Goal: Task Accomplishment & Management: Complete application form

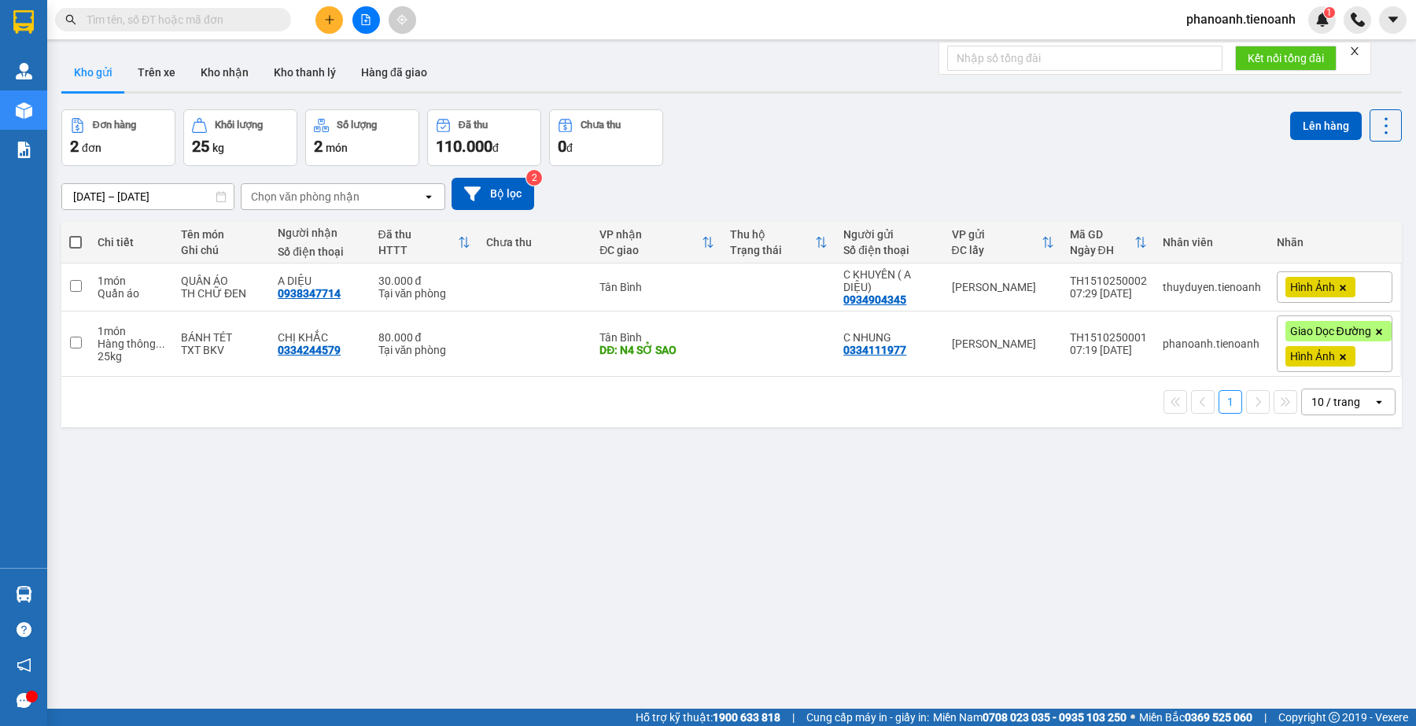
click at [1142, 509] on div "ver 1.8.147 Kho gửi Trên xe Kho nhận Kho thanh [PERSON_NAME] đã giao Đơn hàng 2…" at bounding box center [731, 410] width 1353 height 726
click at [92, 350] on td "1 món Hàng thông ... 25 kg" at bounding box center [131, 344] width 83 height 65
checkbox input "true"
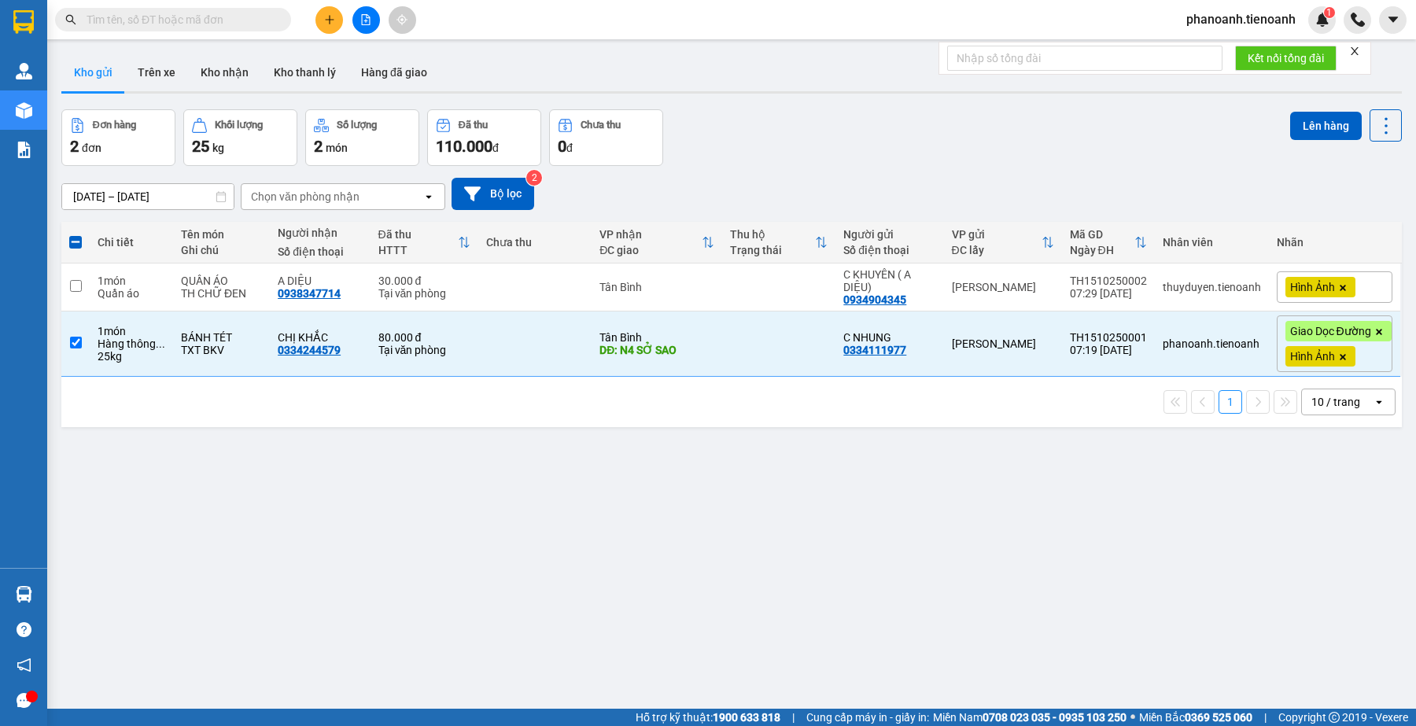
click at [828, 504] on div "ver 1.8.147 Kho gửi Trên xe Kho nhận Kho thanh [PERSON_NAME] đã giao Đơn hàng 2…" at bounding box center [731, 410] width 1353 height 726
click at [1296, 126] on button "Lên hàng" at bounding box center [1326, 126] width 72 height 28
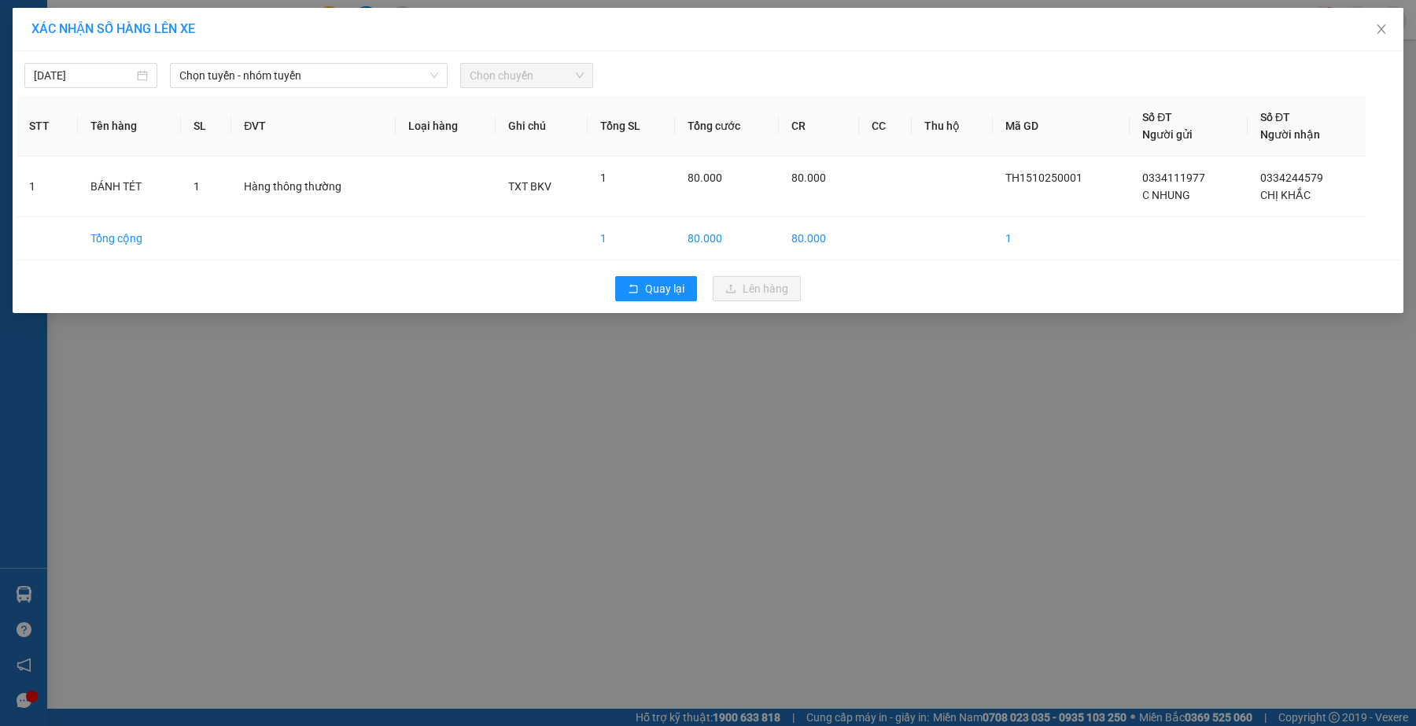
click at [297, 61] on div "[DATE] Chọn tuyến - nhóm tuyến Chọn chuyến" at bounding box center [708, 71] width 1383 height 33
click at [320, 87] on span "Chọn tuyến - nhóm tuyến" at bounding box center [309, 76] width 260 height 24
click at [317, 72] on span "Chọn tuyến - nhóm tuyến" at bounding box center [309, 76] width 260 height 24
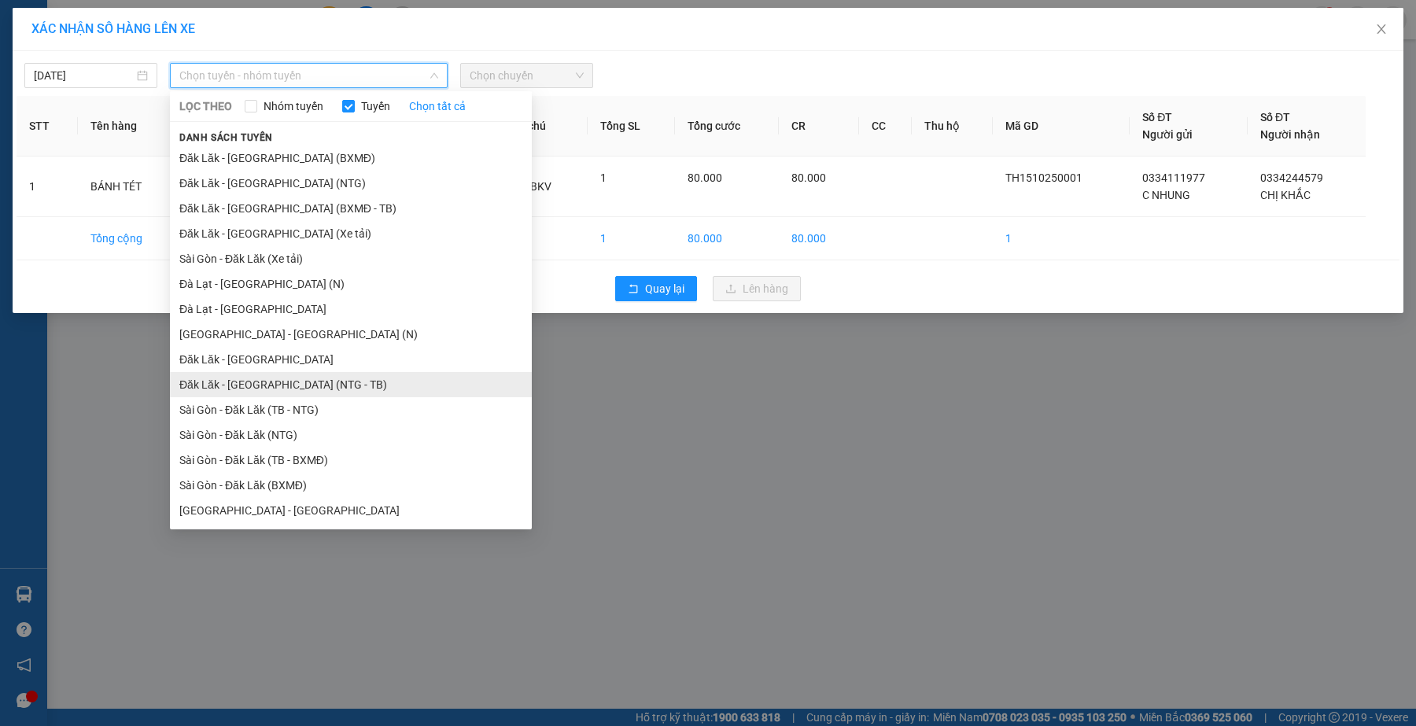
click at [323, 394] on li "Đăk Lăk - [GEOGRAPHIC_DATA] (NTG - TB)" at bounding box center [351, 384] width 362 height 25
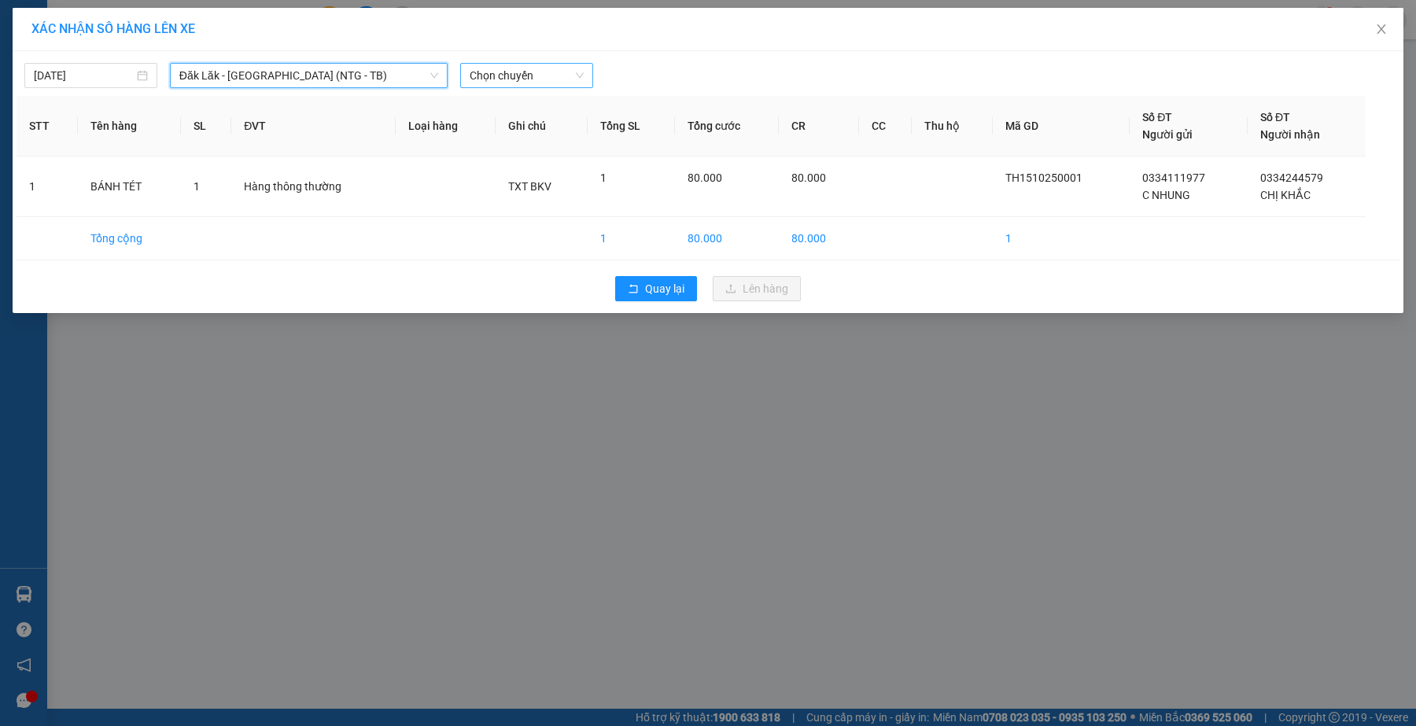
click at [539, 77] on span "Chọn chuyến" at bounding box center [527, 76] width 114 height 24
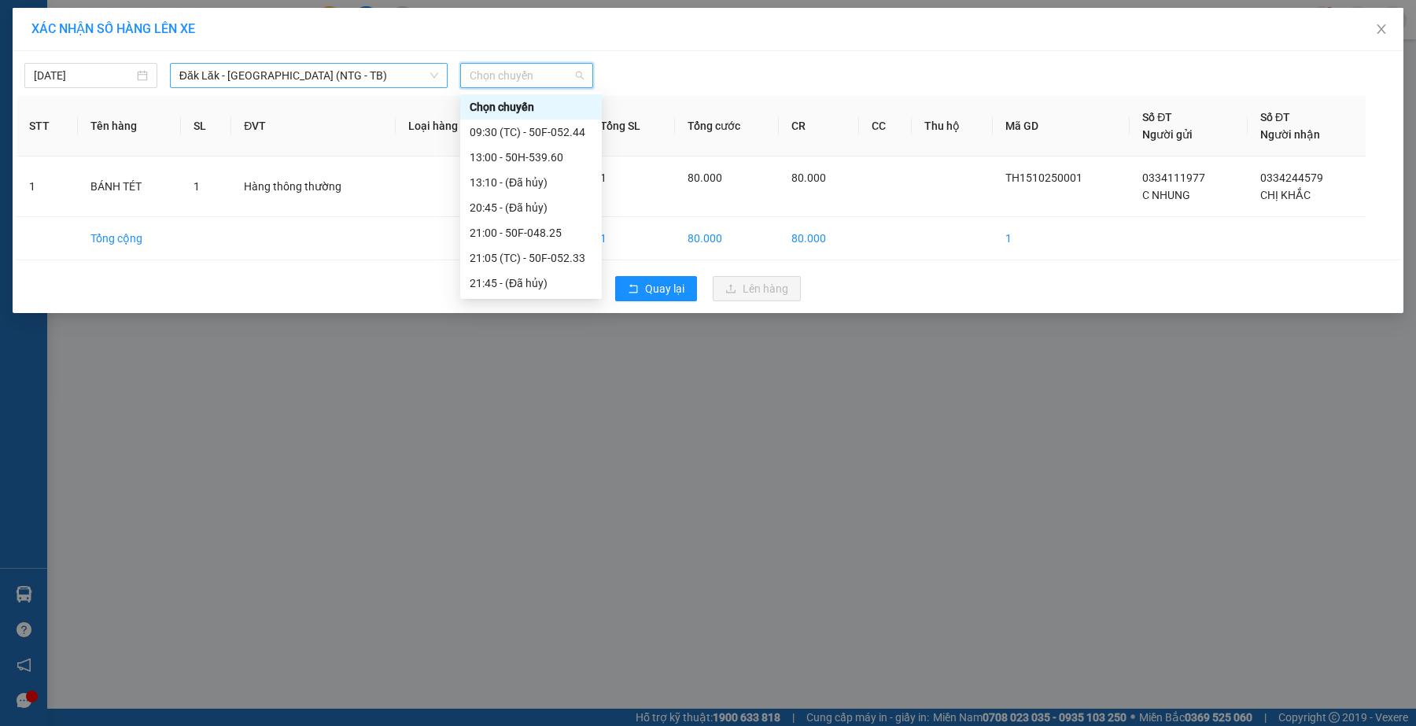
click at [312, 79] on span "Đăk Lăk - [GEOGRAPHIC_DATA] (NTG - TB)" at bounding box center [309, 76] width 260 height 24
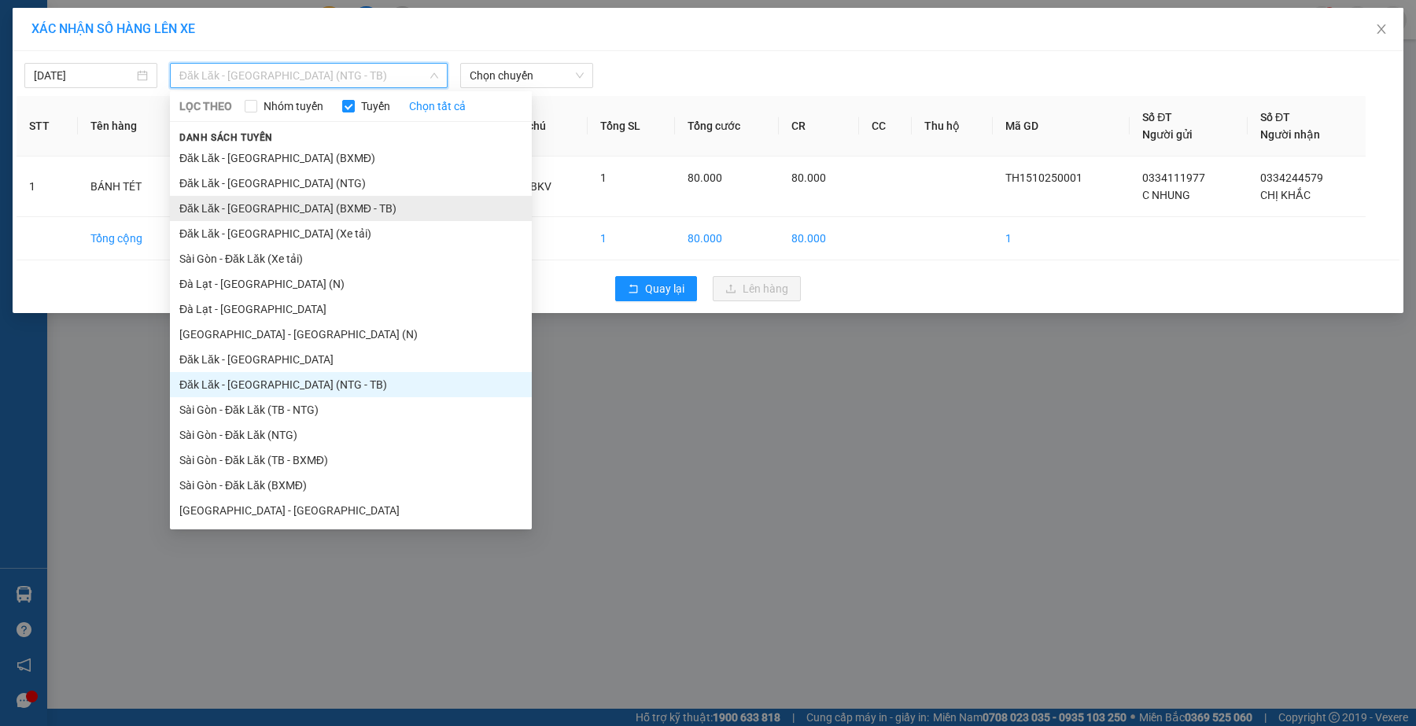
click at [339, 201] on li "Đăk Lăk - [GEOGRAPHIC_DATA] (BXMĐ - TB)" at bounding box center [351, 208] width 362 height 25
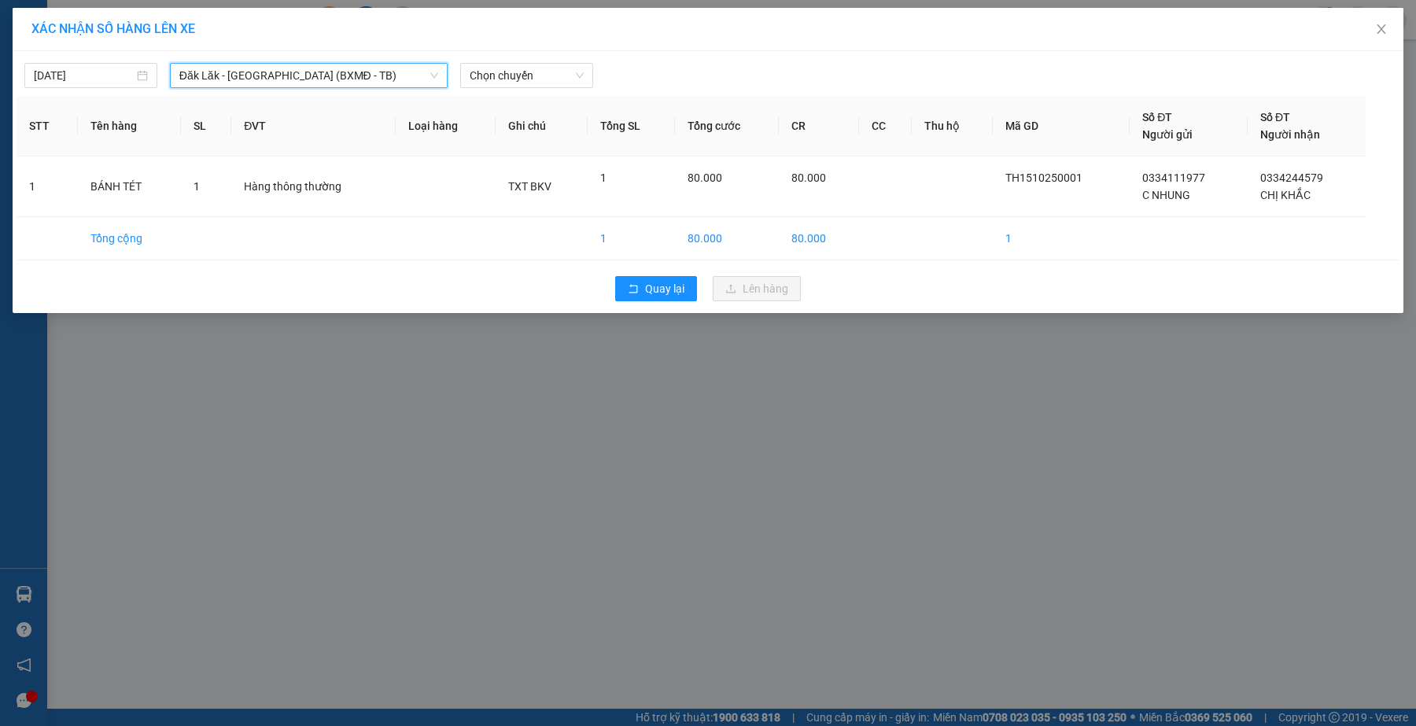
click at [512, 90] on div "[DATE] Đăk Lăk - [GEOGRAPHIC_DATA] ([GEOGRAPHIC_DATA] - TB) Đăk Lăk - [GEOGRAPH…" at bounding box center [708, 182] width 1391 height 262
click at [516, 77] on span "Chọn chuyến" at bounding box center [527, 76] width 114 height 24
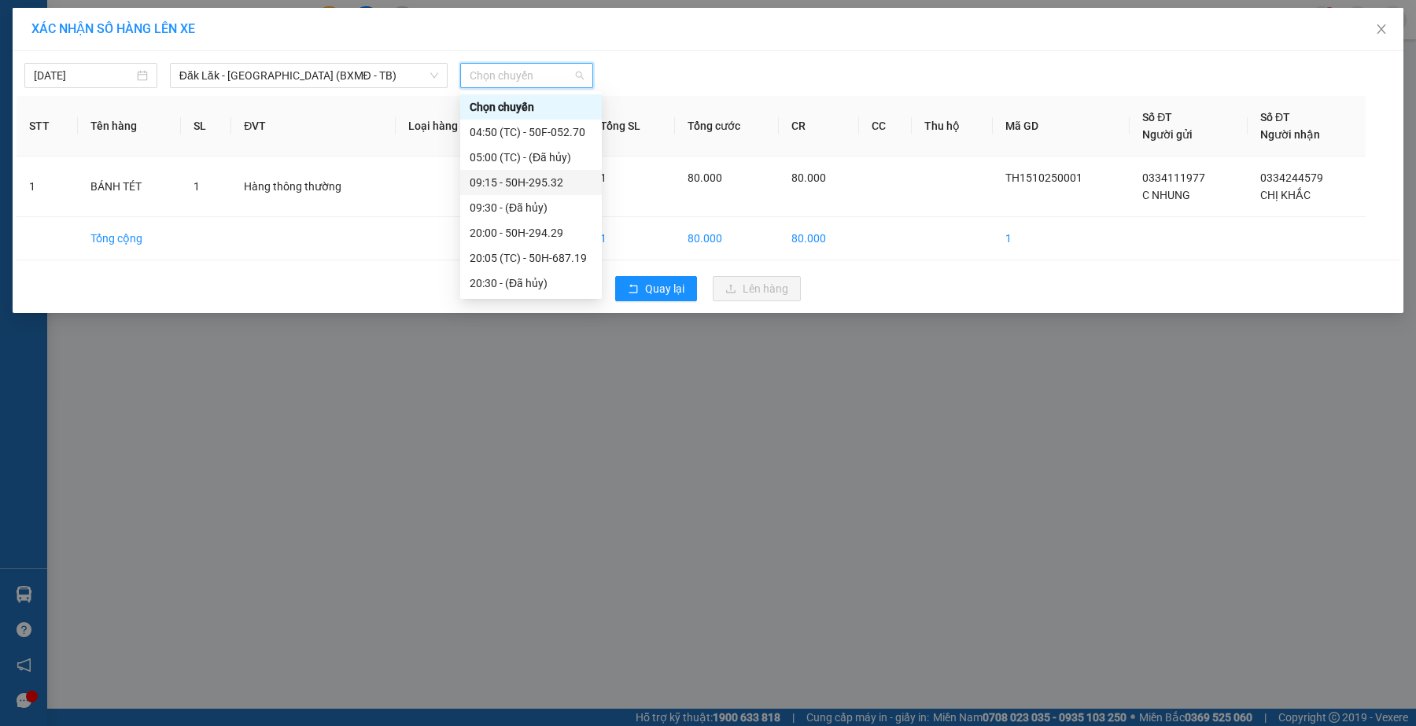
click at [569, 183] on div "09:15 - 50H-295.32" at bounding box center [531, 182] width 123 height 17
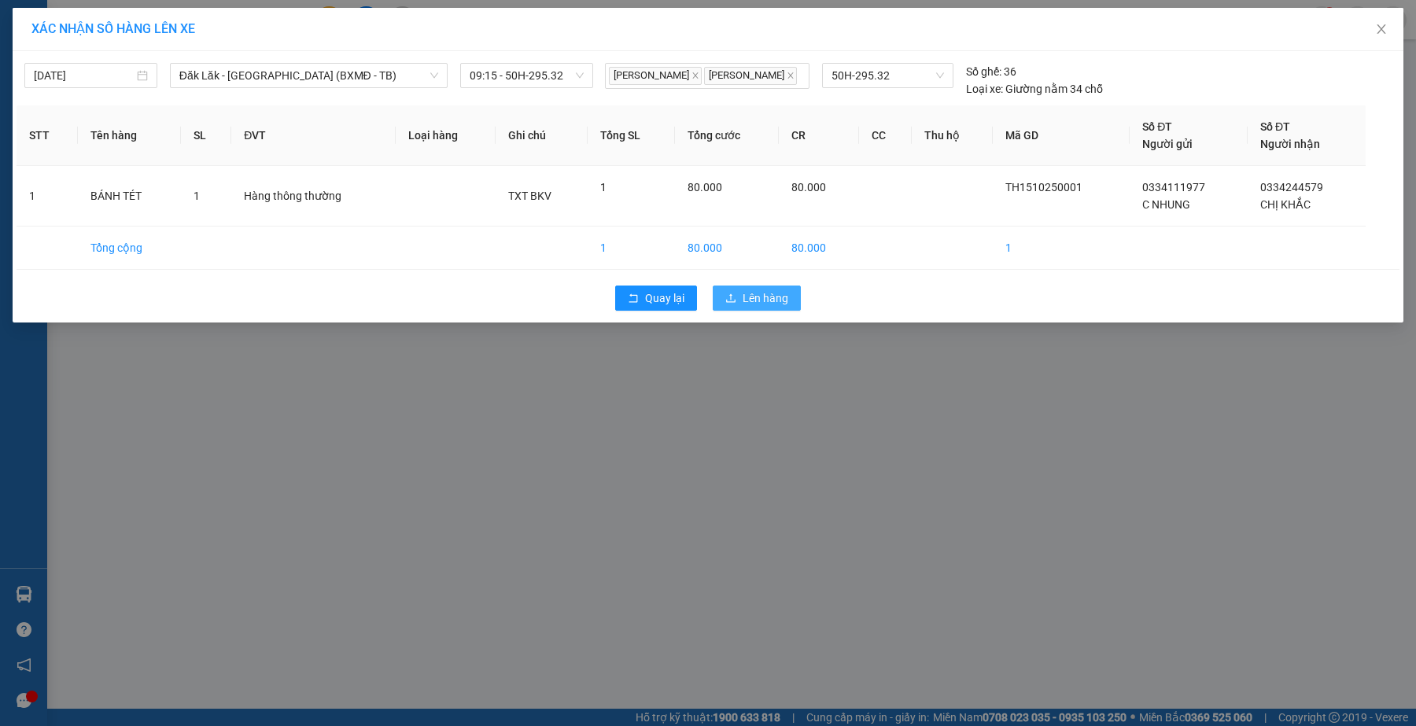
click at [769, 300] on span "Lên hàng" at bounding box center [766, 298] width 46 height 17
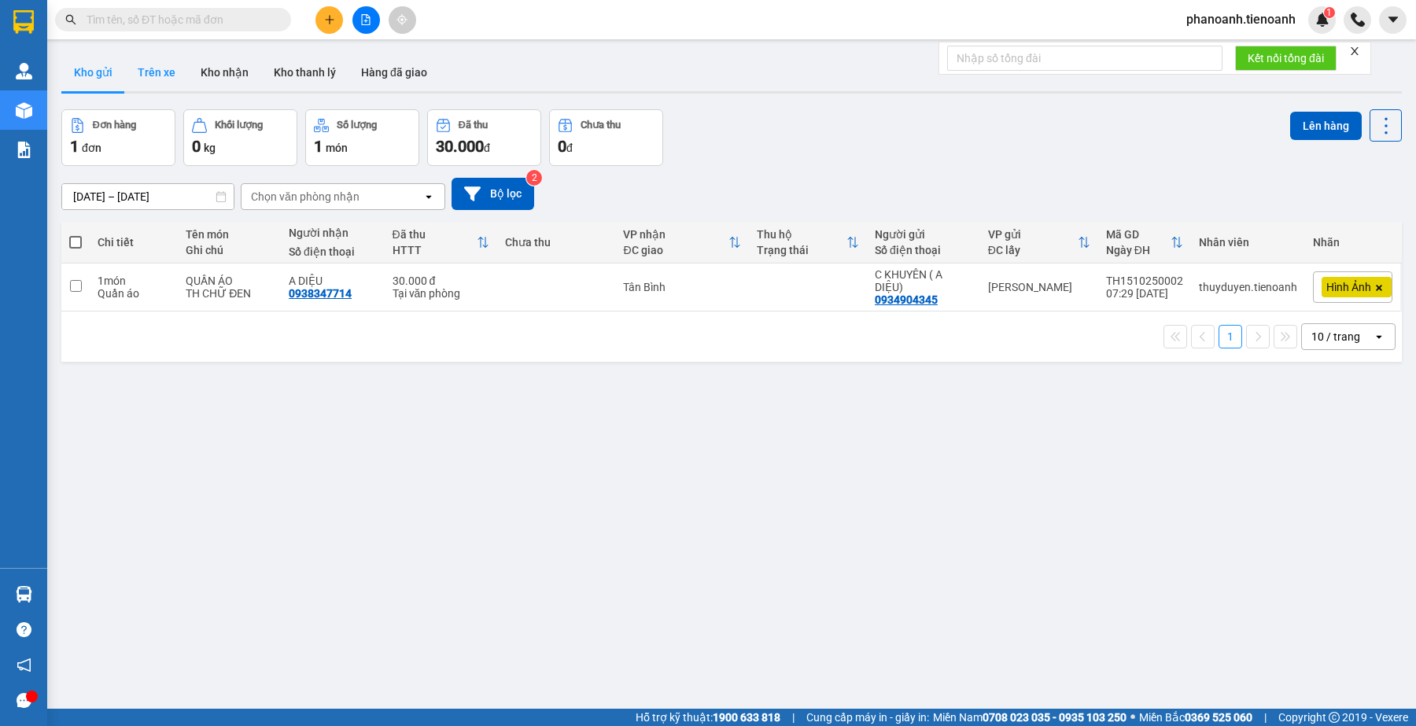
click at [159, 68] on button "Trên xe" at bounding box center [156, 72] width 63 height 38
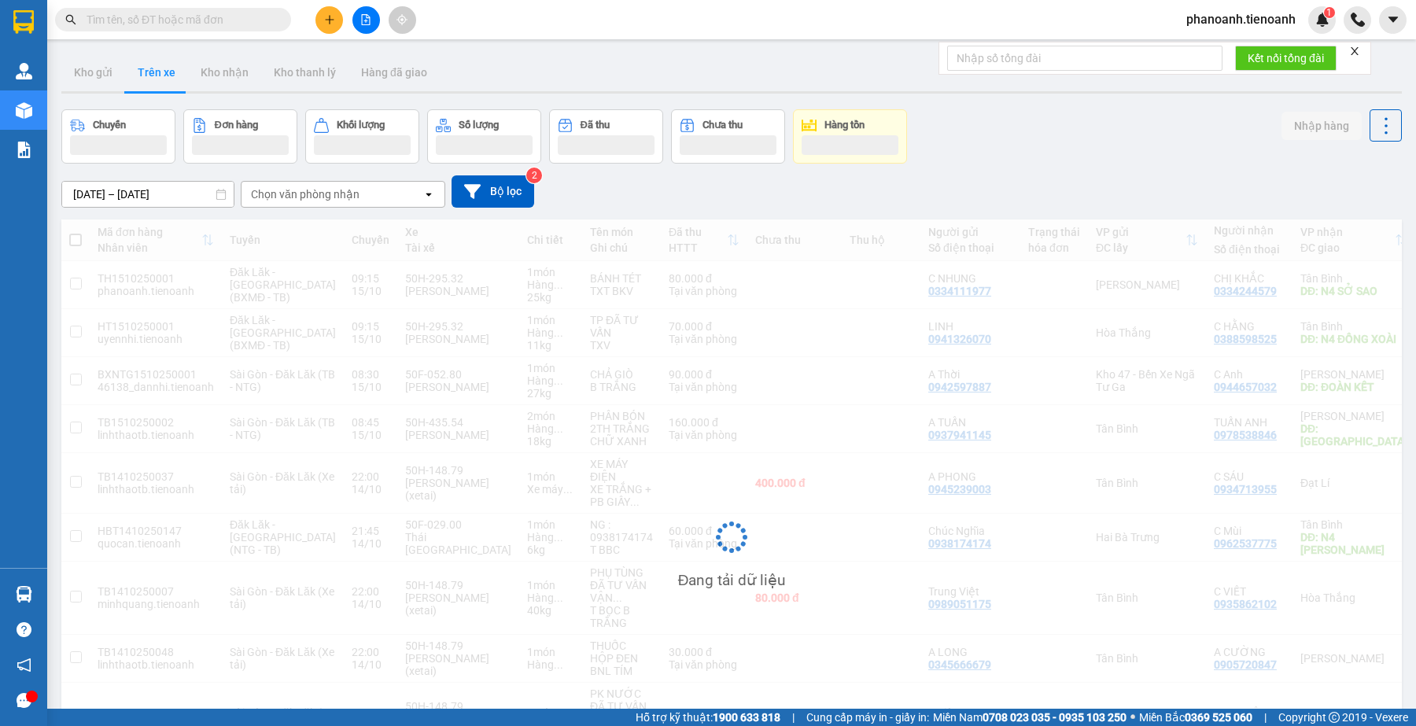
click at [391, 190] on div "Chọn văn phòng nhận" at bounding box center [332, 194] width 181 height 25
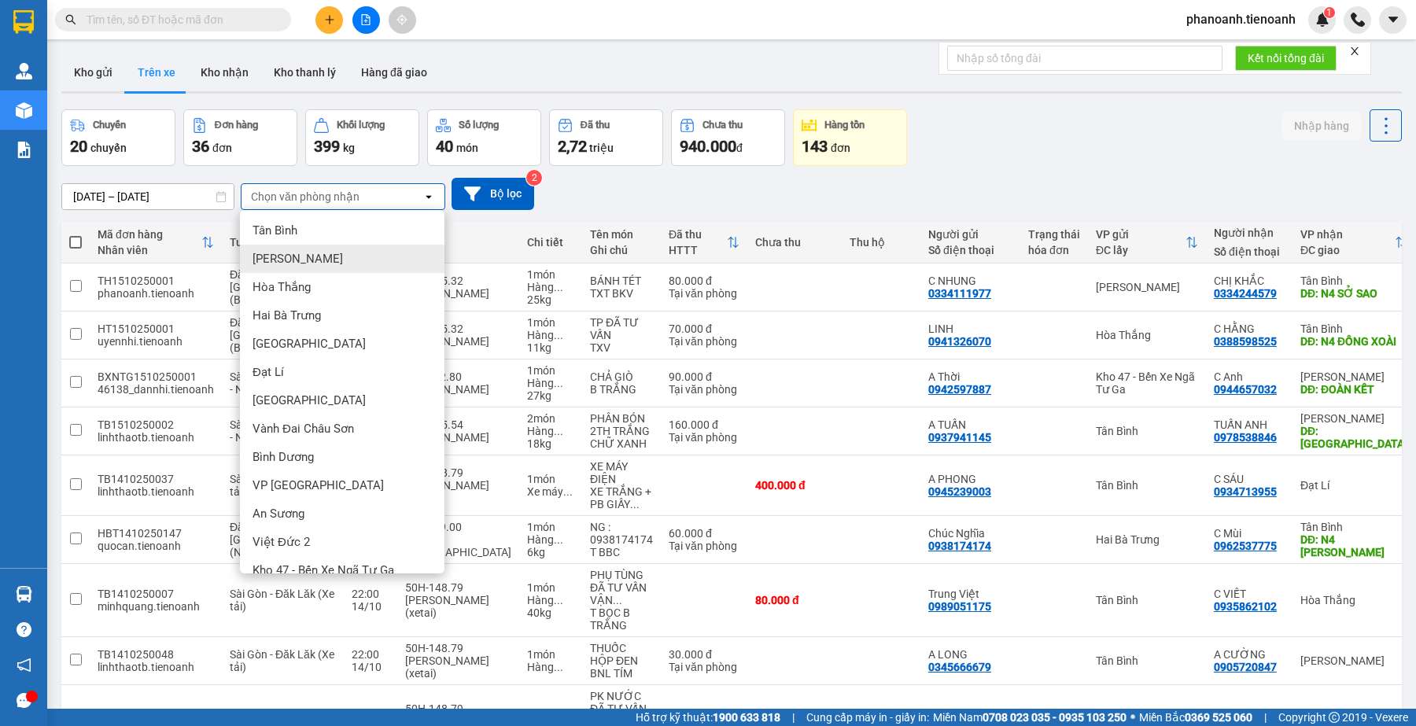
click at [325, 262] on div "[PERSON_NAME]" at bounding box center [342, 259] width 205 height 28
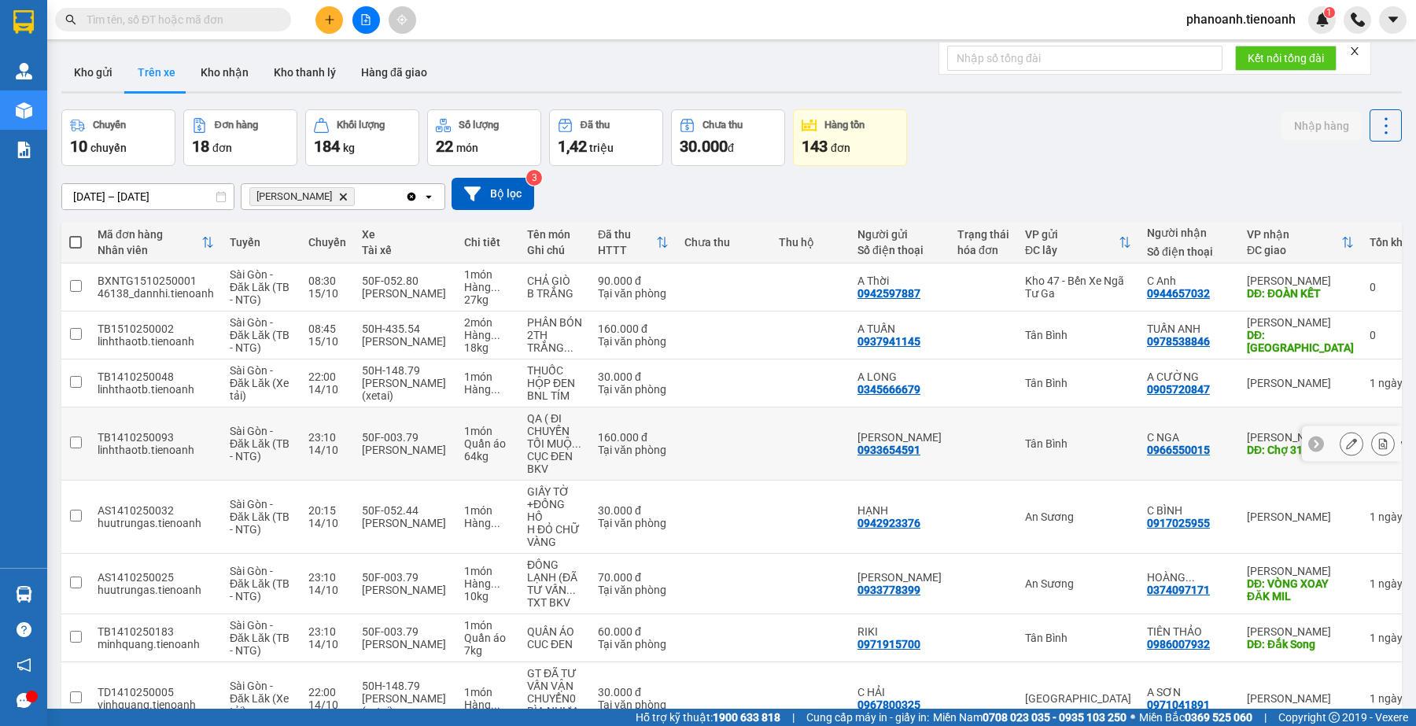
scroll to position [190, 0]
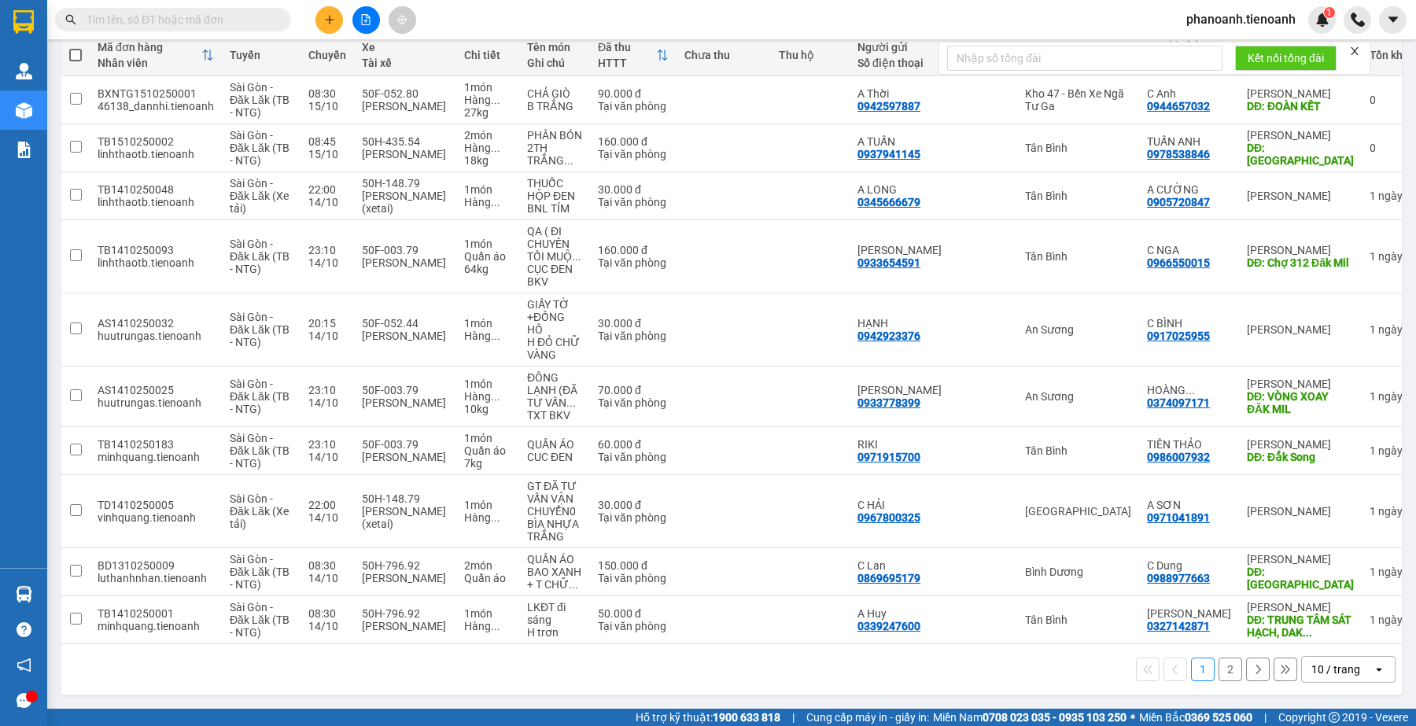
click at [1302, 677] on div "10 / trang" at bounding box center [1337, 669] width 71 height 25
click at [1304, 632] on span "100 / trang" at bounding box center [1327, 638] width 57 height 16
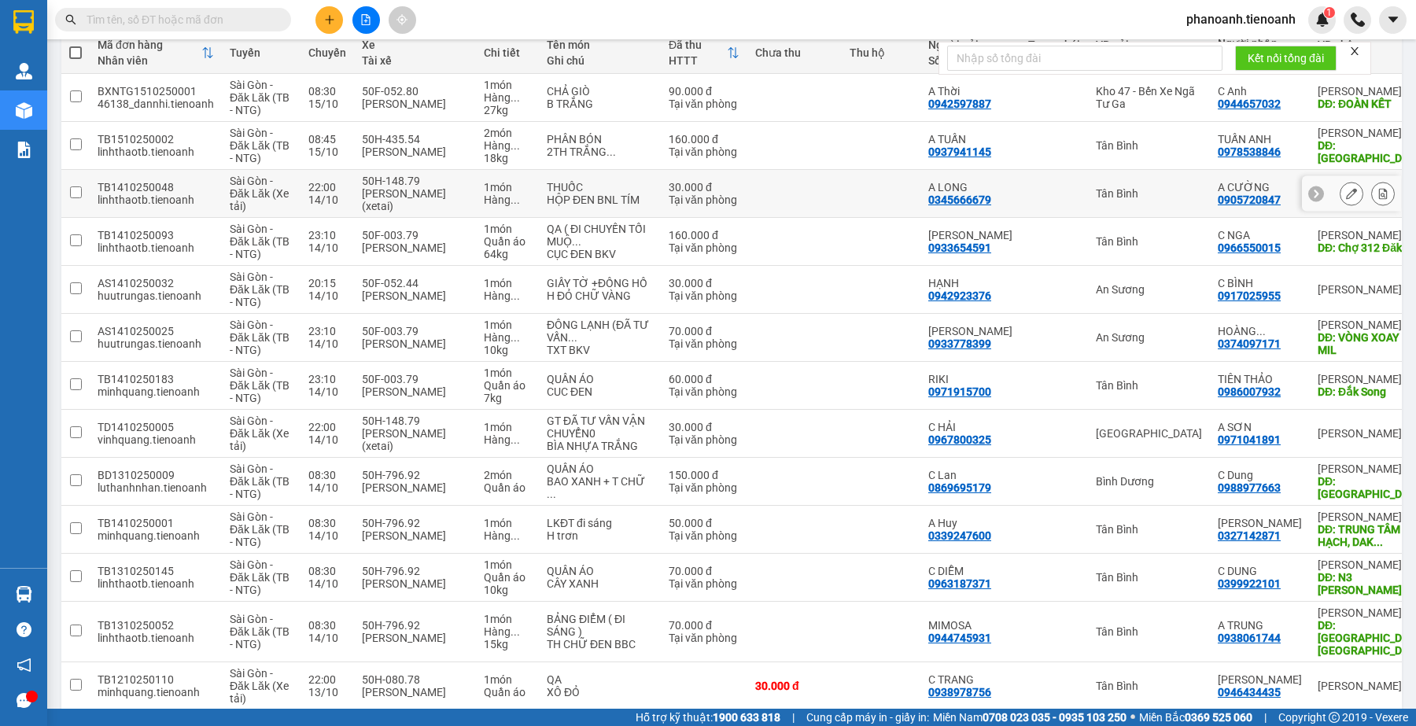
click at [1020, 201] on td at bounding box center [1054, 194] width 68 height 48
checkbox input "true"
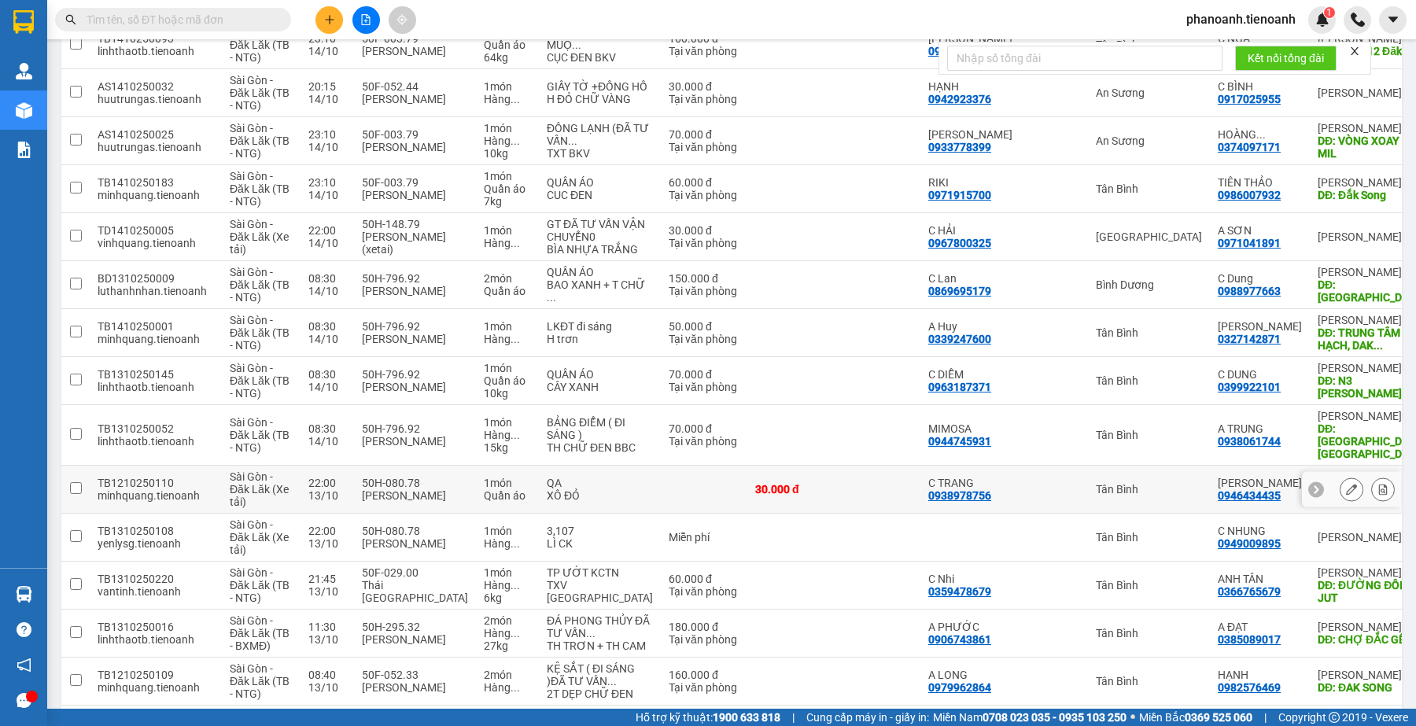
scroll to position [485, 0]
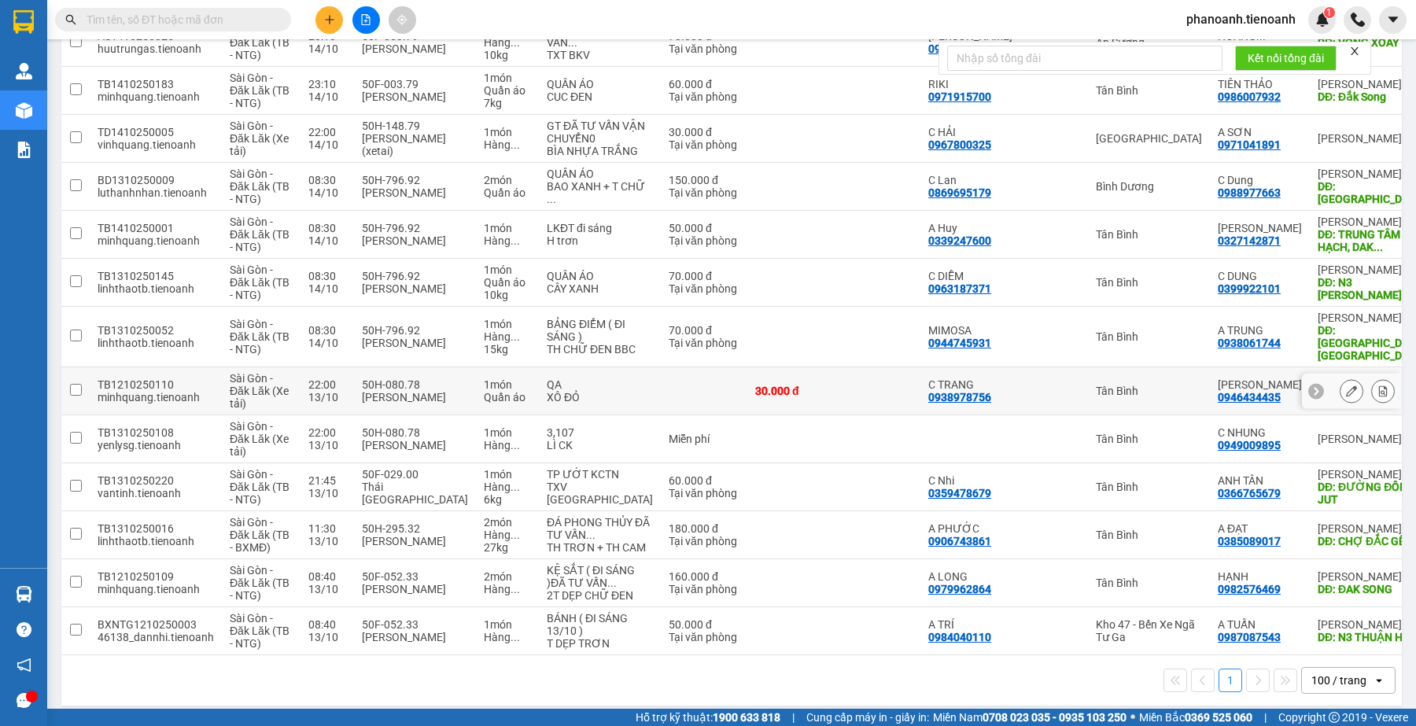
click at [1218, 391] on div "[PERSON_NAME]" at bounding box center [1260, 384] width 84 height 13
checkbox input "true"
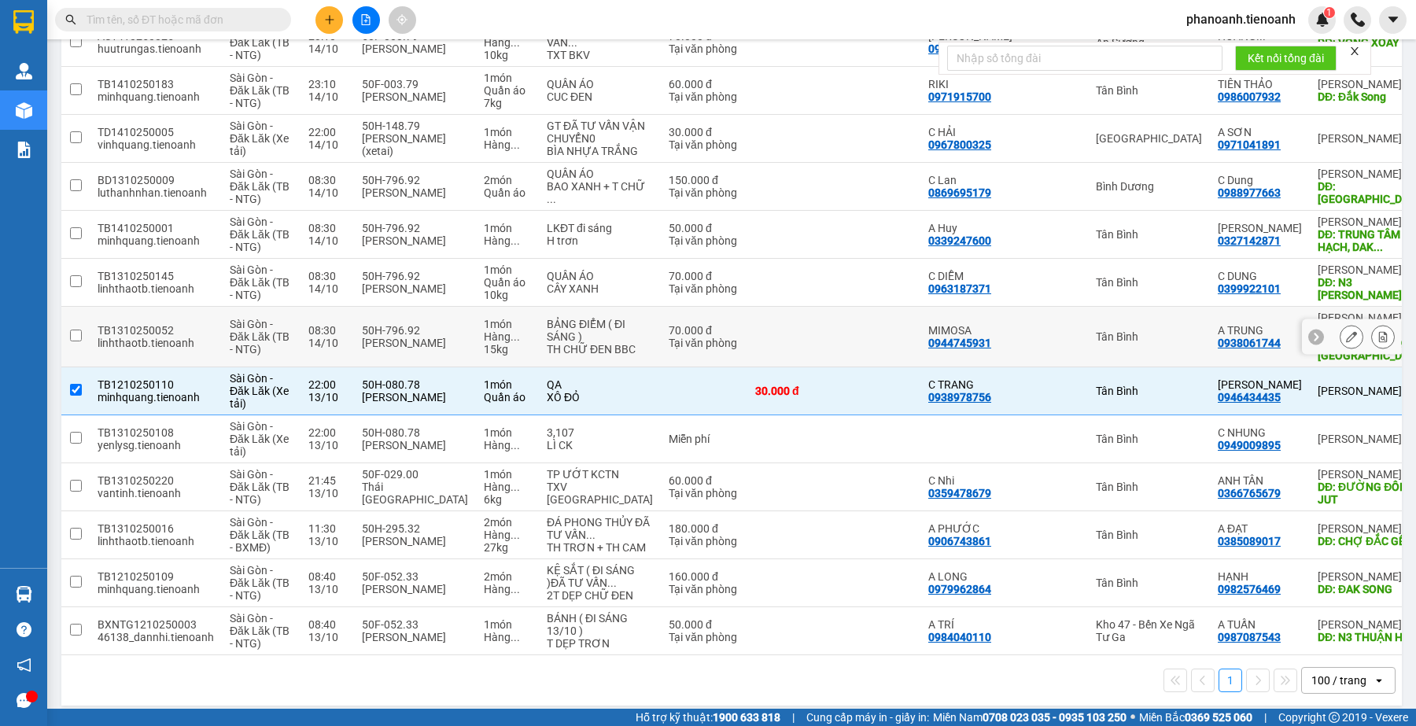
scroll to position [288, 0]
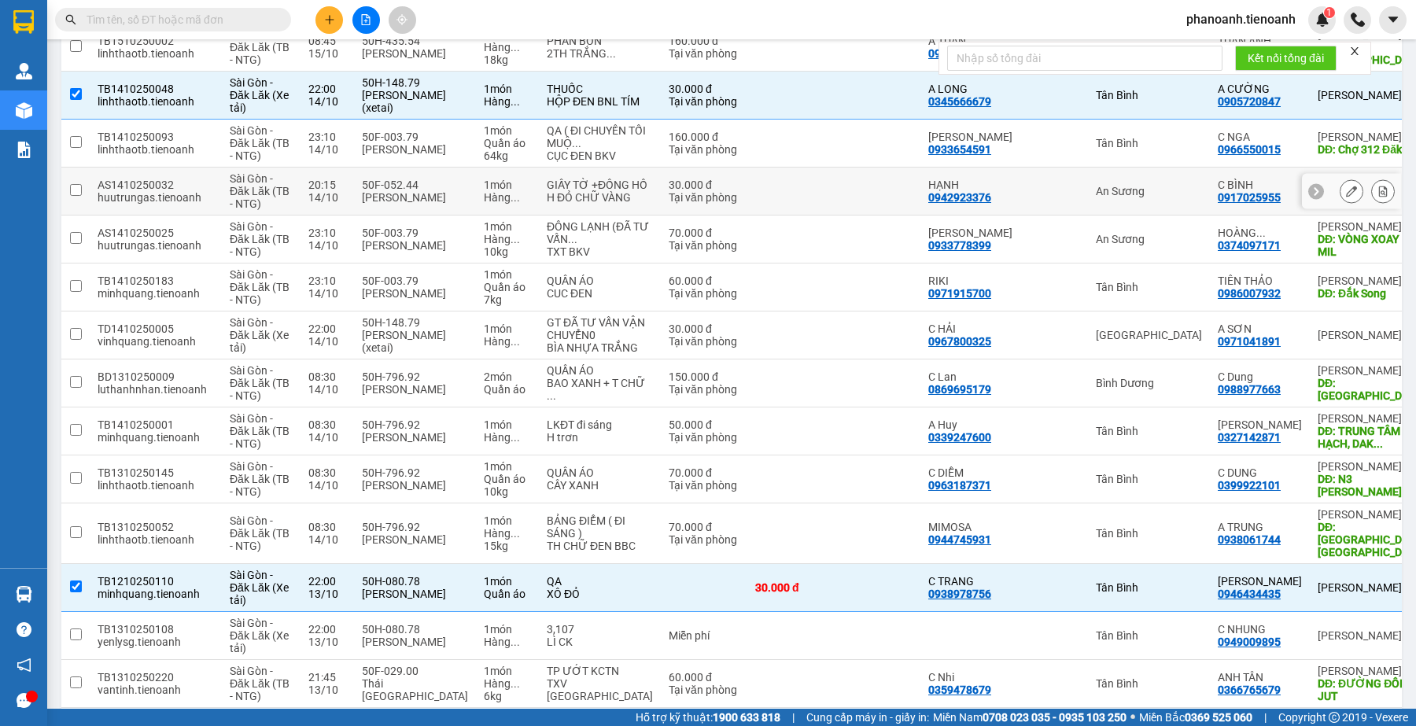
click at [1310, 203] on td "[PERSON_NAME]" at bounding box center [1372, 192] width 125 height 48
checkbox input "true"
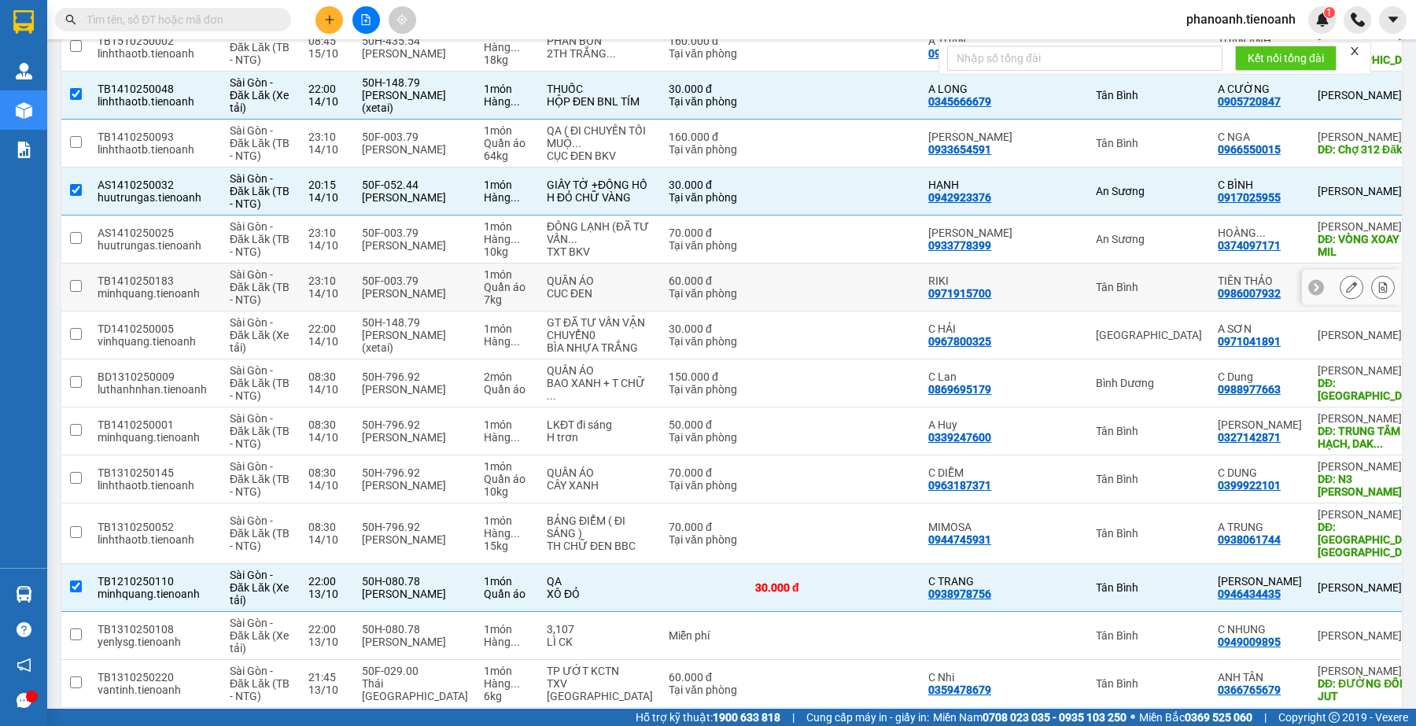
scroll to position [0, 0]
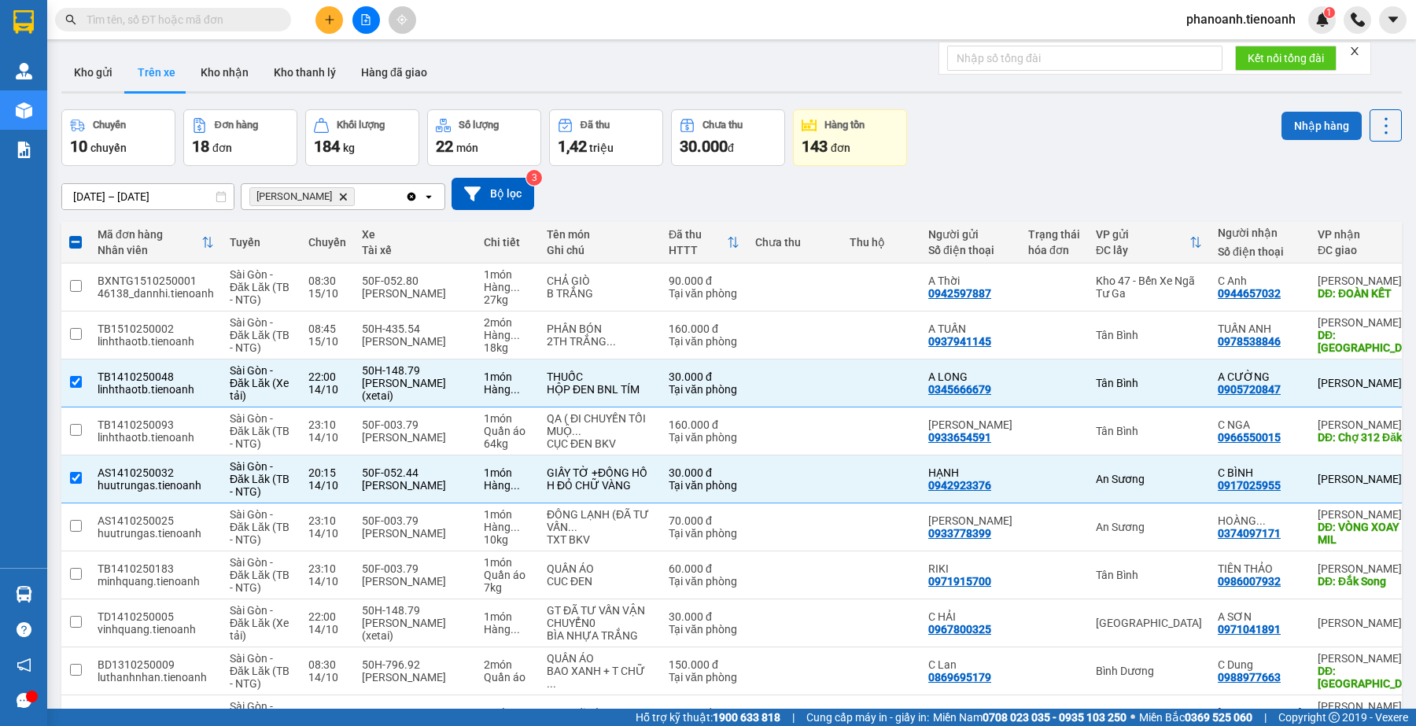
click at [1300, 122] on button "Nhập hàng" at bounding box center [1322, 126] width 80 height 28
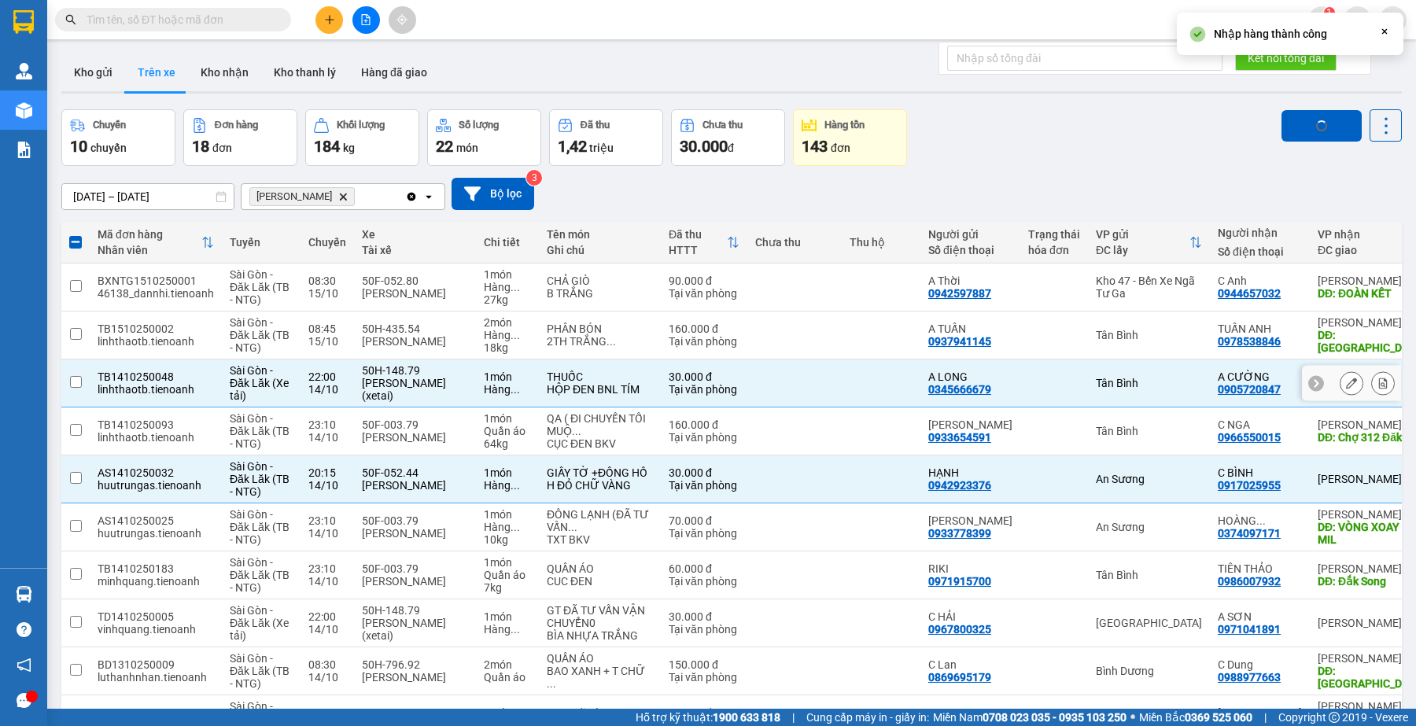
checkbox input "false"
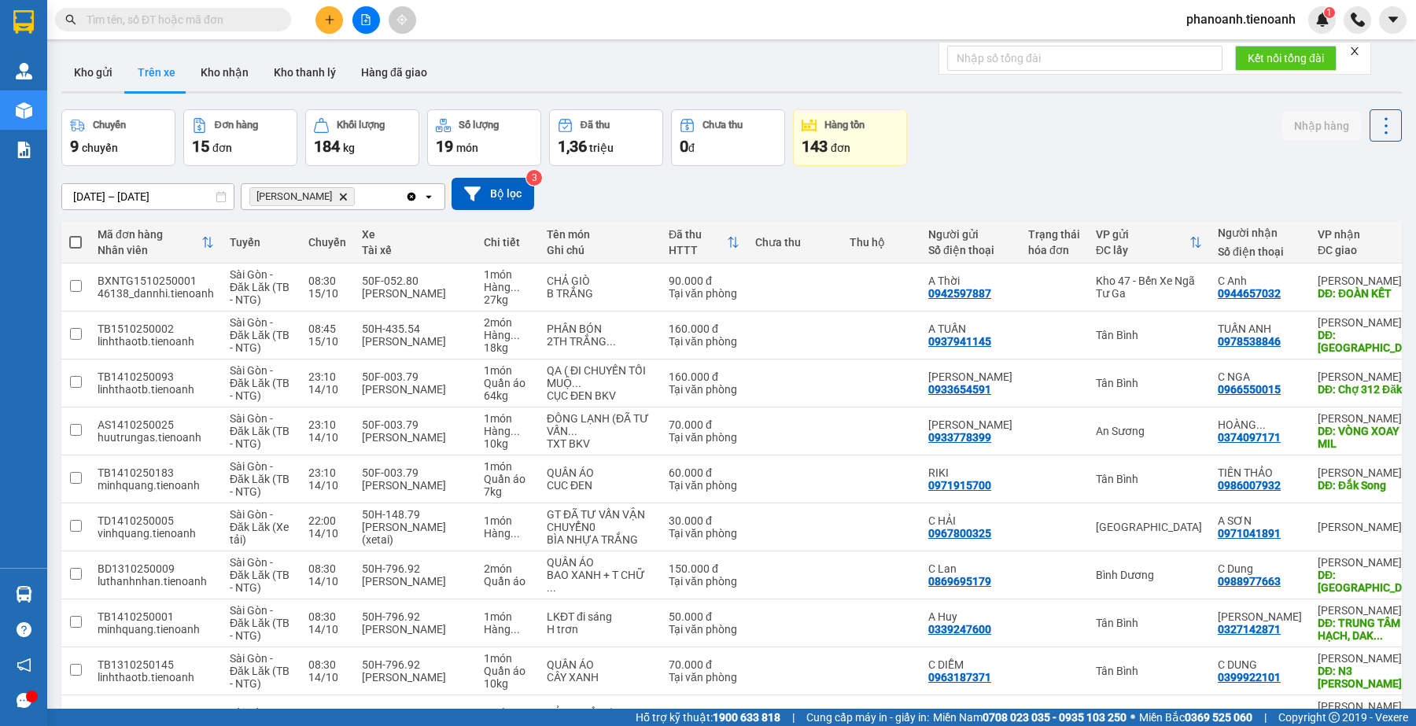
scroll to position [506, 0]
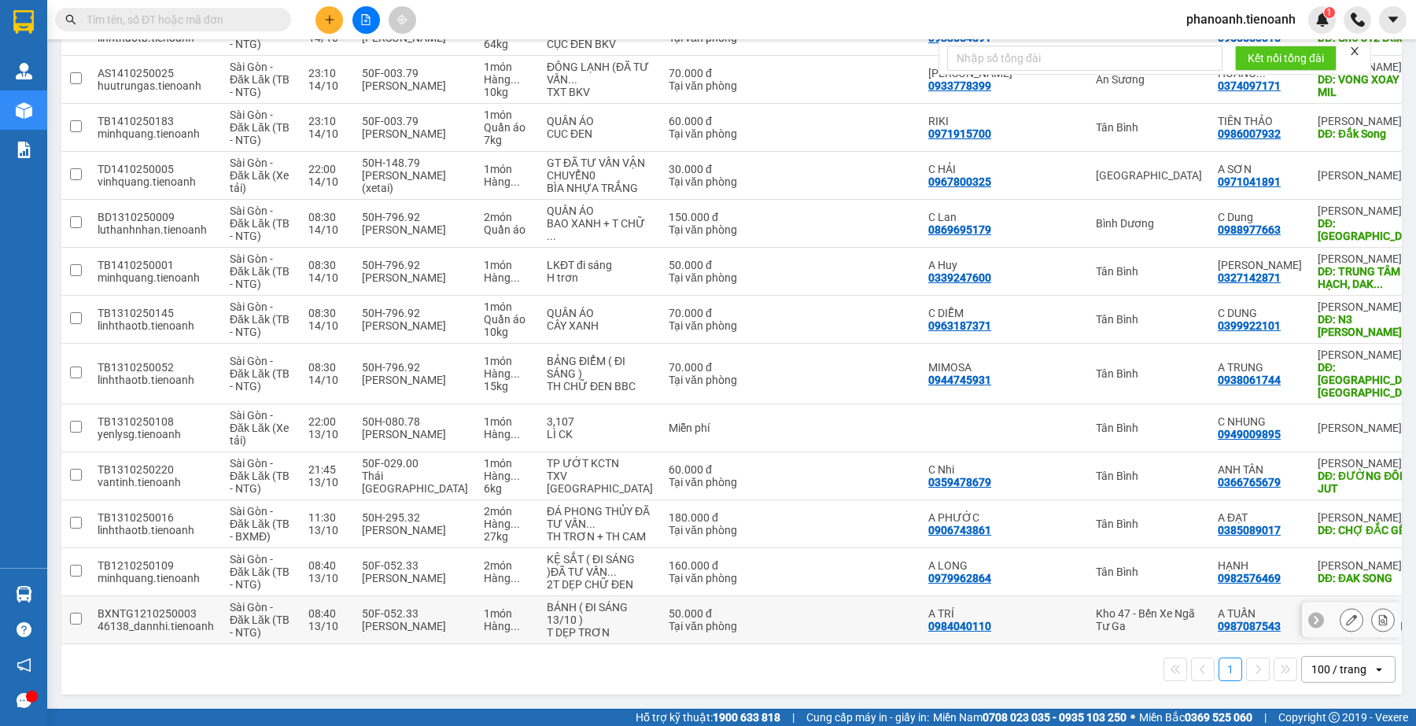
click at [1346, 614] on icon at bounding box center [1351, 619] width 11 height 11
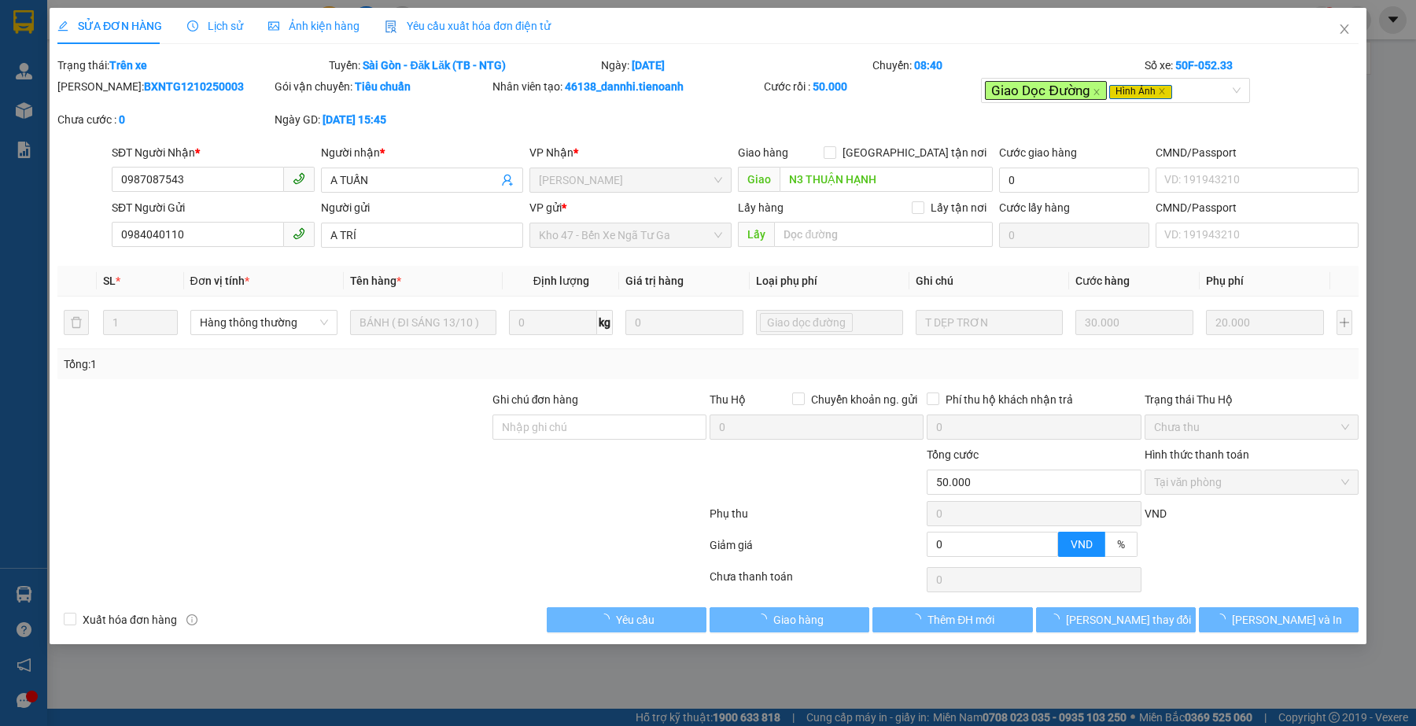
type input "0987087543"
type input "A TUẤN"
type input "N3 THUẬN HẠNH"
type input "0984040110"
type input "A TRÍ"
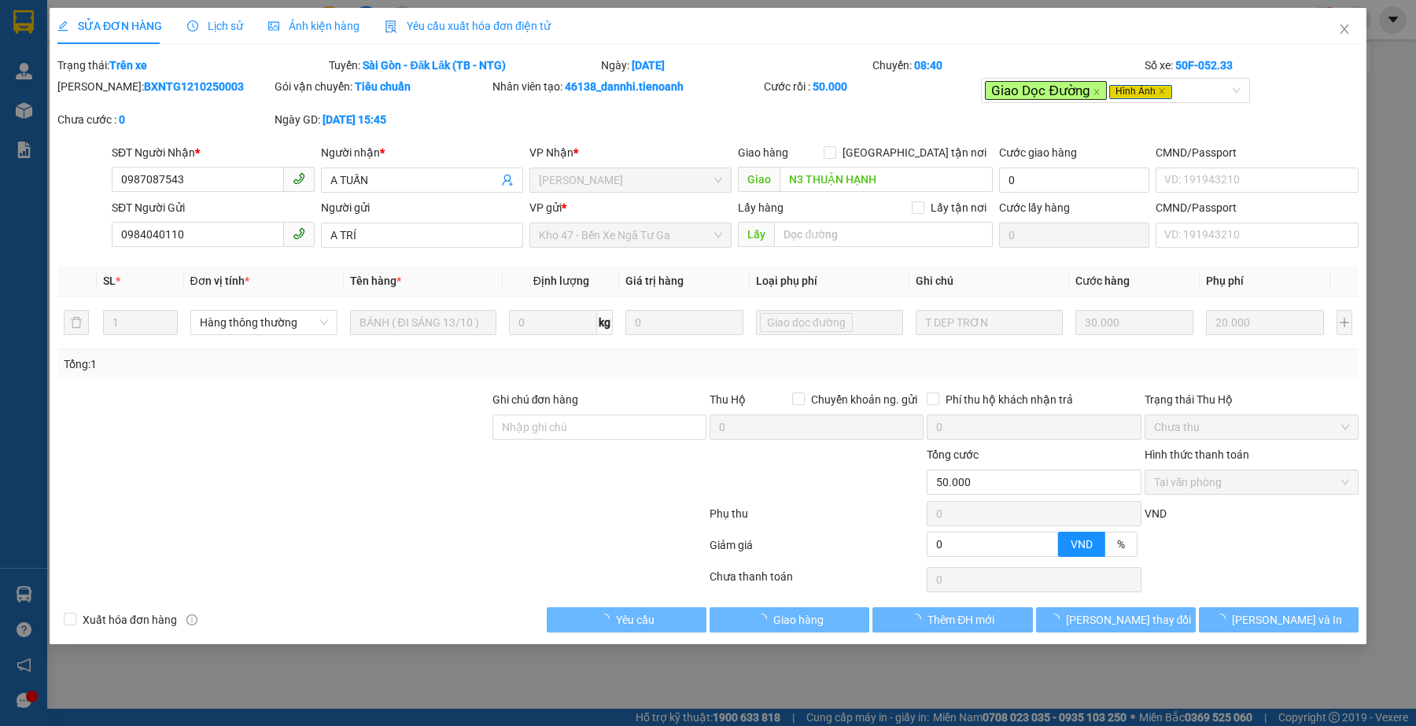
type input "0"
type input "50.000"
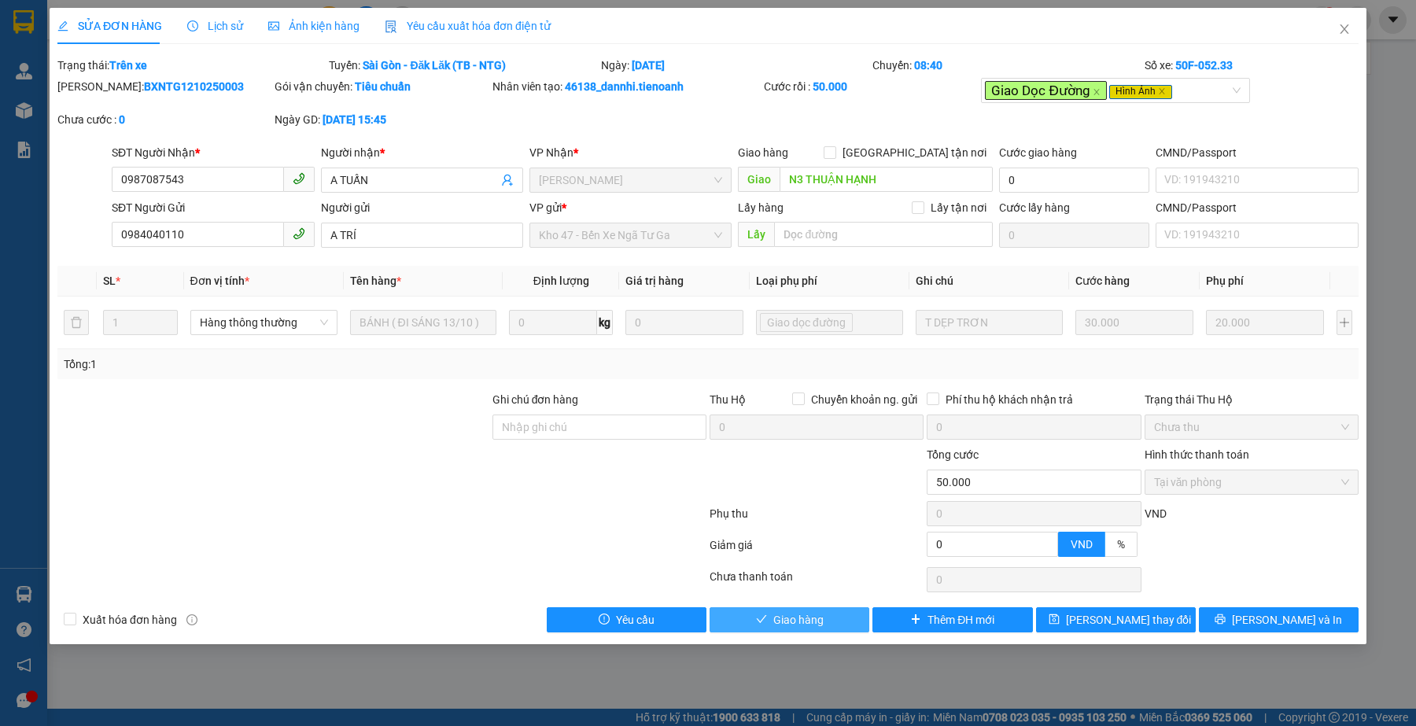
click at [830, 625] on button "Giao hàng" at bounding box center [790, 619] width 160 height 25
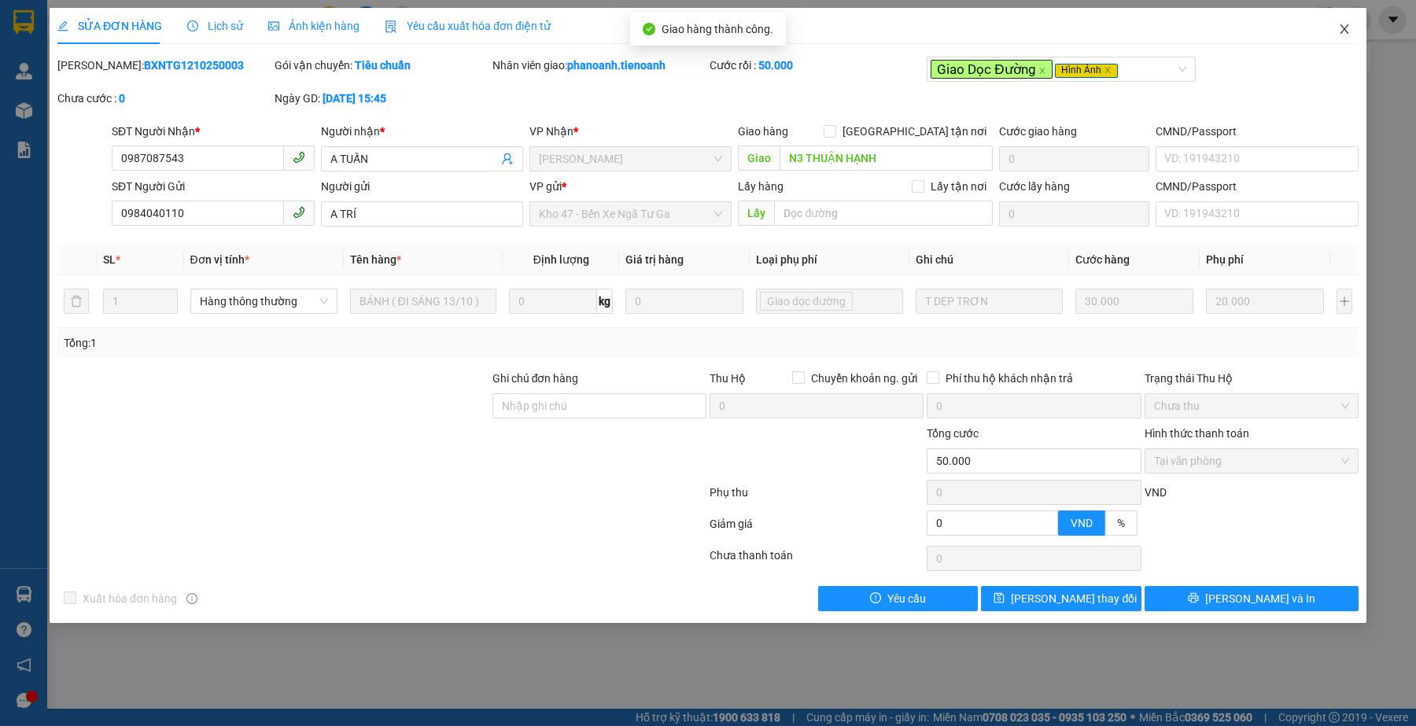
click at [1348, 26] on icon "close" at bounding box center [1344, 29] width 13 height 13
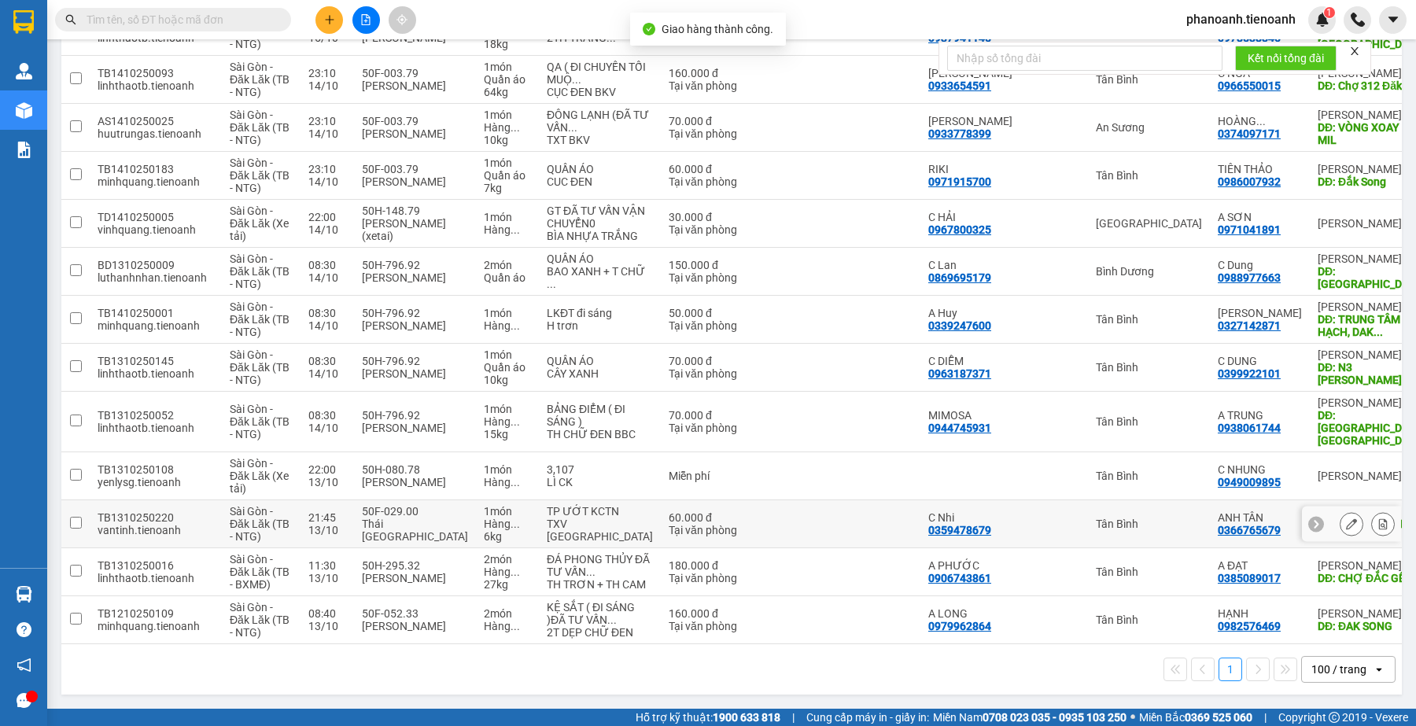
scroll to position [433, 0]
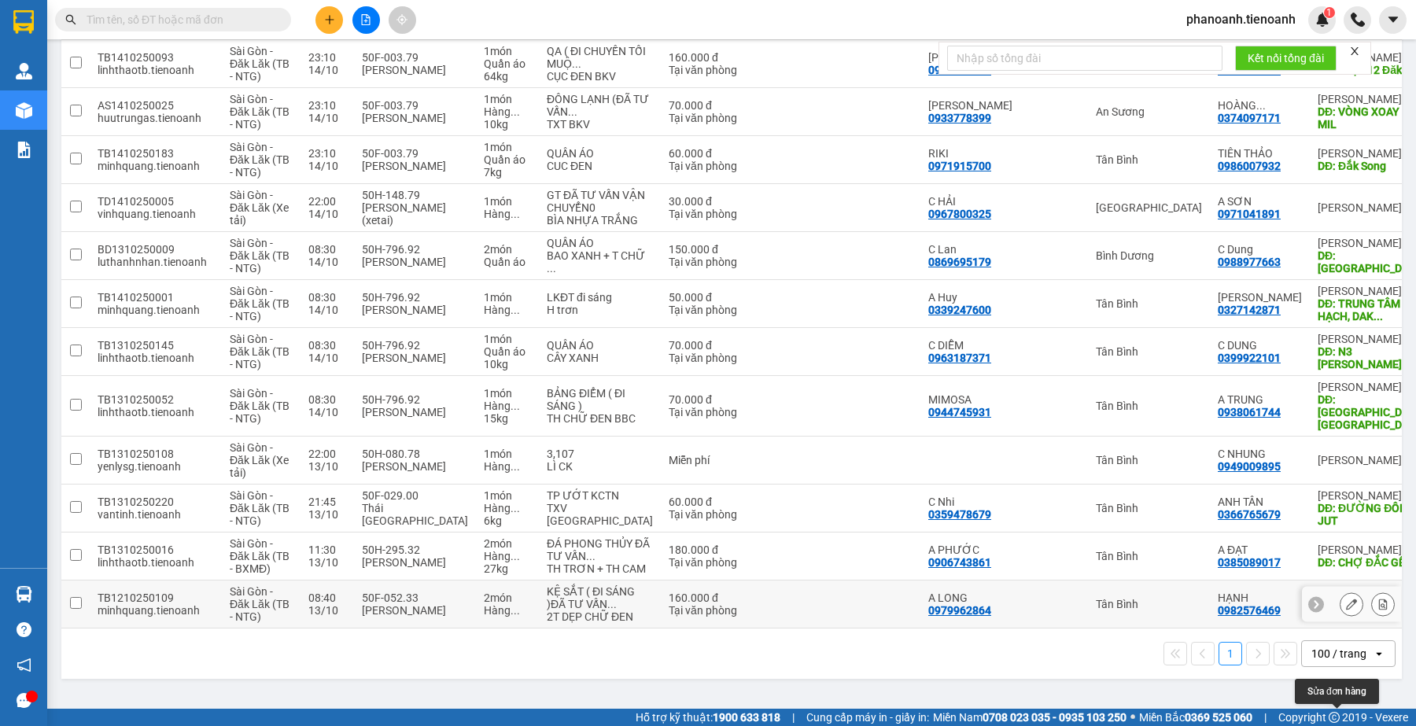
click at [1346, 606] on icon at bounding box center [1351, 604] width 11 height 11
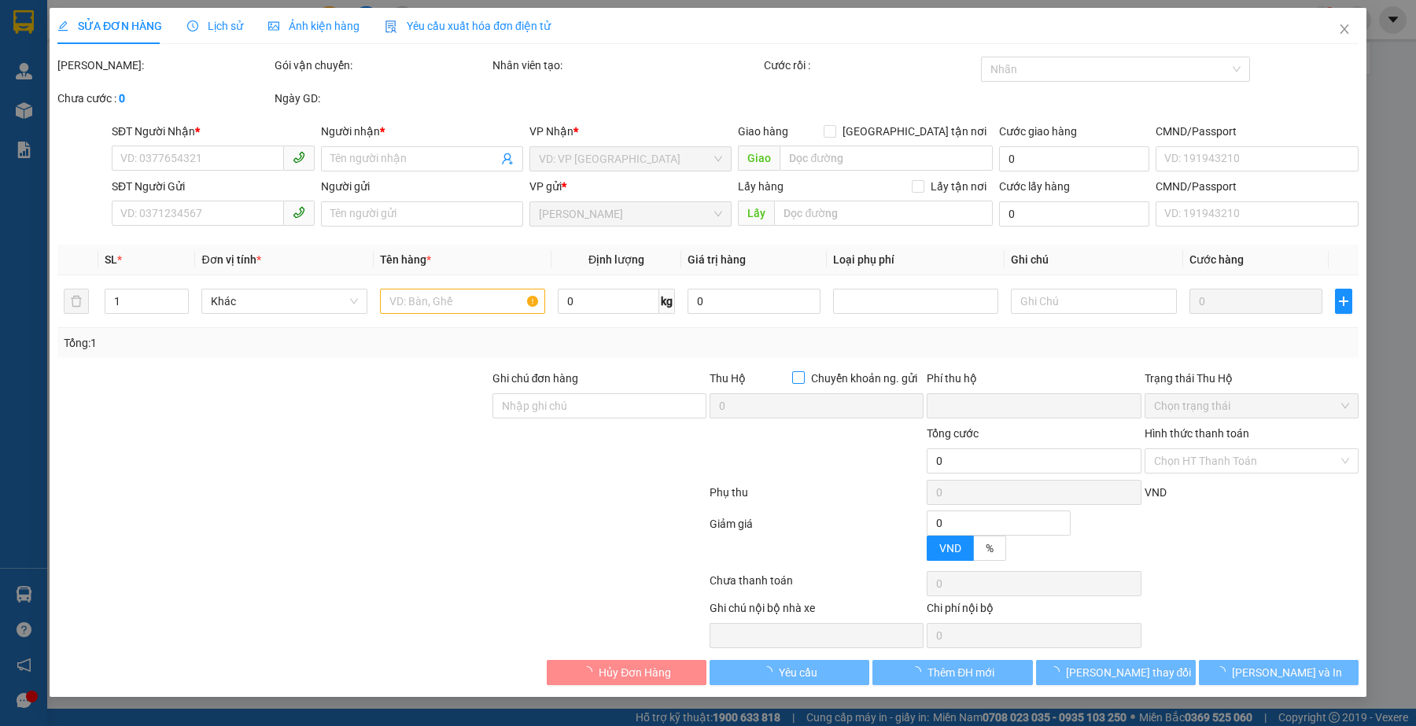
type input "0982576469"
type input "HẠNH"
type input "ĐAK SONG"
type input "0979962864"
type input "A LONG"
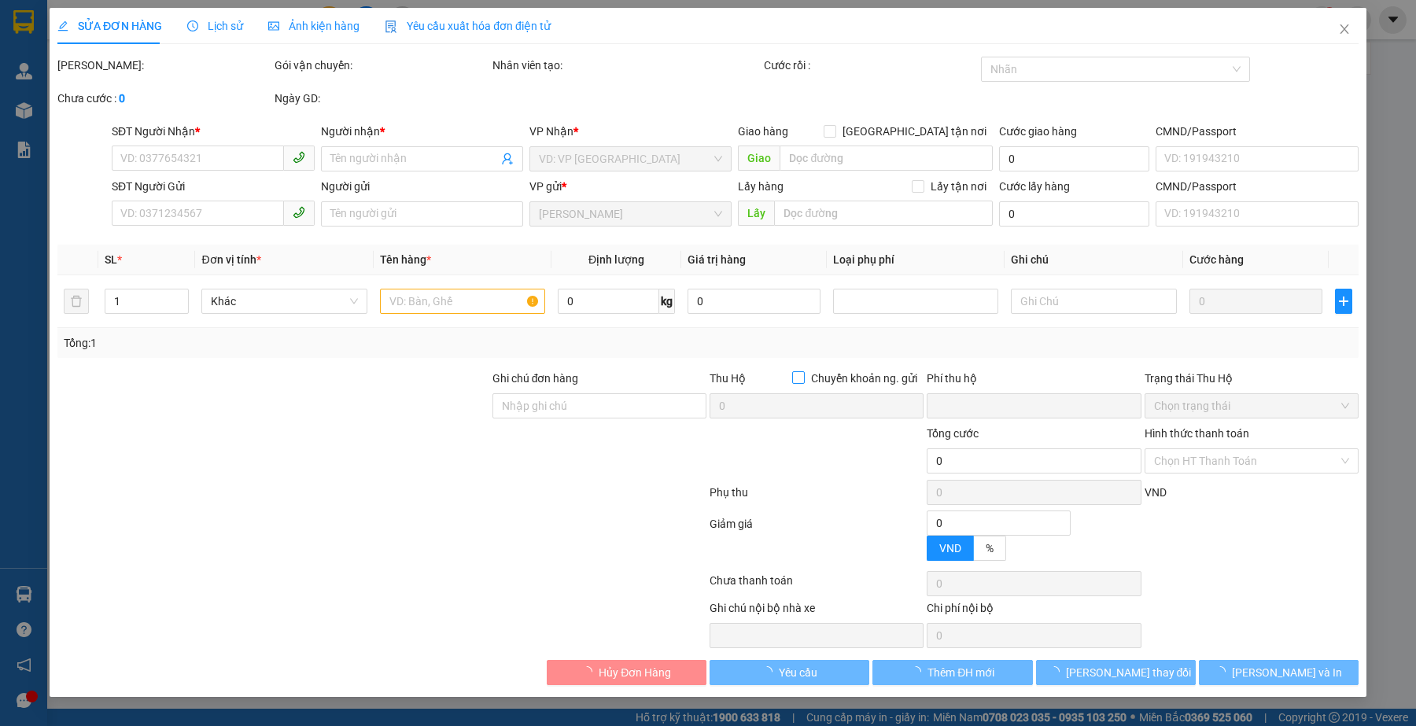
type input "0"
type input "160.000"
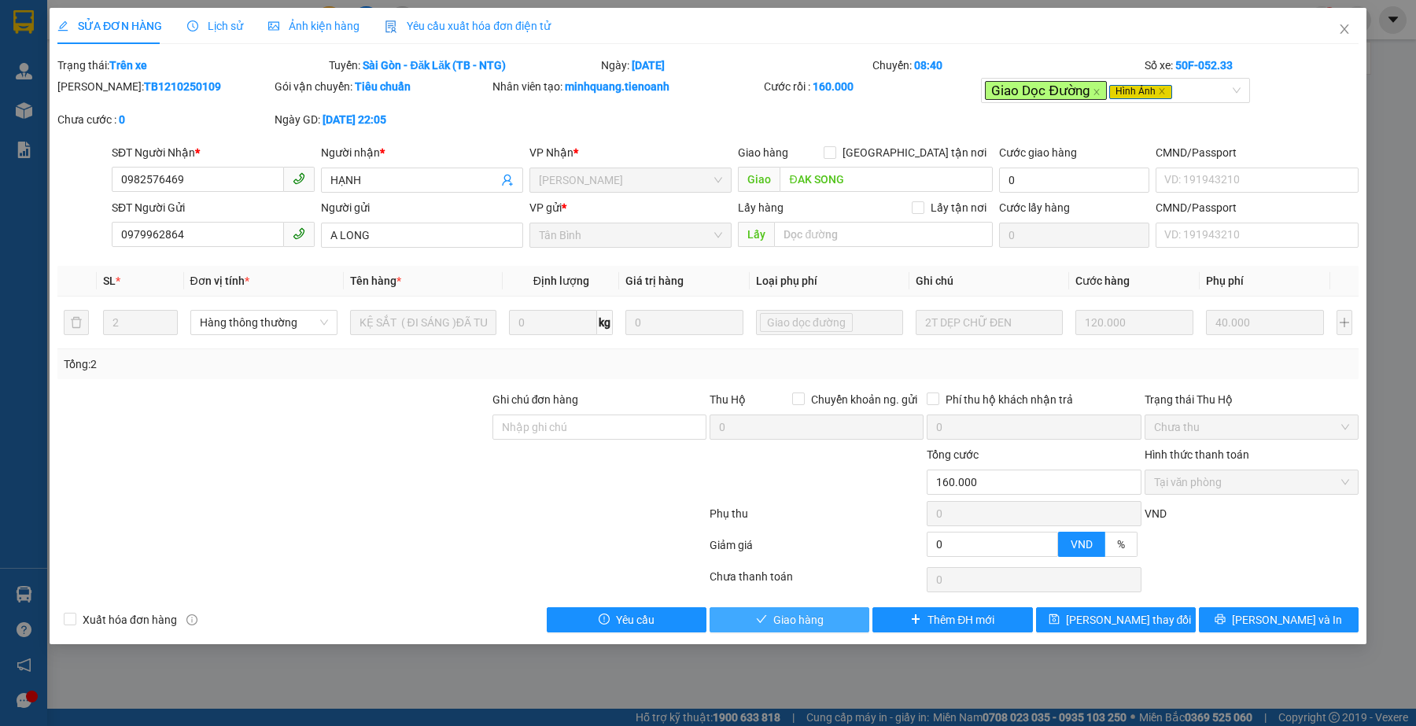
click at [832, 624] on button "Giao hàng" at bounding box center [790, 619] width 160 height 25
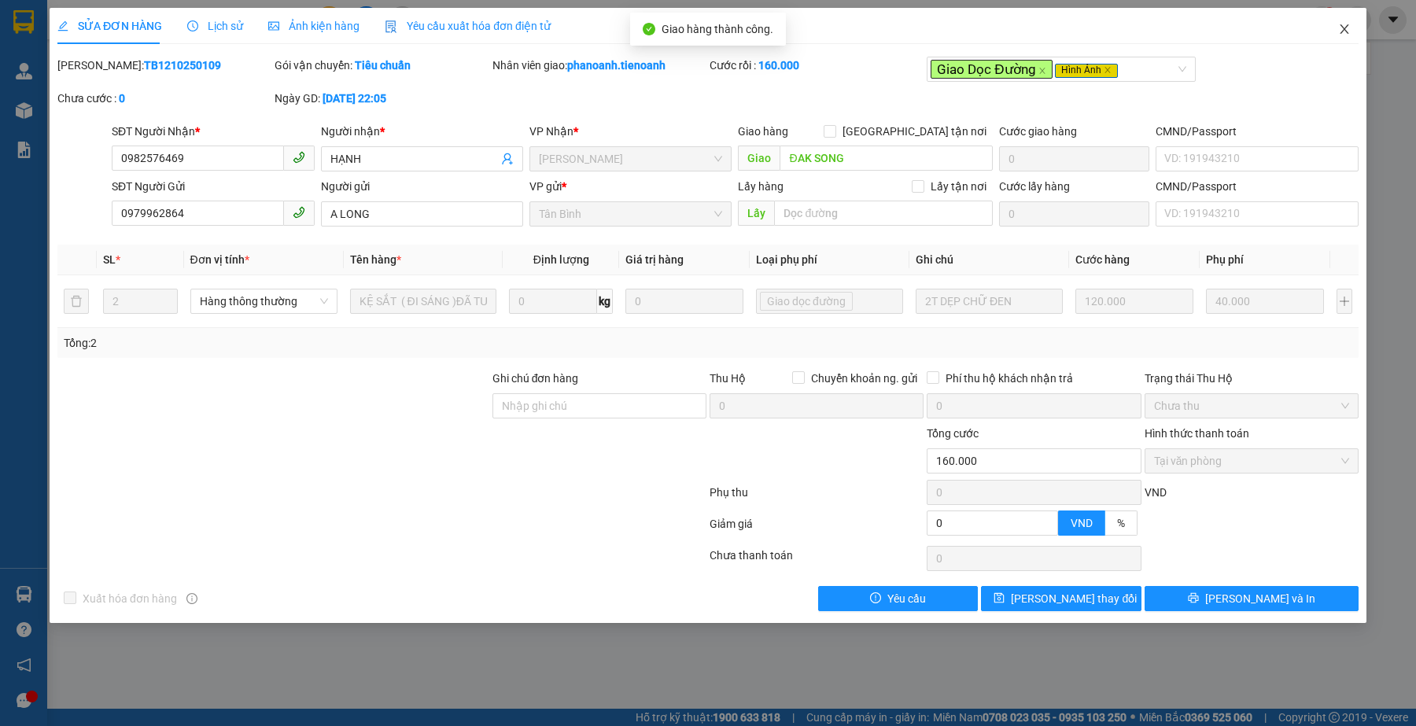
click at [1350, 29] on icon "close" at bounding box center [1344, 29] width 13 height 13
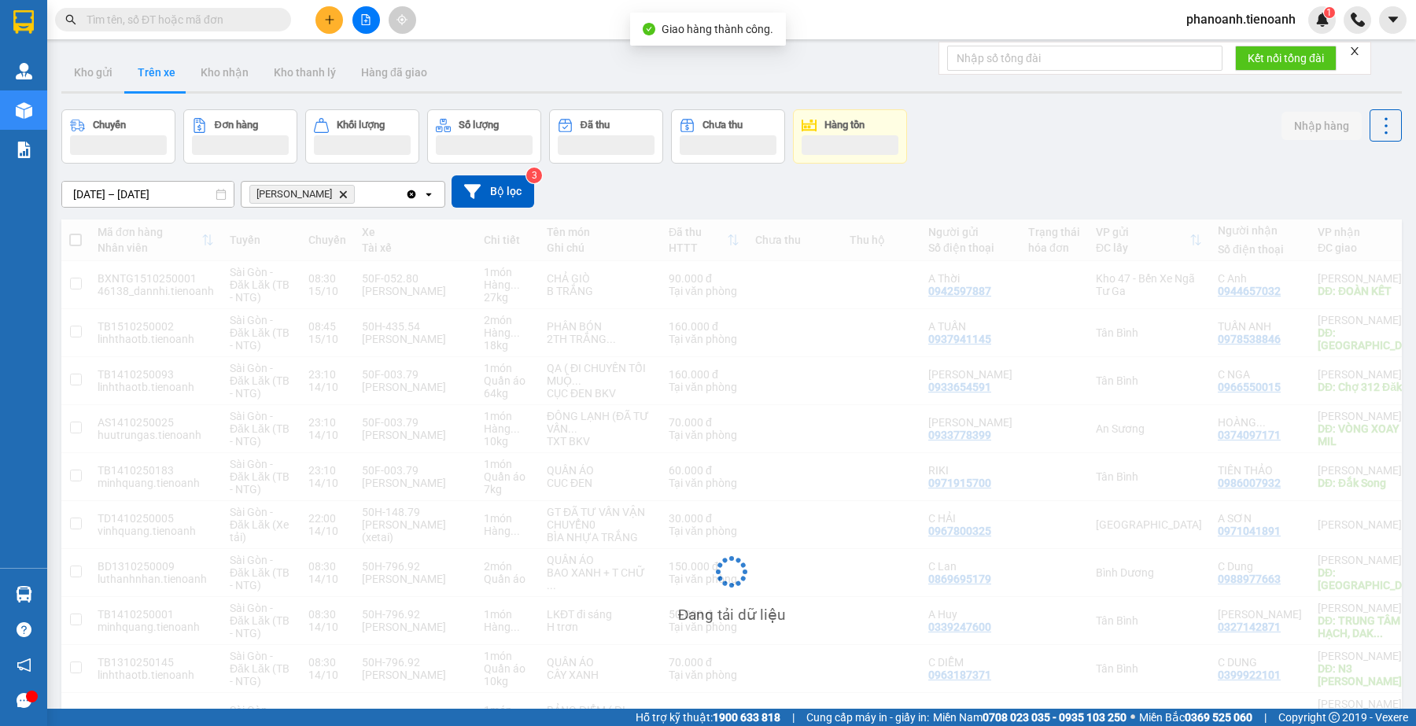
scroll to position [360, 0]
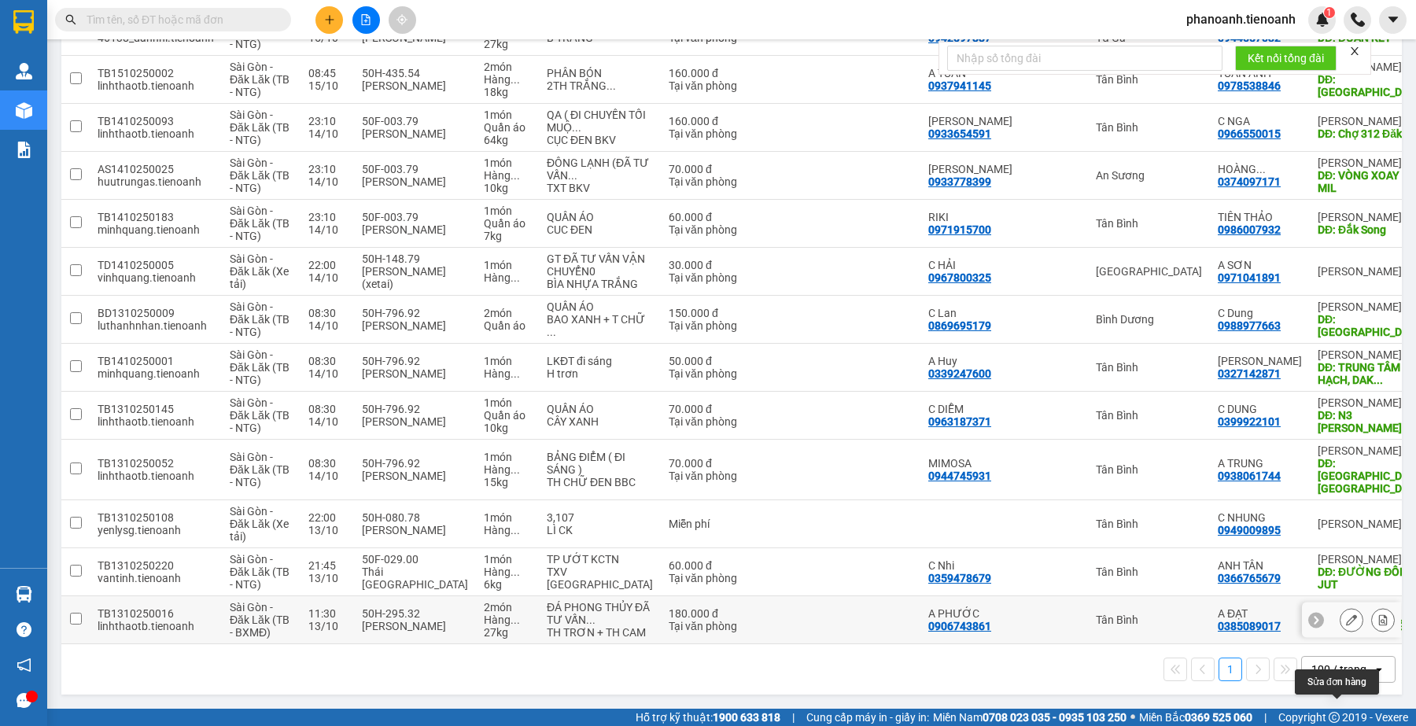
click at [1341, 608] on button at bounding box center [1352, 621] width 22 height 28
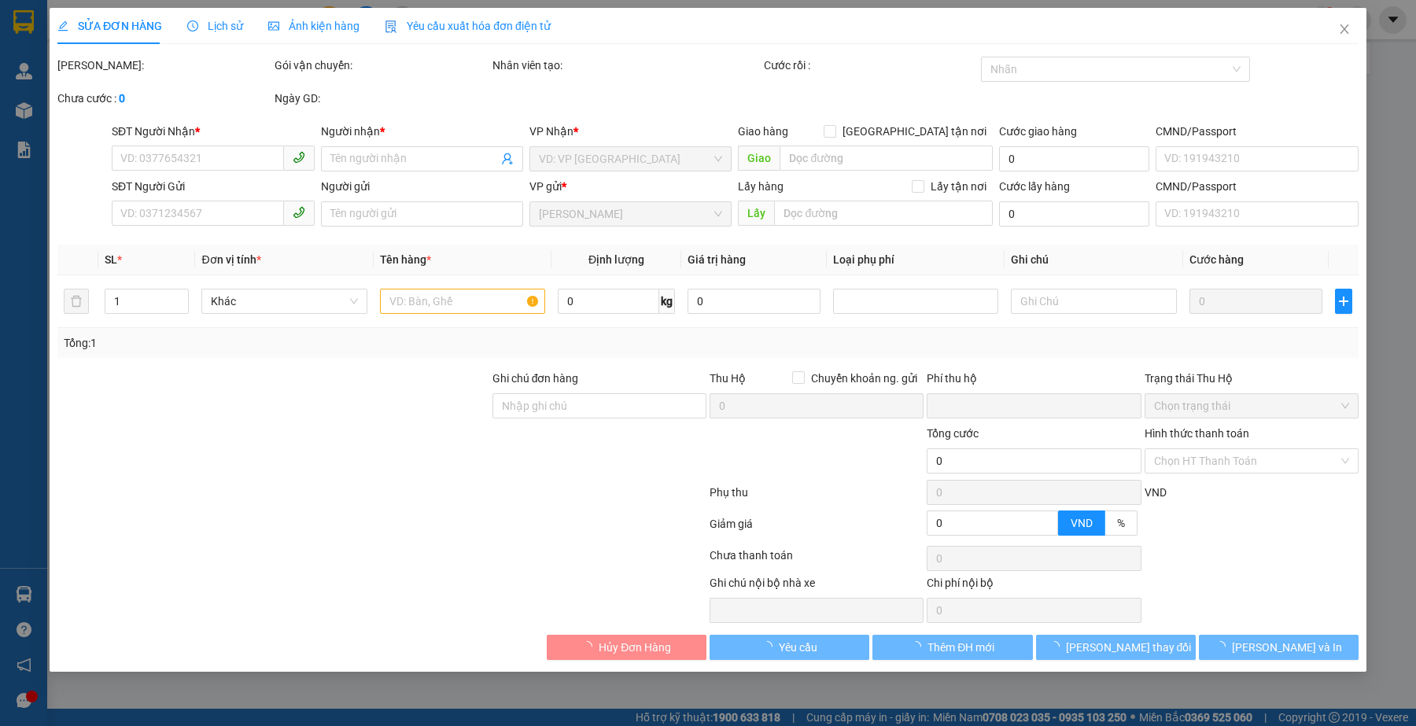
type input "0385089017"
type input "A ĐẠT"
type input "CHỢ ĐẮC GỀNH"
type input "0906743861"
type input "A PHƯỚC"
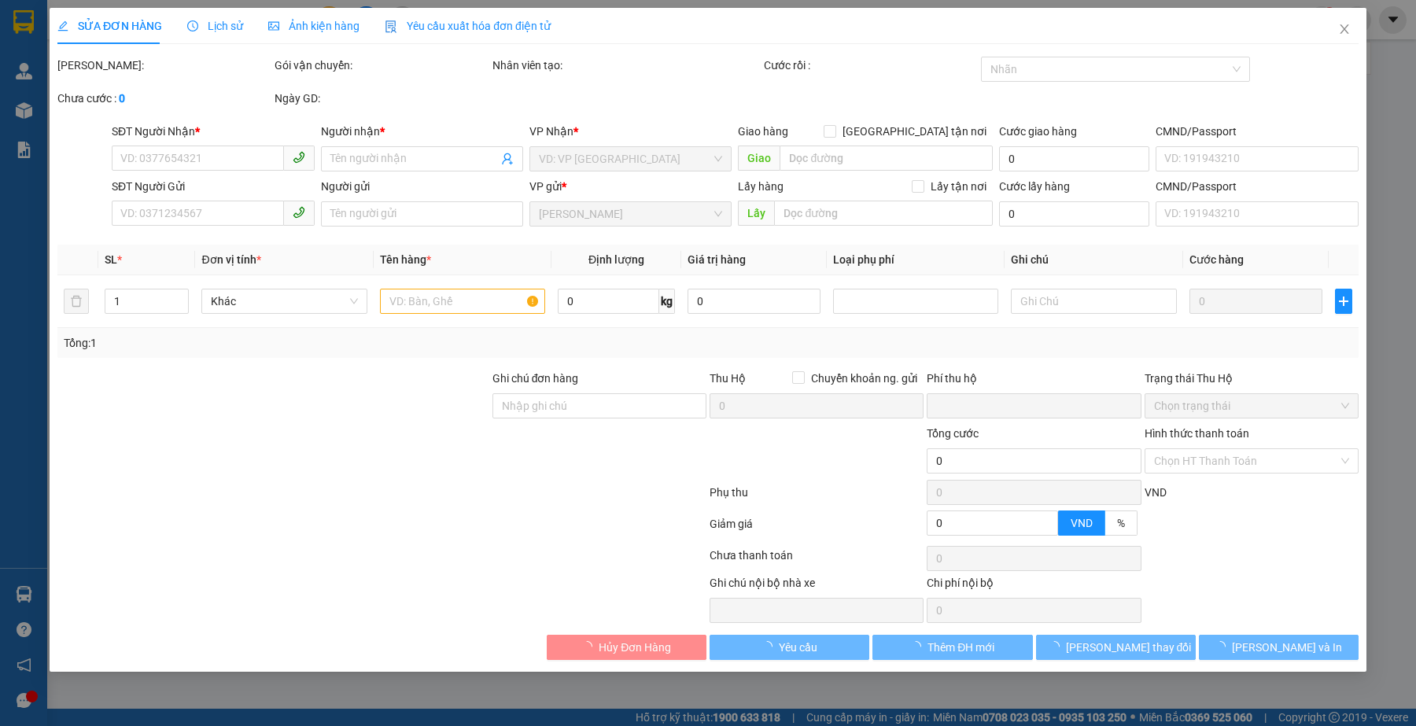
type input "0"
type input "180.000"
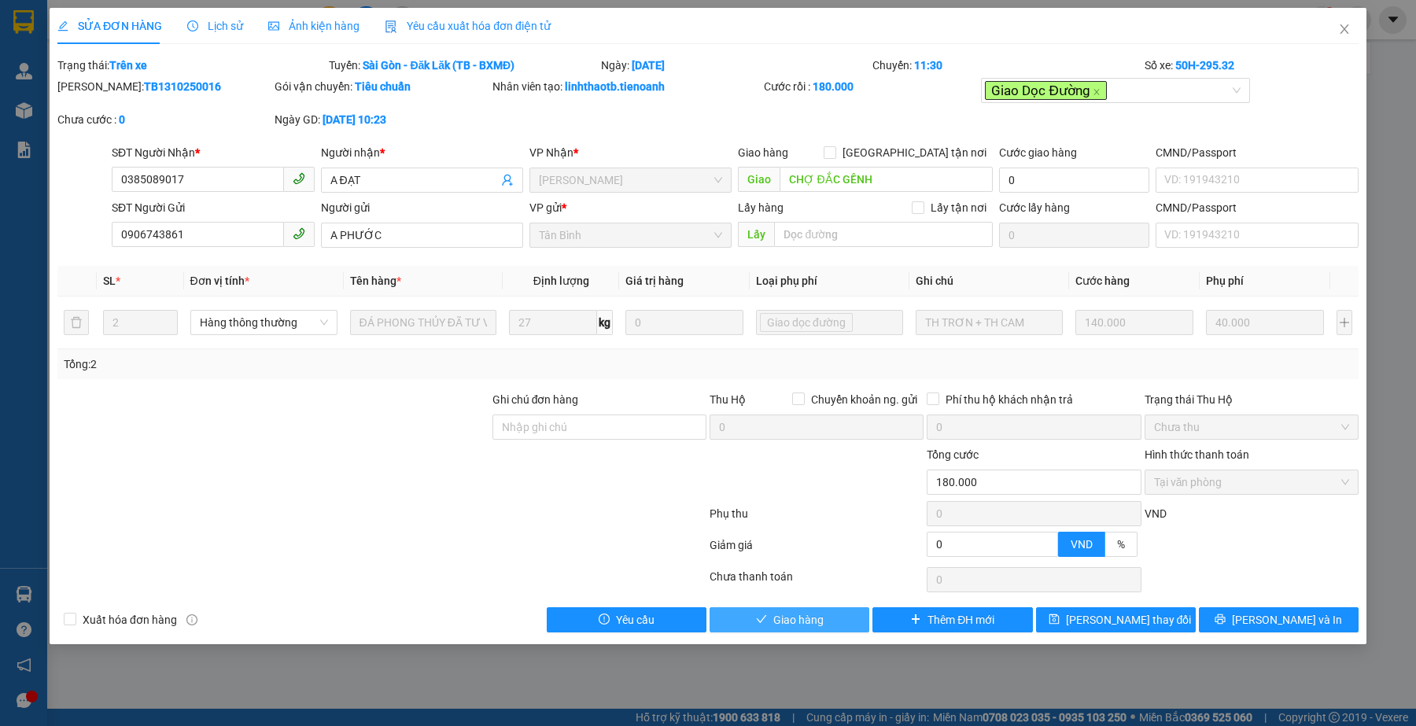
click at [820, 620] on span "Giao hàng" at bounding box center [798, 619] width 50 height 17
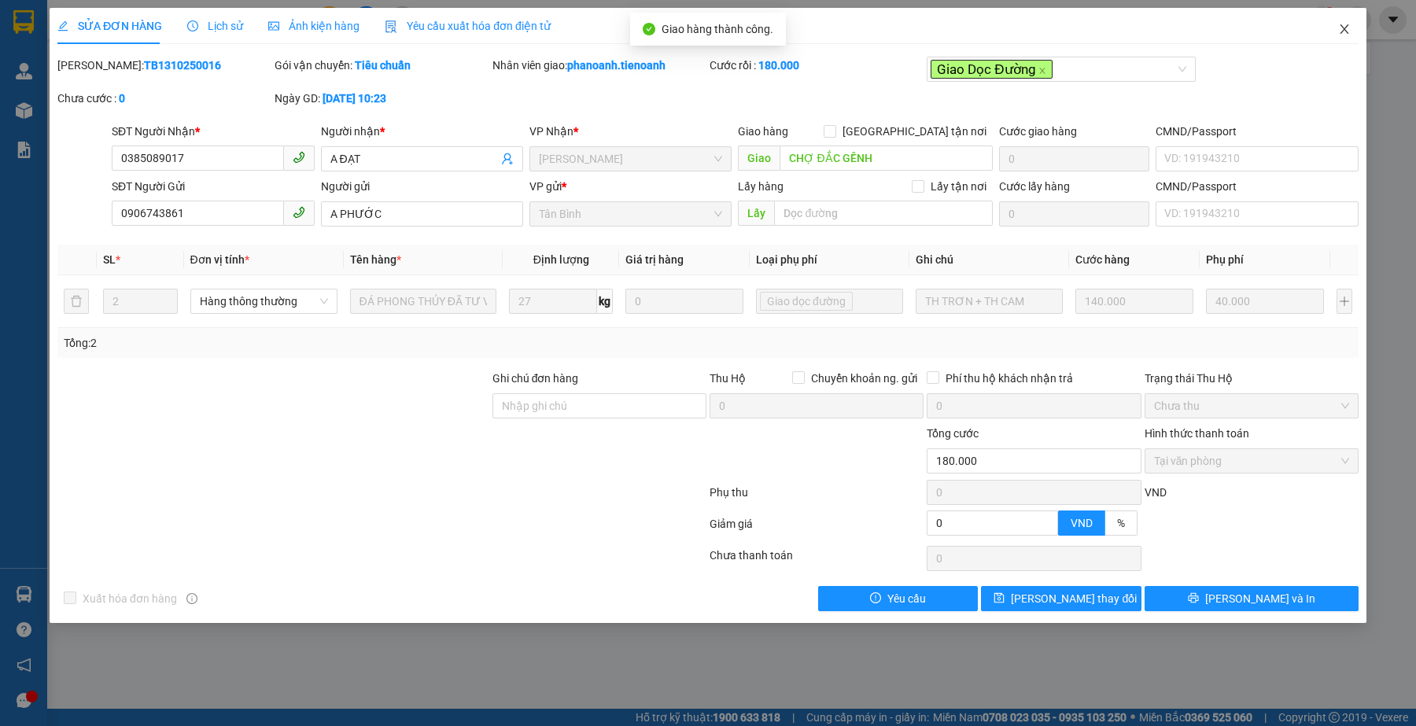
click at [1346, 28] on icon "close" at bounding box center [1344, 29] width 13 height 13
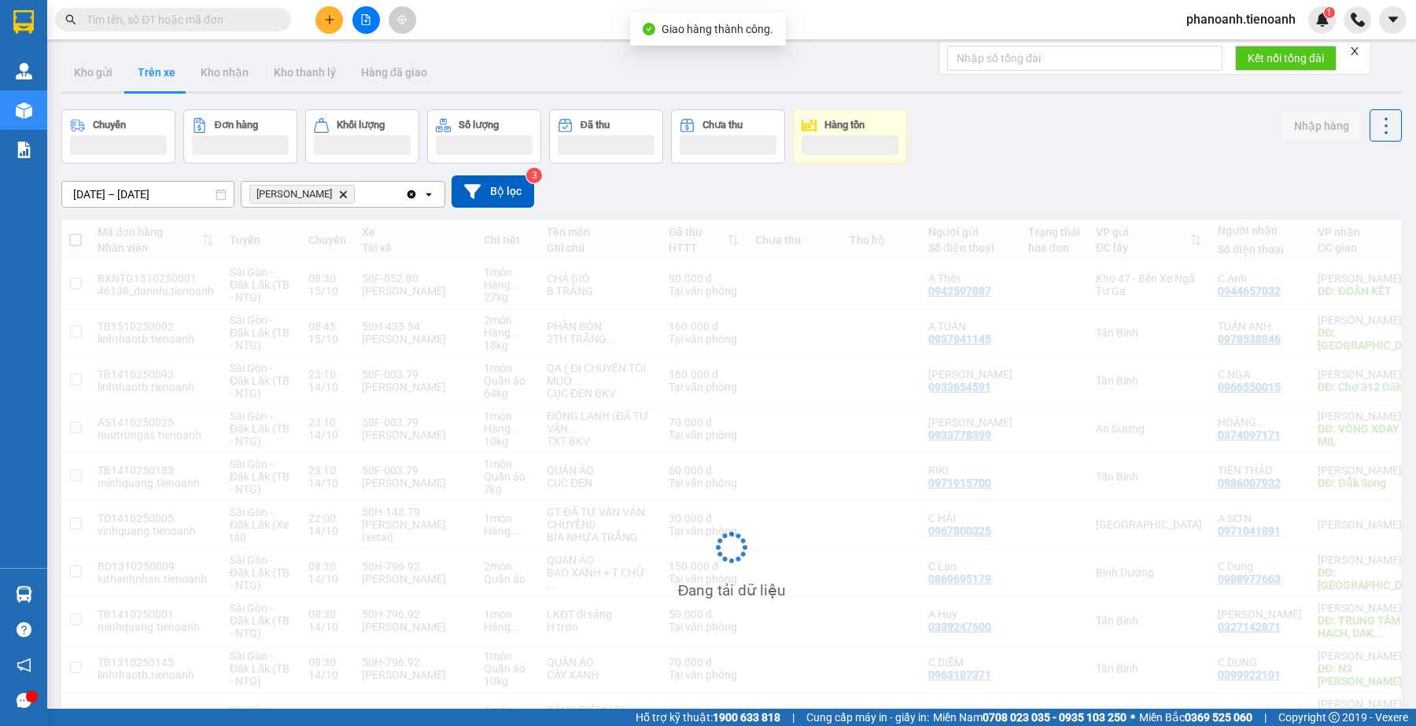
scroll to position [286, 0]
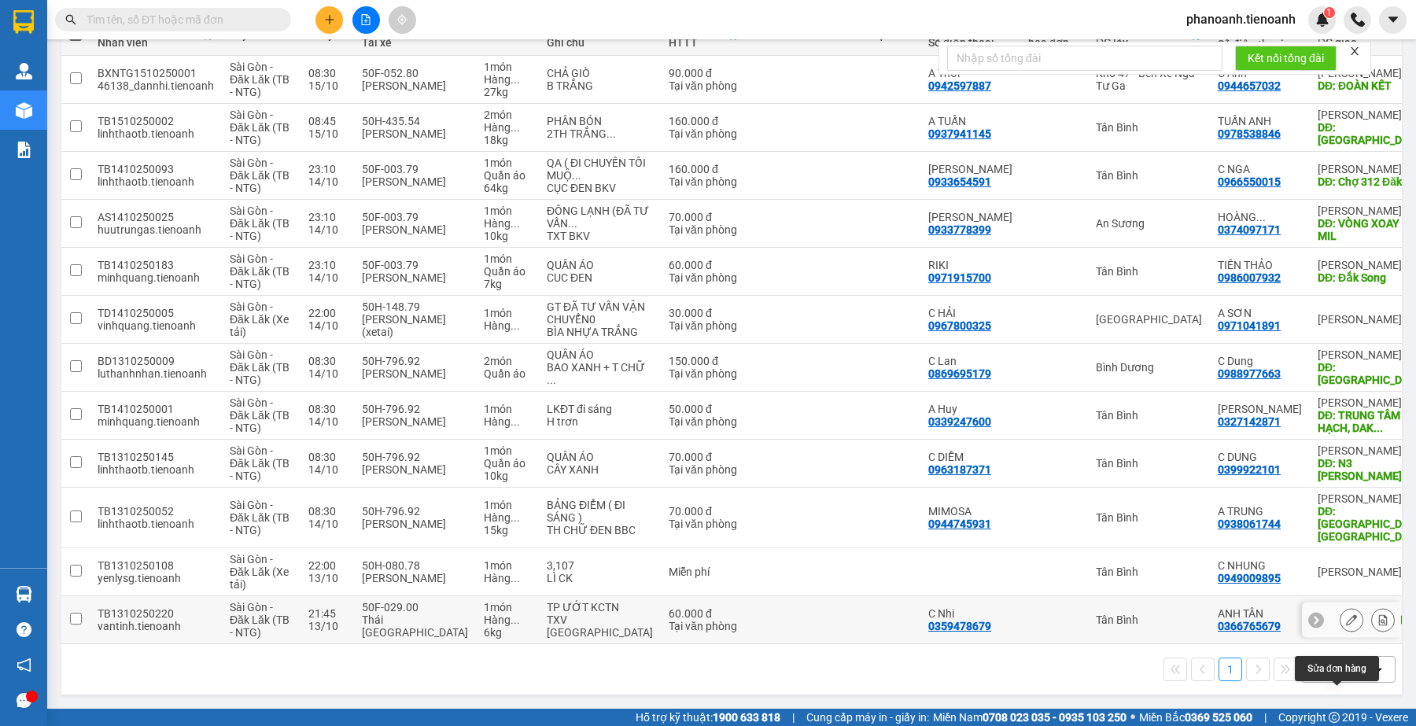
click at [1346, 623] on icon at bounding box center [1351, 619] width 11 height 11
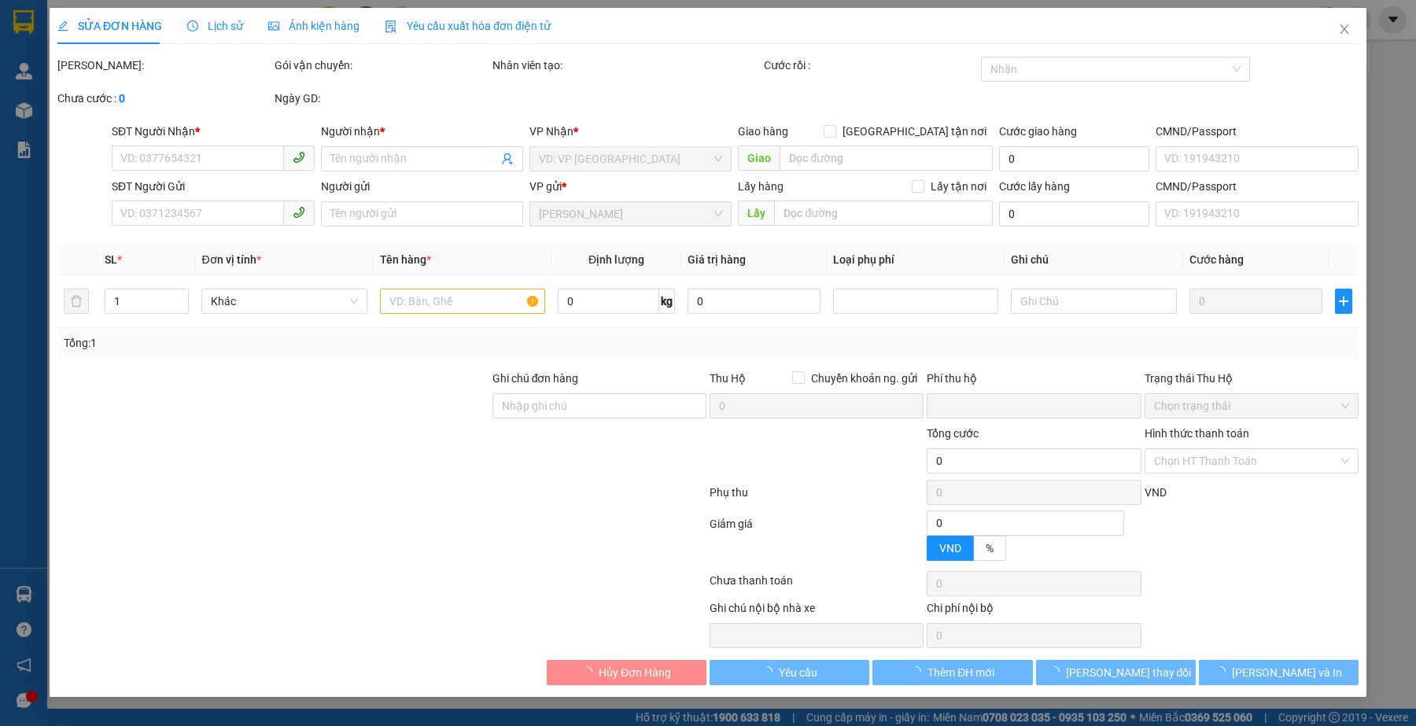
type input "0366765679"
type input "ANH TÂN"
type input "ĐƯỜNG ĐÔI CƯ JUT"
type input "0359478679"
type input "C Nhi"
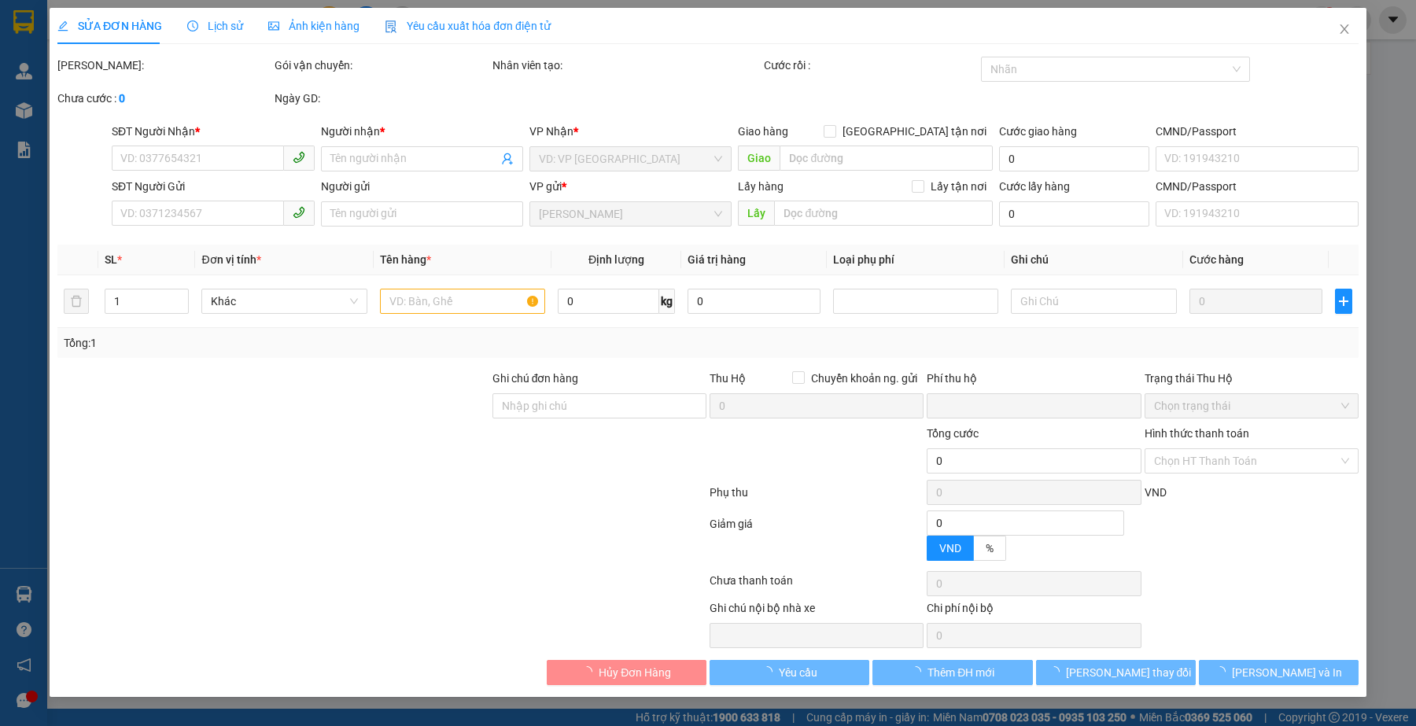
type input "0"
type input "60.000"
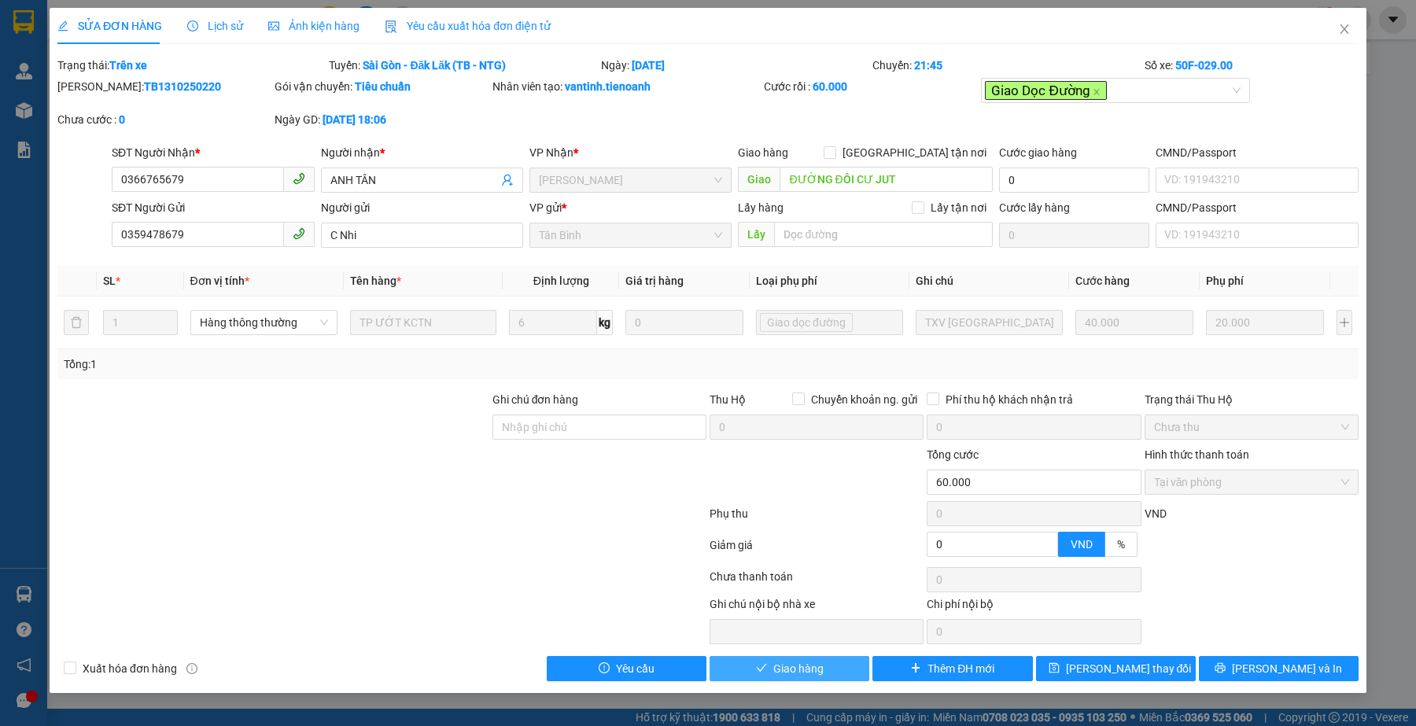
click at [803, 674] on span "Giao hàng" at bounding box center [798, 668] width 50 height 17
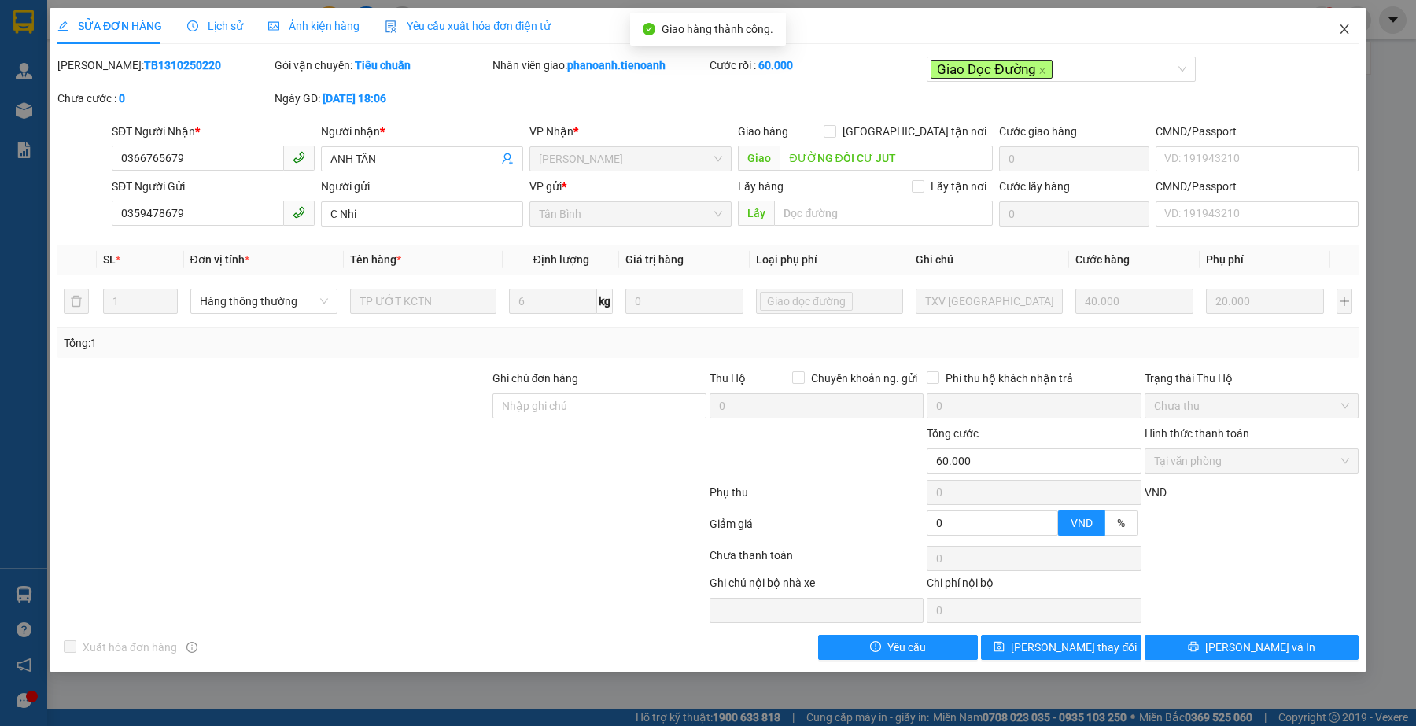
click at [1347, 35] on icon "close" at bounding box center [1344, 29] width 13 height 13
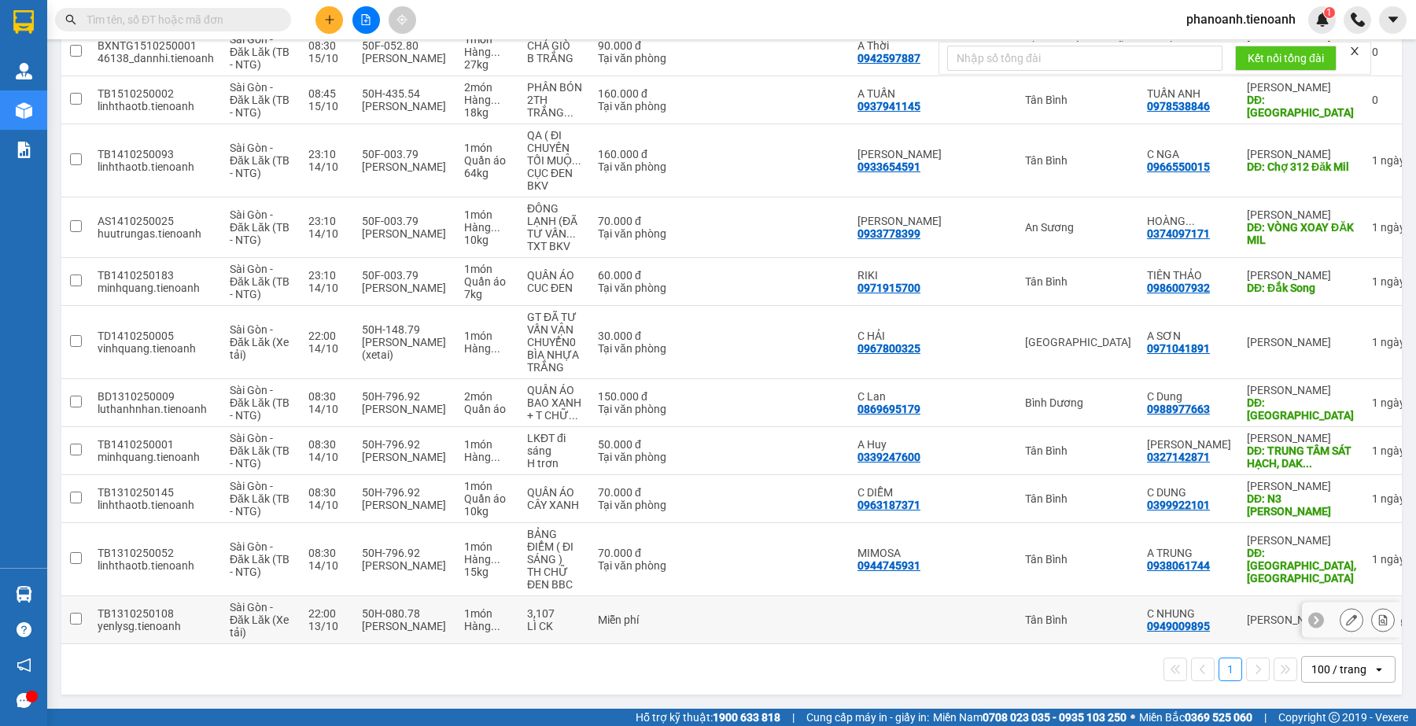
scroll to position [238, 0]
click at [1341, 624] on button at bounding box center [1352, 621] width 22 height 28
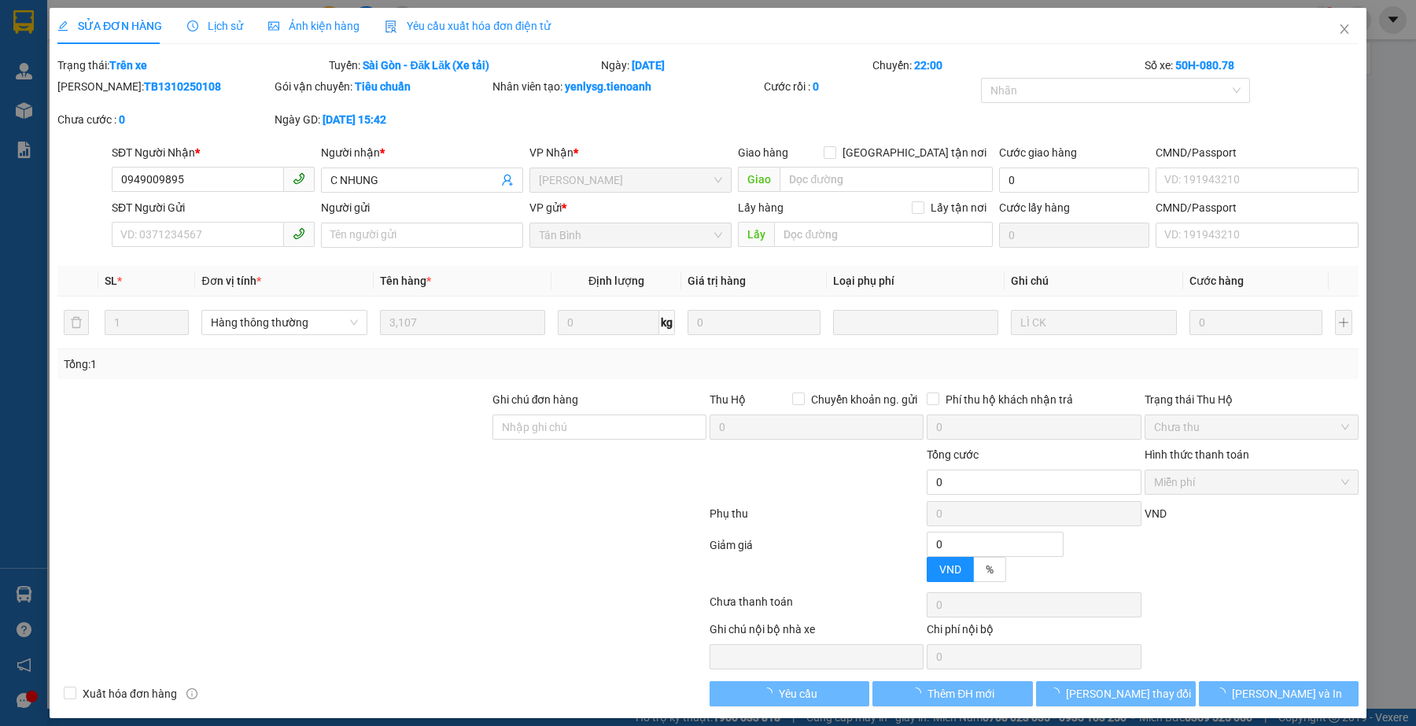
type input "0949009895"
type input "C NHUNG"
type input "0"
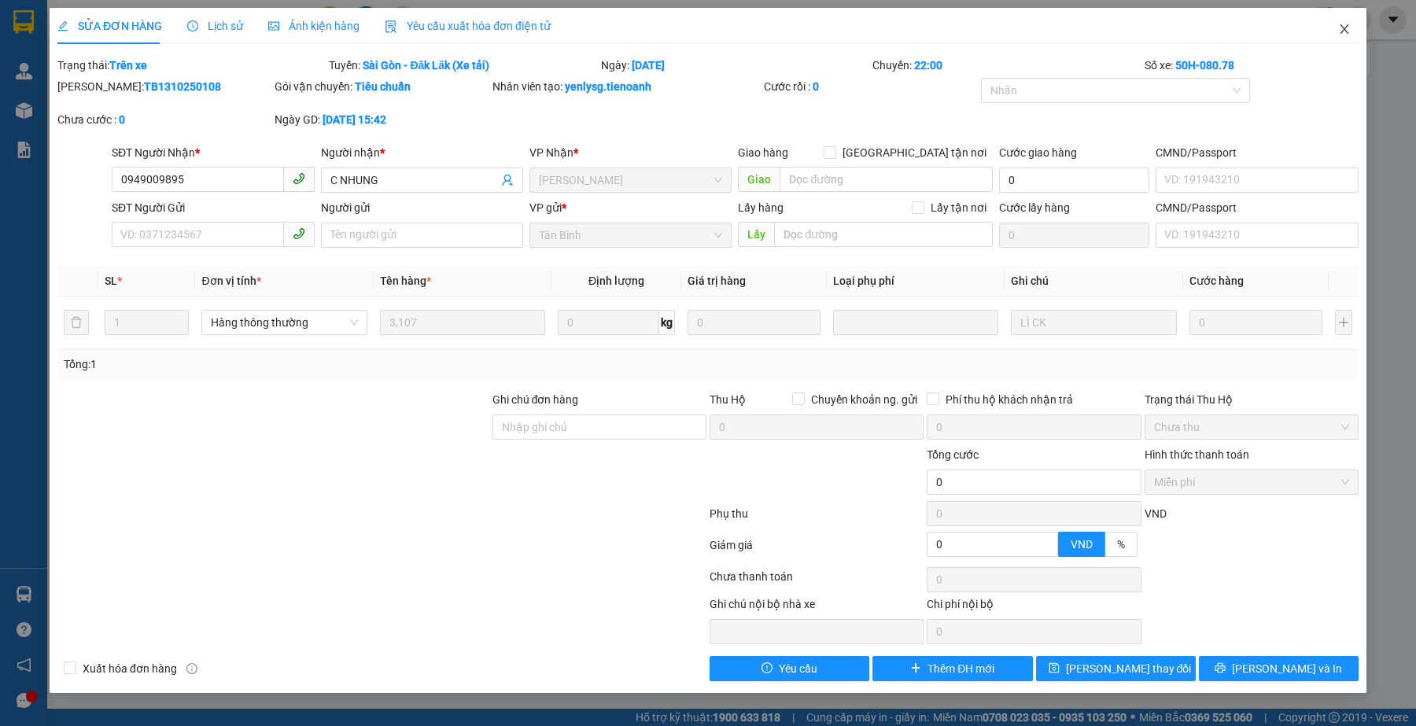
click at [1344, 28] on icon "close" at bounding box center [1344, 29] width 13 height 13
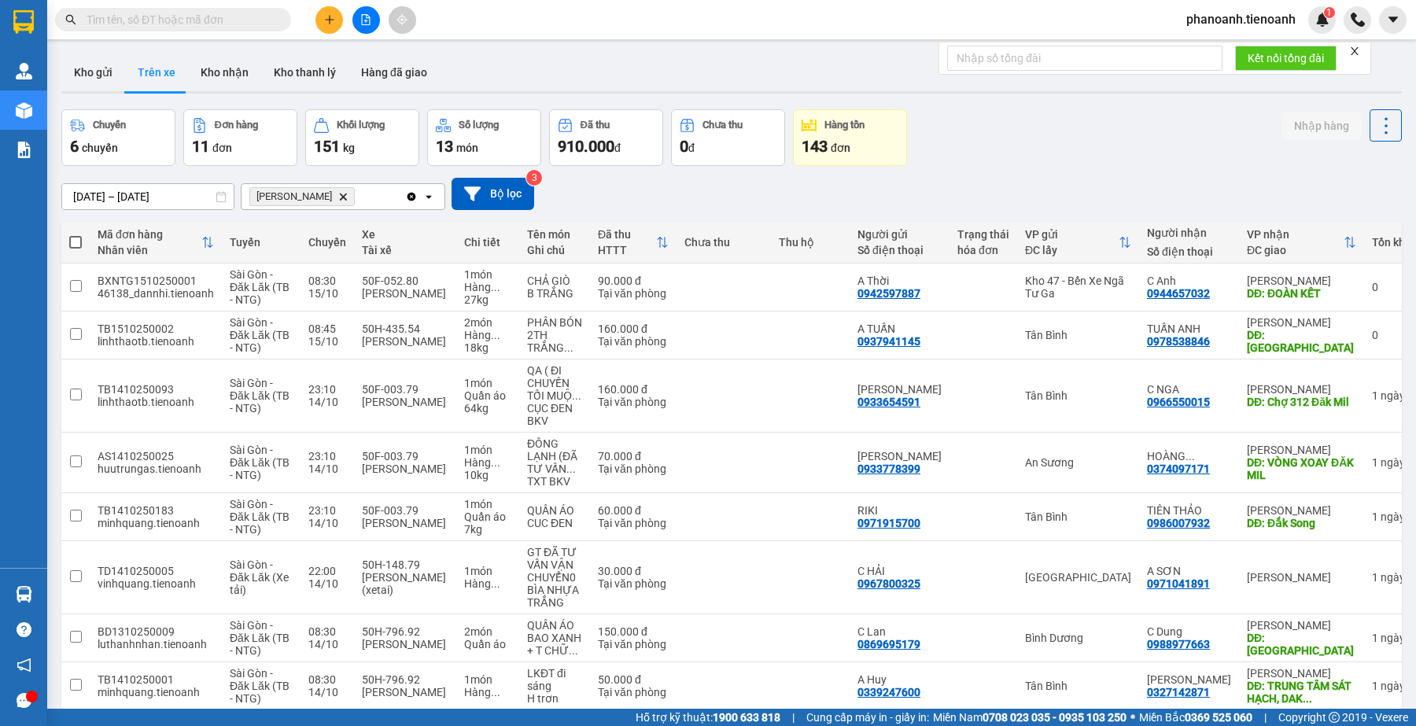
scroll to position [238, 0]
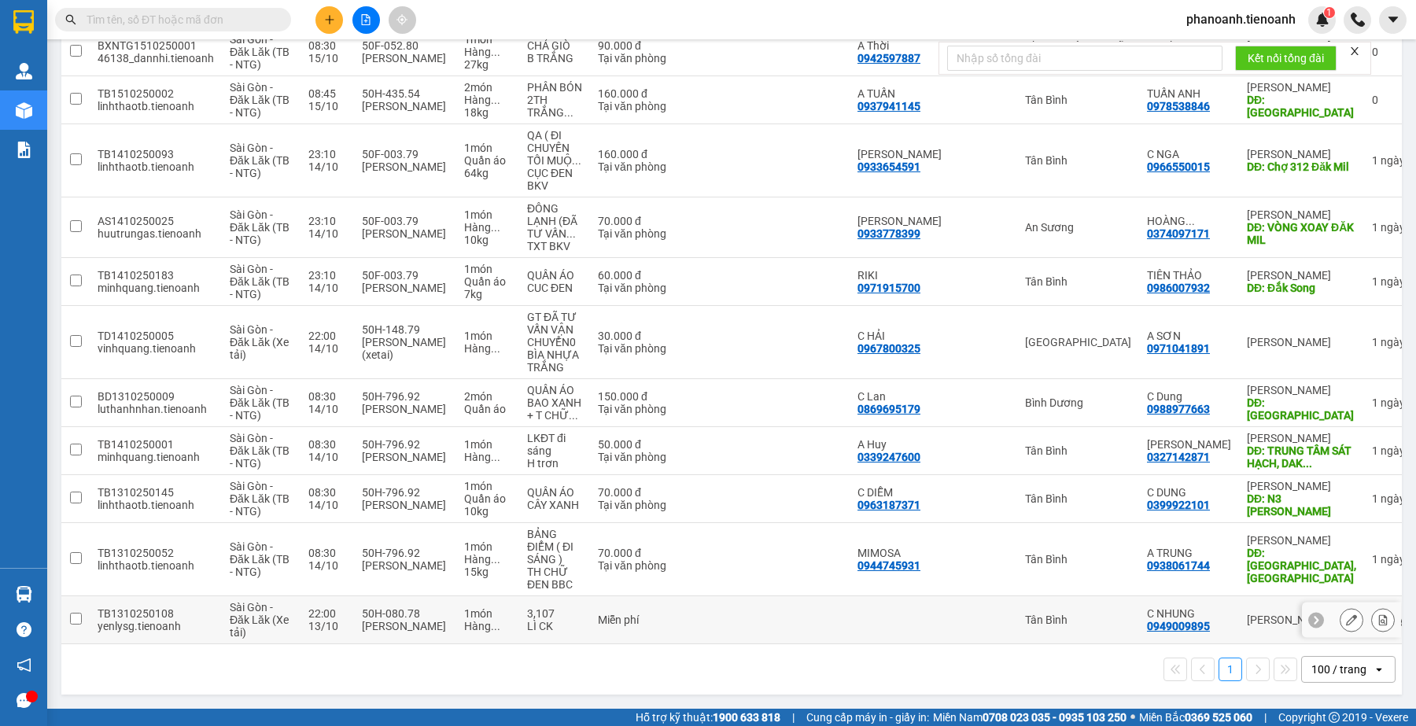
click at [780, 622] on td at bounding box center [810, 620] width 79 height 48
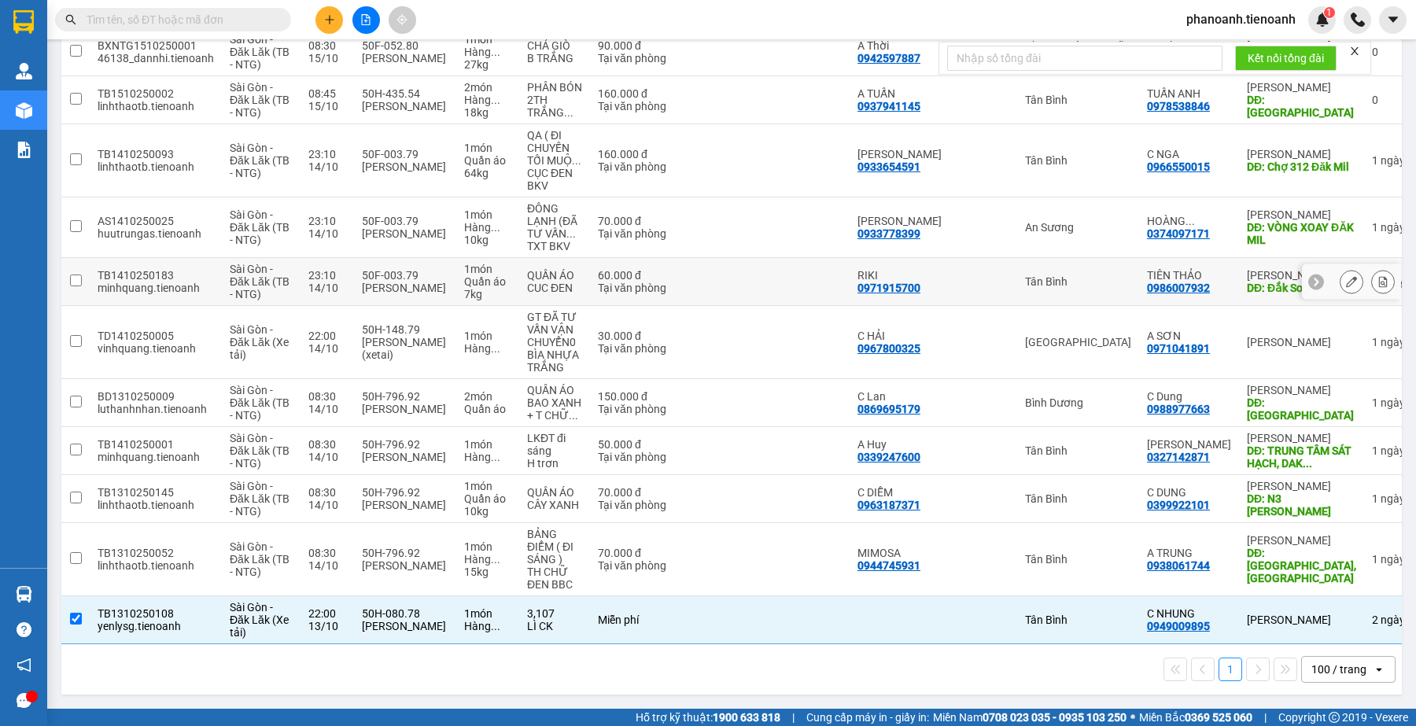
scroll to position [0, 0]
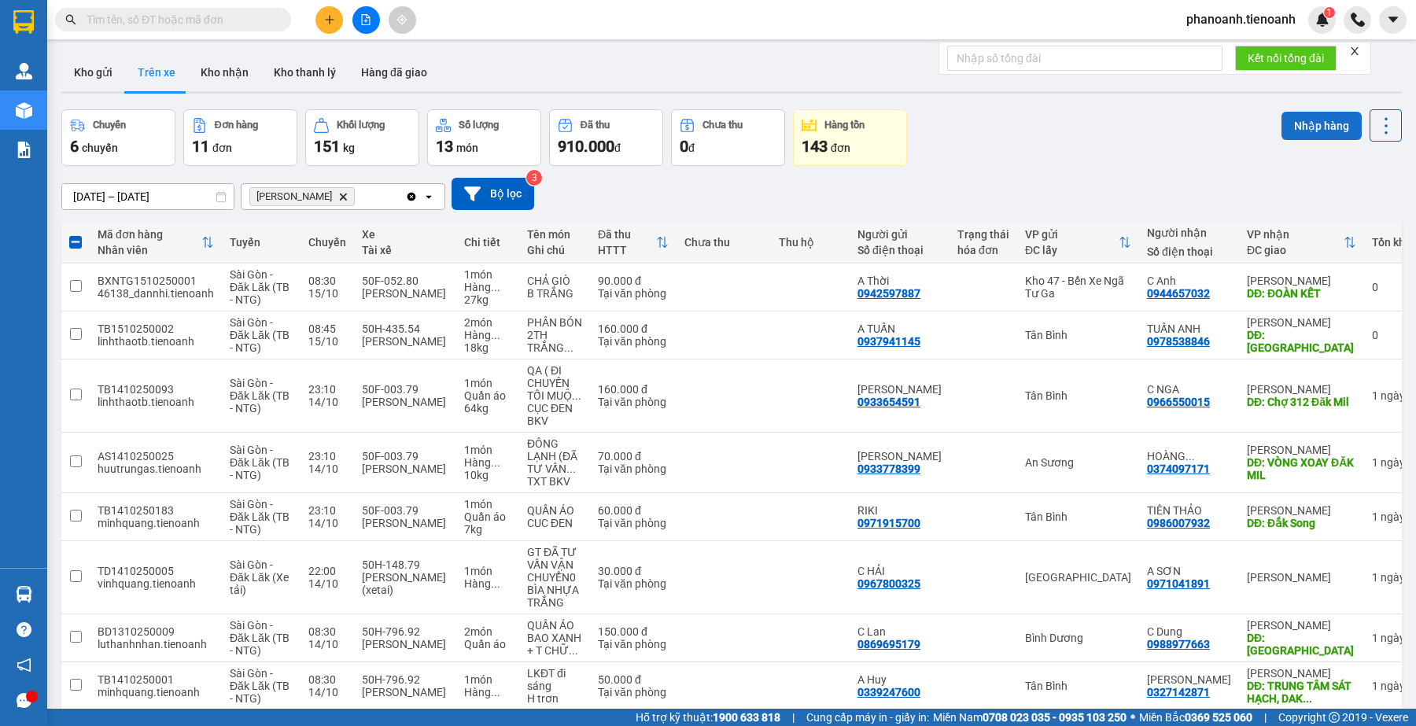
click at [1322, 127] on button "Nhập hàng" at bounding box center [1322, 126] width 80 height 28
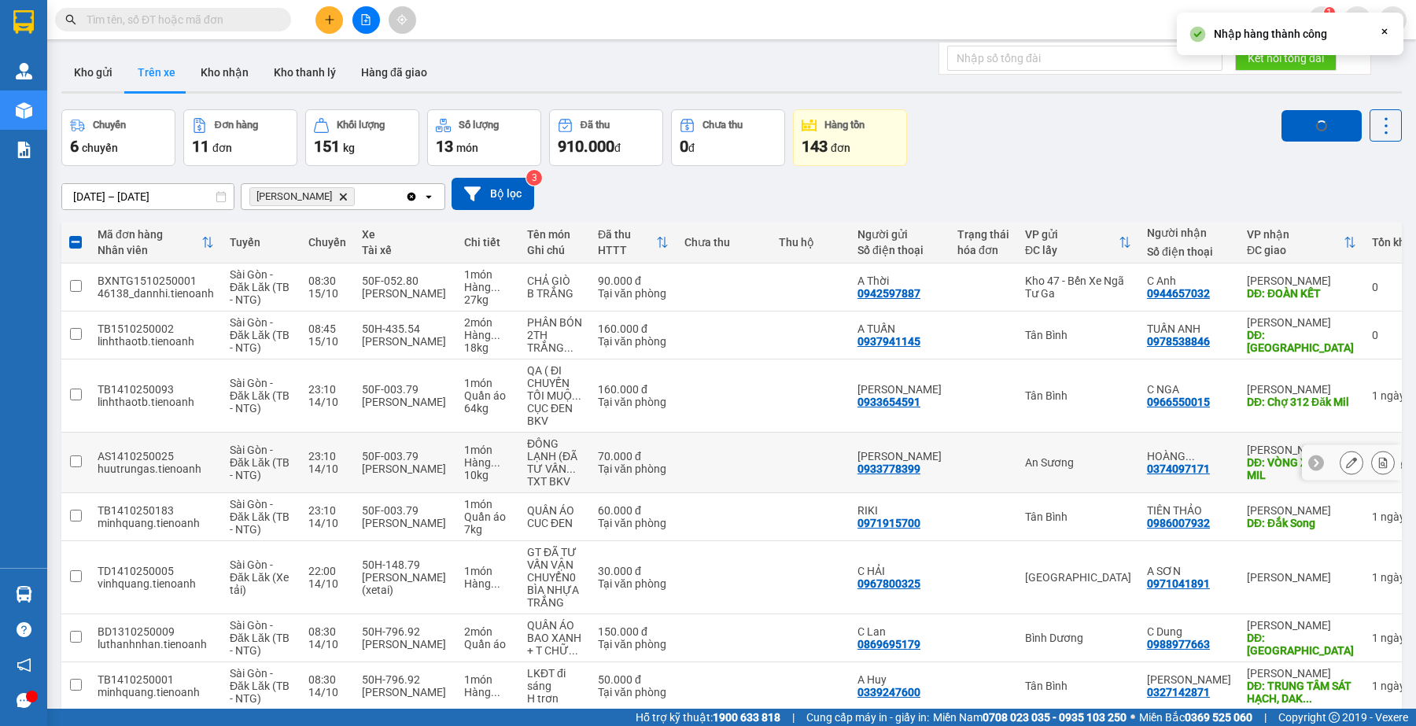
checkbox input "false"
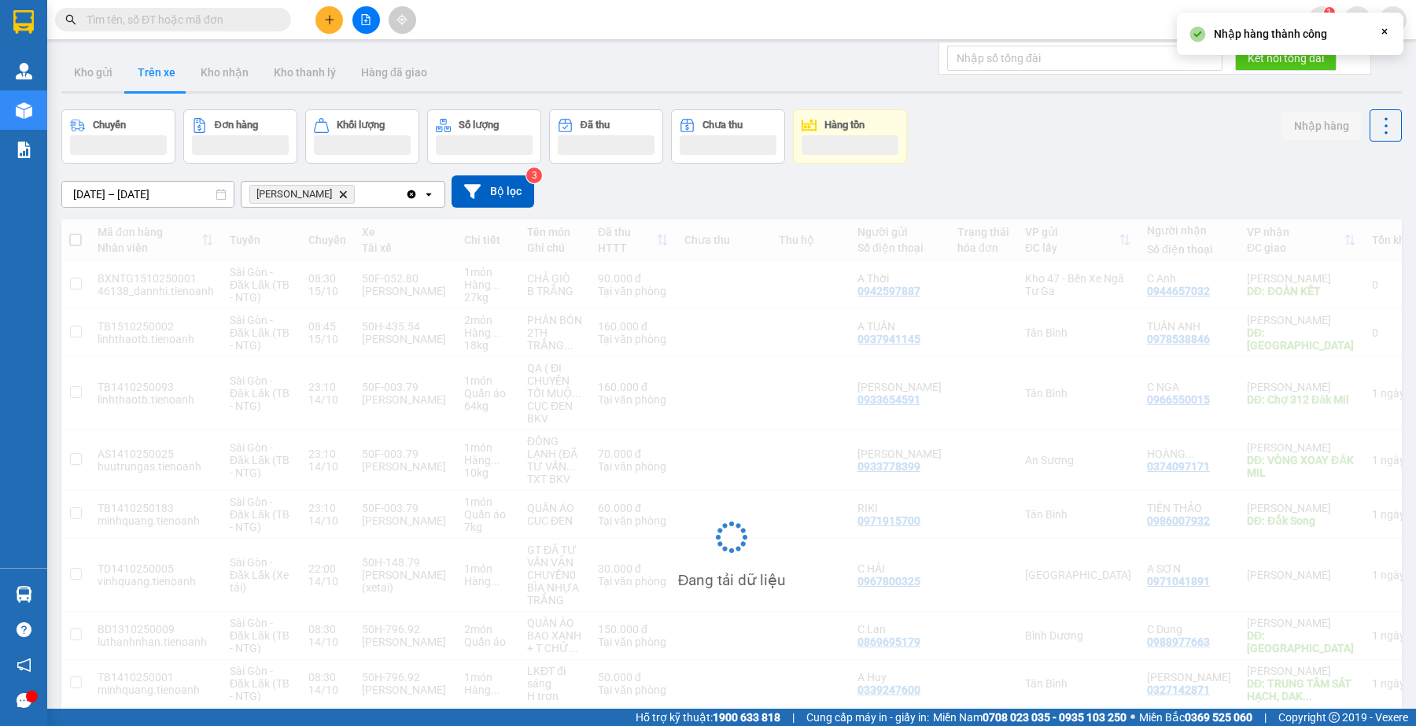
scroll to position [190, 0]
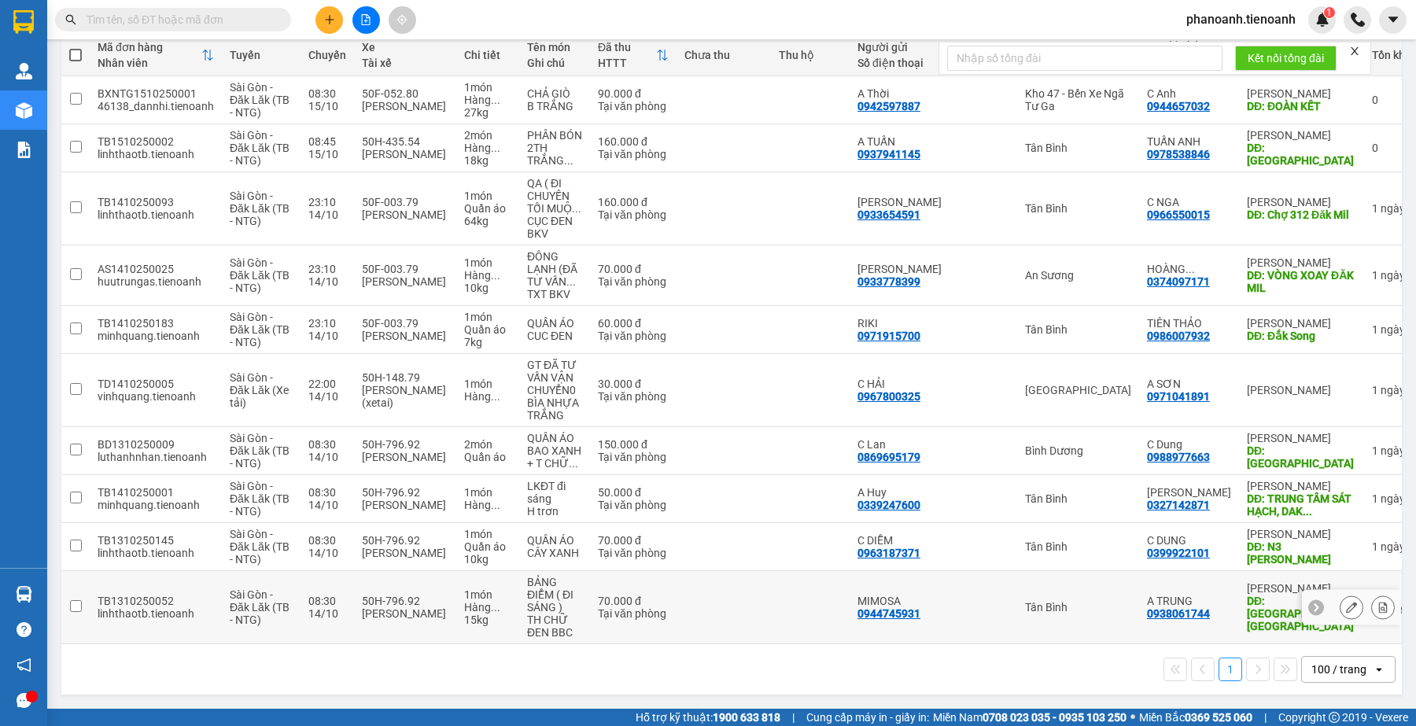
click at [1346, 606] on icon at bounding box center [1351, 607] width 11 height 11
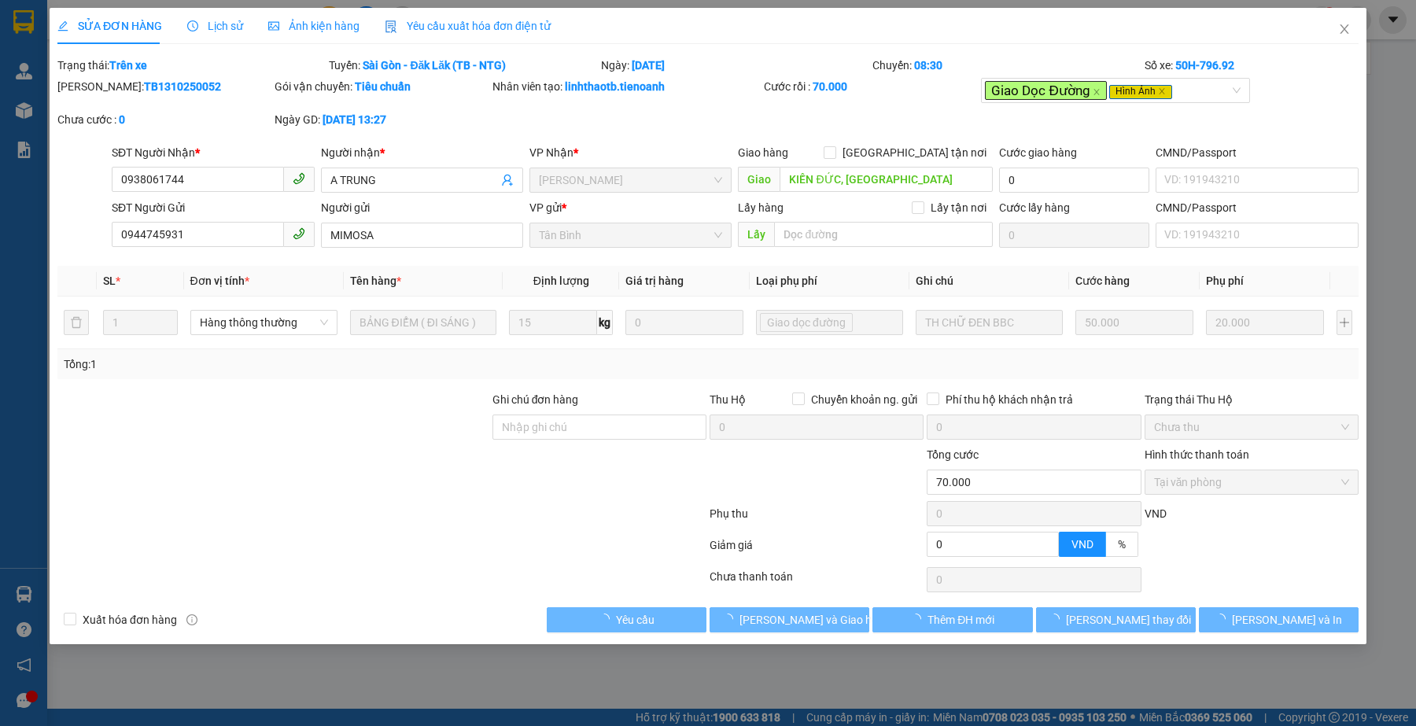
type input "0938061744"
type input "A TRUNG"
type input "KIẾN ĐỨC, [GEOGRAPHIC_DATA]"
type input "0944745931"
type input "MIMOSA"
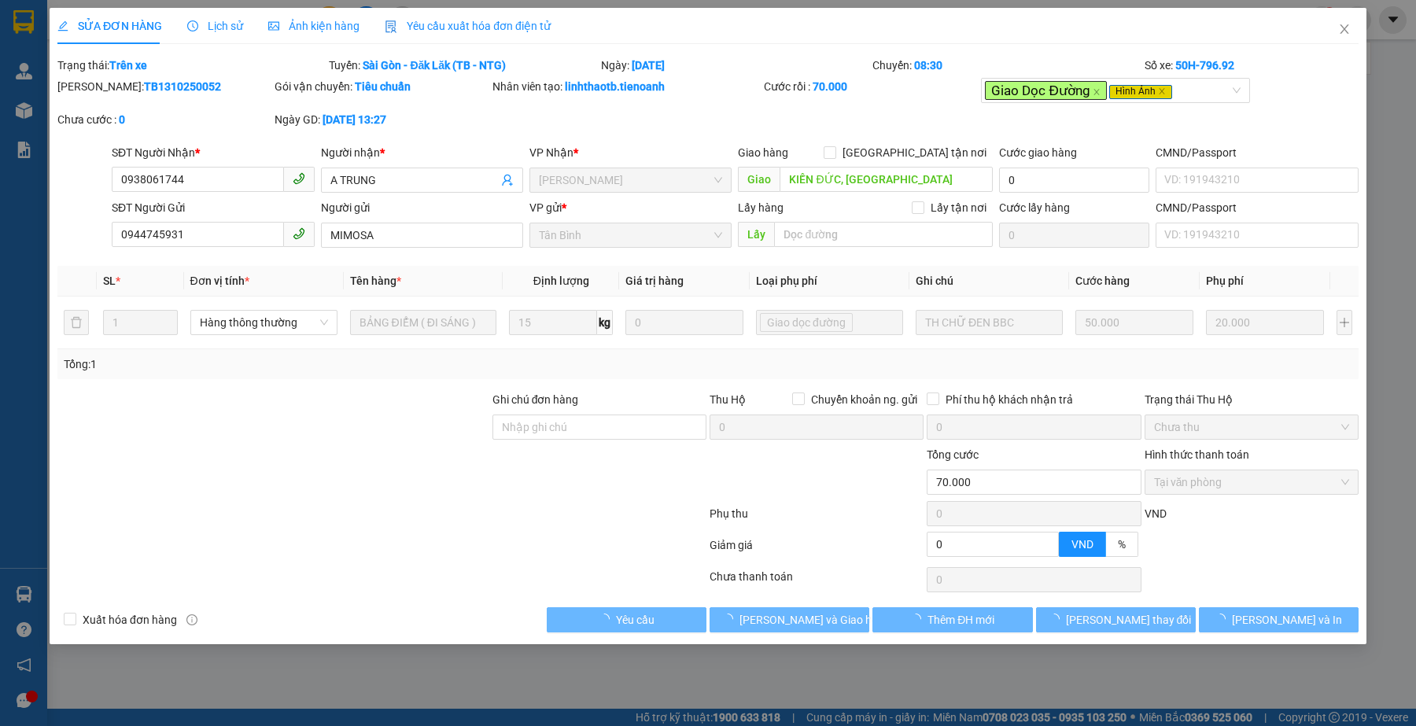
type input "0"
type input "70.000"
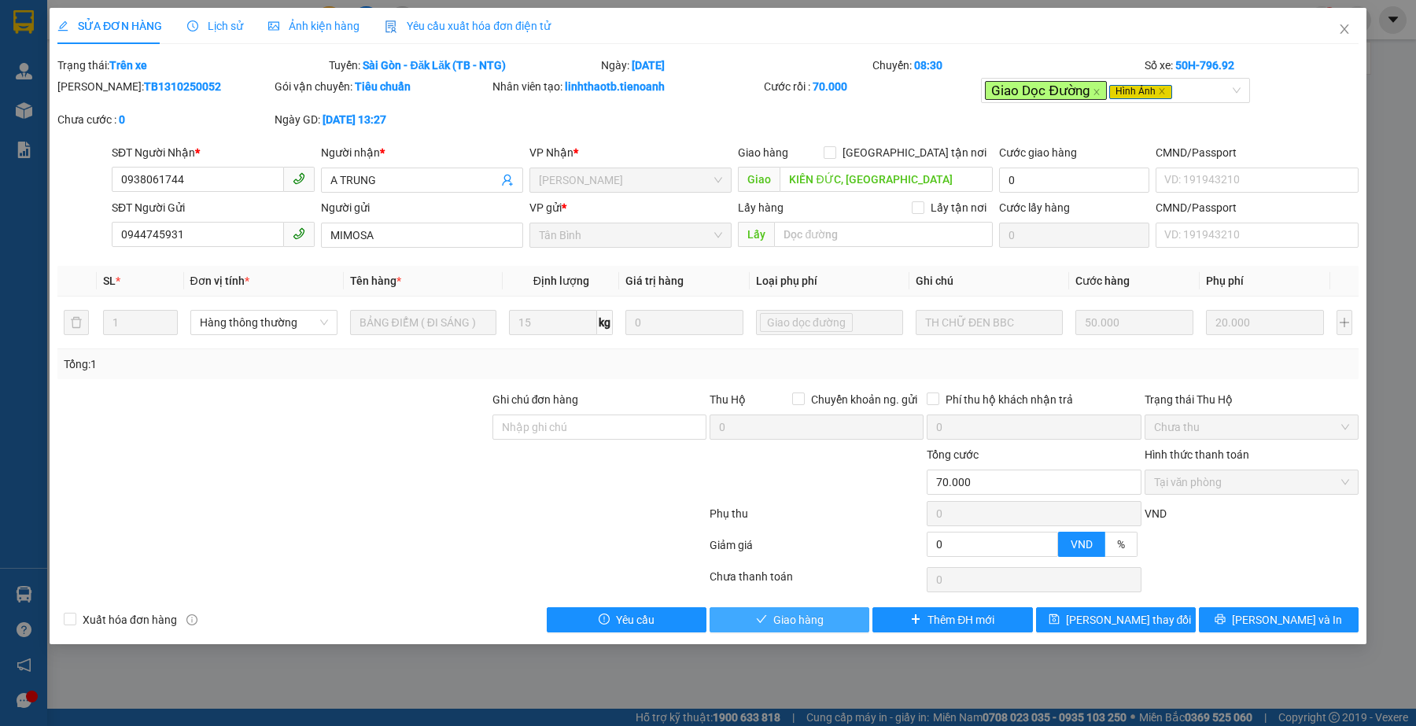
click at [820, 623] on span "Giao hàng" at bounding box center [798, 619] width 50 height 17
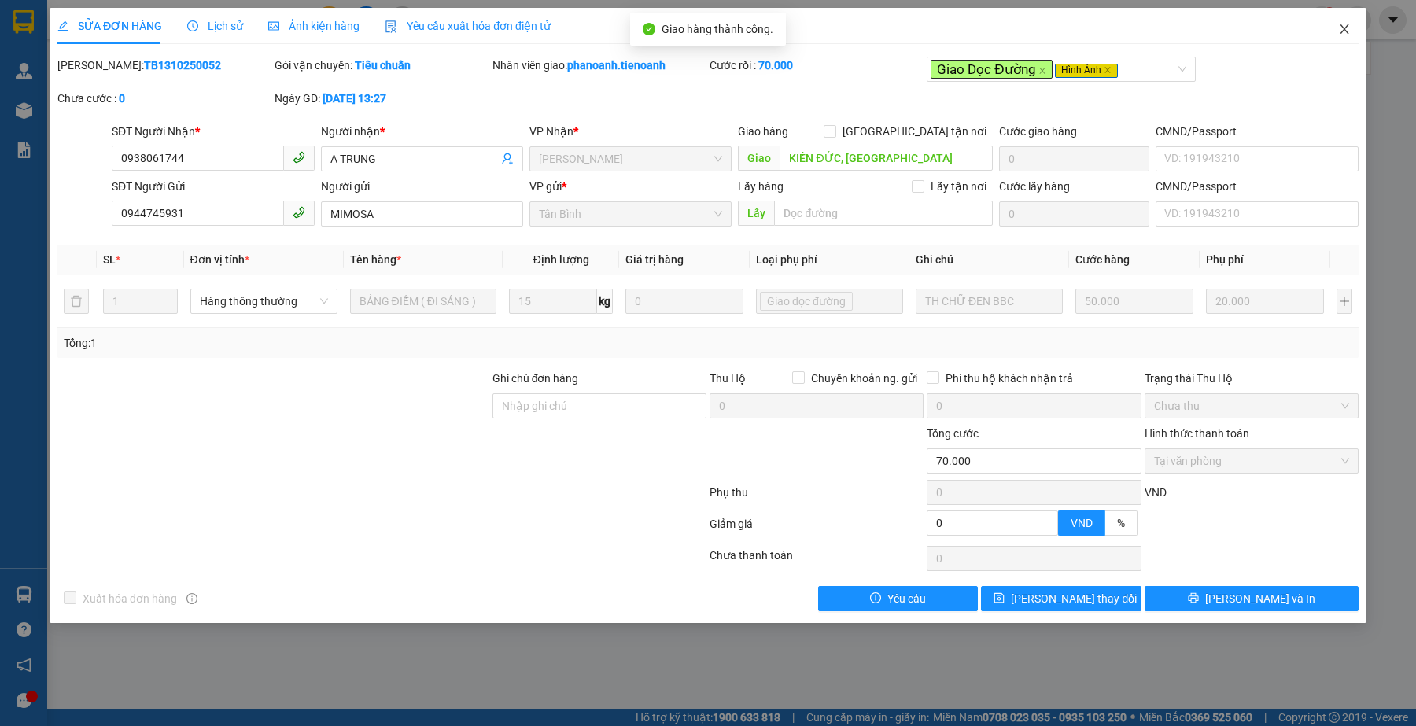
click at [1342, 29] on icon "close" at bounding box center [1344, 29] width 13 height 13
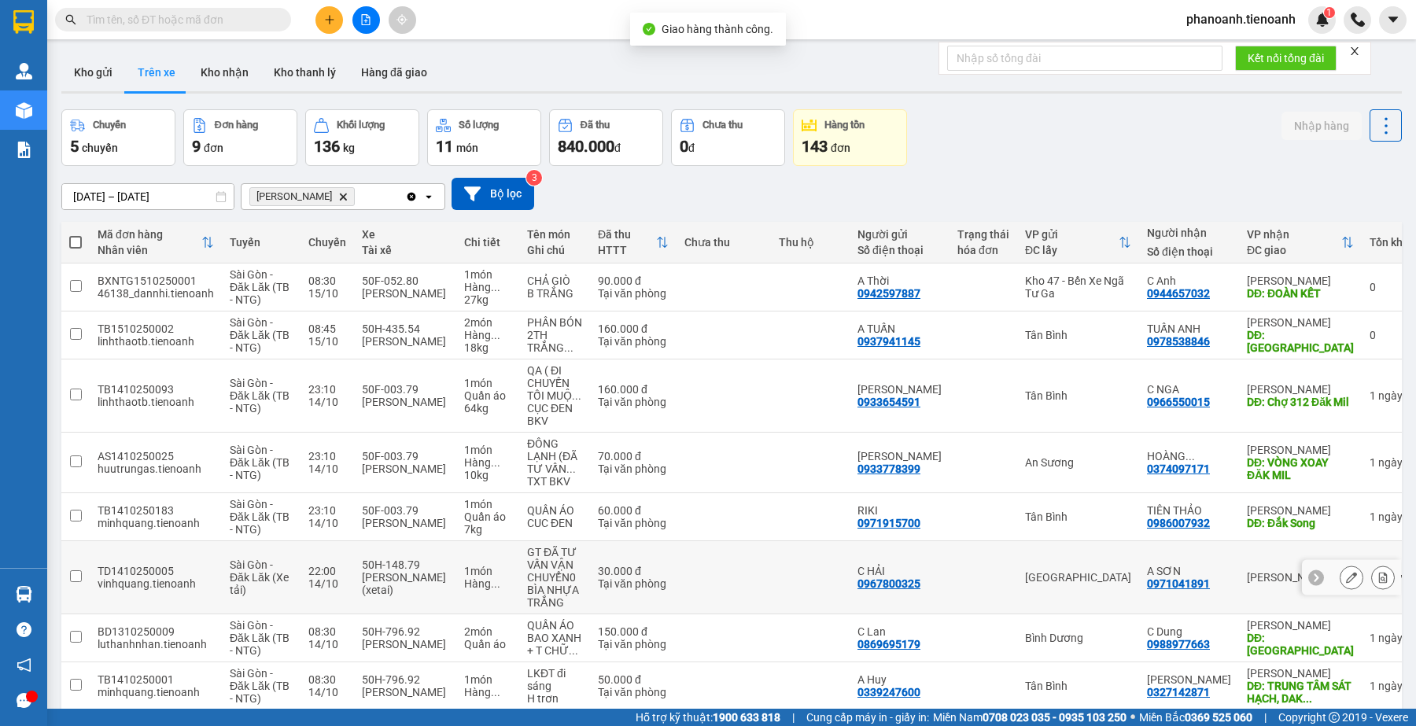
scroll to position [116, 0]
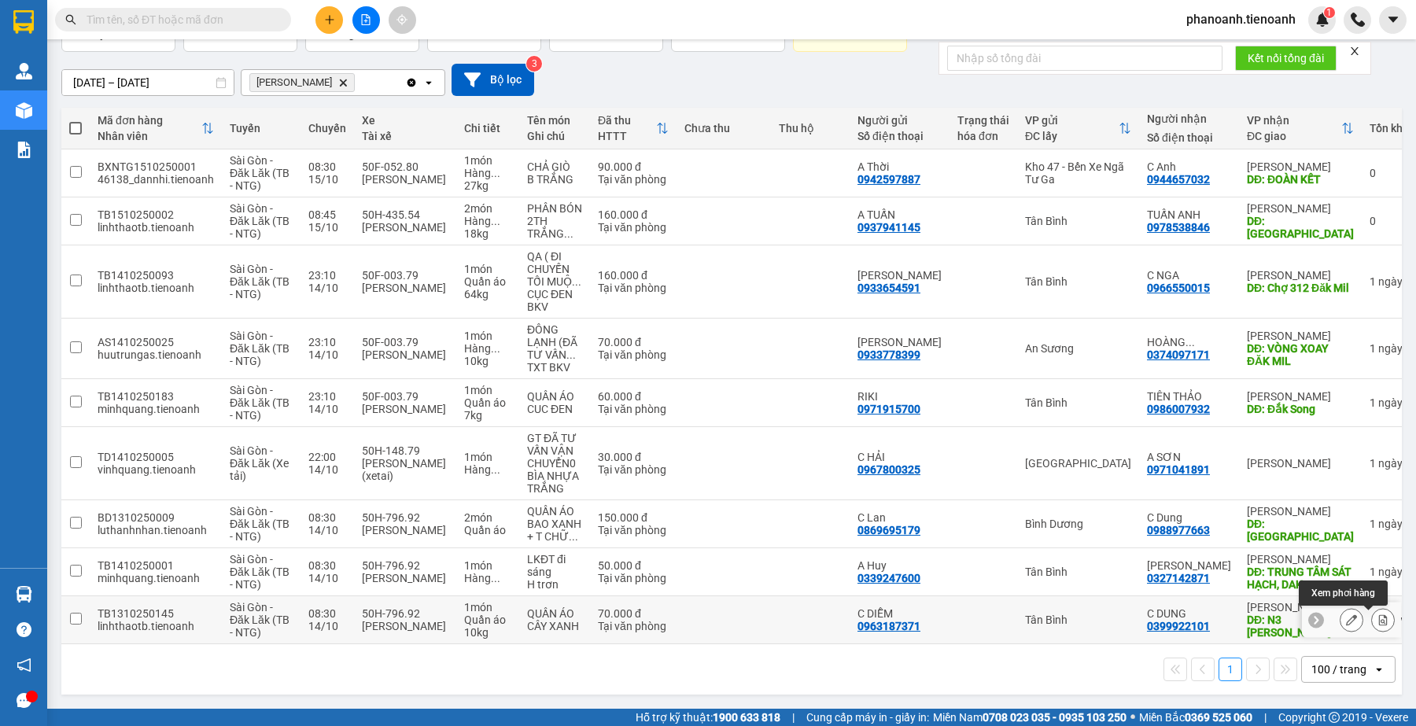
click at [1379, 615] on icon at bounding box center [1383, 619] width 9 height 11
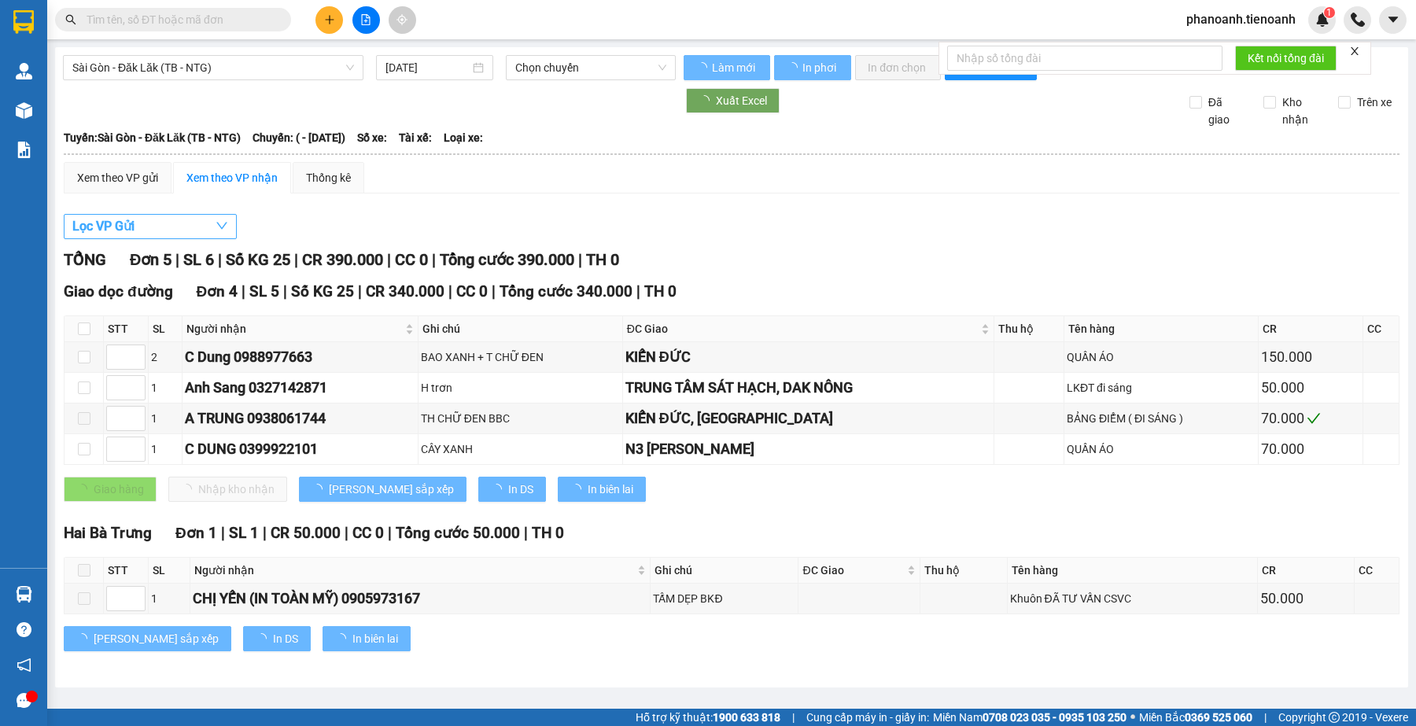
type input "[DATE]"
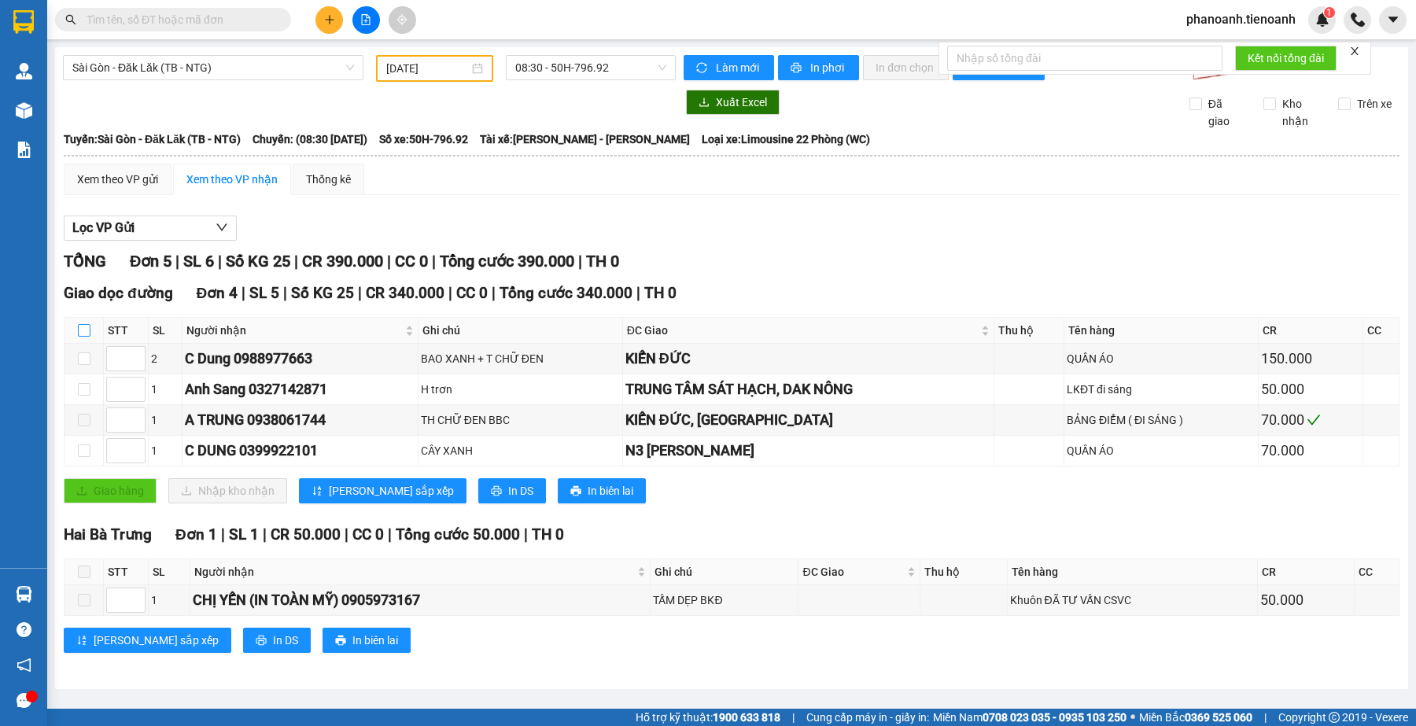
click at [88, 329] on input "checkbox" at bounding box center [84, 330] width 13 height 13
checkbox input "true"
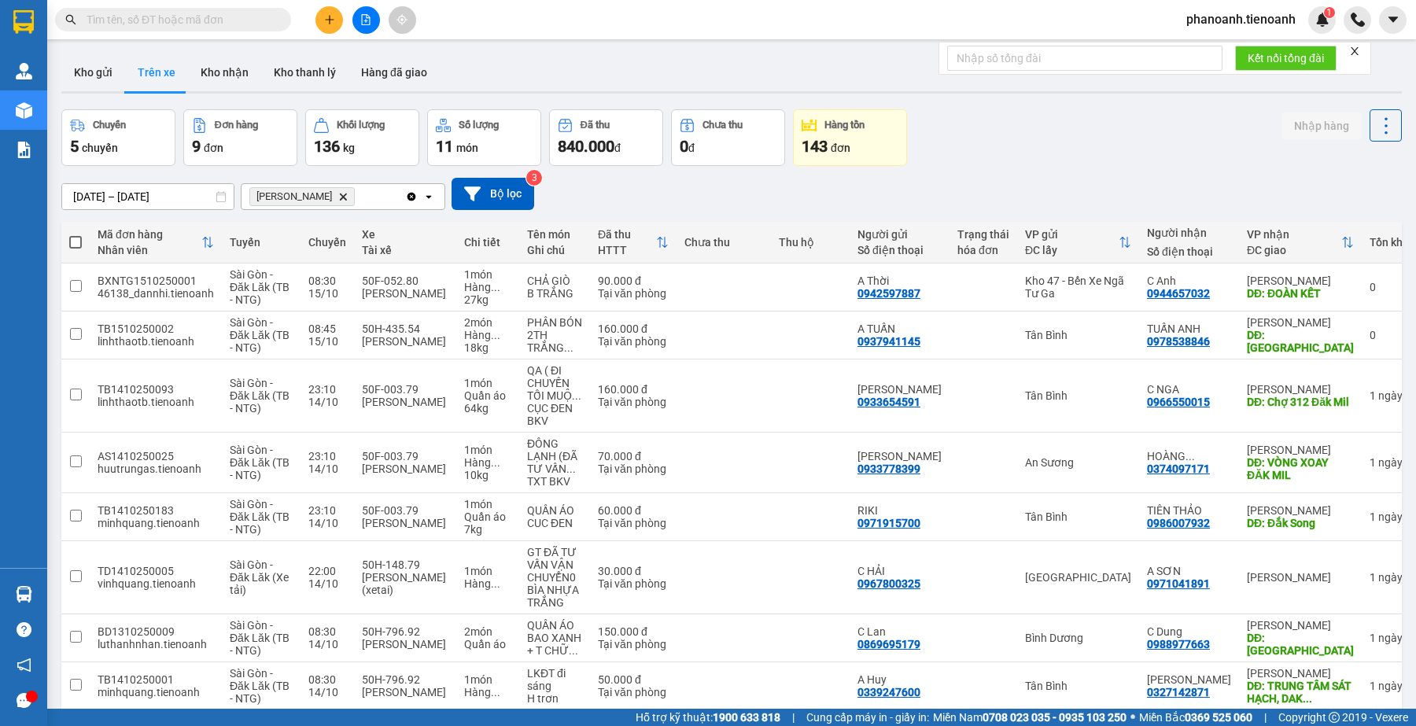
scroll to position [116, 0]
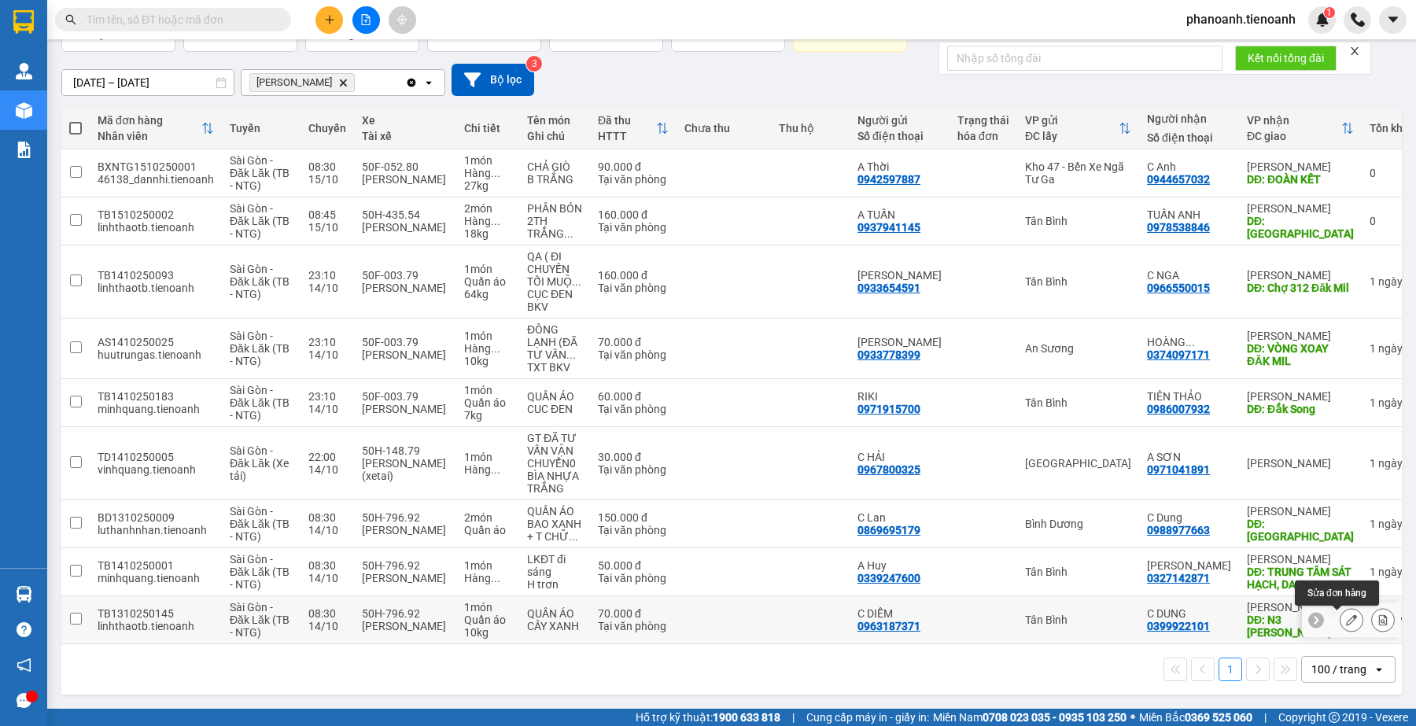
click at [1346, 618] on icon at bounding box center [1351, 619] width 11 height 11
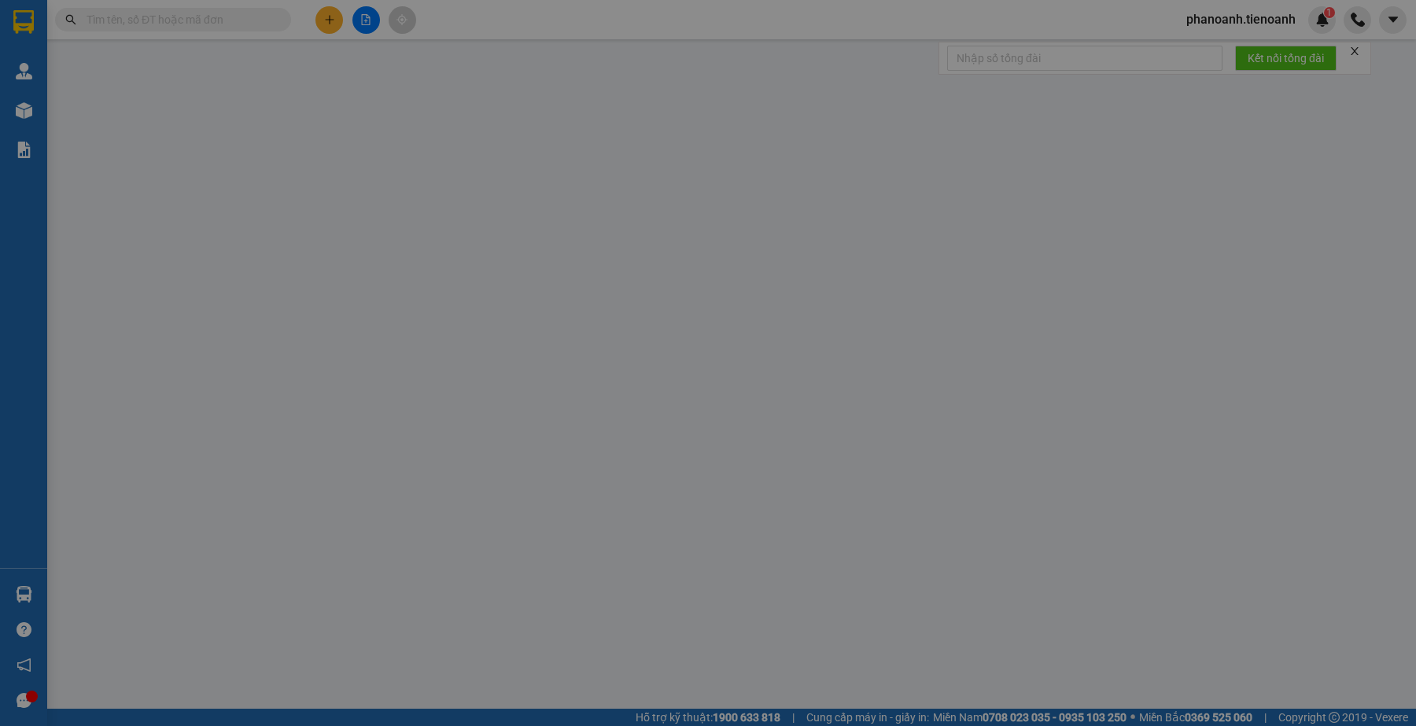
type input "0399922101"
type input "C DUNG"
type input "N3 [PERSON_NAME]"
type input "0963187371"
type input "C DIỄM"
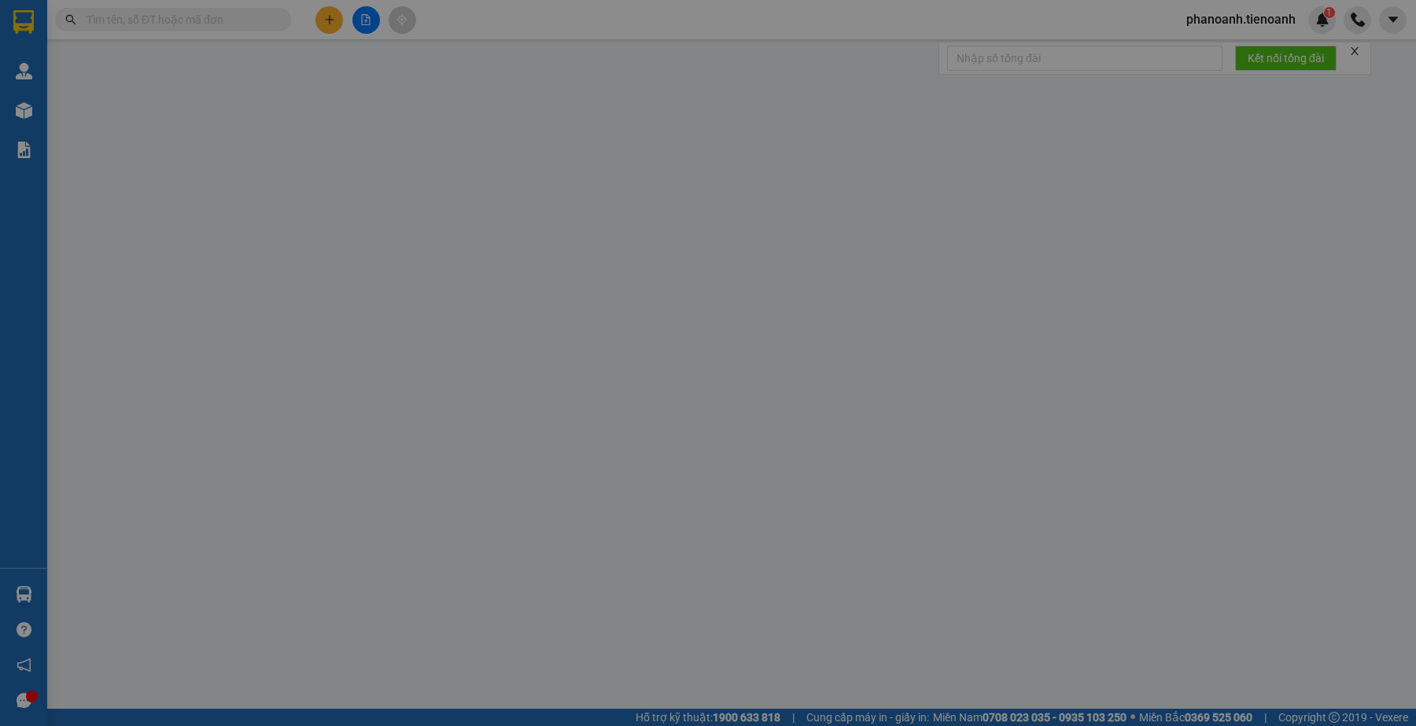
type input "0"
type input "70.000"
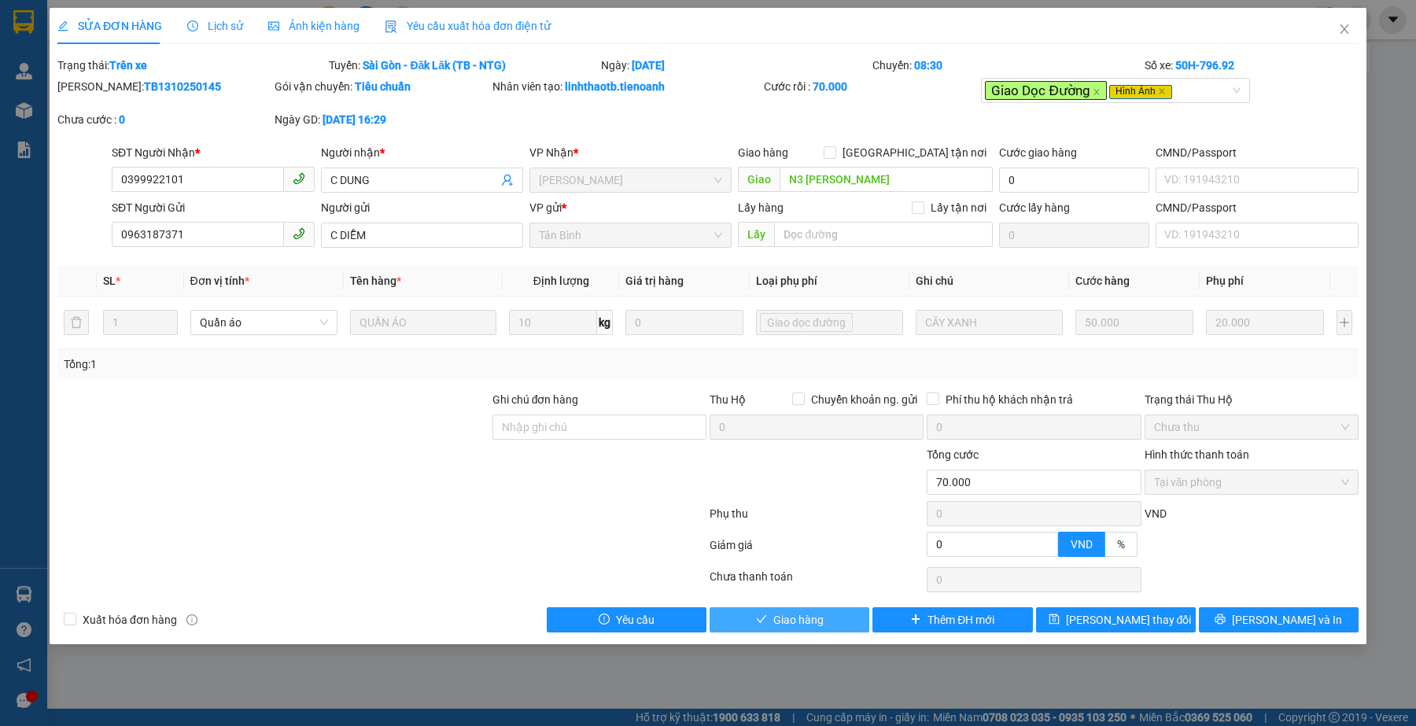
click at [809, 622] on span "Giao hàng" at bounding box center [798, 619] width 50 height 17
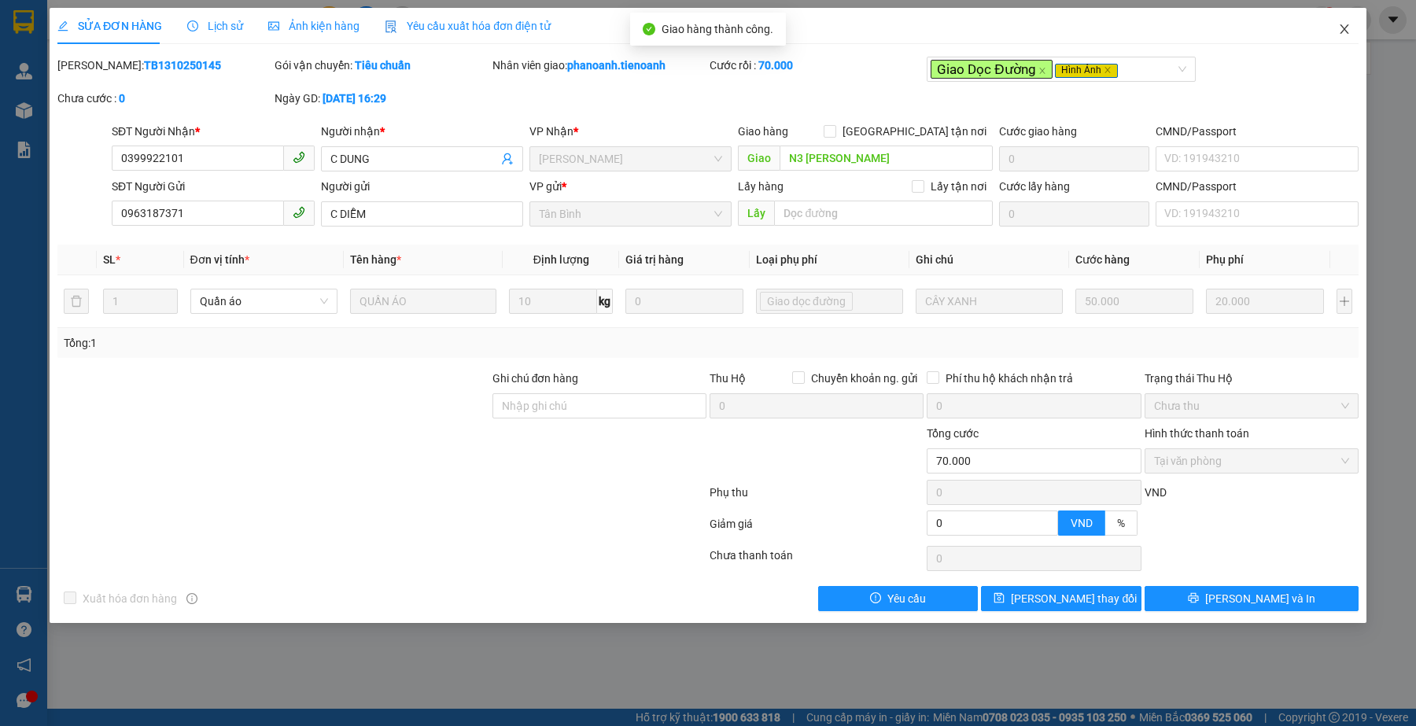
click at [1347, 29] on icon "close" at bounding box center [1344, 29] width 13 height 13
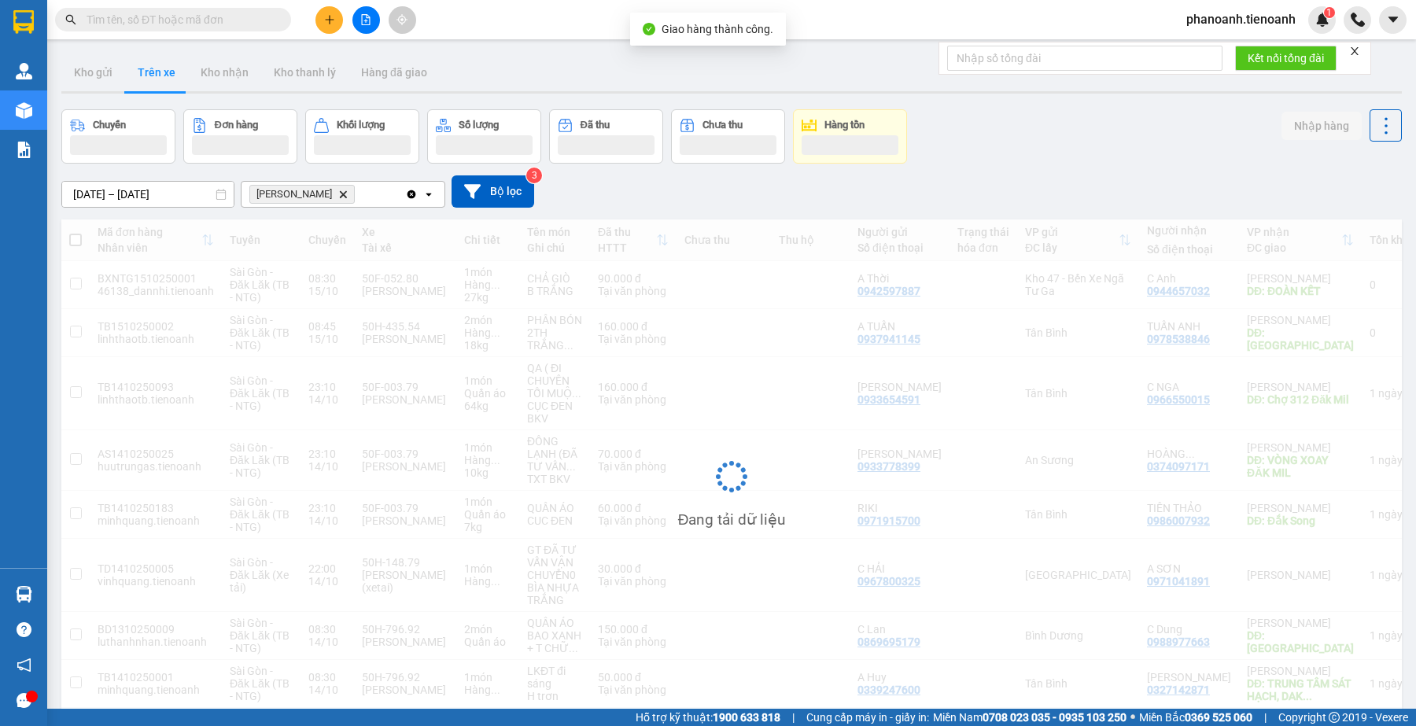
scroll to position [72, 0]
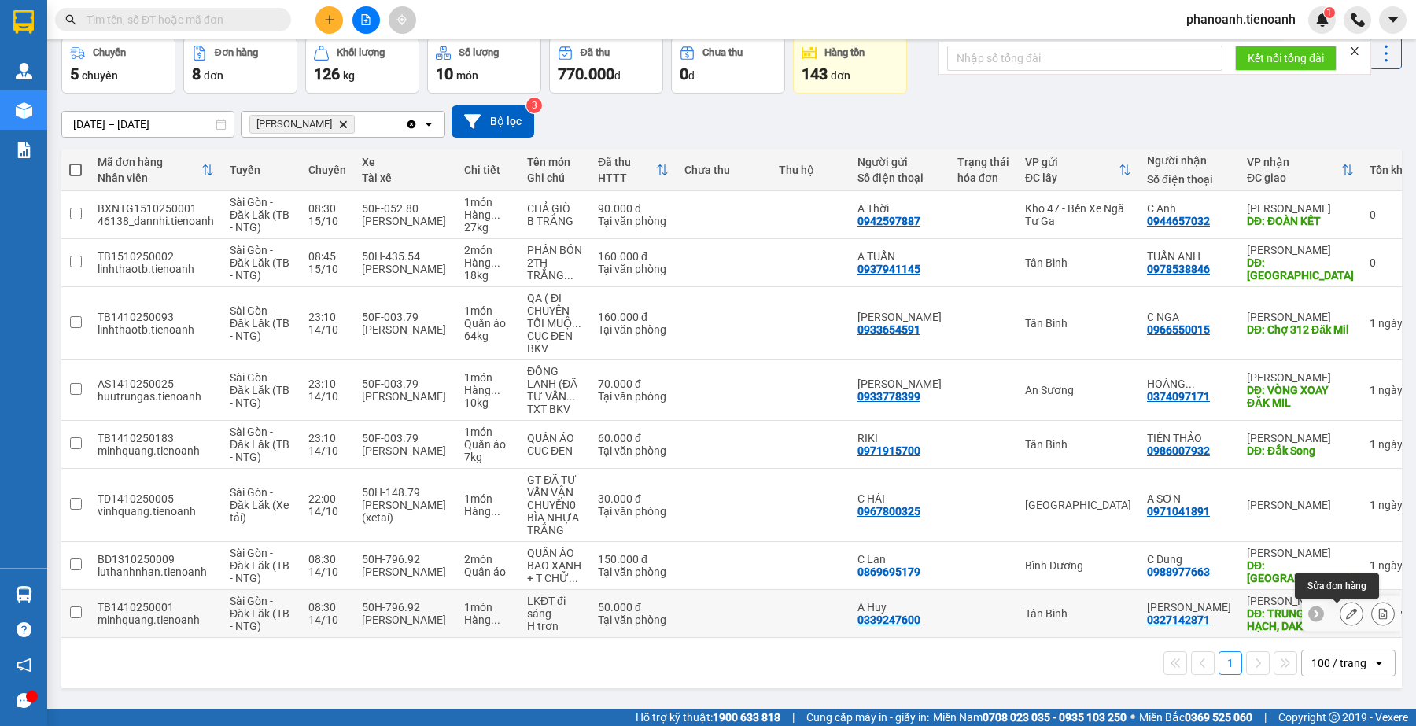
click at [1346, 615] on icon at bounding box center [1351, 613] width 11 height 11
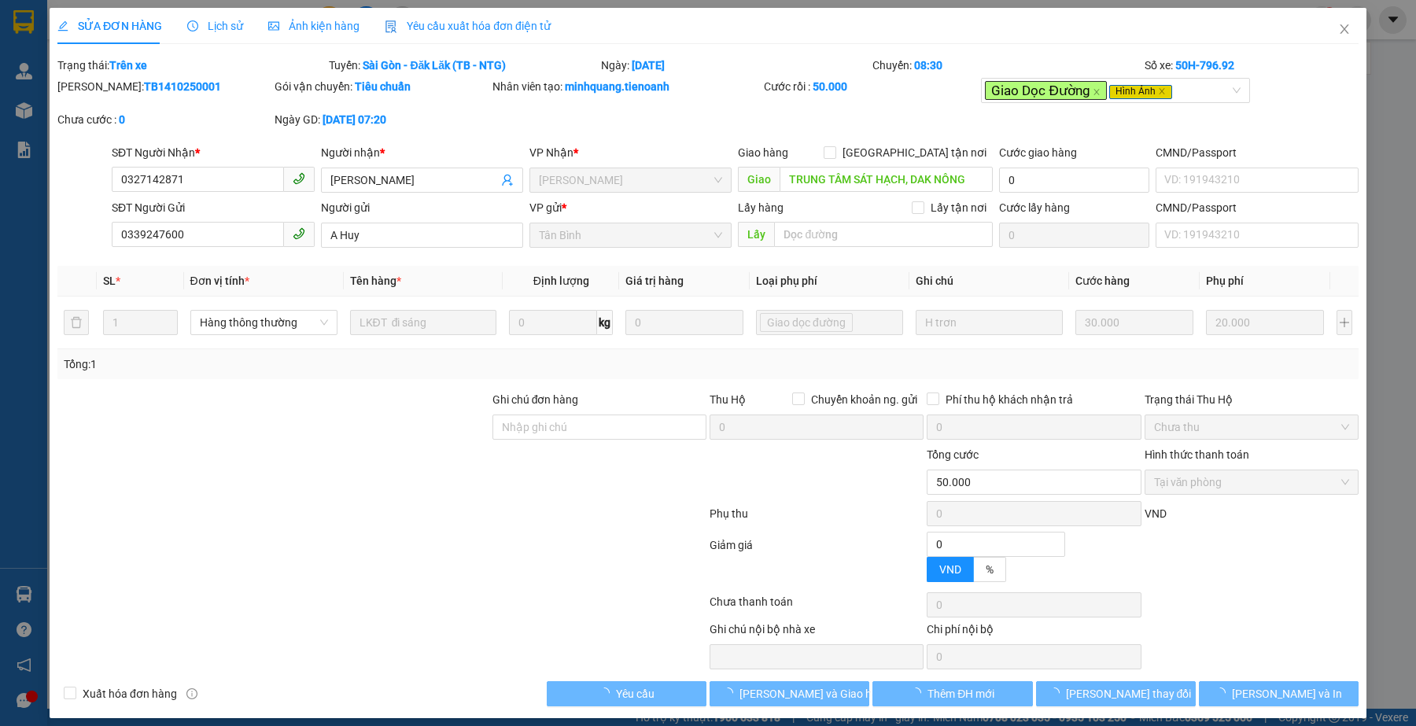
type input "0327142871"
type input "[PERSON_NAME]"
type input "TRUNG TÂM SÁT HẠCH, DAK NÔNG"
type input "0339247600"
type input "A Huy"
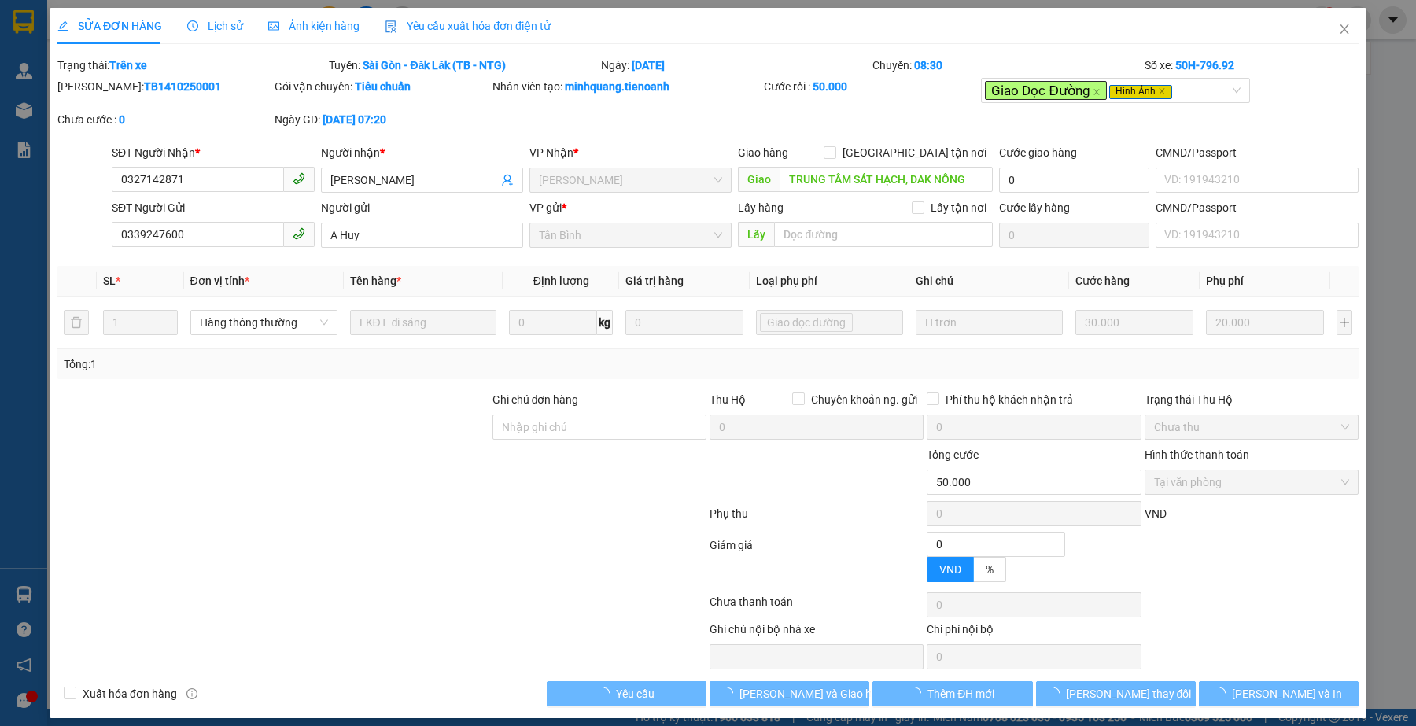
type input "0"
type input "50.000"
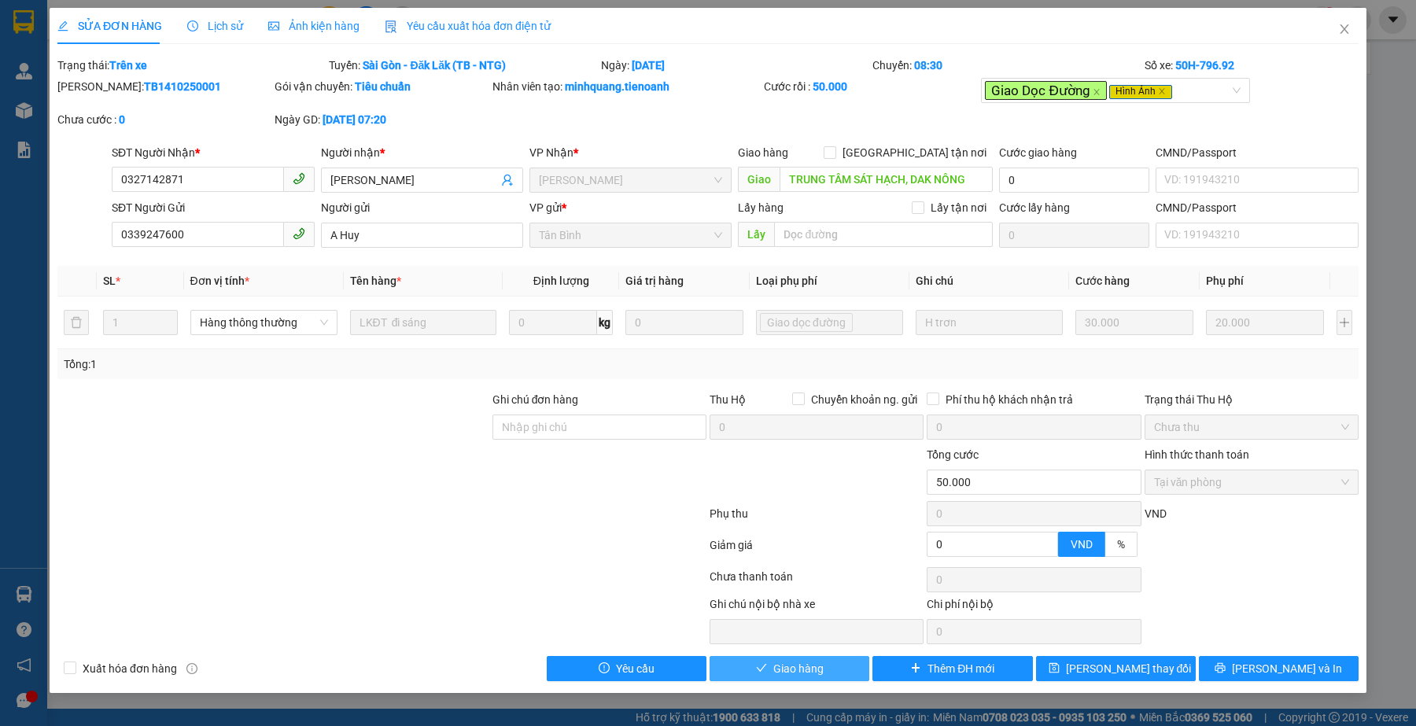
click at [796, 677] on span "Giao hàng" at bounding box center [798, 668] width 50 height 17
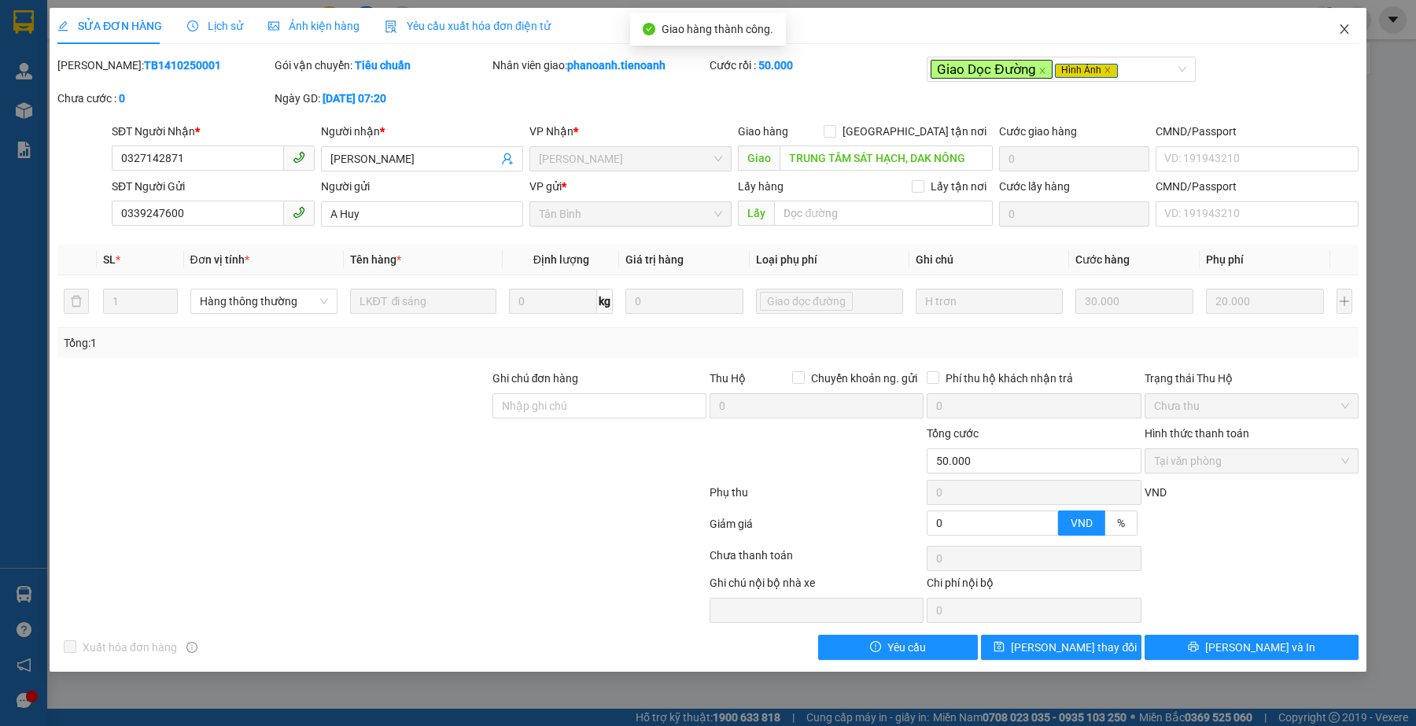
click at [1347, 28] on icon "close" at bounding box center [1344, 29] width 13 height 13
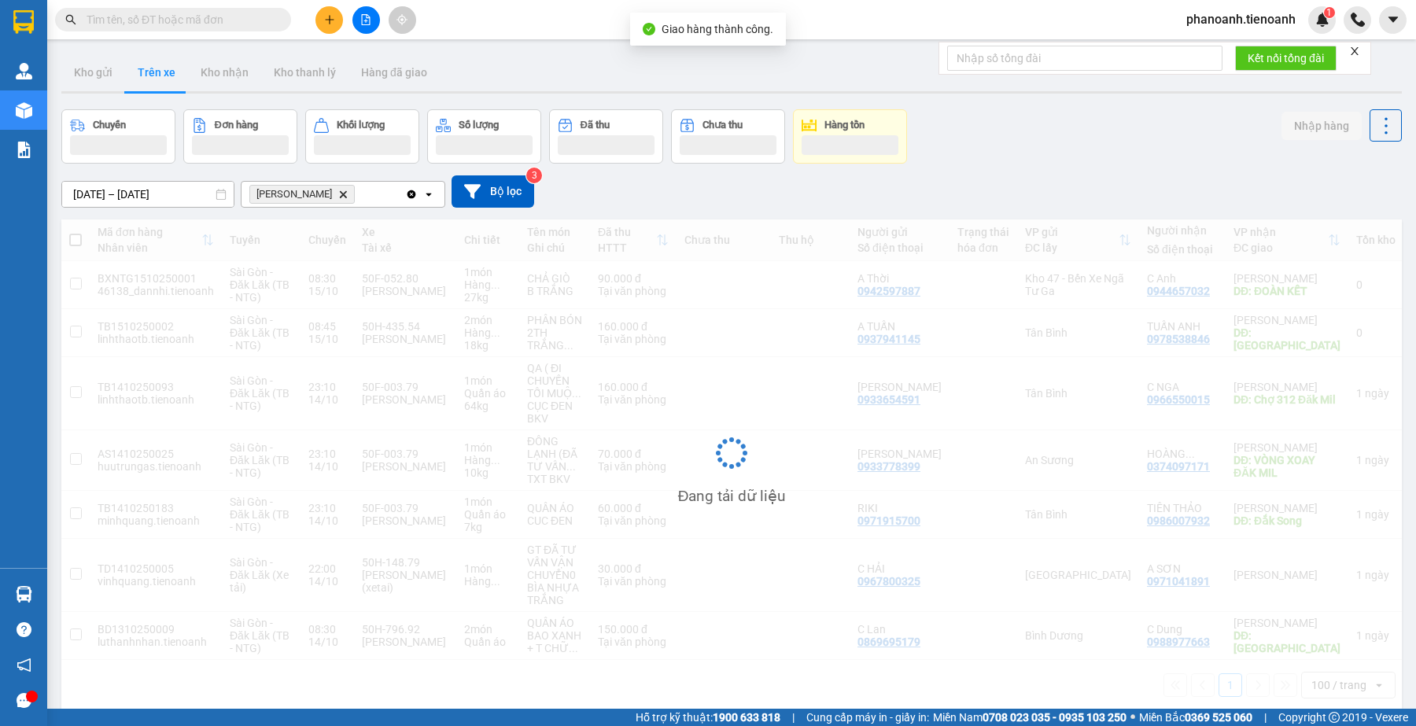
scroll to position [72, 0]
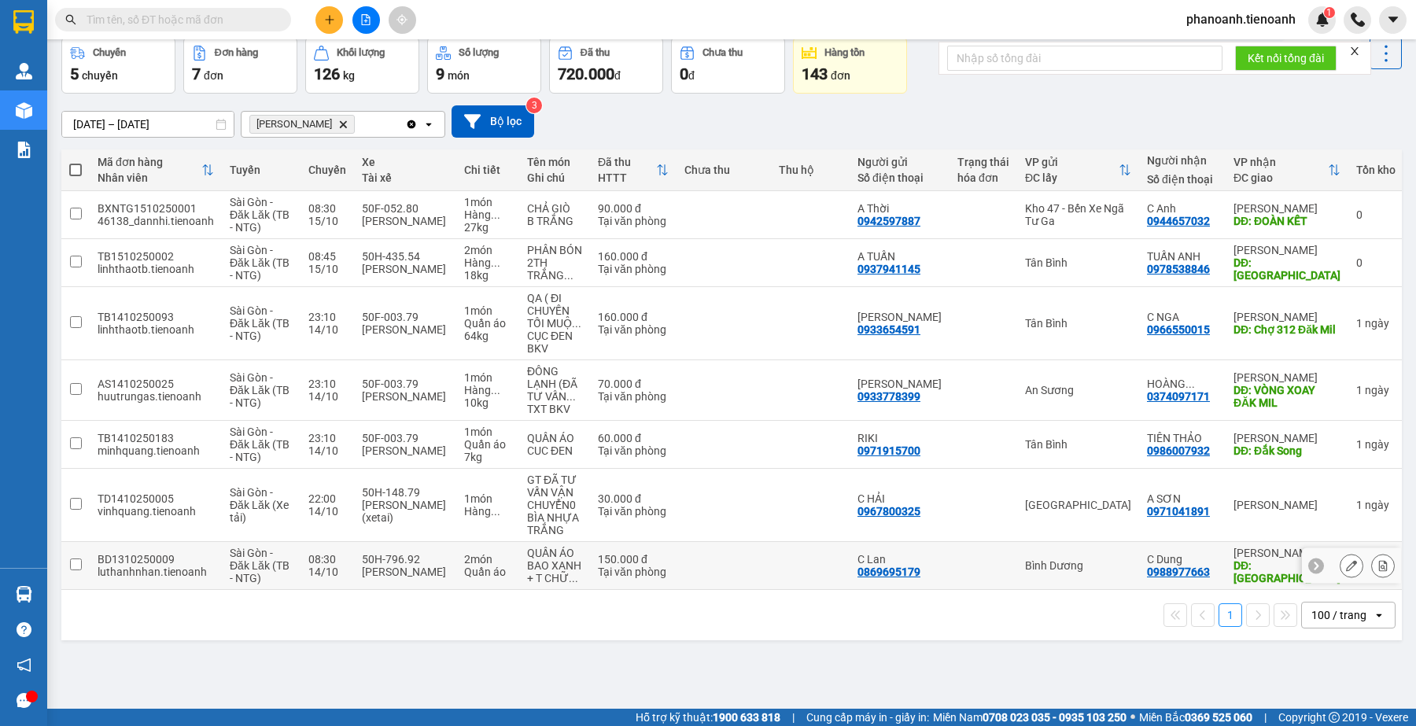
click at [1343, 564] on button at bounding box center [1352, 566] width 22 height 28
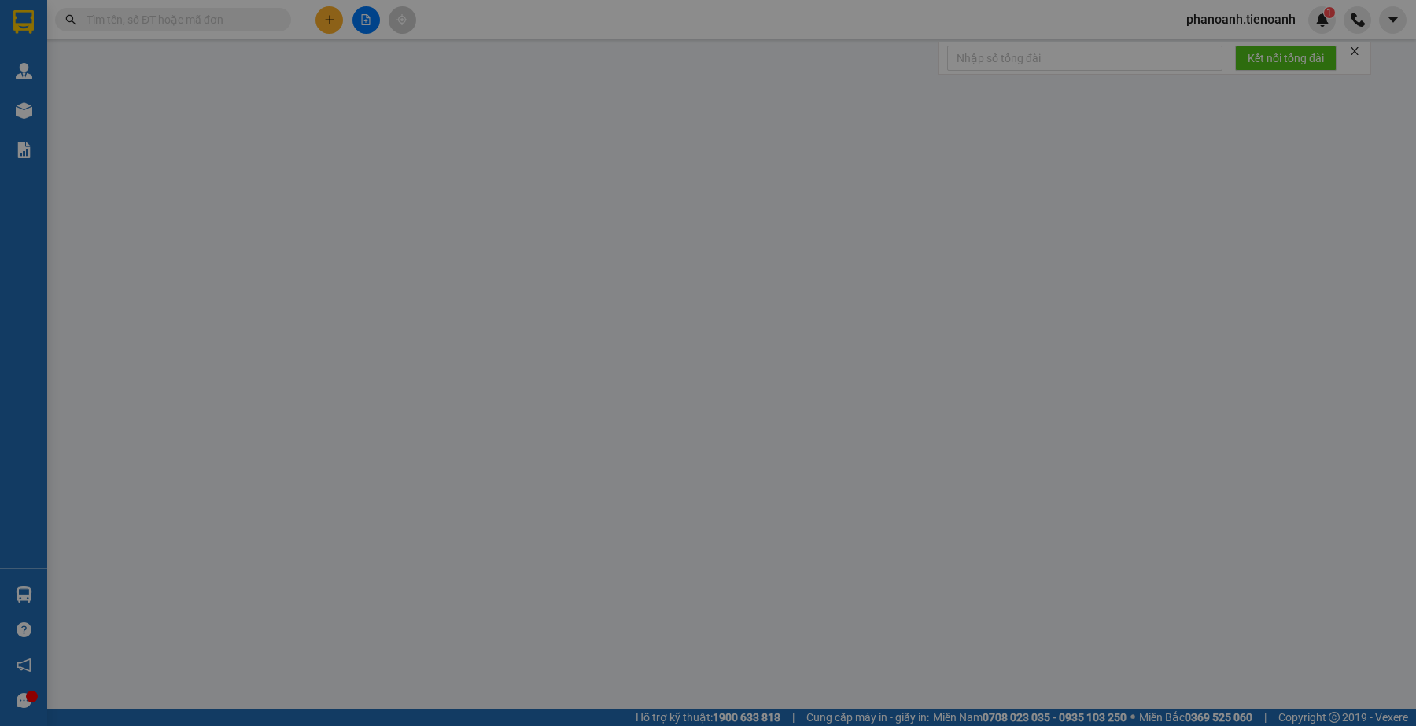
type input "0988977663"
type input "C Dung"
type input "KIẾN ĐỨC"
type input "0869695179"
type input "C Lan"
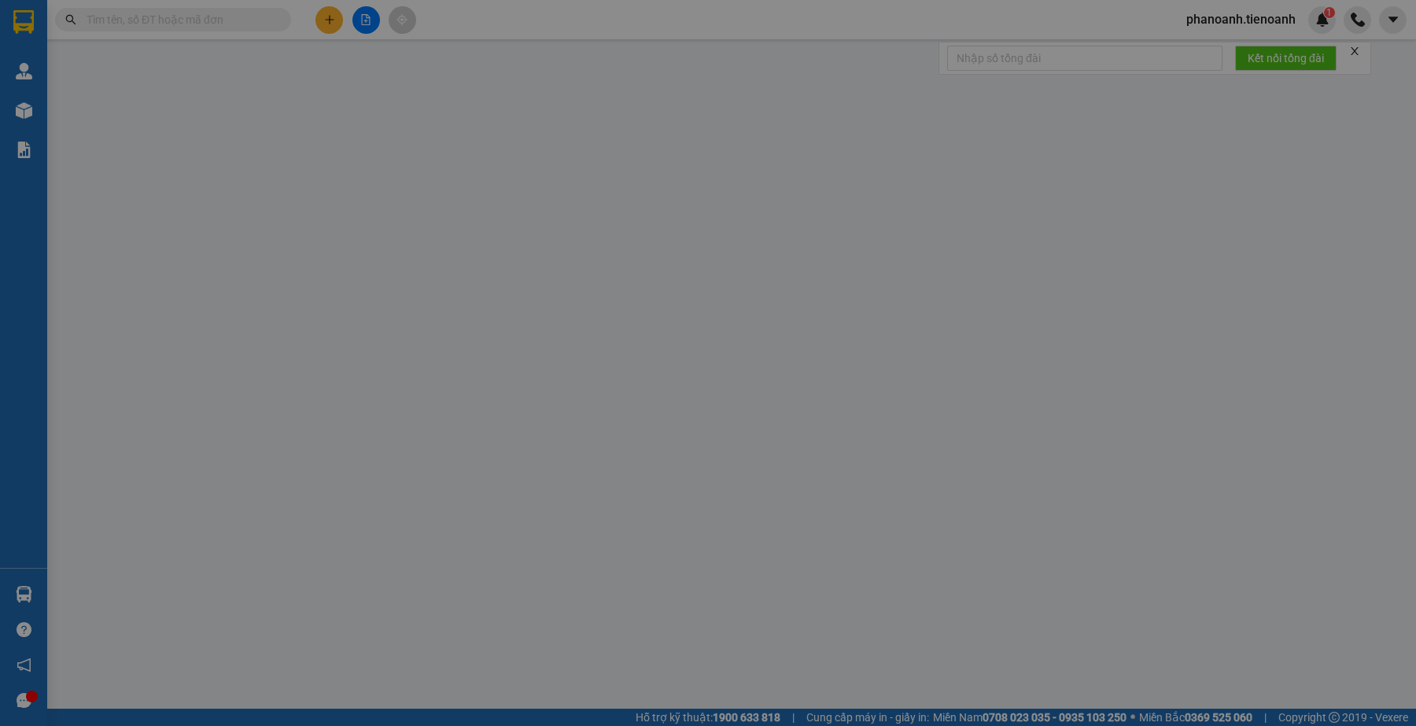
type input "0"
type input "150.000"
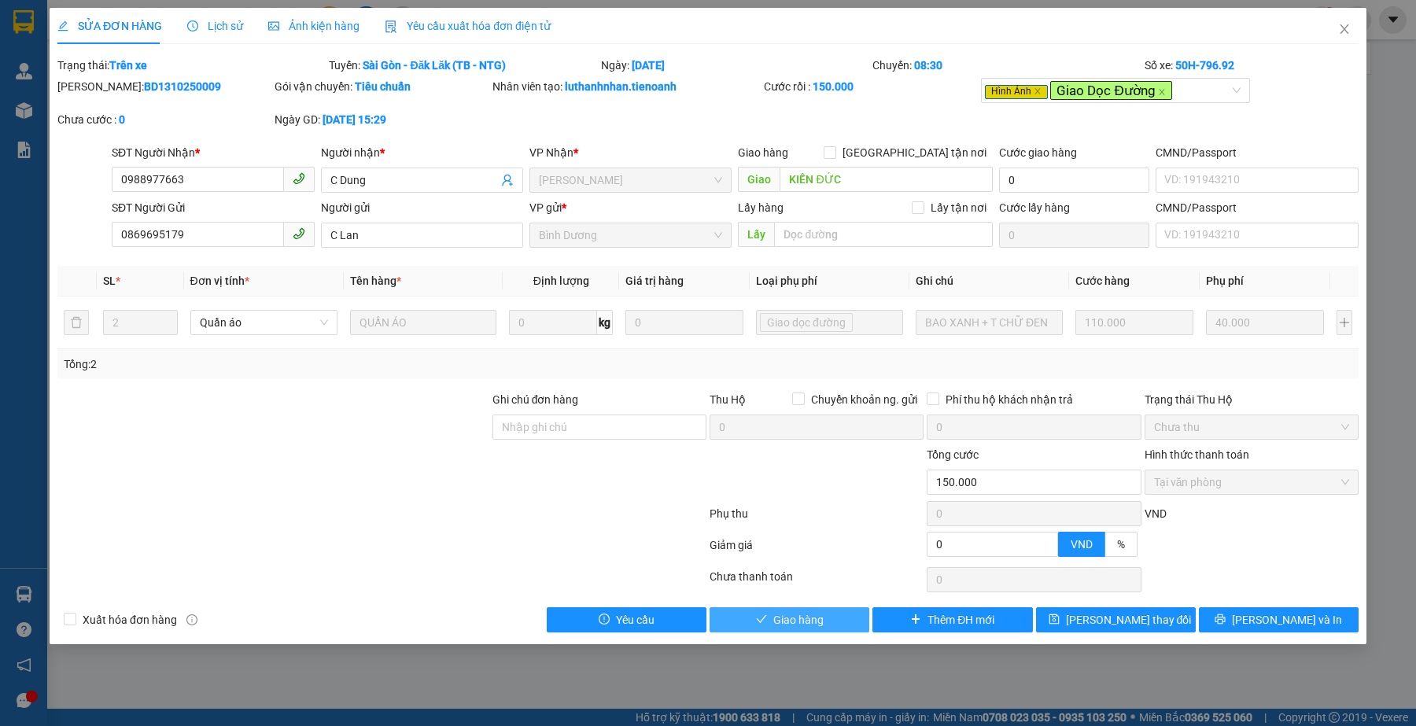
click at [815, 627] on span "Giao hàng" at bounding box center [798, 619] width 50 height 17
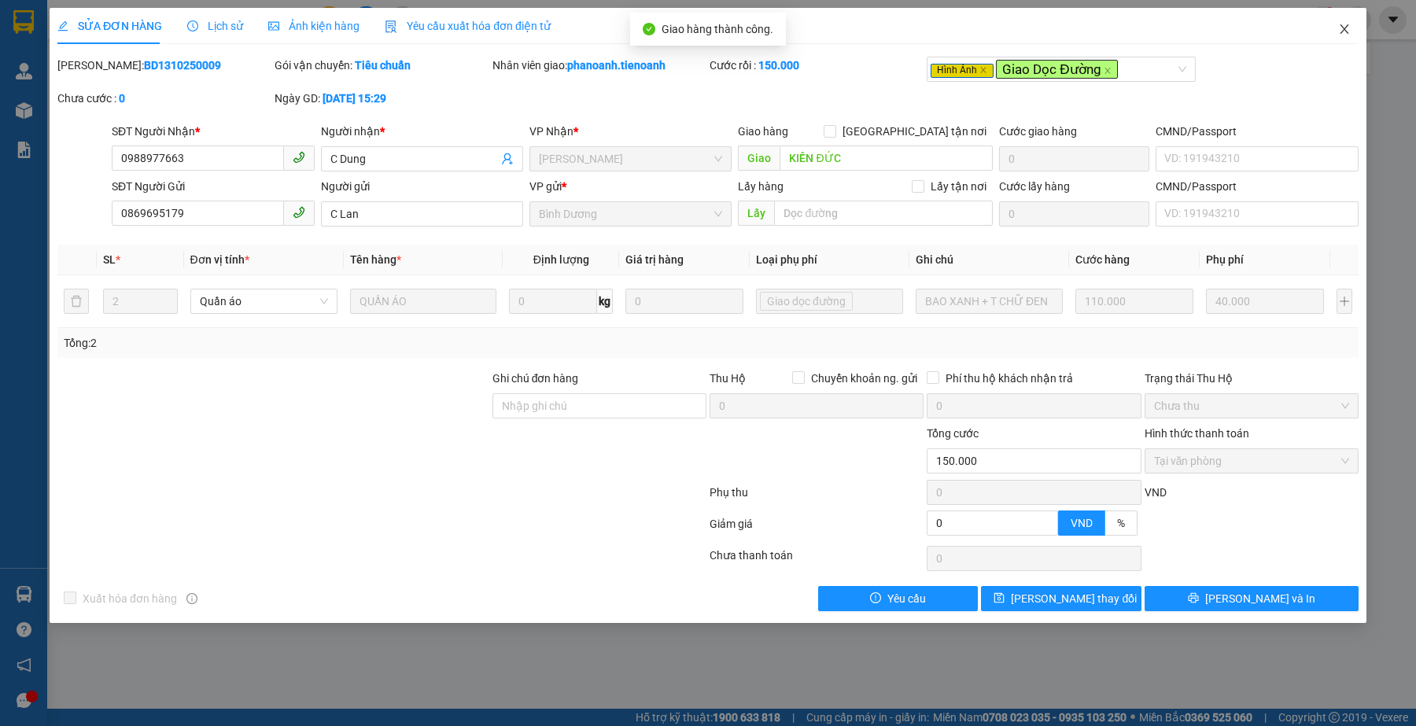
click at [1344, 30] on icon "close" at bounding box center [1344, 28] width 9 height 9
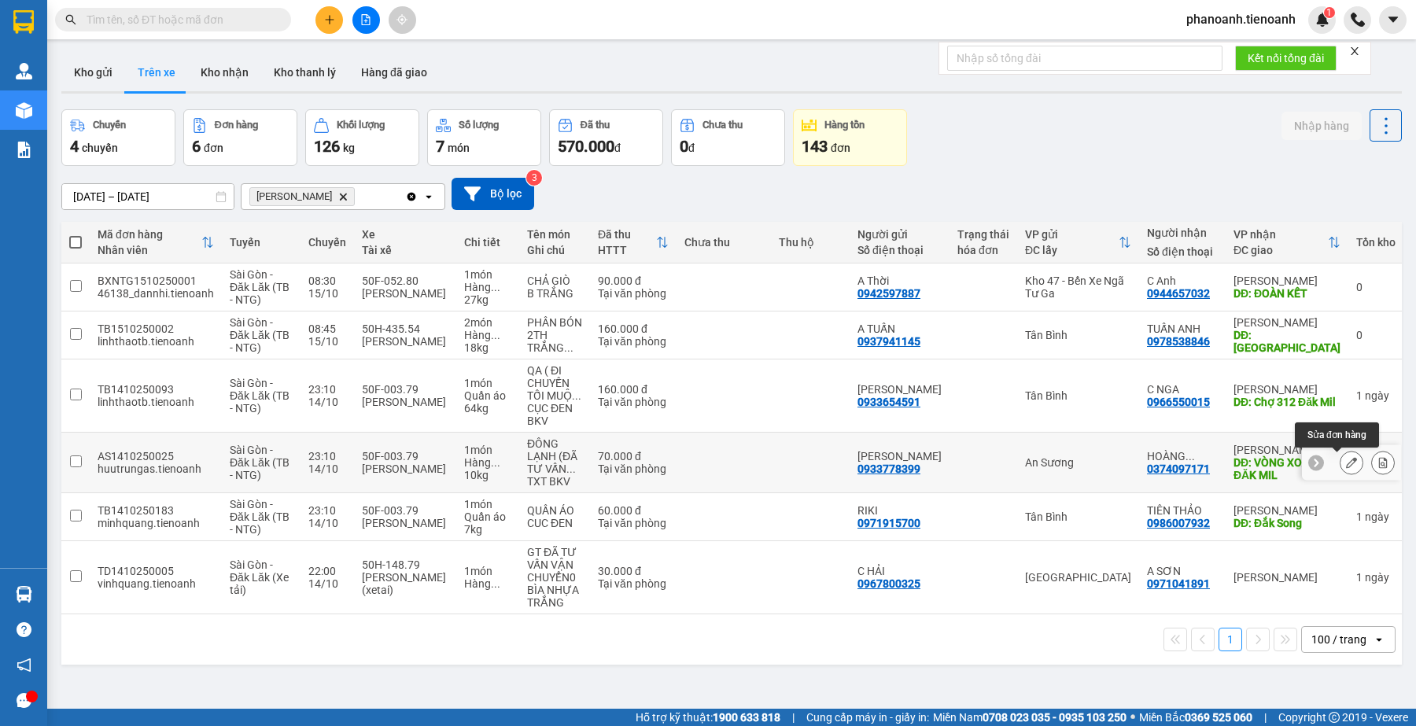
click at [1341, 464] on button at bounding box center [1352, 463] width 22 height 28
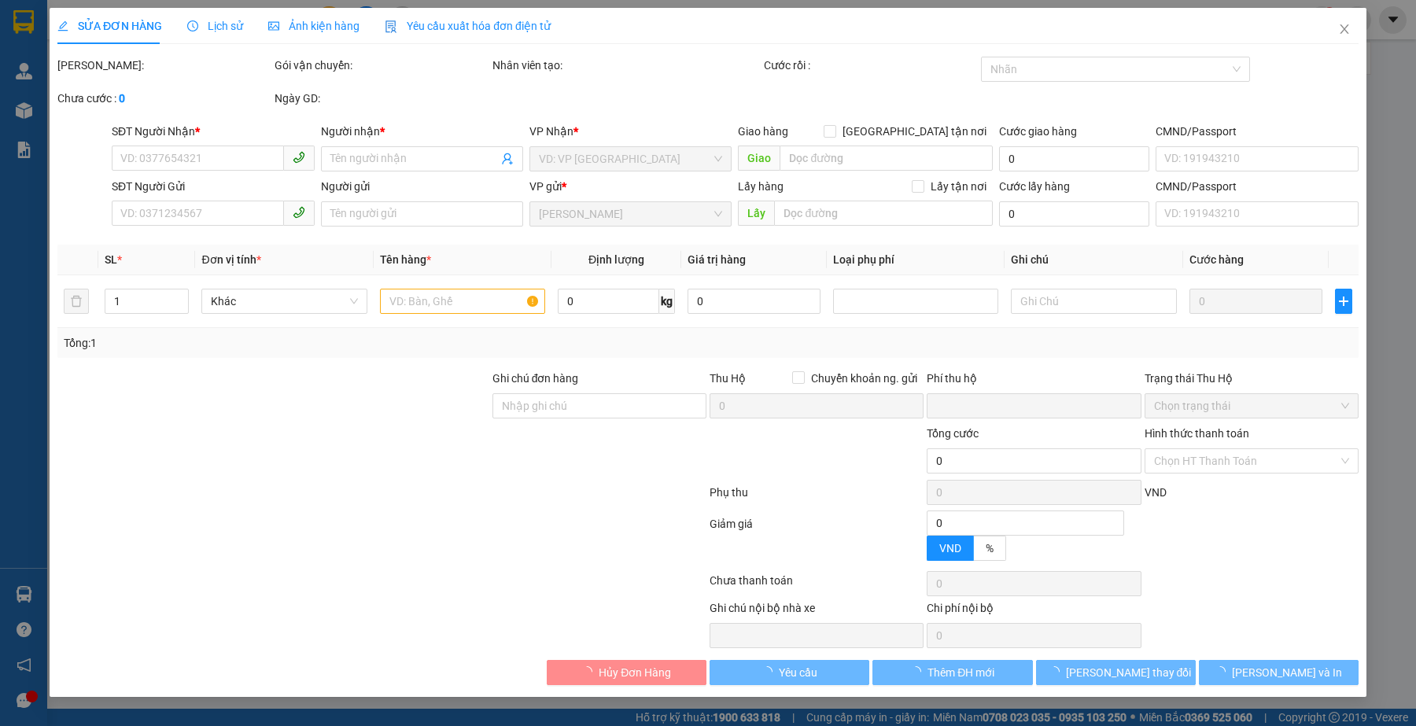
type input "0374097171"
type input "[PERSON_NAME]"
type input "VÒNG XOAY ĐĂK MIL"
type input "0933778399"
type input "[PERSON_NAME]"
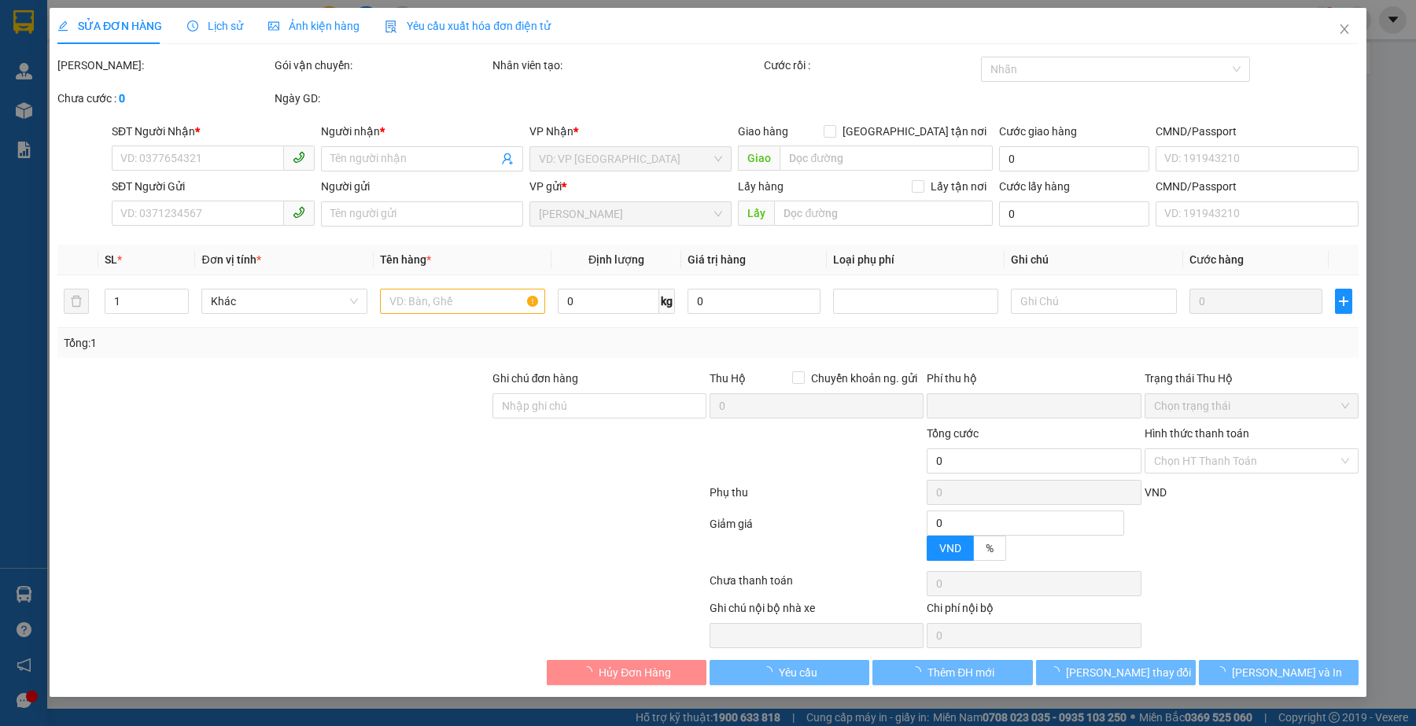
type input "0"
type input "70.000"
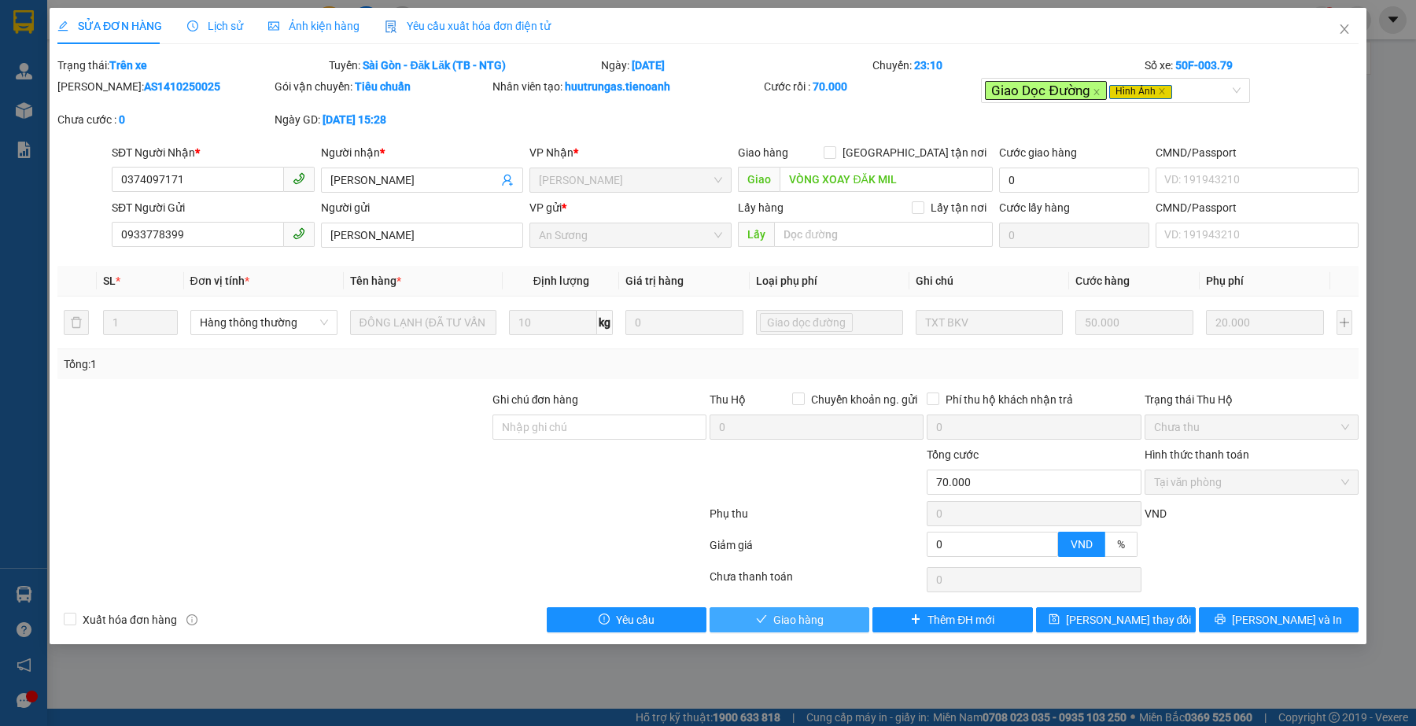
click at [784, 626] on span "Giao hàng" at bounding box center [798, 619] width 50 height 17
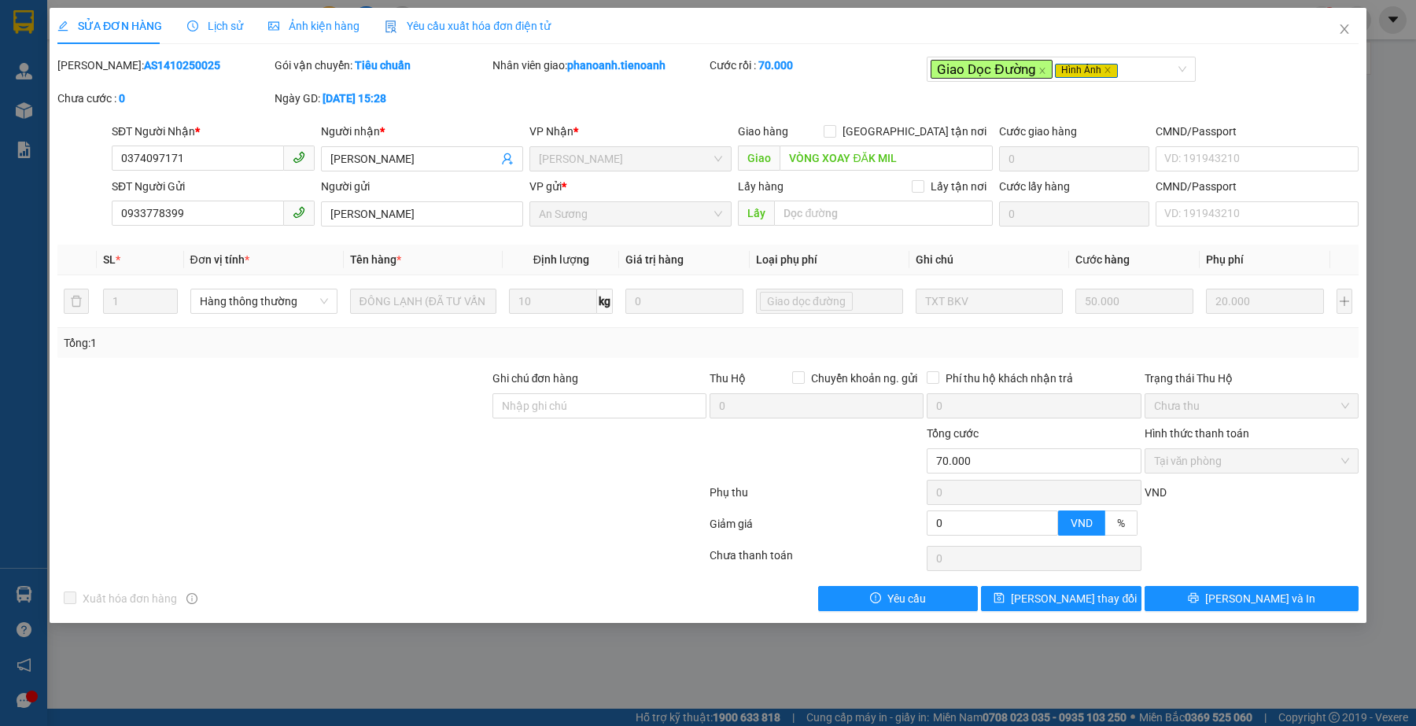
click at [230, 35] on div "Lịch sử" at bounding box center [215, 26] width 56 height 36
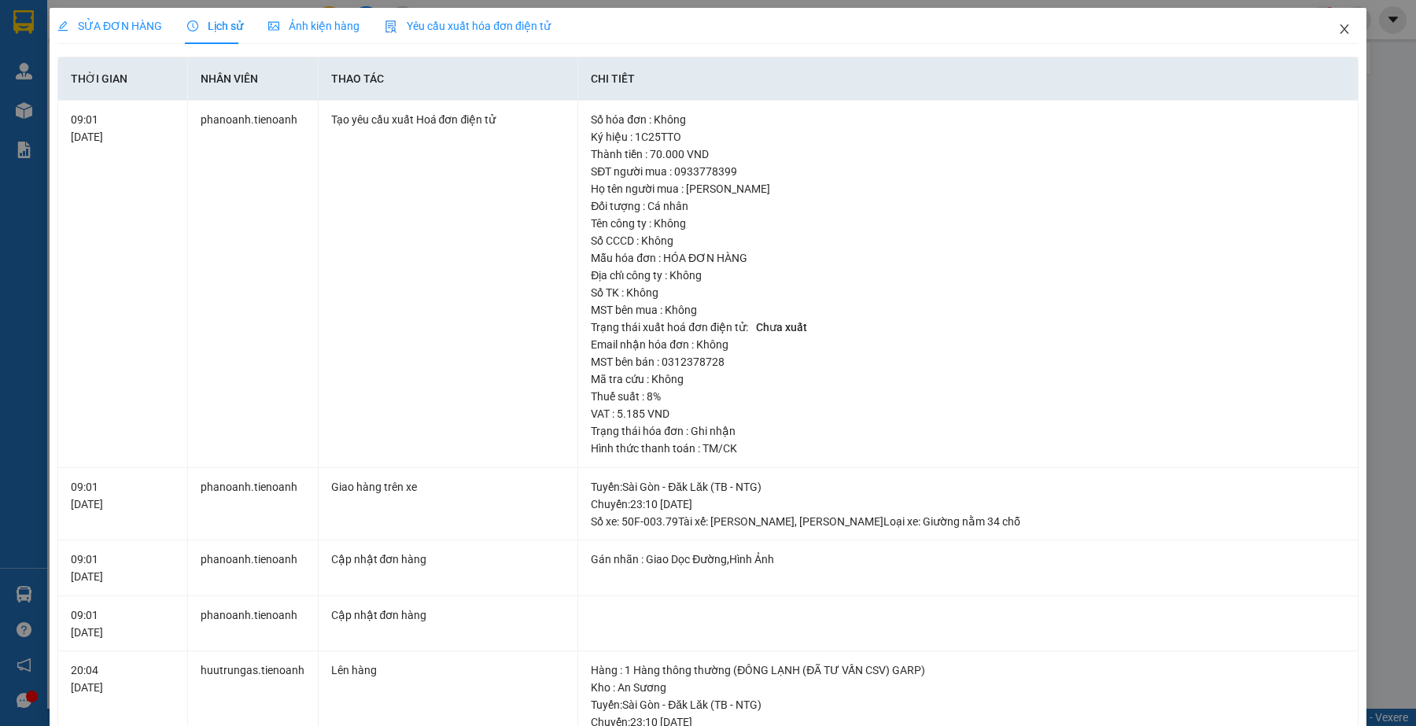
click at [1338, 31] on icon "close" at bounding box center [1344, 29] width 13 height 13
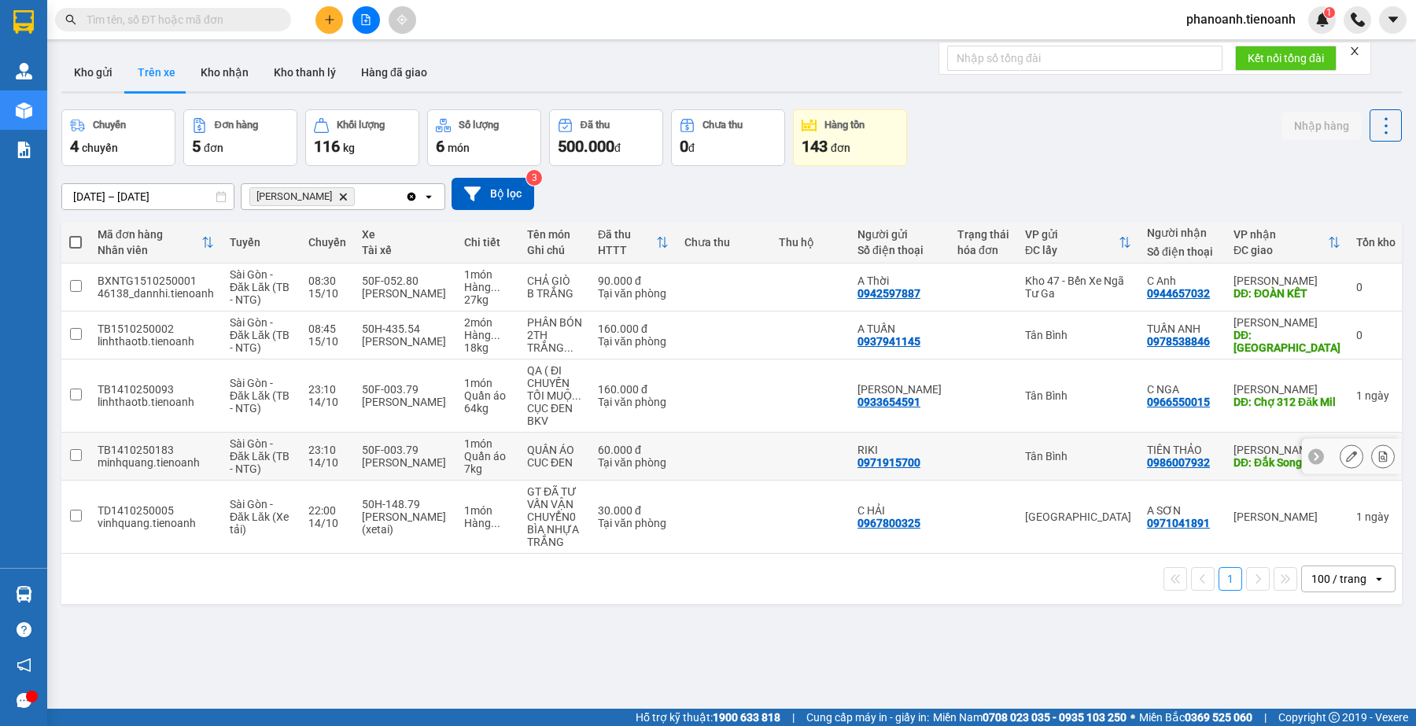
click at [1346, 459] on icon at bounding box center [1351, 456] width 11 height 11
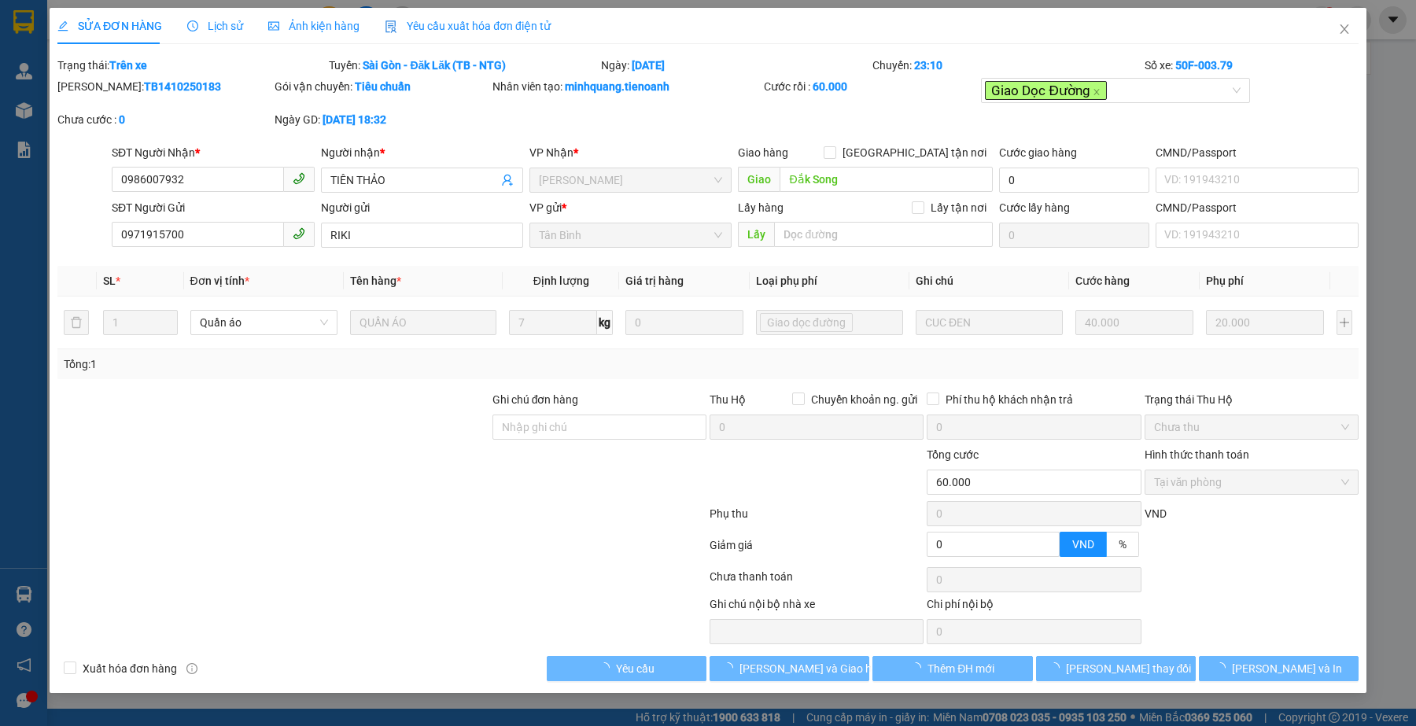
type input "0986007932"
type input "TIÊN THẢO"
type input "Đắk Song"
type input "0971915700"
type input "RIKI"
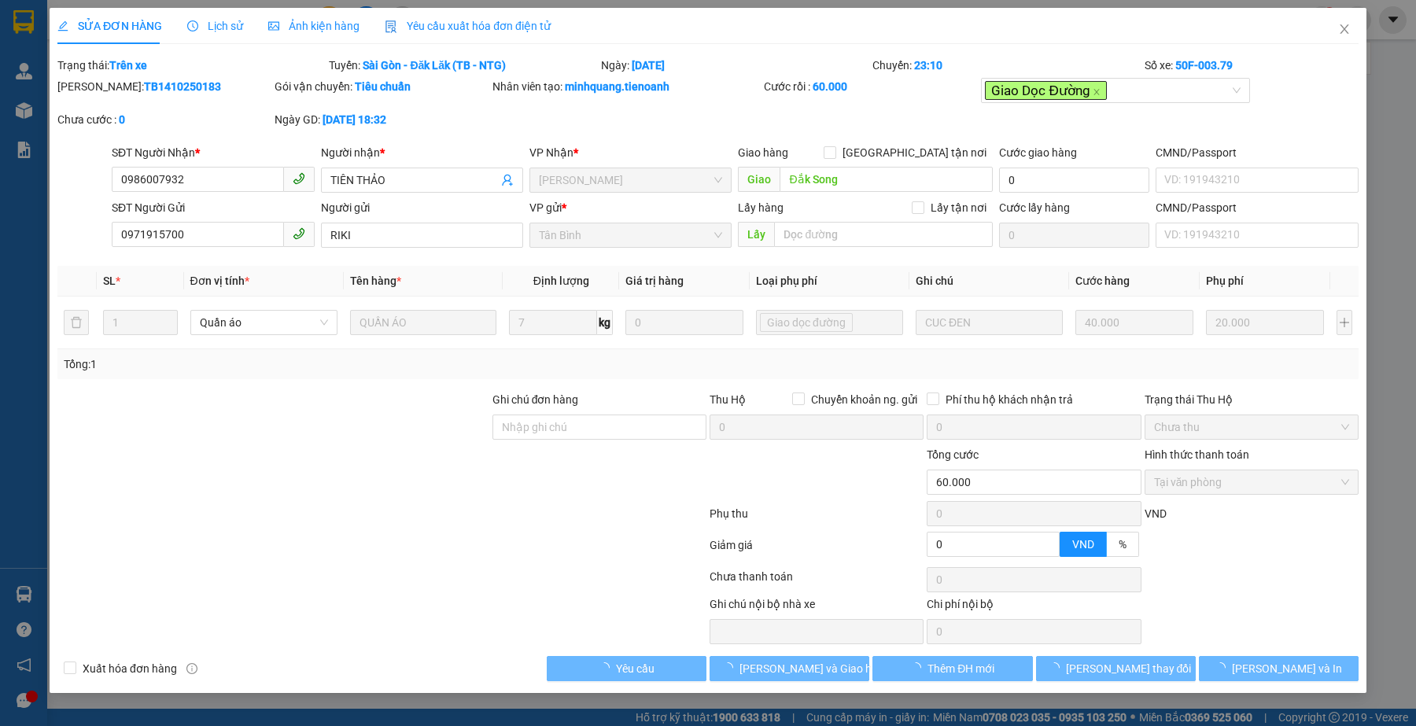
type input "0"
type input "60.000"
click at [805, 677] on span "[PERSON_NAME] và Giao hàng" at bounding box center [815, 668] width 151 height 17
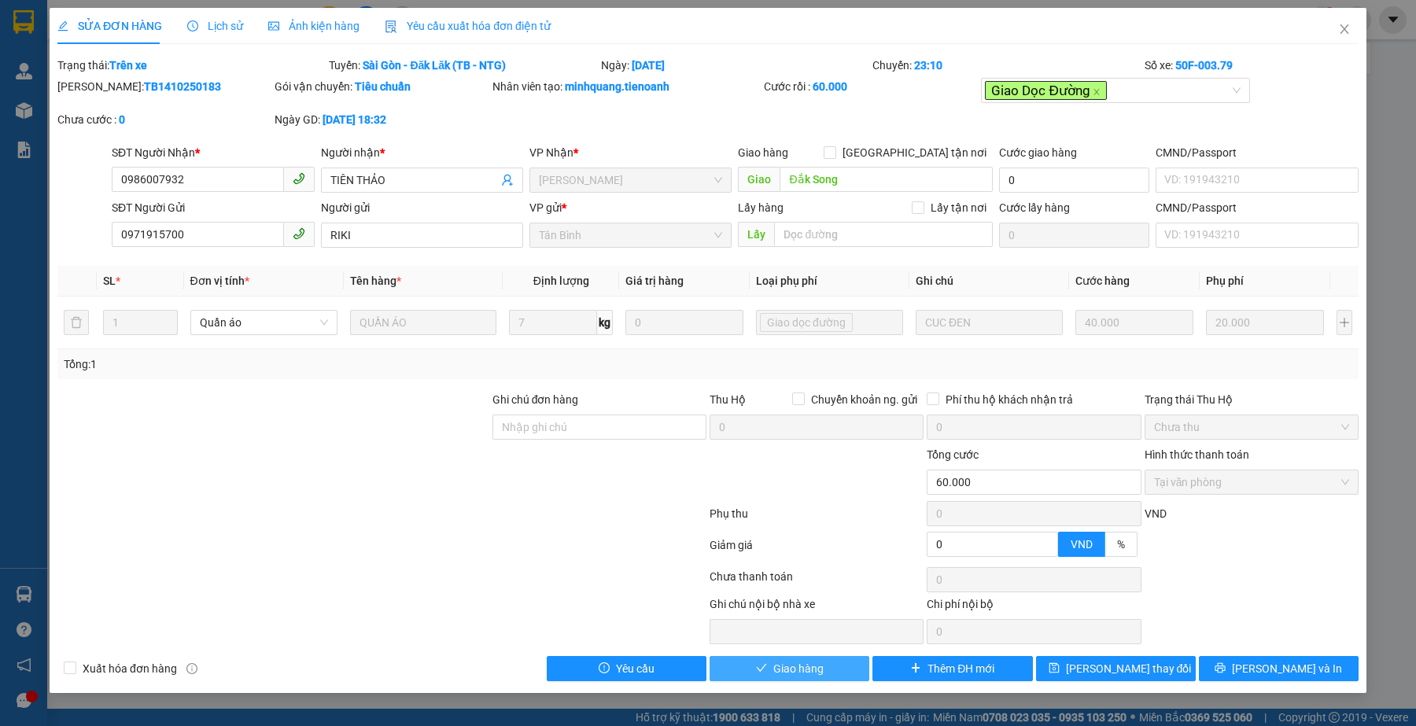
click at [792, 670] on span "Giao hàng" at bounding box center [798, 668] width 50 height 17
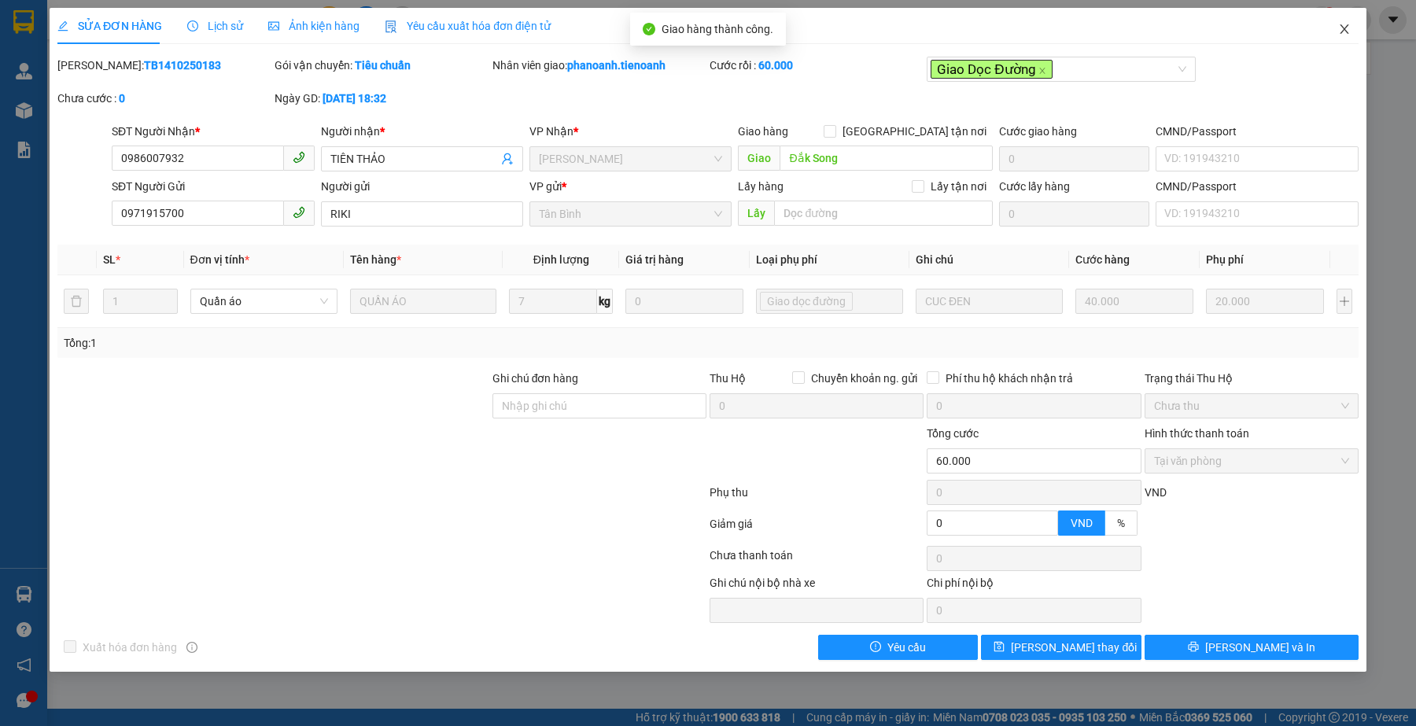
click at [1344, 32] on icon "close" at bounding box center [1344, 29] width 13 height 13
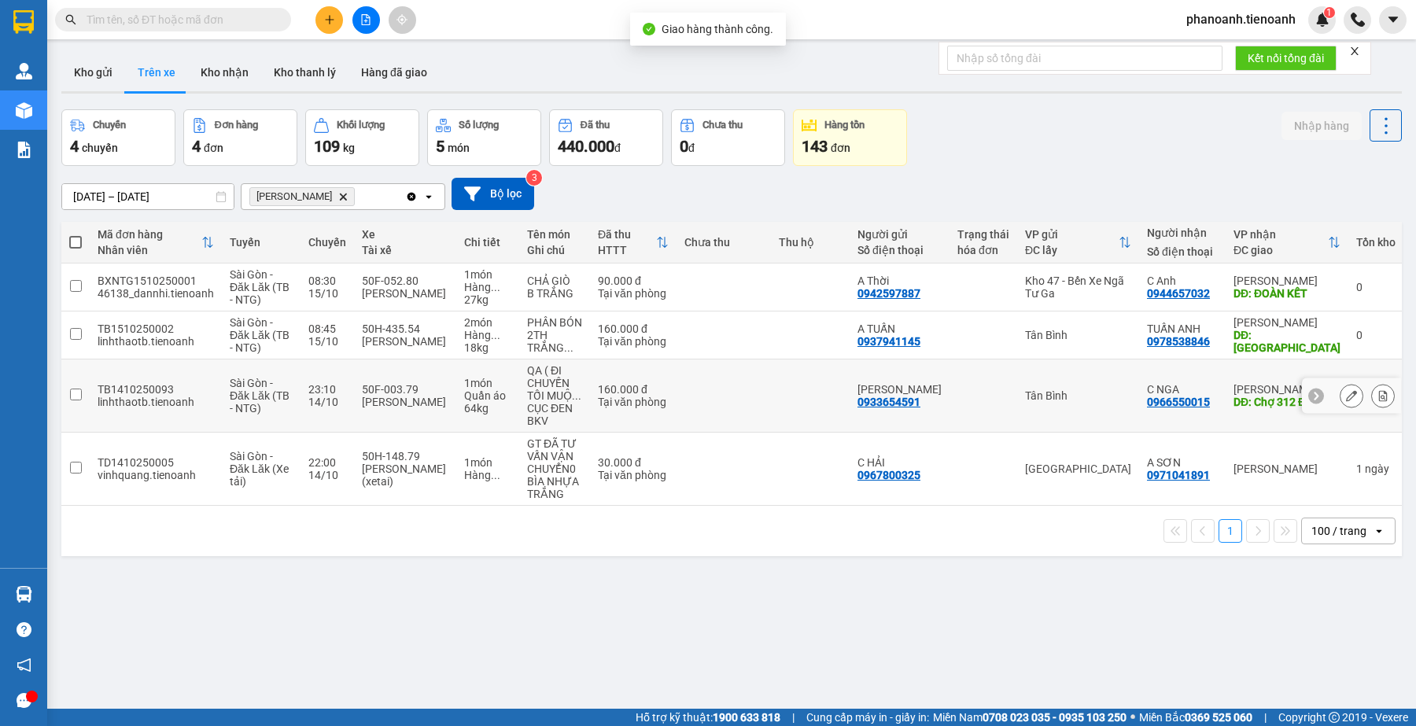
scroll to position [72, 0]
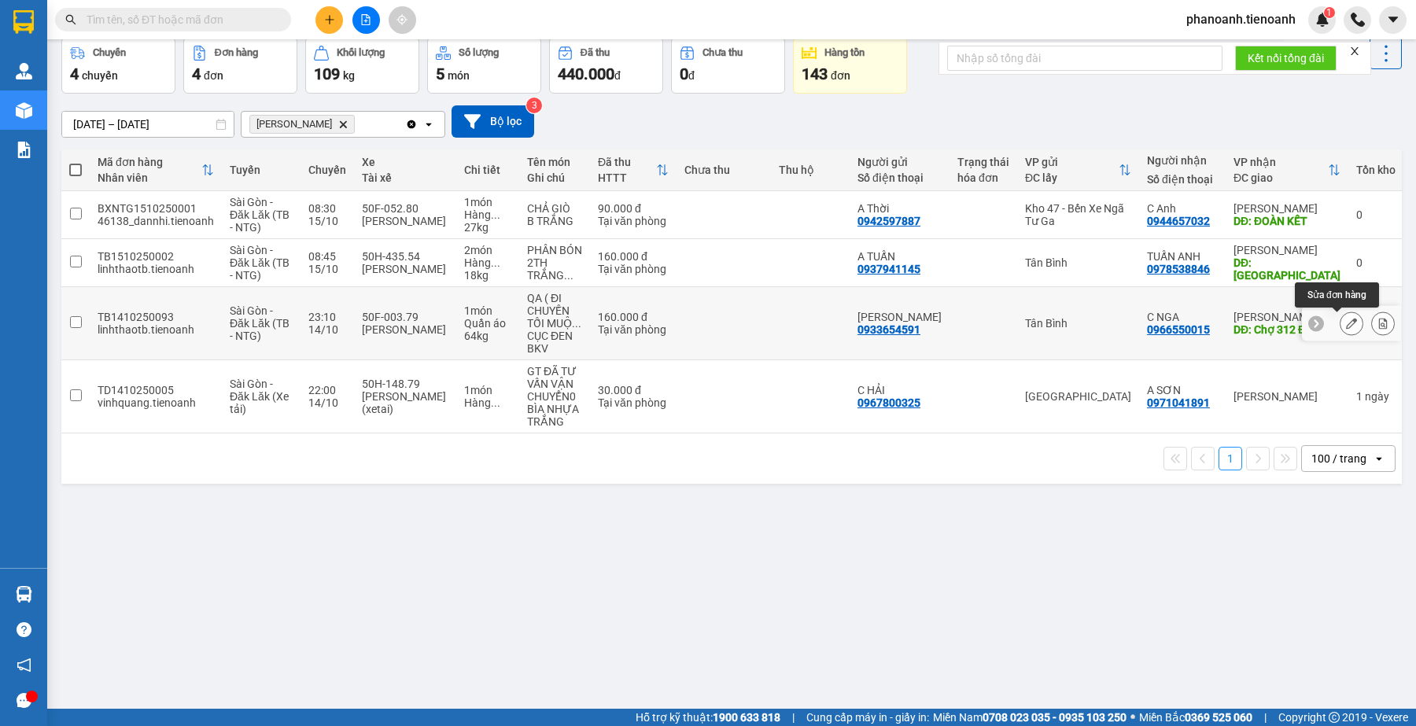
click at [1346, 328] on icon at bounding box center [1351, 323] width 11 height 11
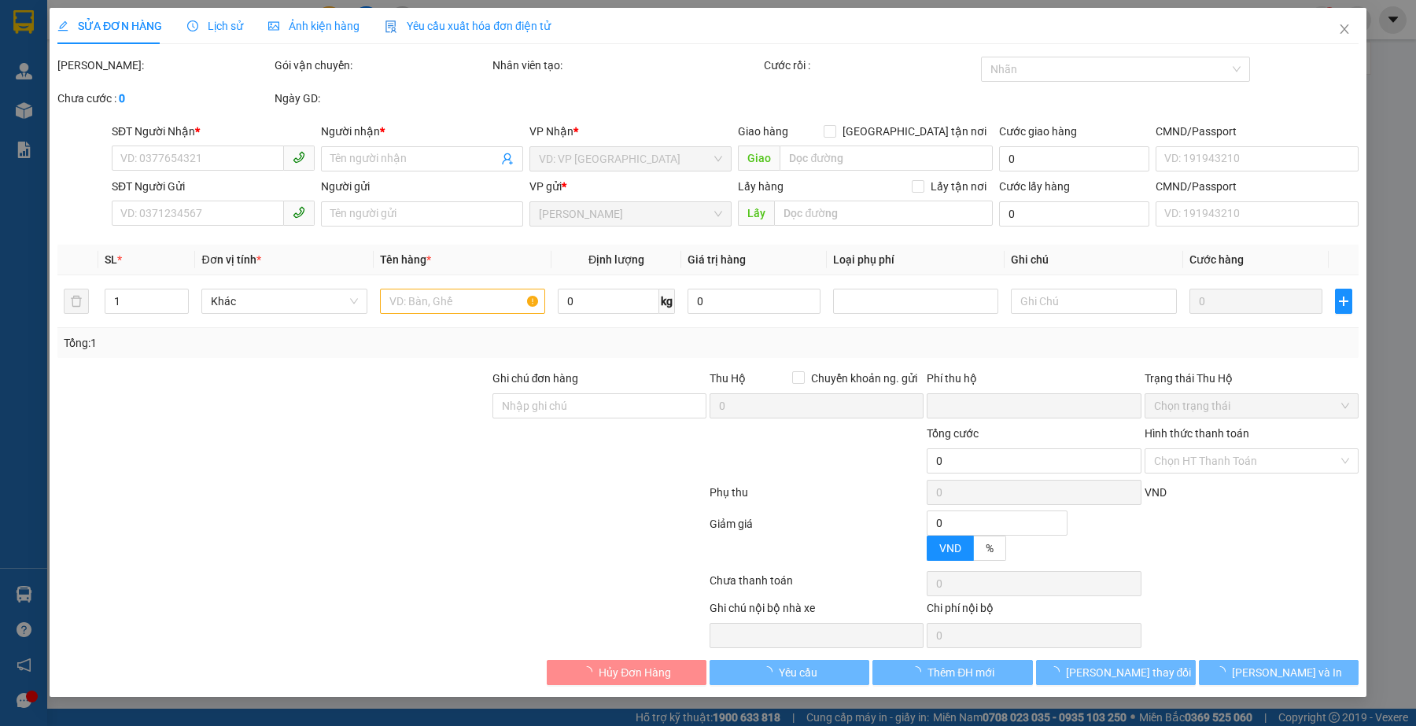
type input "0966550015"
type input "C NGA"
type input "Chợ 312 Đăk Mil"
type input "0933654591"
type input "[PERSON_NAME]"
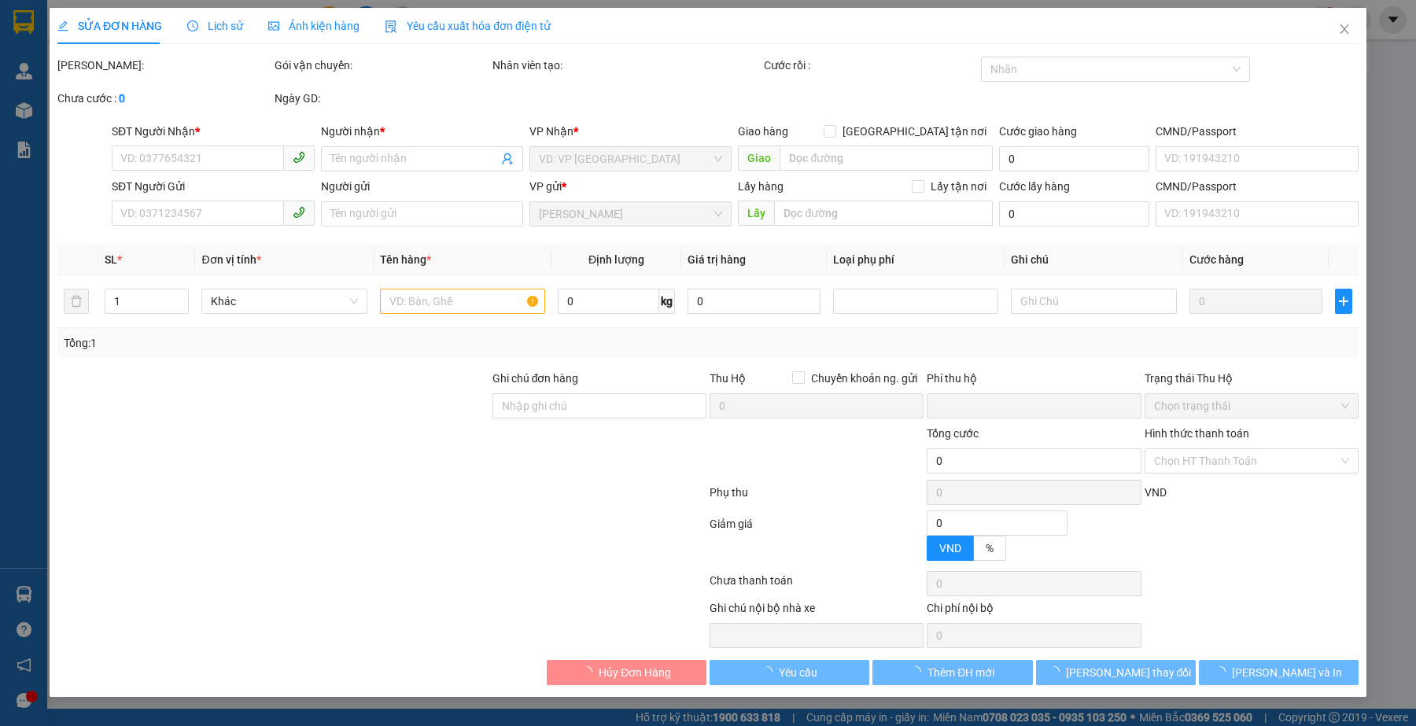
type input "0"
type input "160.000"
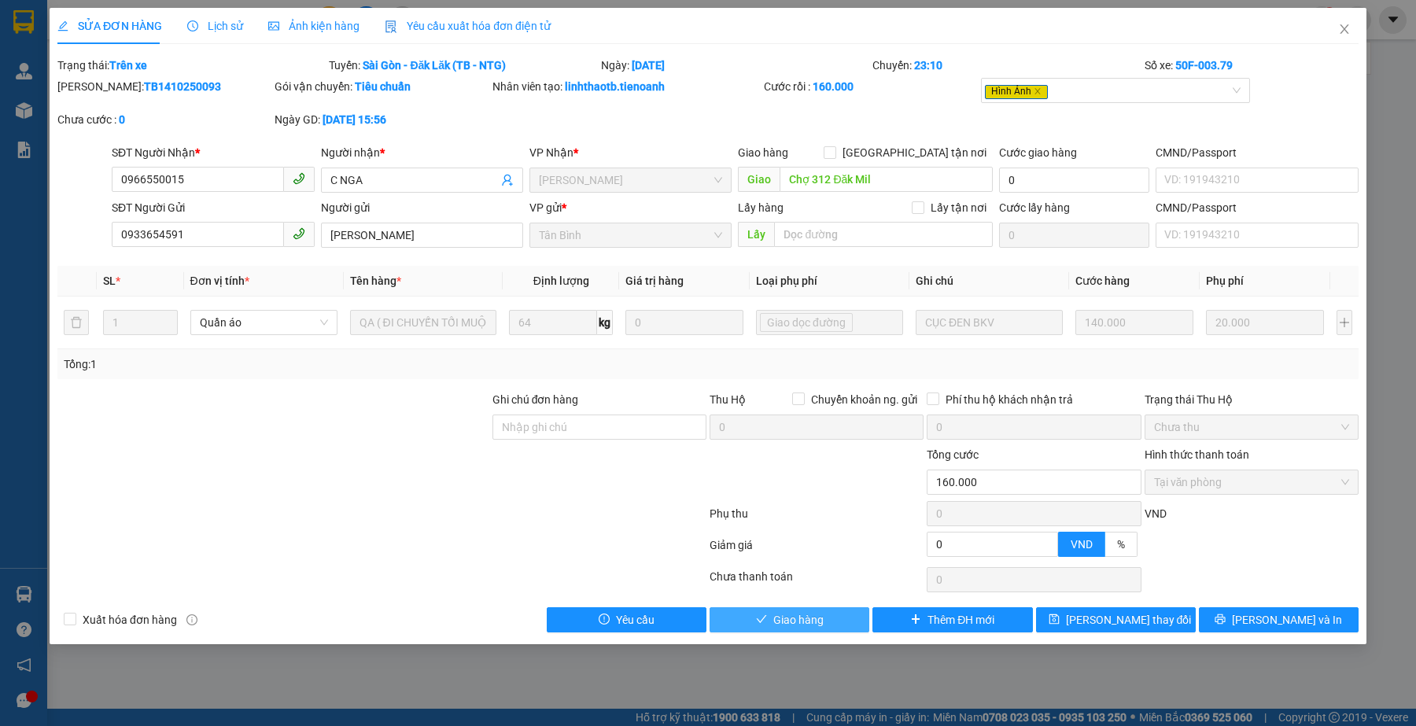
click at [826, 622] on button "Giao hàng" at bounding box center [790, 619] width 160 height 25
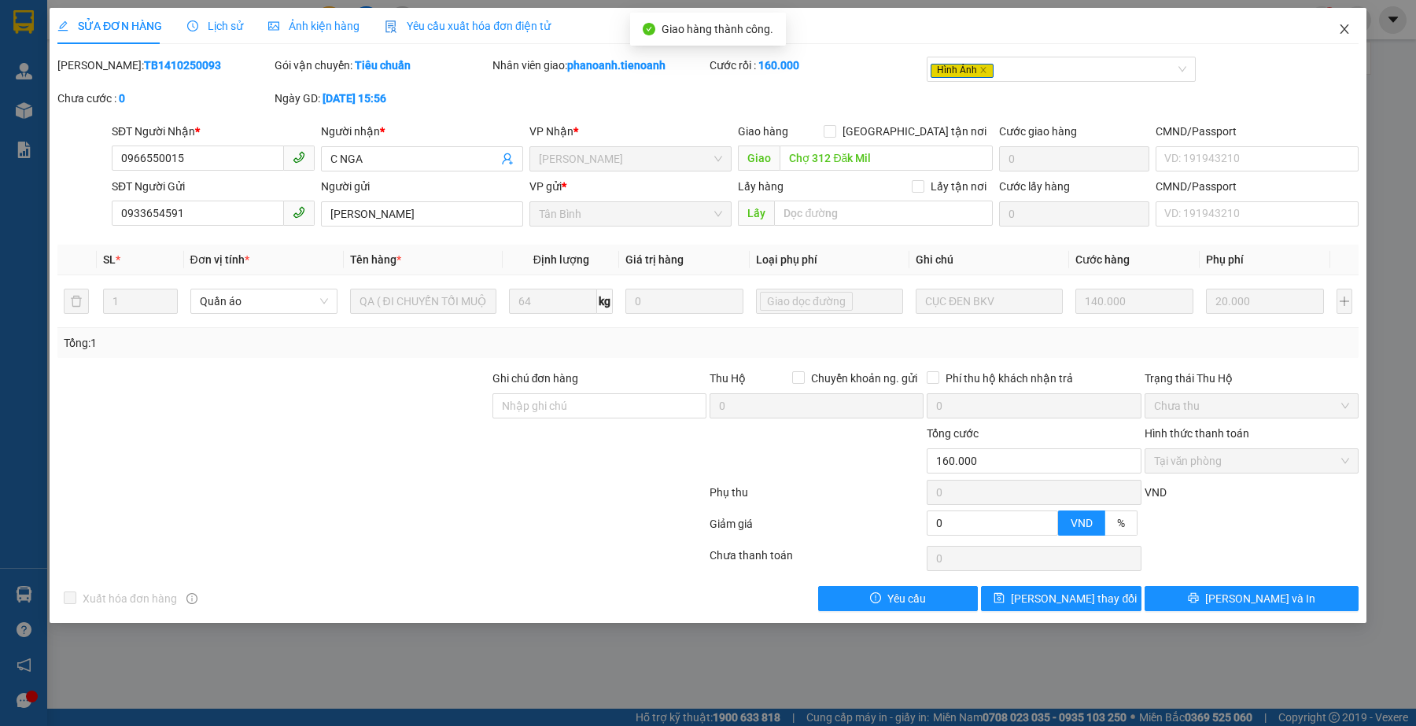
click at [1351, 29] on span "Close" at bounding box center [1345, 30] width 44 height 44
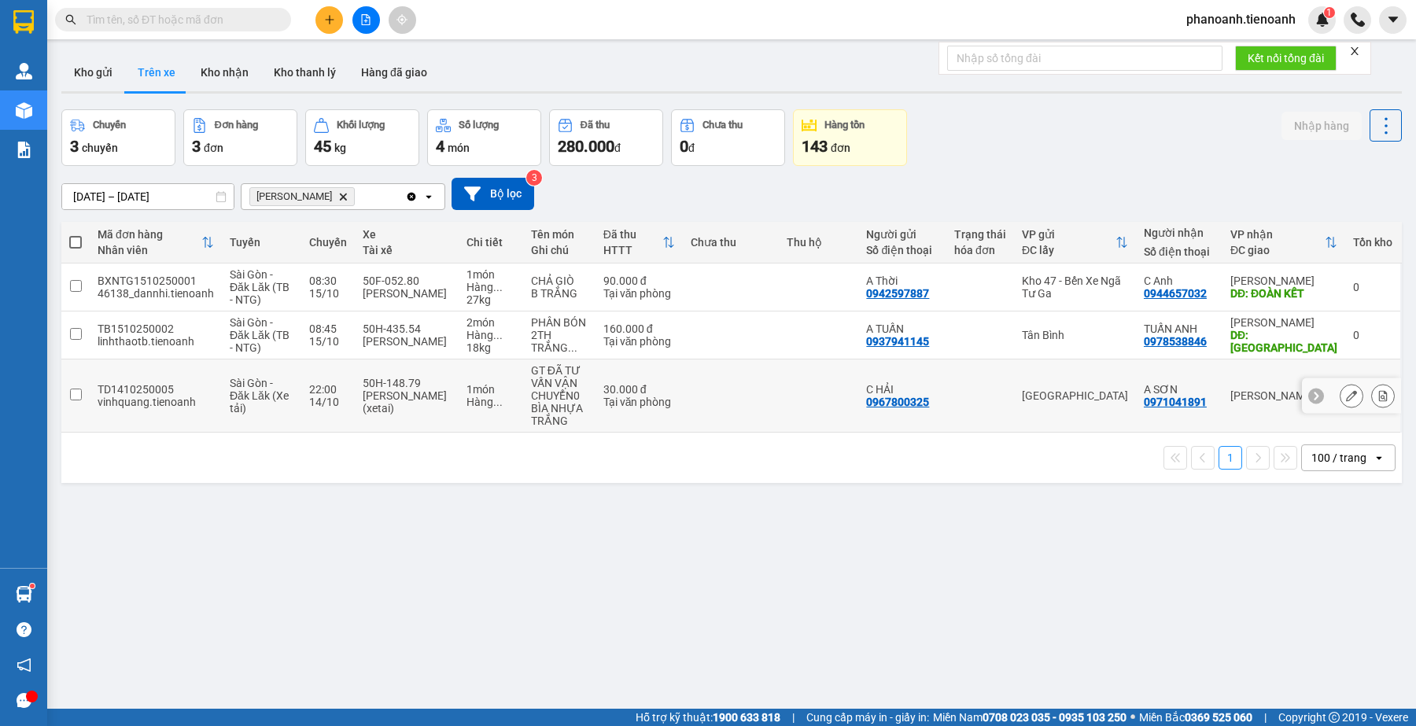
click at [709, 386] on td at bounding box center [730, 396] width 95 height 73
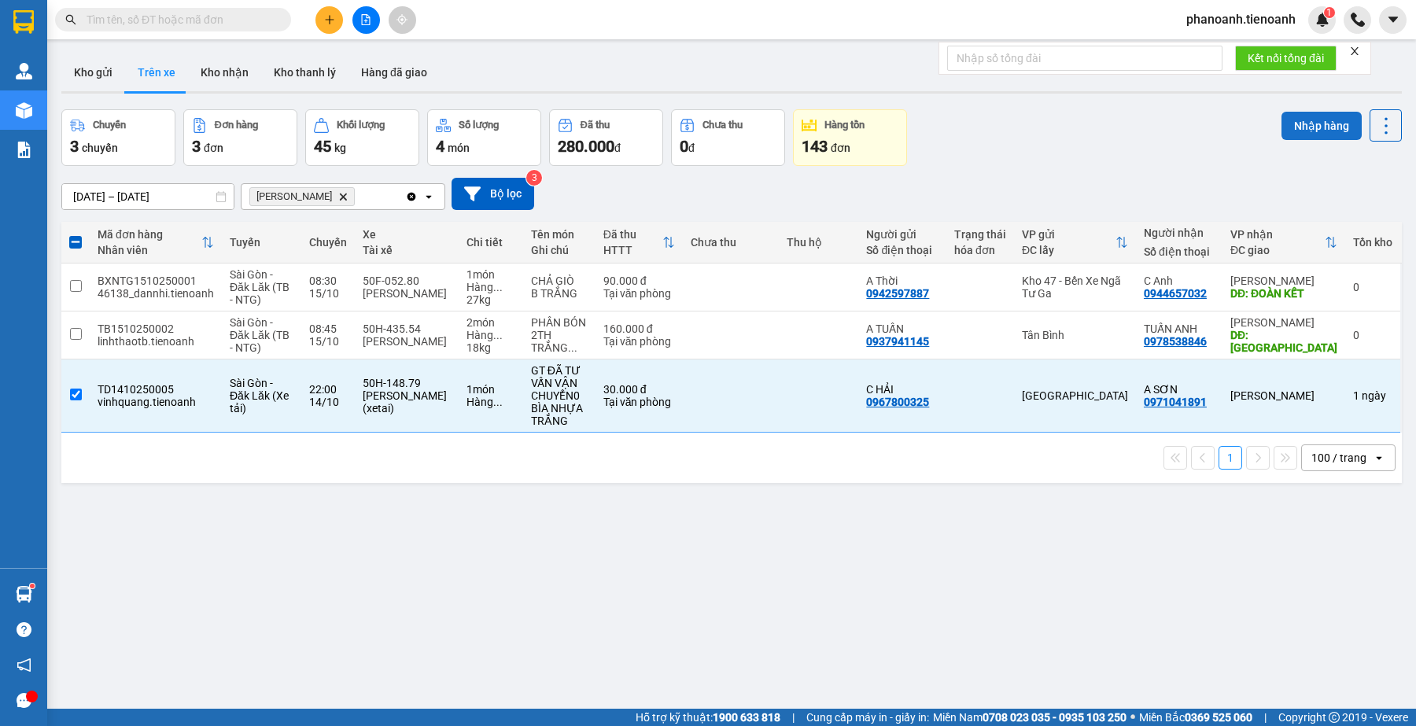
click at [1292, 126] on button "Nhập hàng" at bounding box center [1322, 126] width 80 height 28
checkbox input "false"
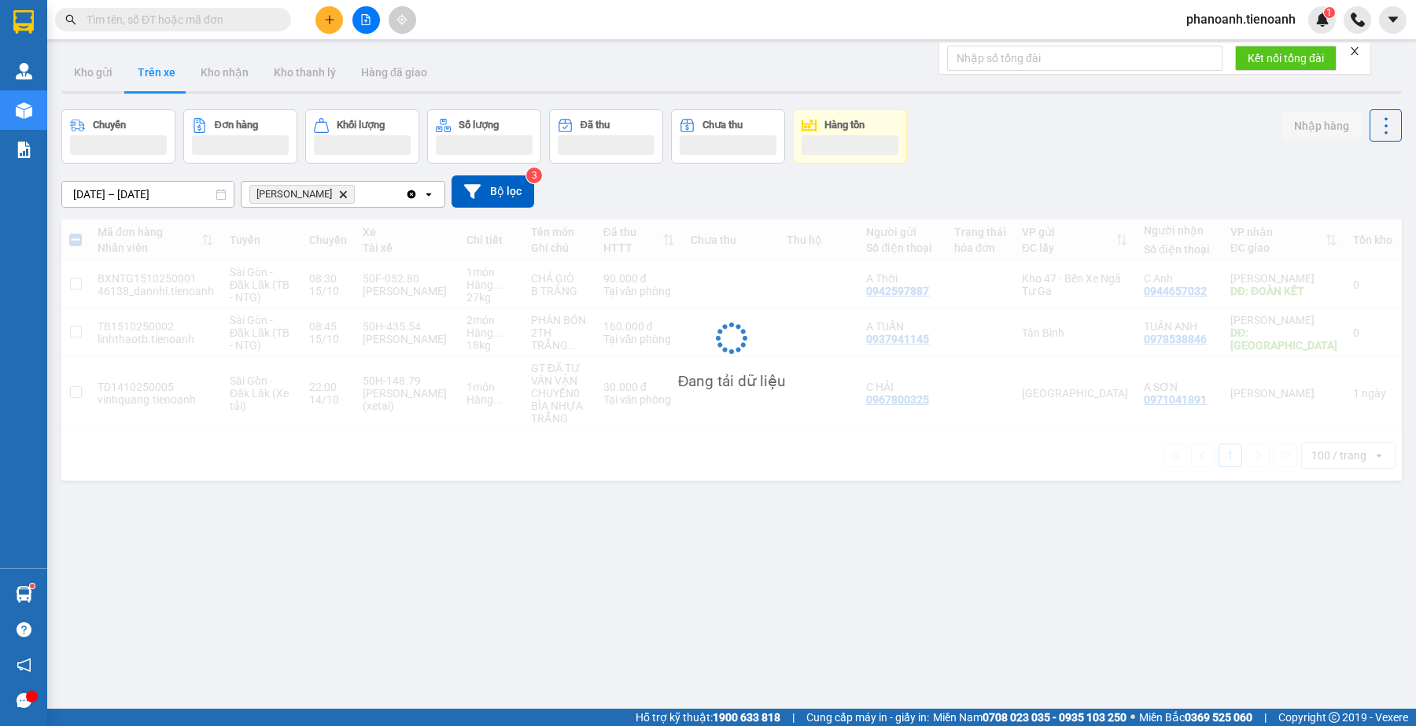
click at [536, 607] on div "ver 1.8.147 Kho gửi Trên xe Kho nhận Kho thanh [PERSON_NAME] đã giao Chuyến Đơn…" at bounding box center [731, 410] width 1353 height 726
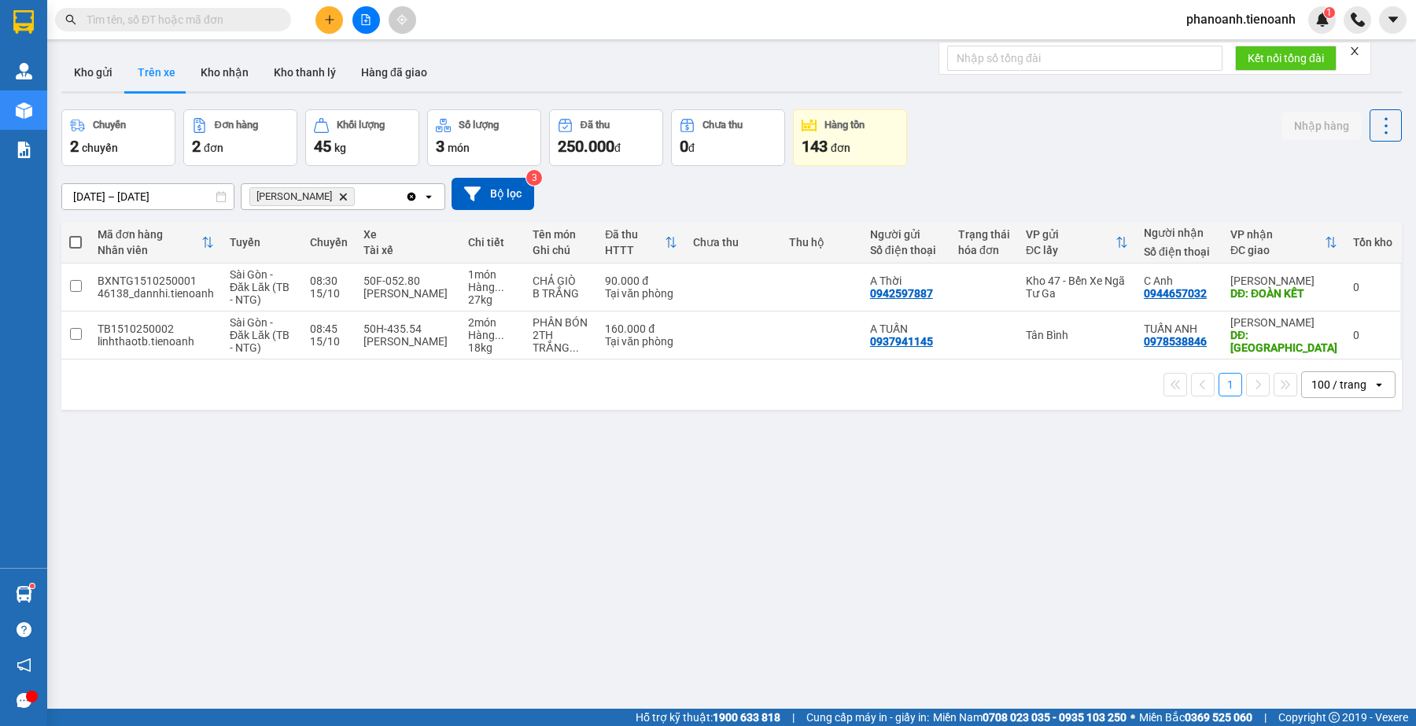
click at [209, 24] on input "text" at bounding box center [180, 19] width 186 height 17
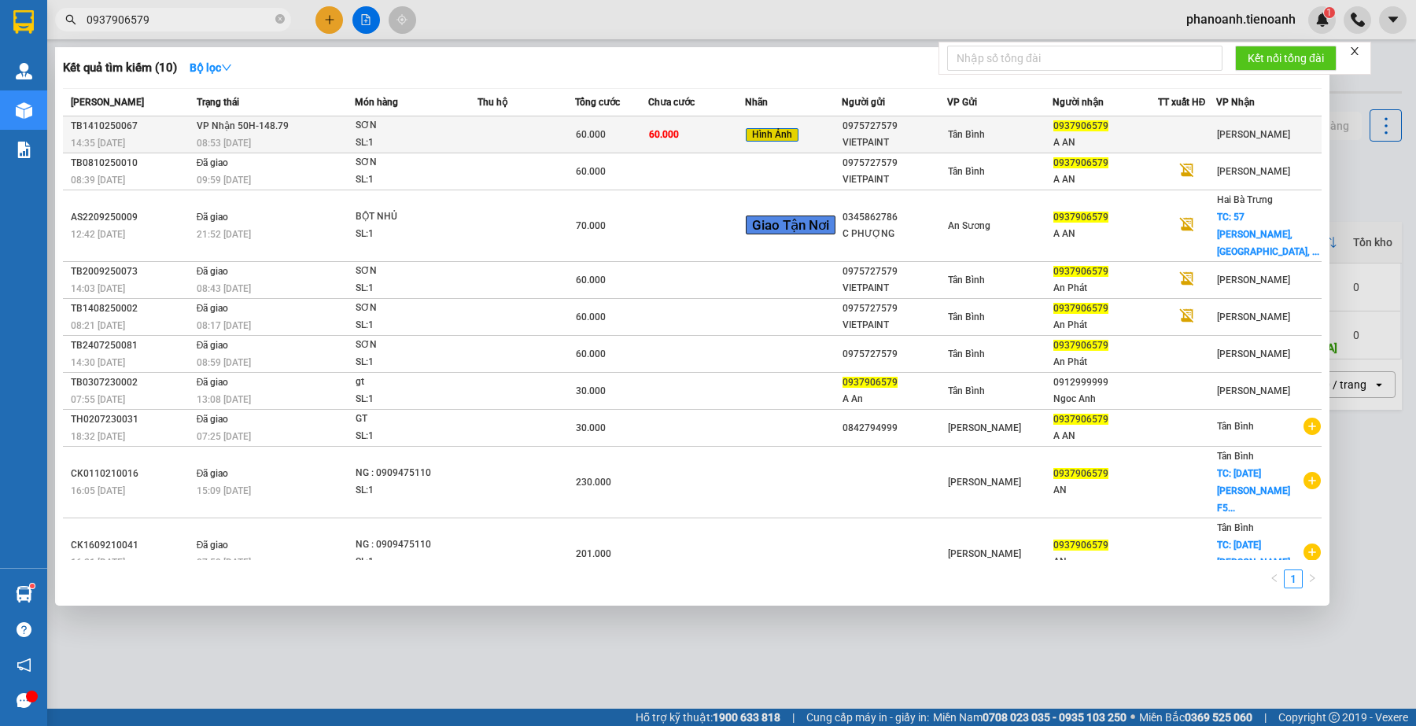
type input "0937906579"
click at [1088, 138] on div "A AN" at bounding box center [1105, 143] width 104 height 17
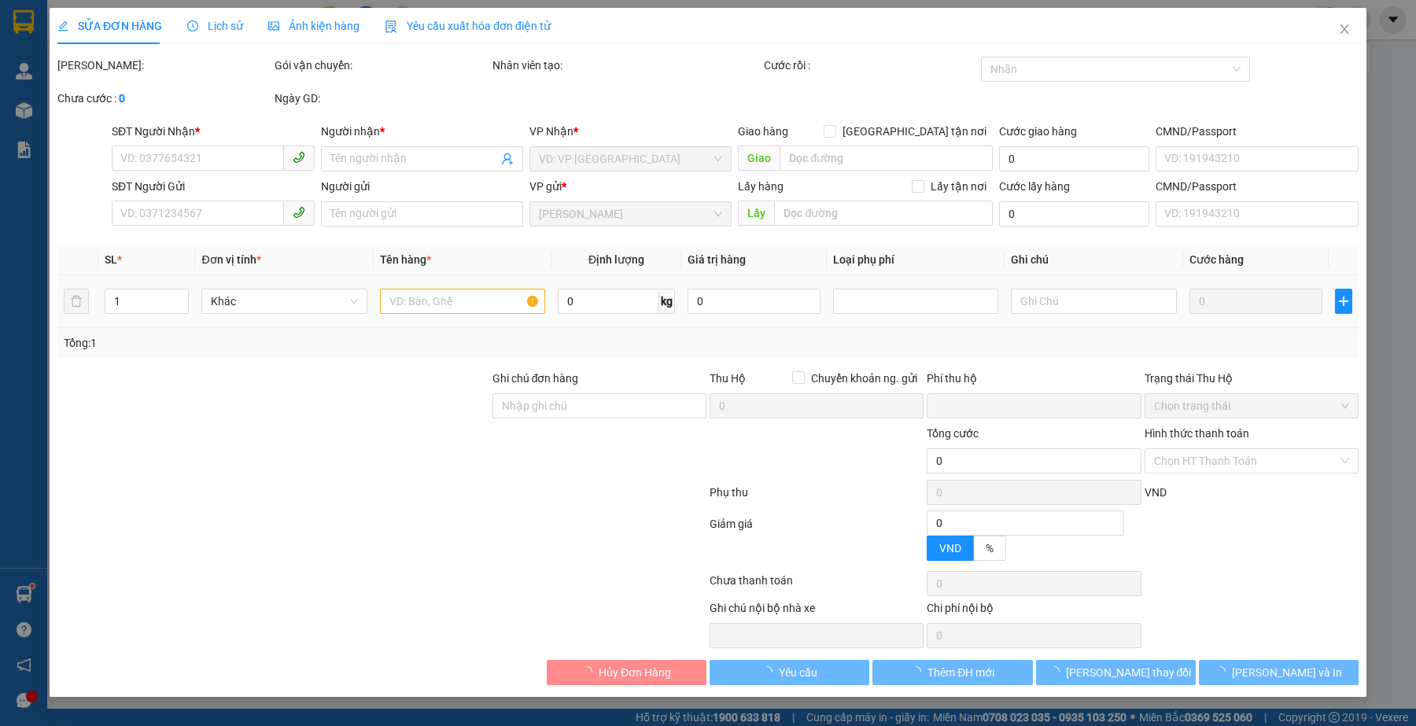
type input "0937906579"
type input "A AN"
type input "0975727579"
type input "VIETPAINT"
type input "0"
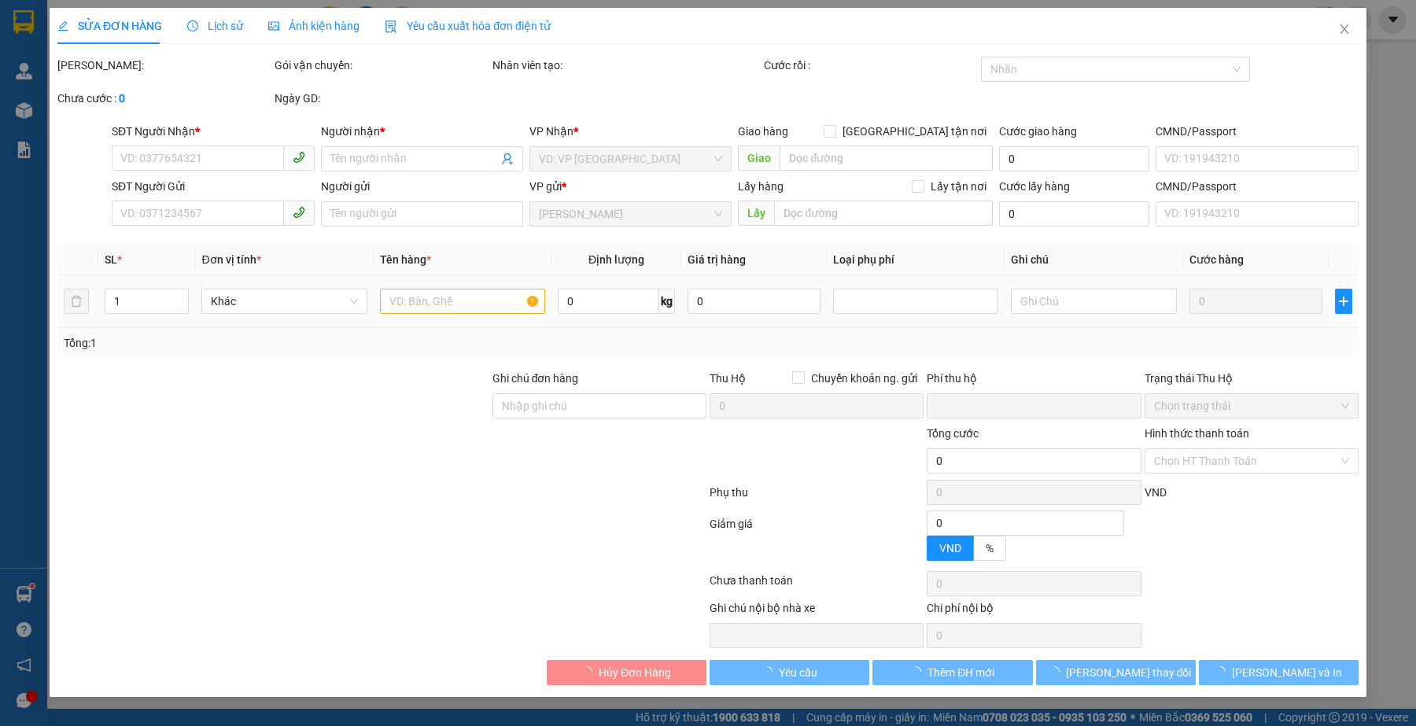
type input "60.000"
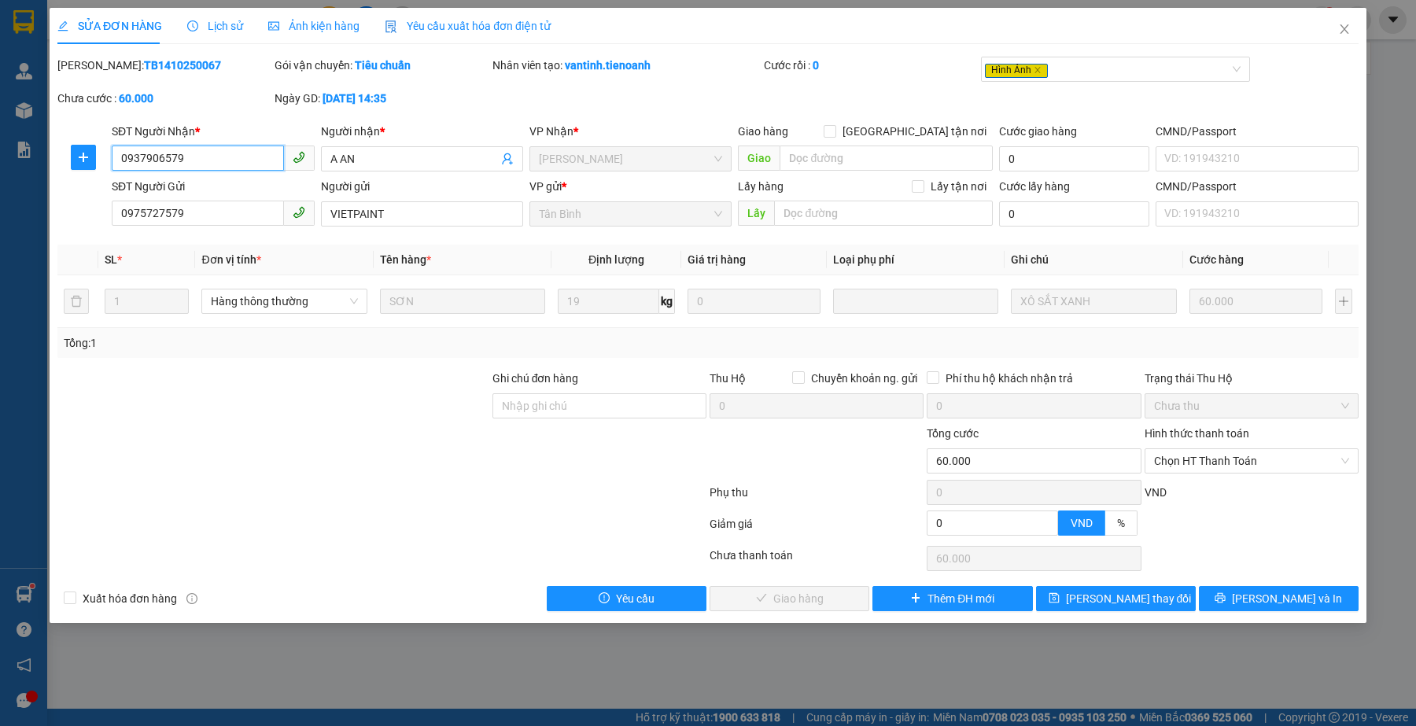
click at [225, 161] on input "0937906579" at bounding box center [198, 158] width 172 height 25
click at [421, 485] on div at bounding box center [382, 495] width 652 height 31
click at [1265, 465] on span "Chọn HT Thanh Toán" at bounding box center [1251, 461] width 195 height 24
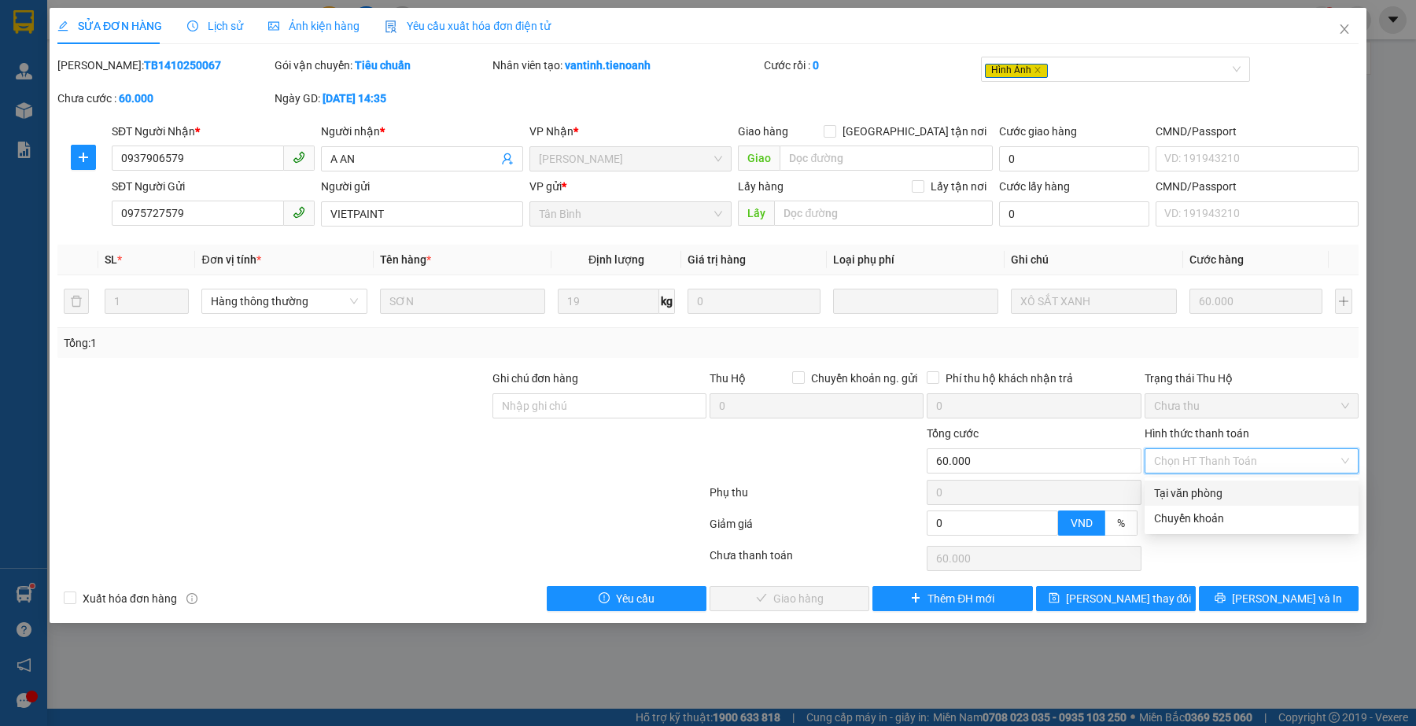
click at [1239, 497] on div "Tại văn phòng" at bounding box center [1251, 493] width 195 height 17
type input "0"
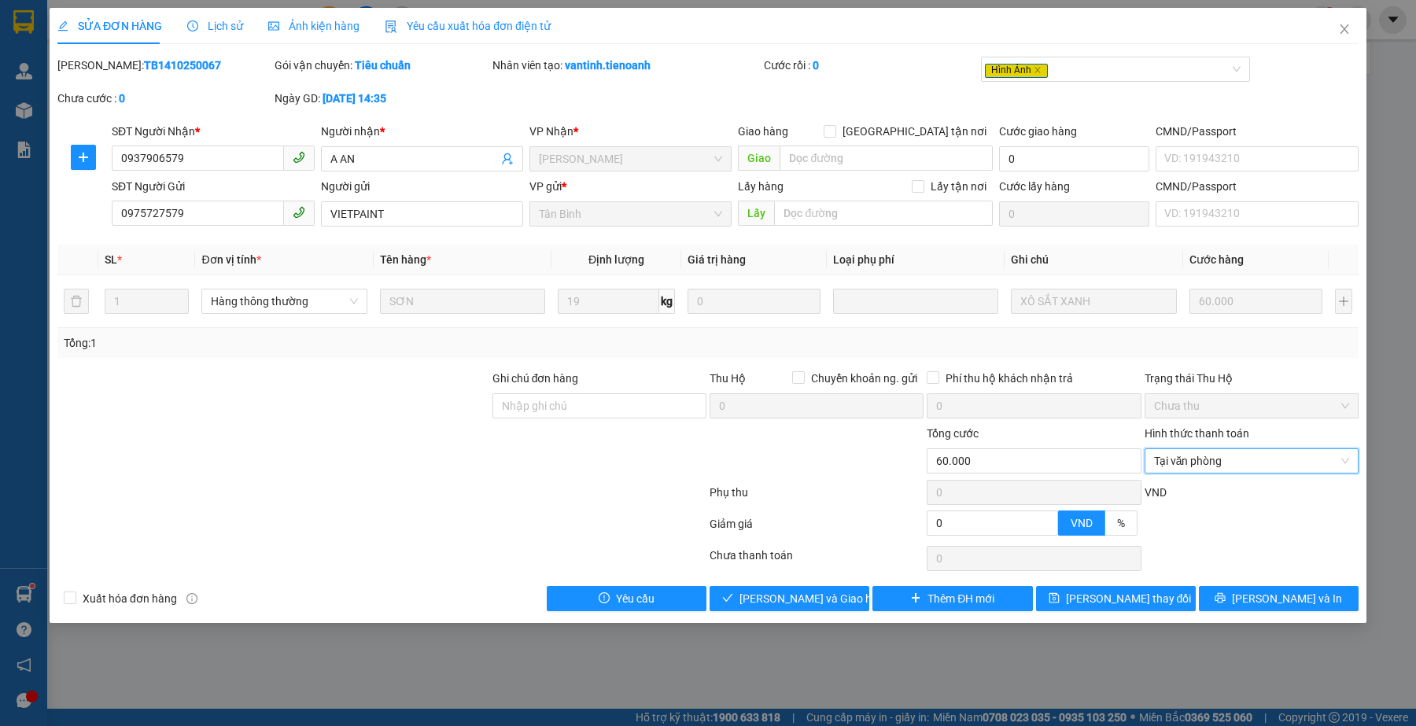
click at [465, 514] on div at bounding box center [382, 526] width 652 height 31
click at [791, 596] on span "[PERSON_NAME] và Giao hàng" at bounding box center [815, 598] width 151 height 17
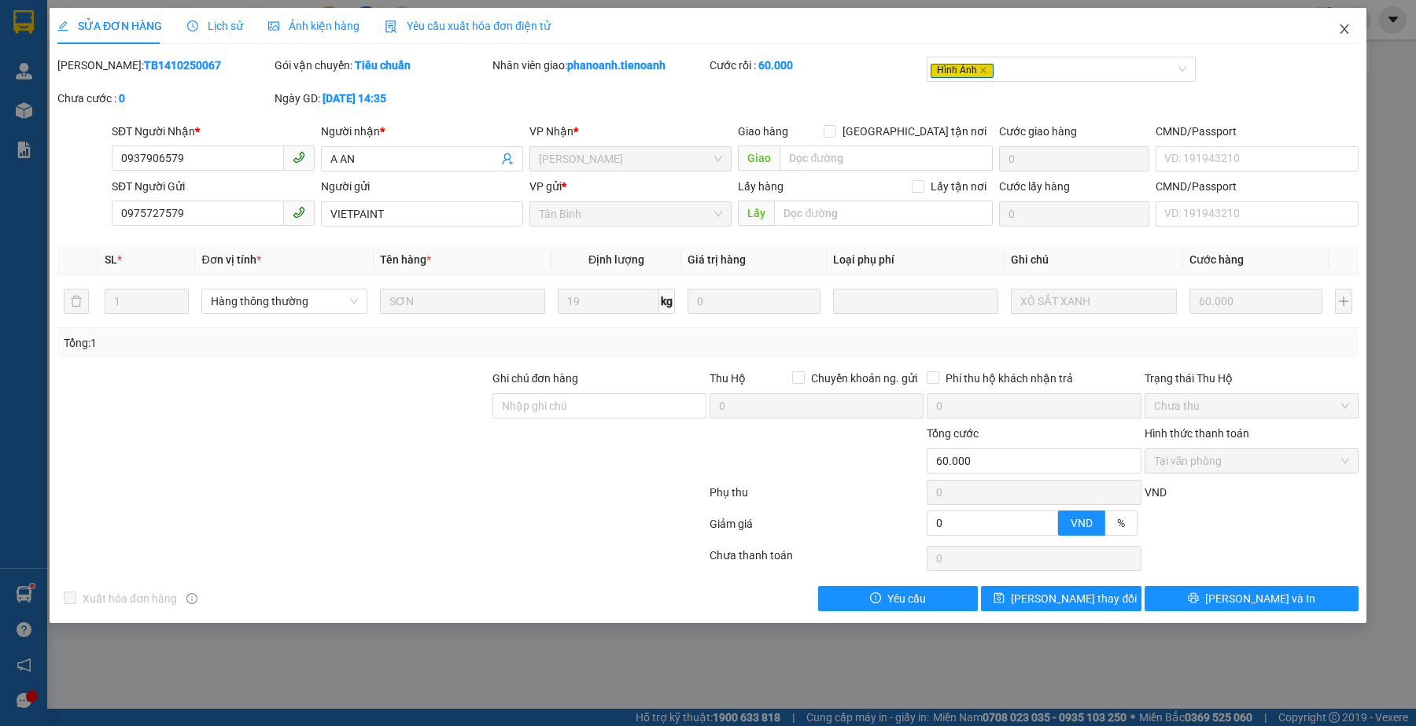
click at [1338, 29] on icon "close" at bounding box center [1344, 29] width 13 height 13
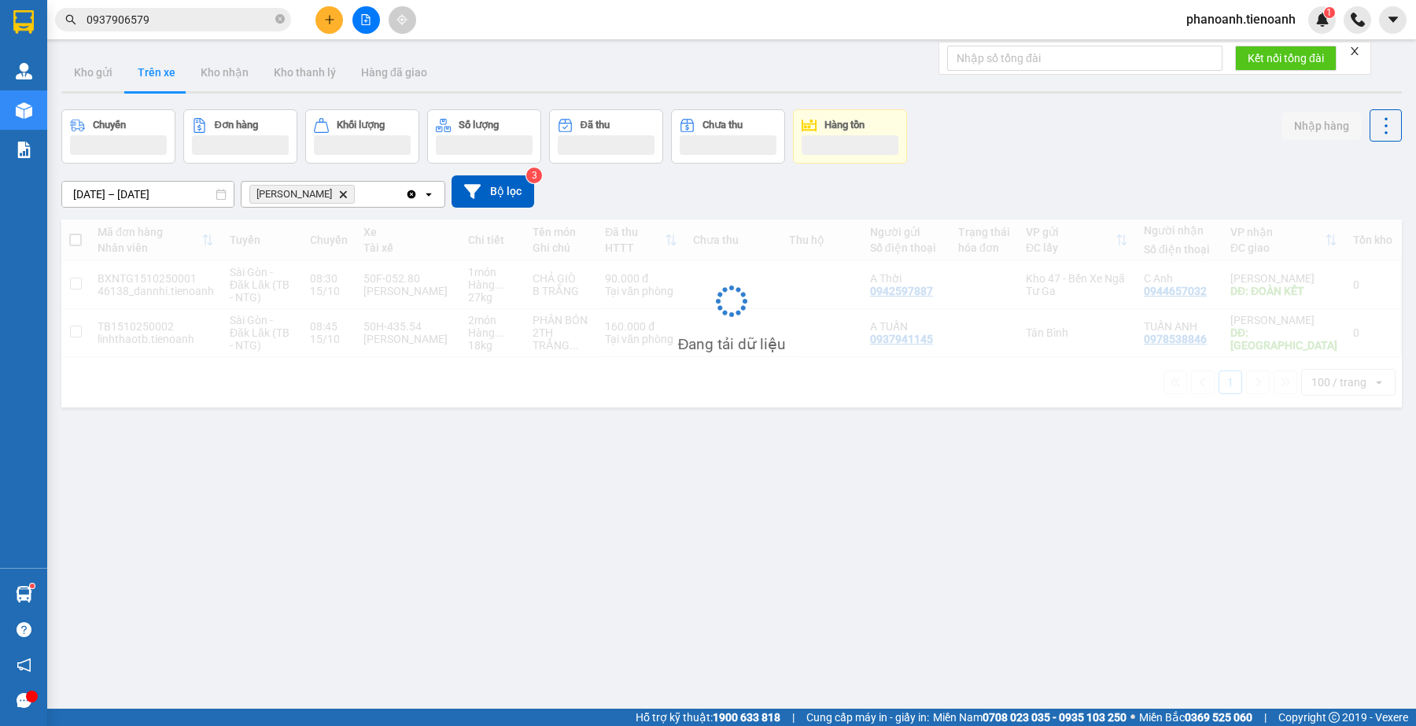
click at [166, 20] on input "0937906579" at bounding box center [180, 19] width 186 height 17
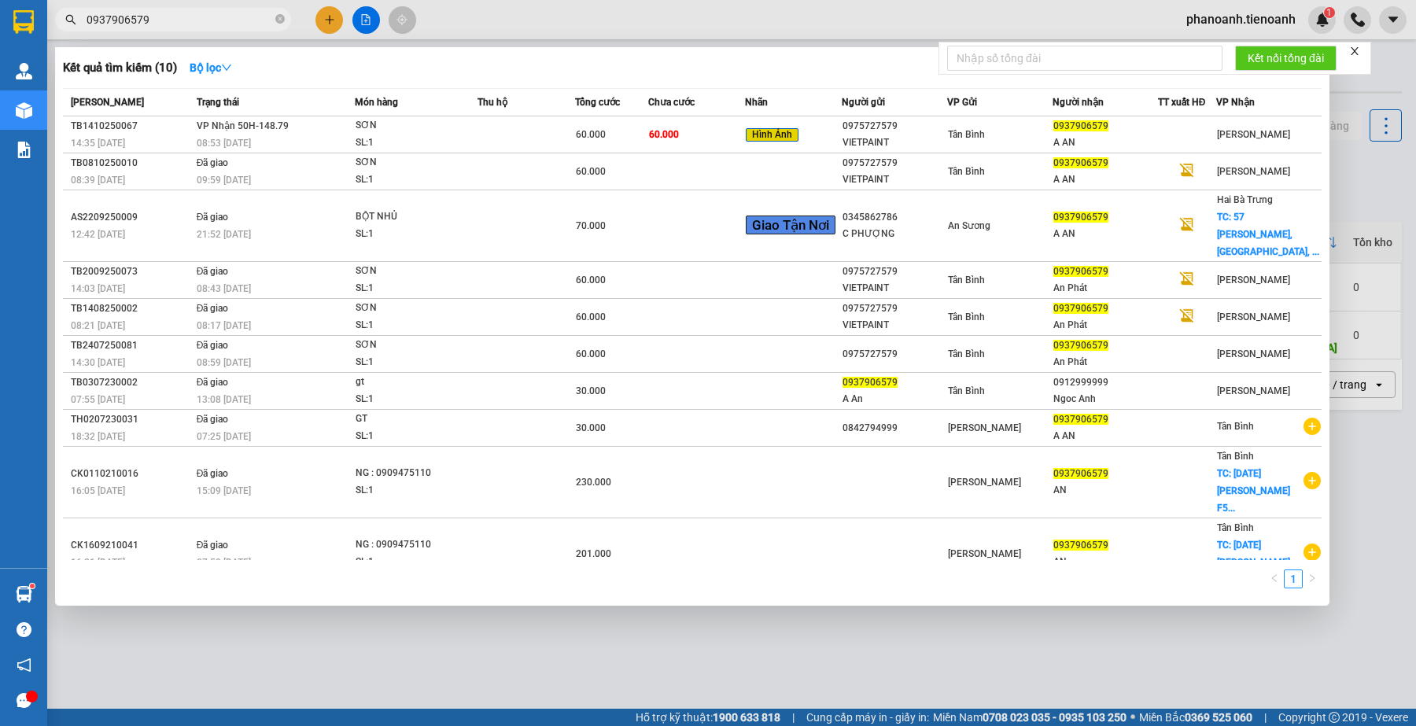
click at [166, 20] on input "0937906579" at bounding box center [180, 19] width 186 height 17
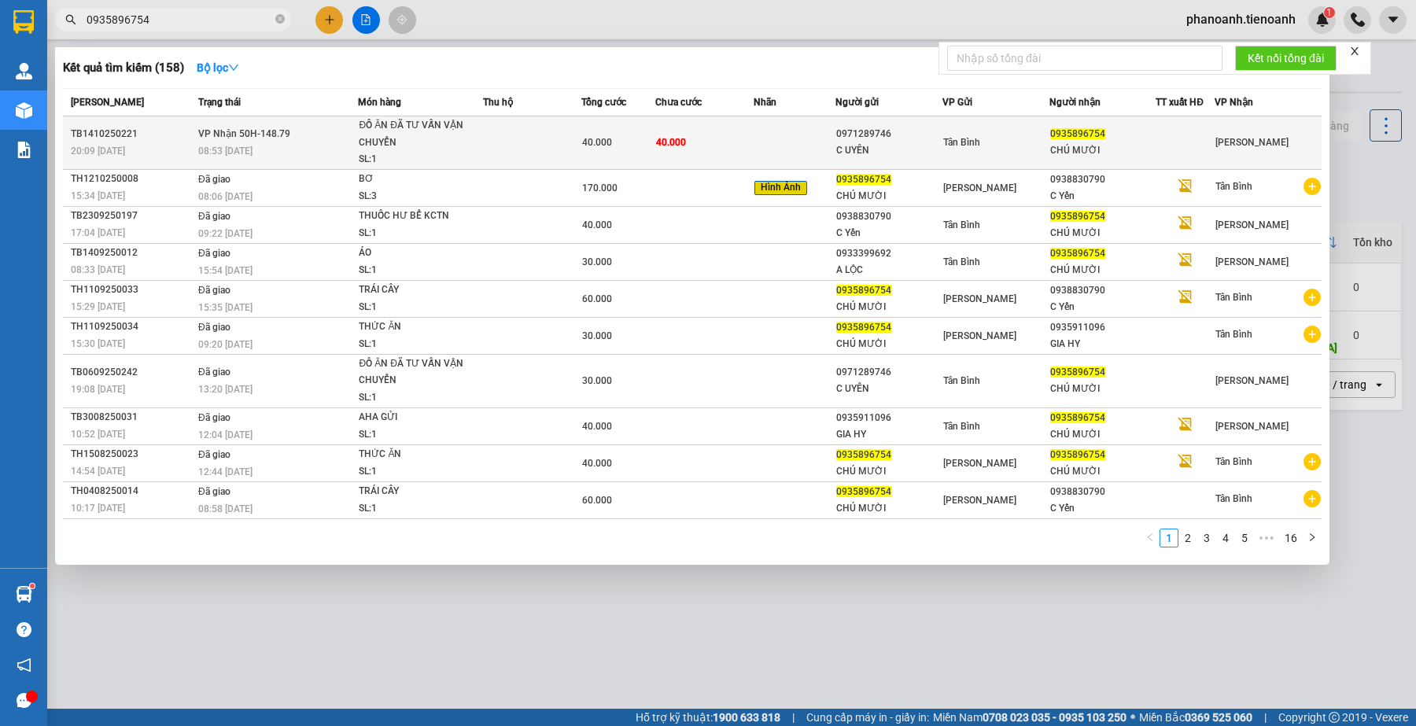
type input "0935896754"
click at [946, 162] on td "Tân Bình" at bounding box center [996, 142] width 107 height 53
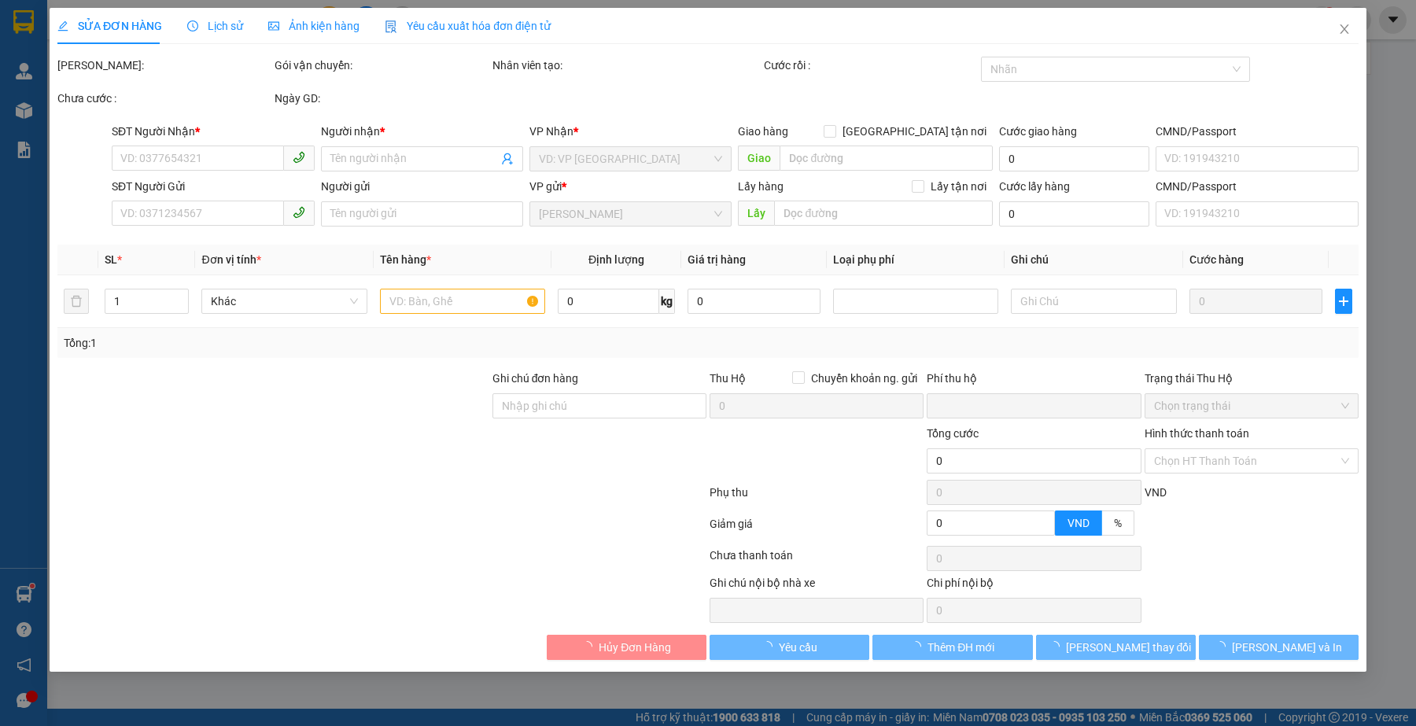
type input "0935896754"
type input "CHÚ MƯỜI"
type input "0971289746"
type input "C UYÊN"
type input "241568545"
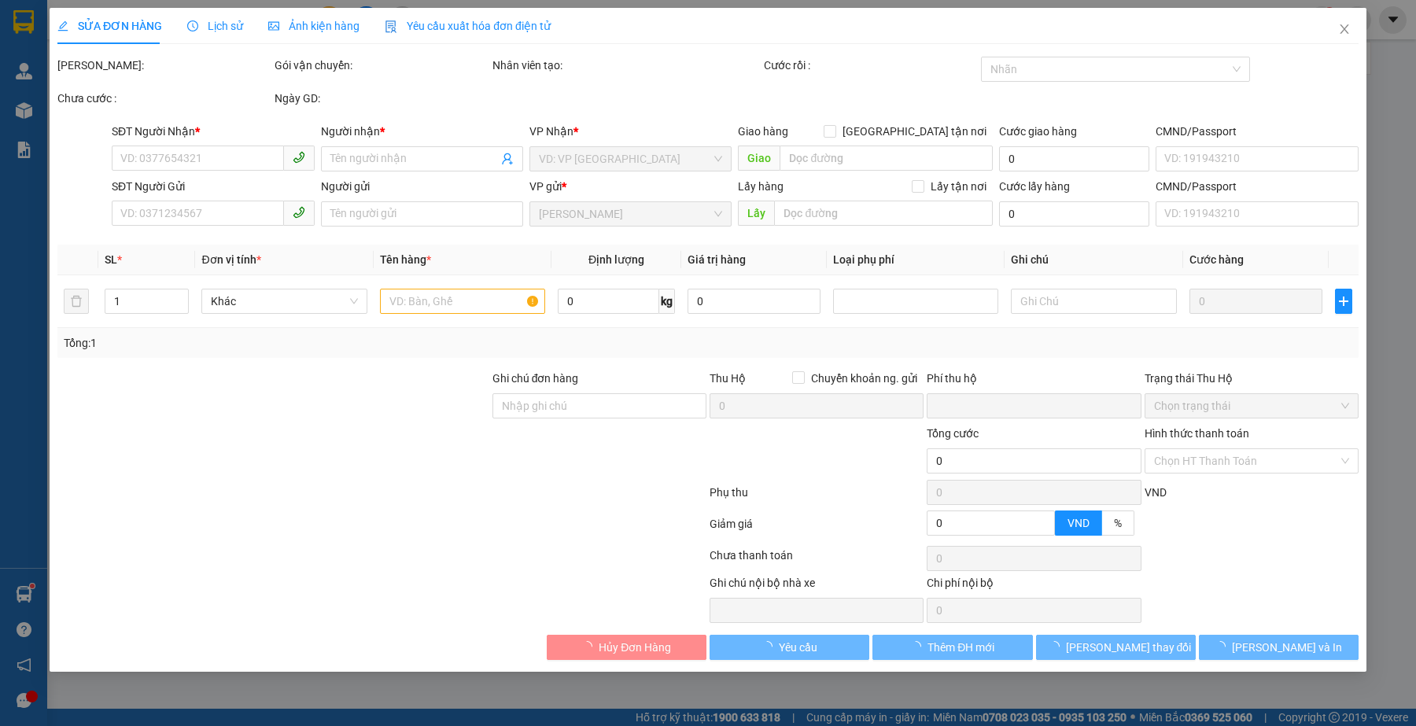
type input "0"
type input "40.000"
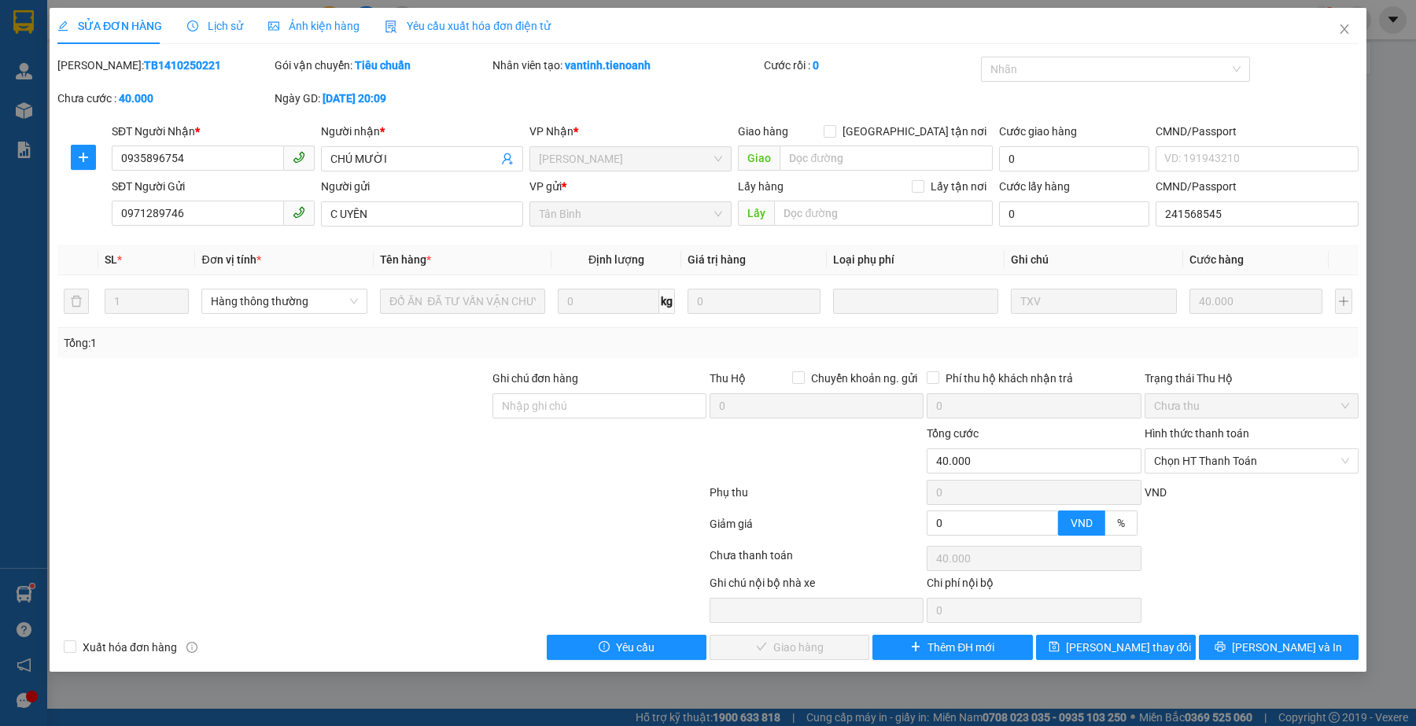
click at [1190, 477] on div "Hình thức thanh toán Chọn HT Thanh Toán" at bounding box center [1252, 452] width 214 height 55
click at [1198, 466] on span "Chọn HT Thanh Toán" at bounding box center [1251, 461] width 195 height 24
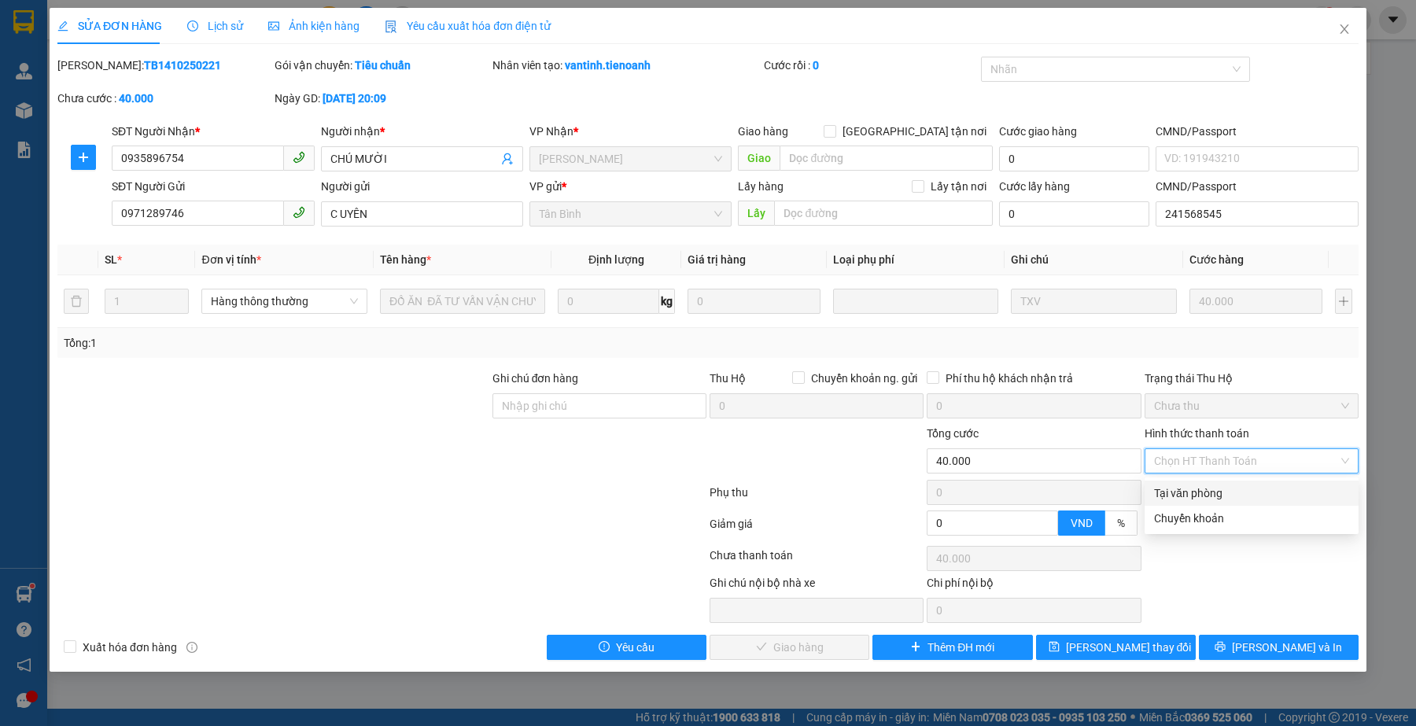
click at [1194, 488] on div "Tại văn phòng" at bounding box center [1251, 493] width 195 height 17
type input "0"
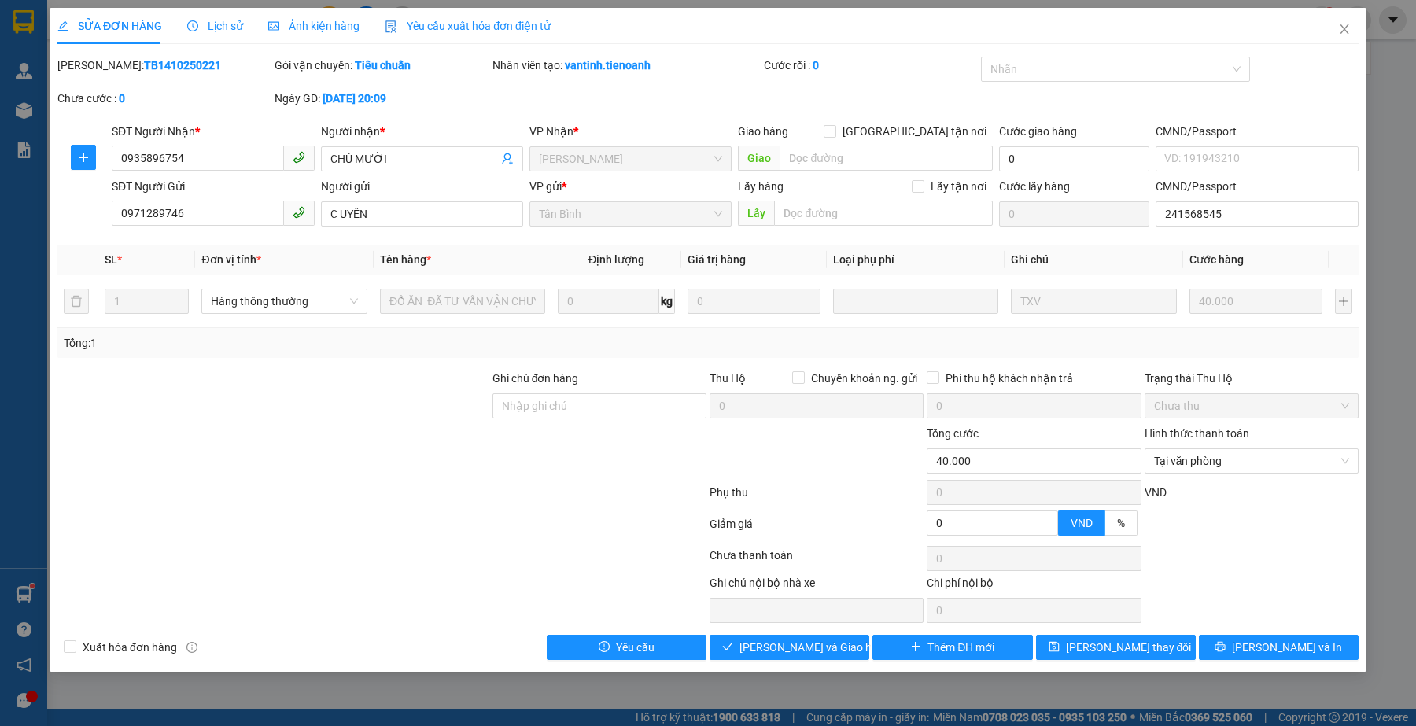
click at [690, 527] on div at bounding box center [382, 526] width 652 height 31
click at [825, 642] on span "[PERSON_NAME] và Giao hàng" at bounding box center [815, 647] width 151 height 17
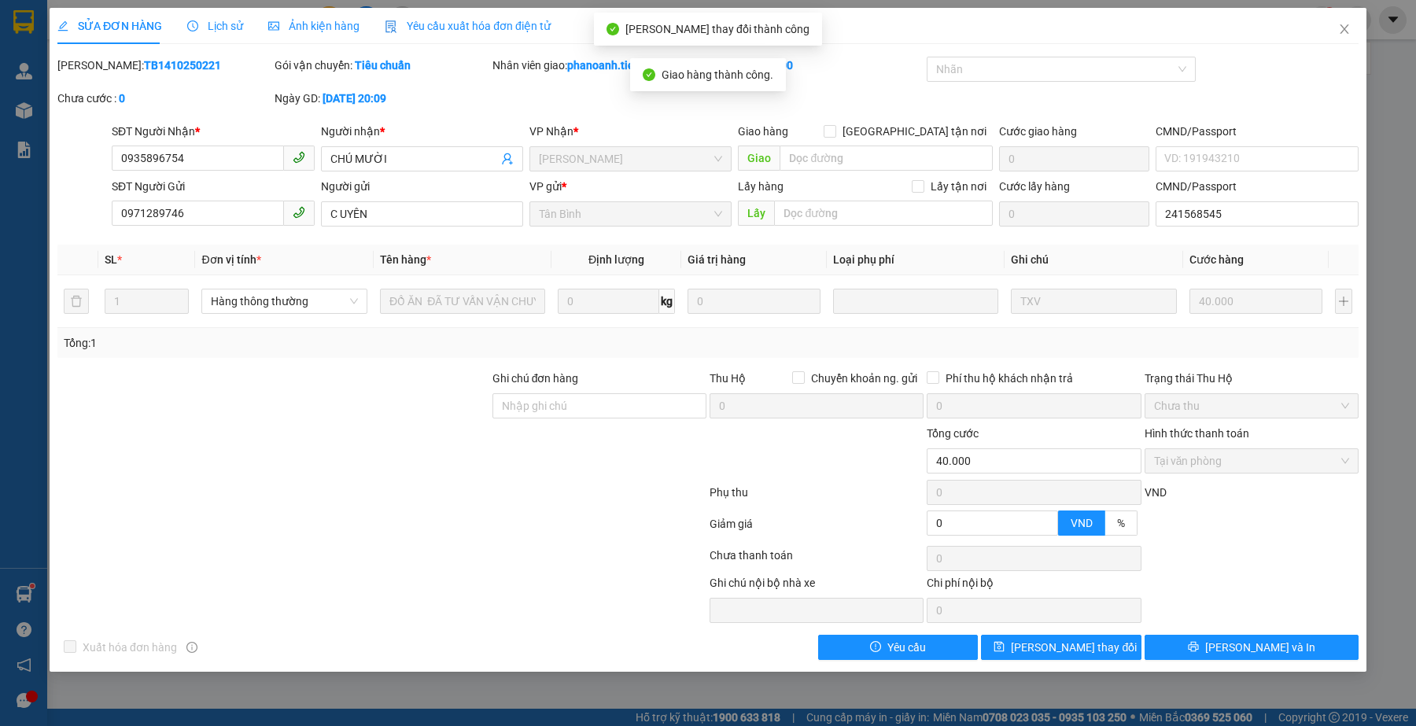
click at [625, 516] on div at bounding box center [382, 526] width 652 height 31
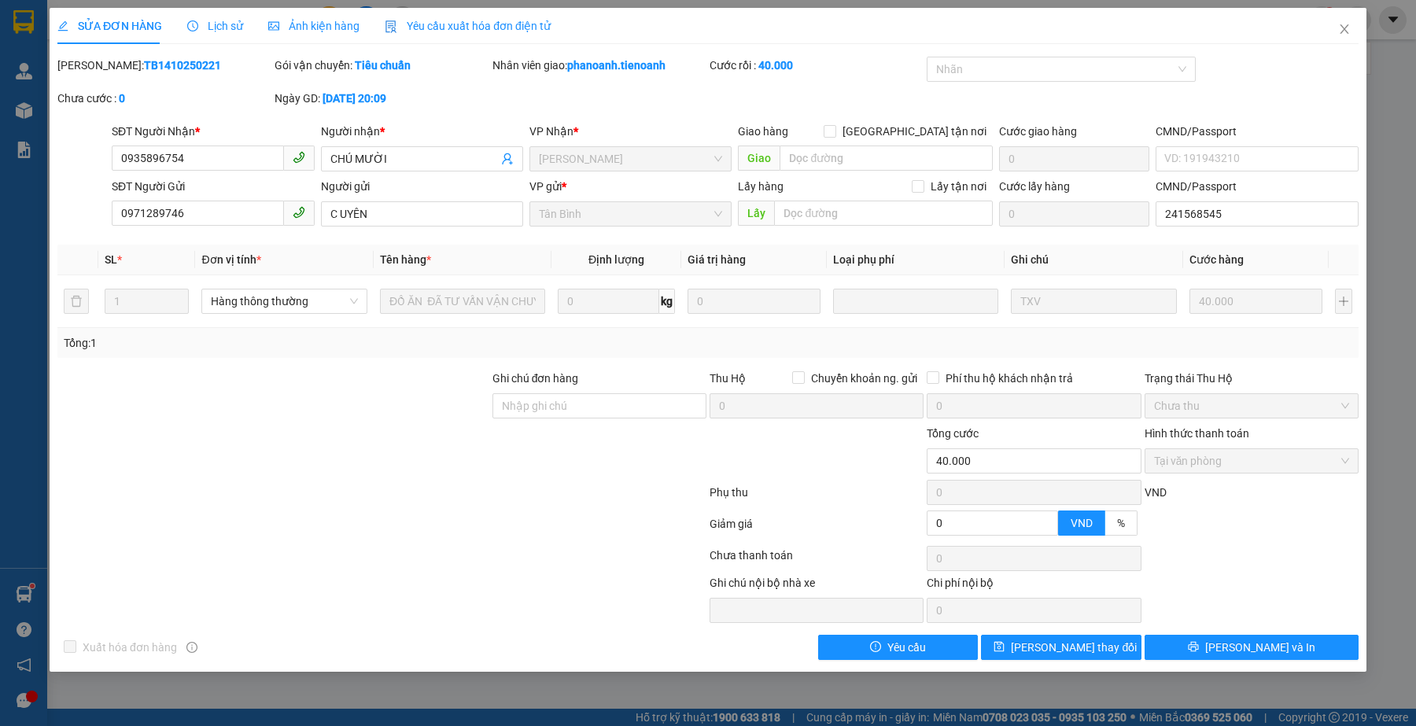
click at [287, 473] on div at bounding box center [273, 452] width 435 height 55
click at [581, 33] on div "SỬA ĐƠN HÀNG Lịch sử Ảnh kiện hàng Yêu cầu xuất hóa đơn điện tử" at bounding box center [707, 26] width 1301 height 36
click at [418, 545] on div at bounding box center [382, 558] width 652 height 31
click at [1349, 26] on icon "close" at bounding box center [1344, 29] width 13 height 13
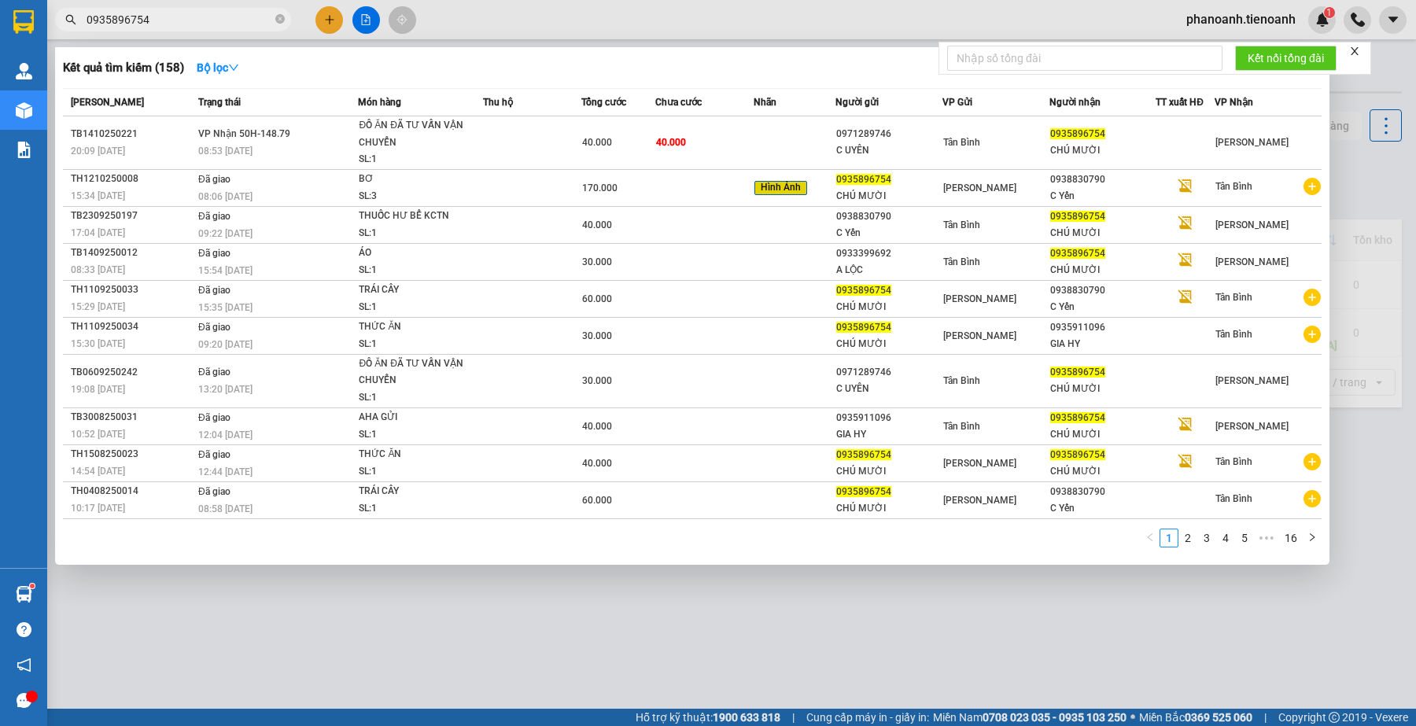
click at [147, 17] on input "0935896754" at bounding box center [180, 19] width 186 height 17
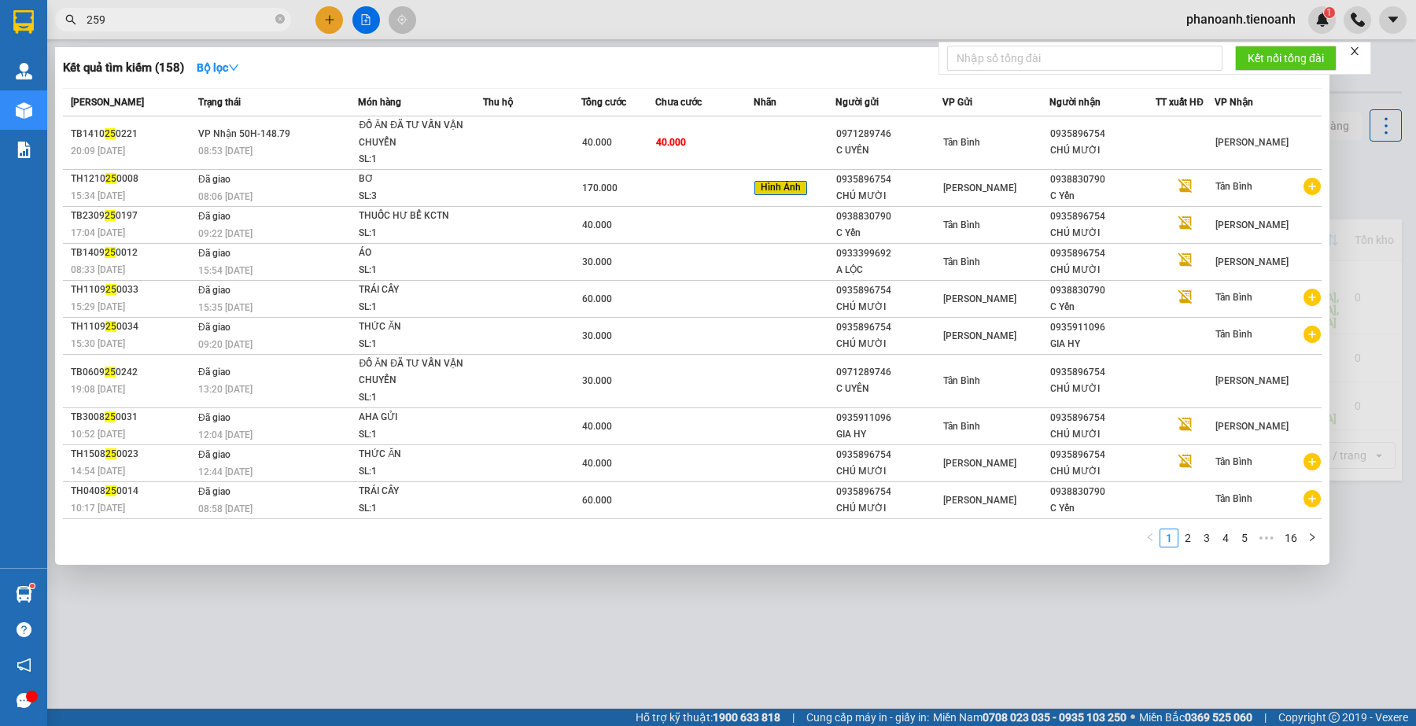
type input "2595"
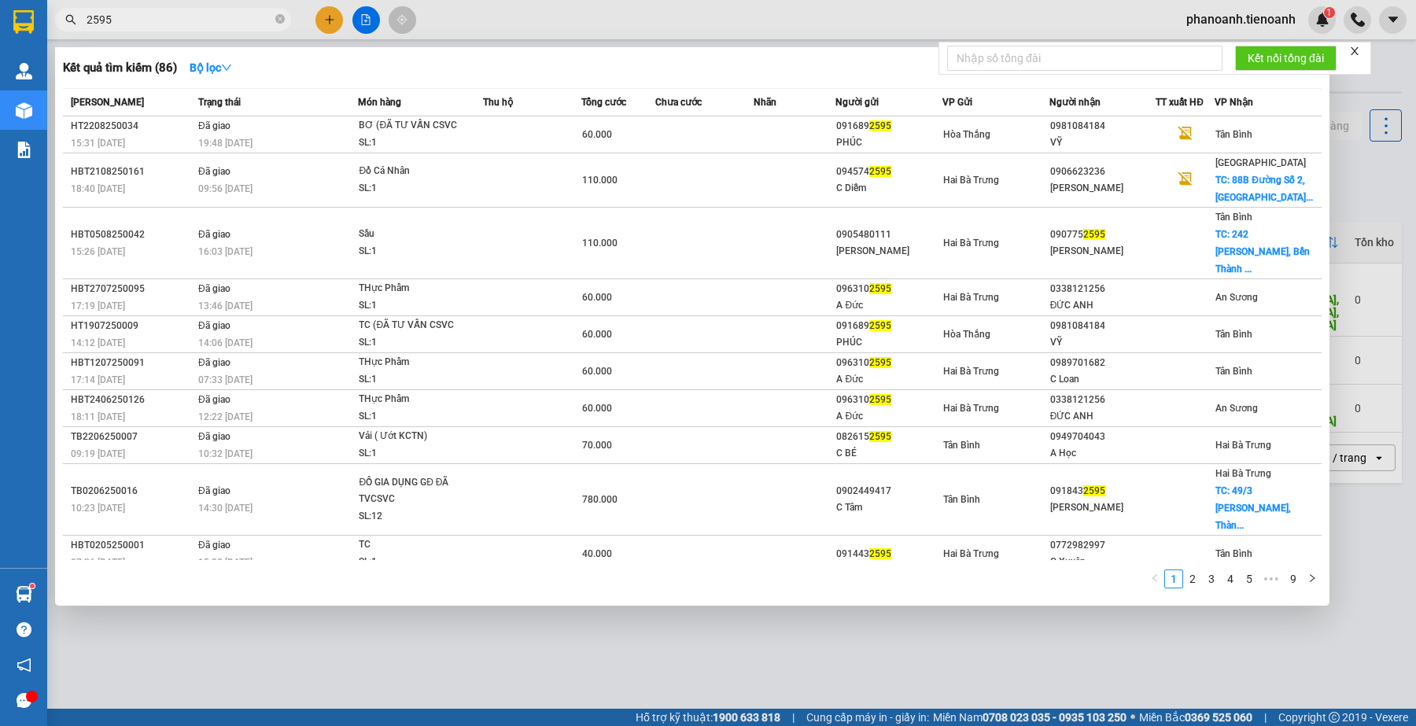
click at [190, 20] on input "2595" at bounding box center [180, 19] width 186 height 17
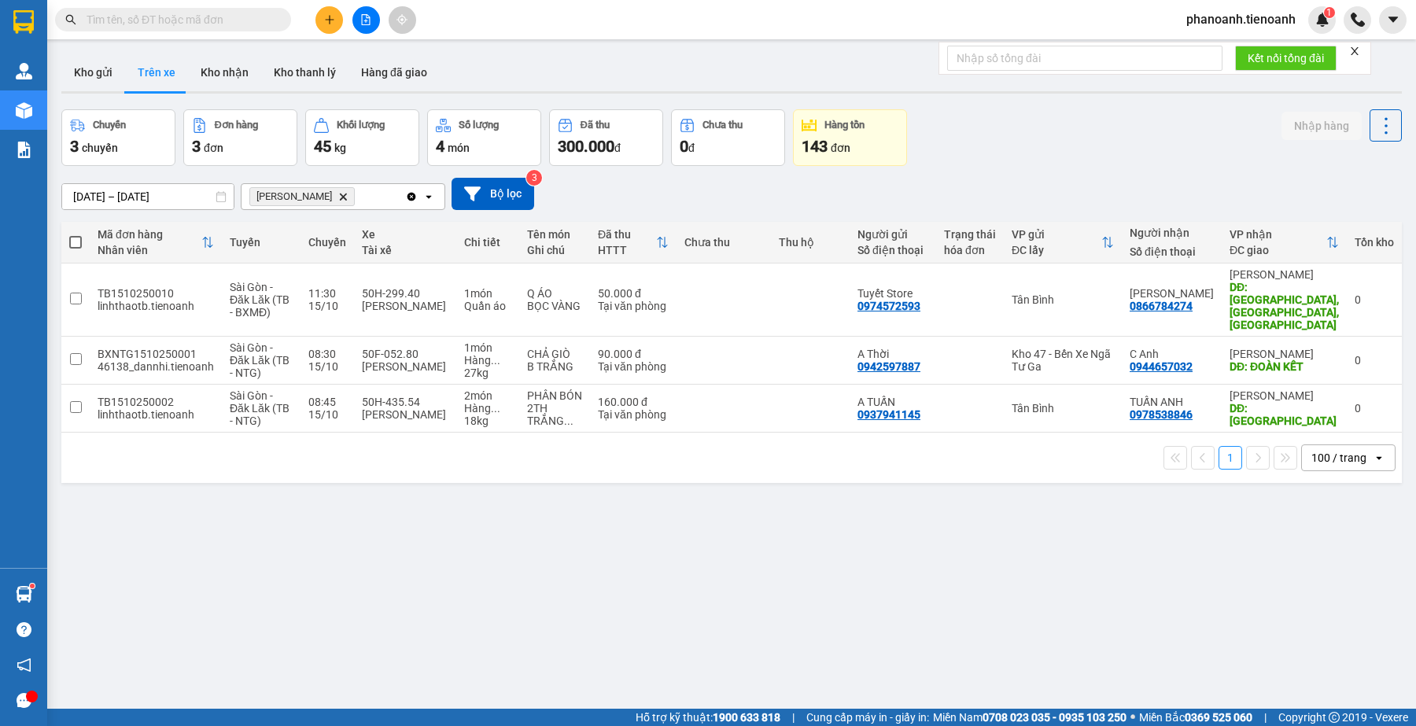
click at [246, 24] on input "text" at bounding box center [180, 19] width 186 height 17
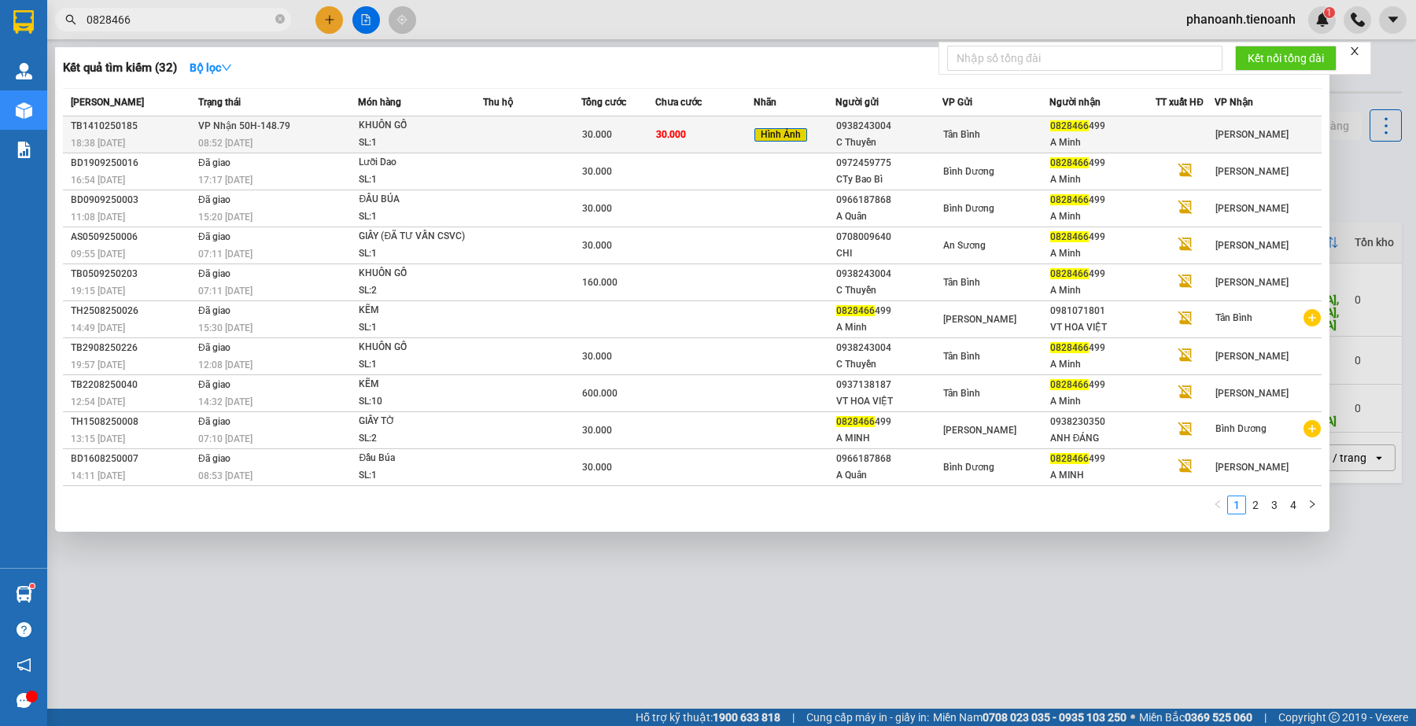
type input "0828466"
click at [1233, 136] on span "[PERSON_NAME]" at bounding box center [1252, 134] width 73 height 11
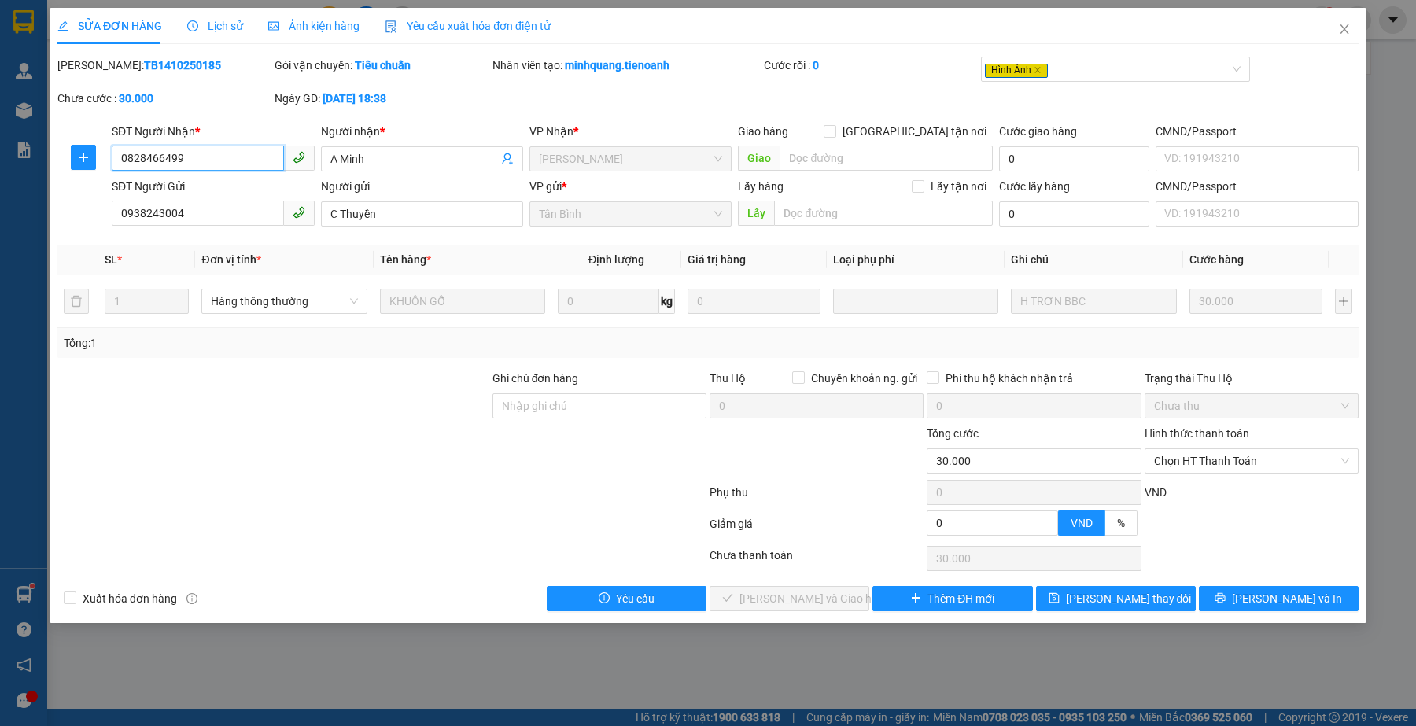
type input "0828466499"
type input "A Minh"
type input "0938243004"
type input "C Thuyền"
type input "0"
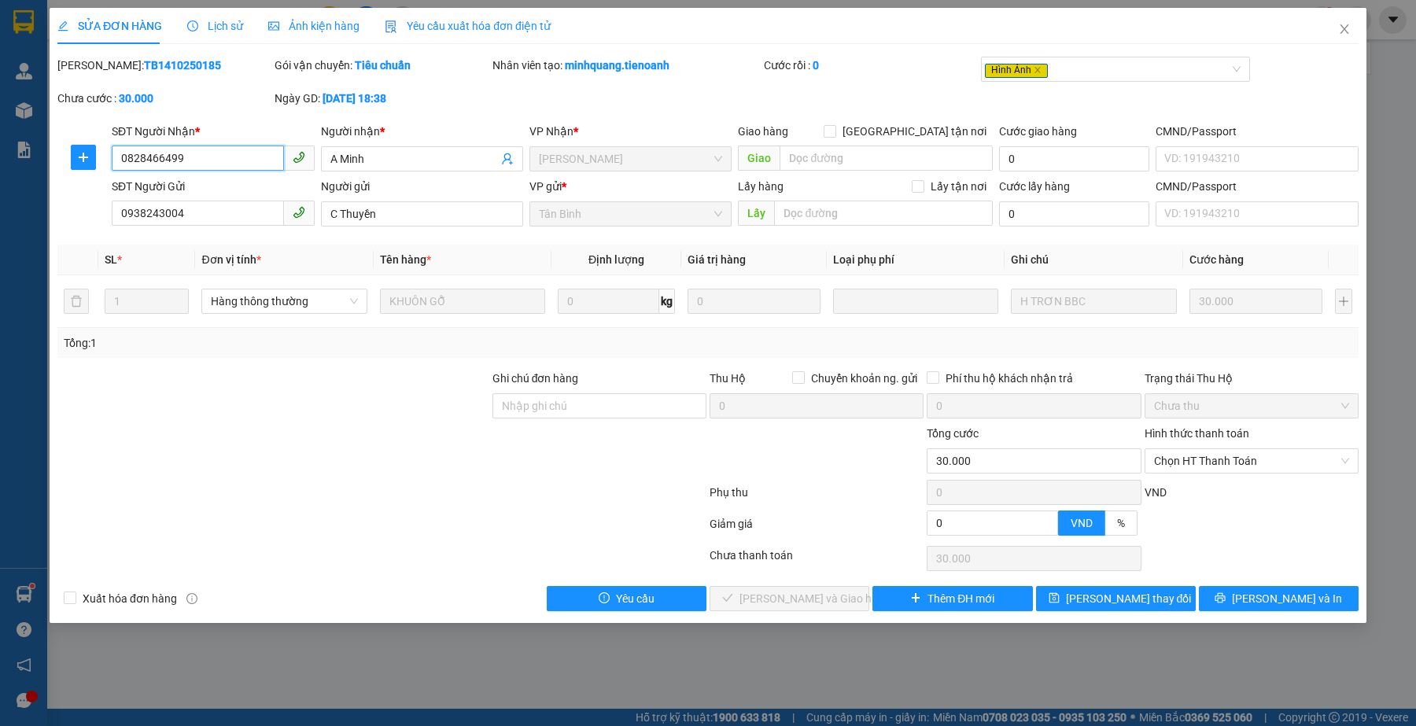
type input "30.000"
click at [1213, 464] on span "Chọn HT Thanh Toán" at bounding box center [1251, 461] width 195 height 24
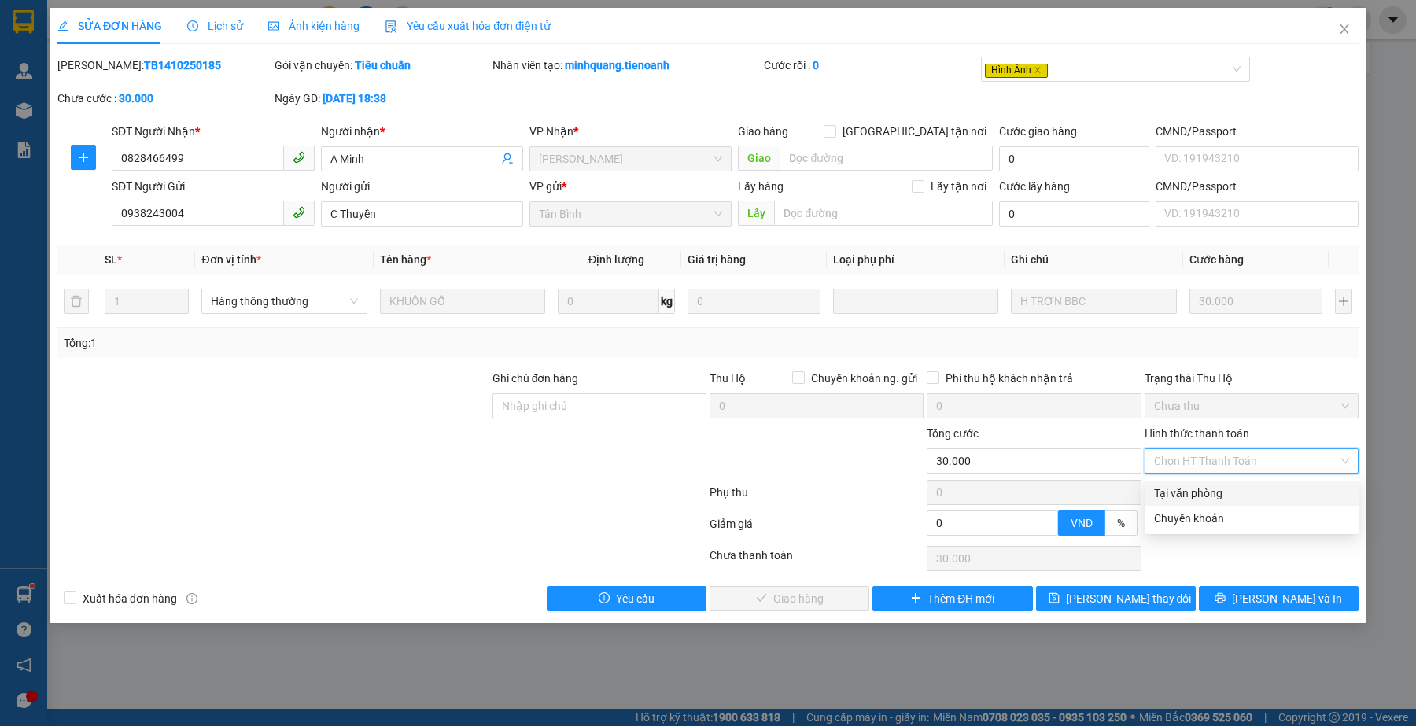
click at [1188, 480] on div "Tại văn phòng Chuyển khoản Tại văn phòng Chuyển khoản" at bounding box center [1252, 506] width 214 height 57
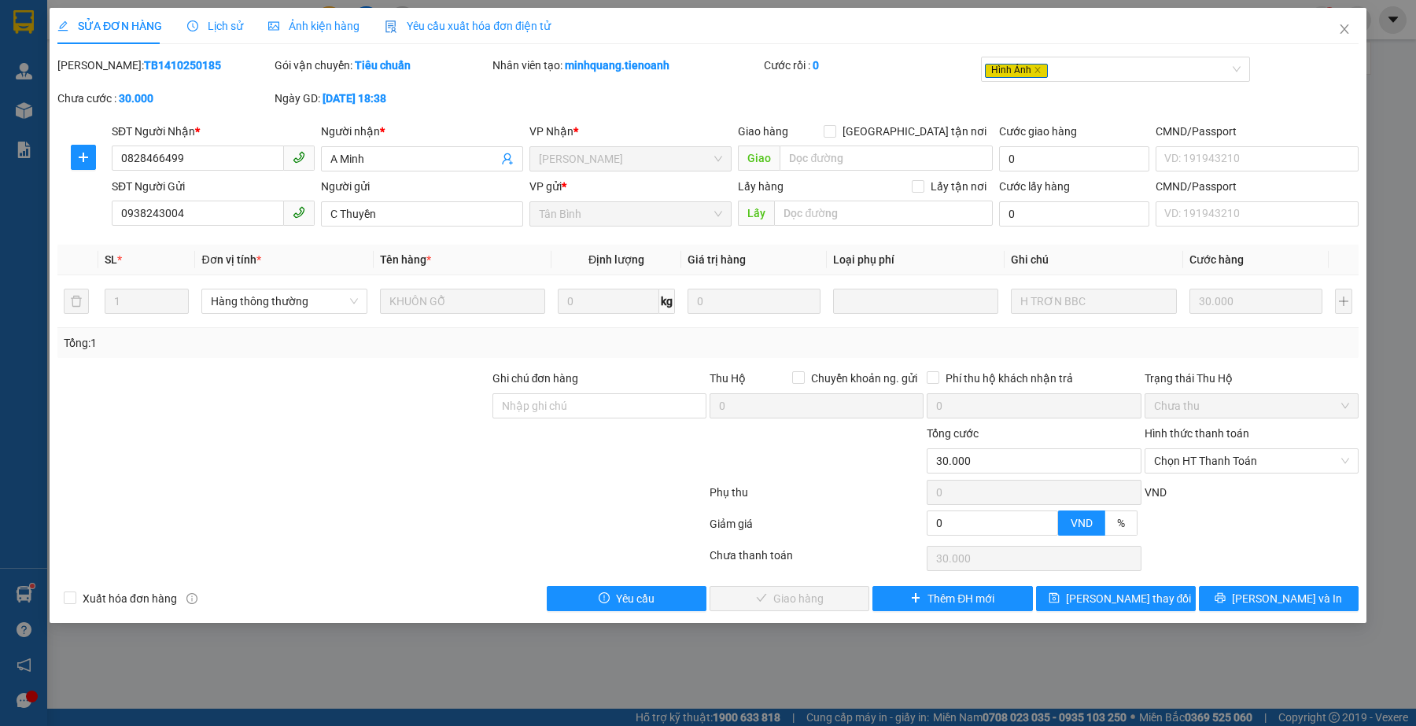
click at [394, 511] on div at bounding box center [382, 495] width 652 height 31
click at [1278, 473] on span "Chọn HT Thanh Toán" at bounding box center [1251, 461] width 195 height 24
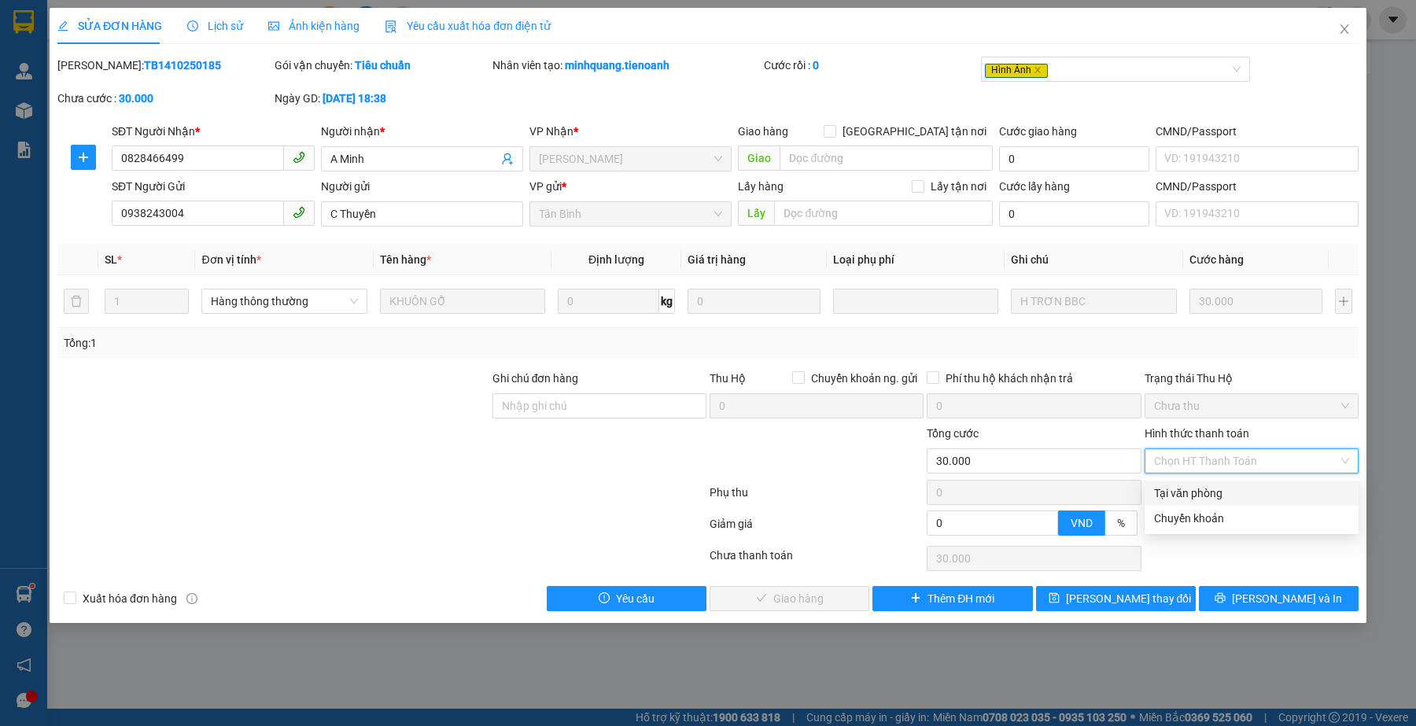
click at [1217, 488] on div "Tại văn phòng" at bounding box center [1251, 493] width 195 height 17
type input "0"
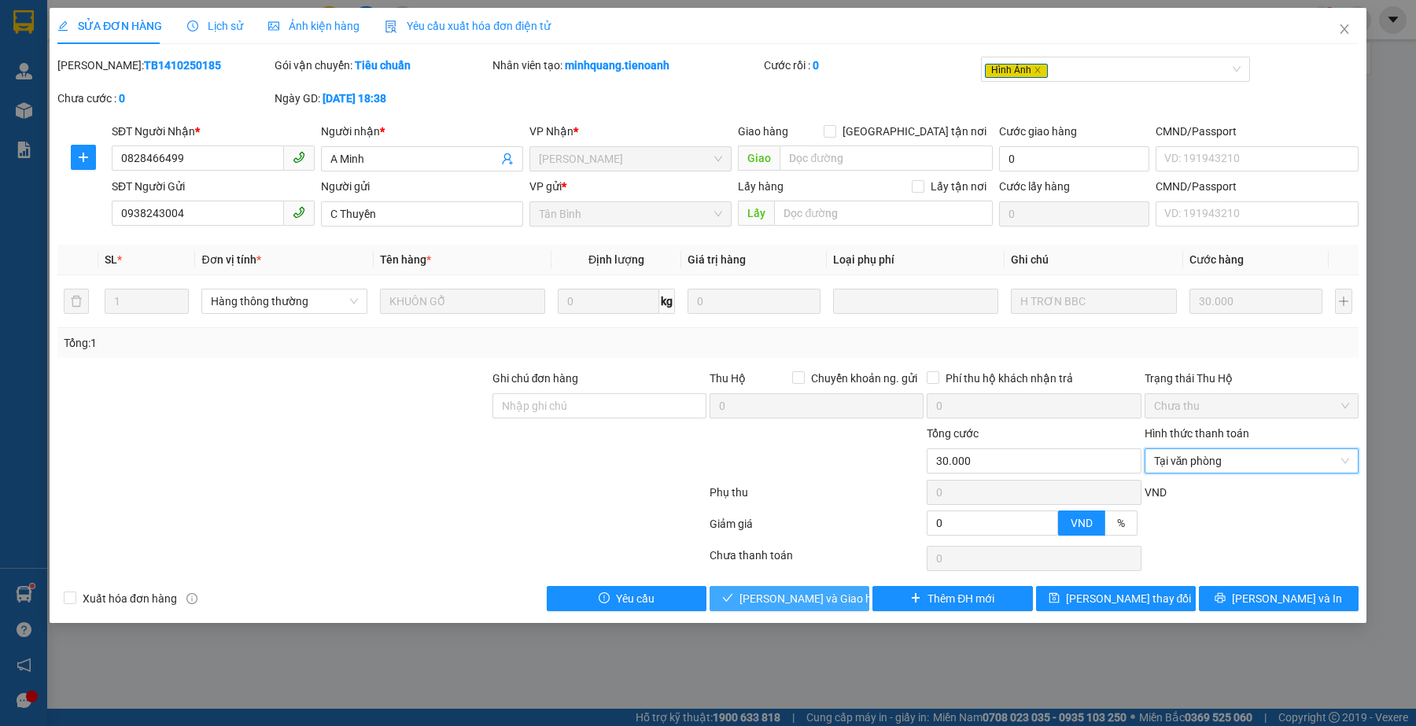
click at [785, 599] on span "[PERSON_NAME] và Giao hàng" at bounding box center [815, 598] width 151 height 17
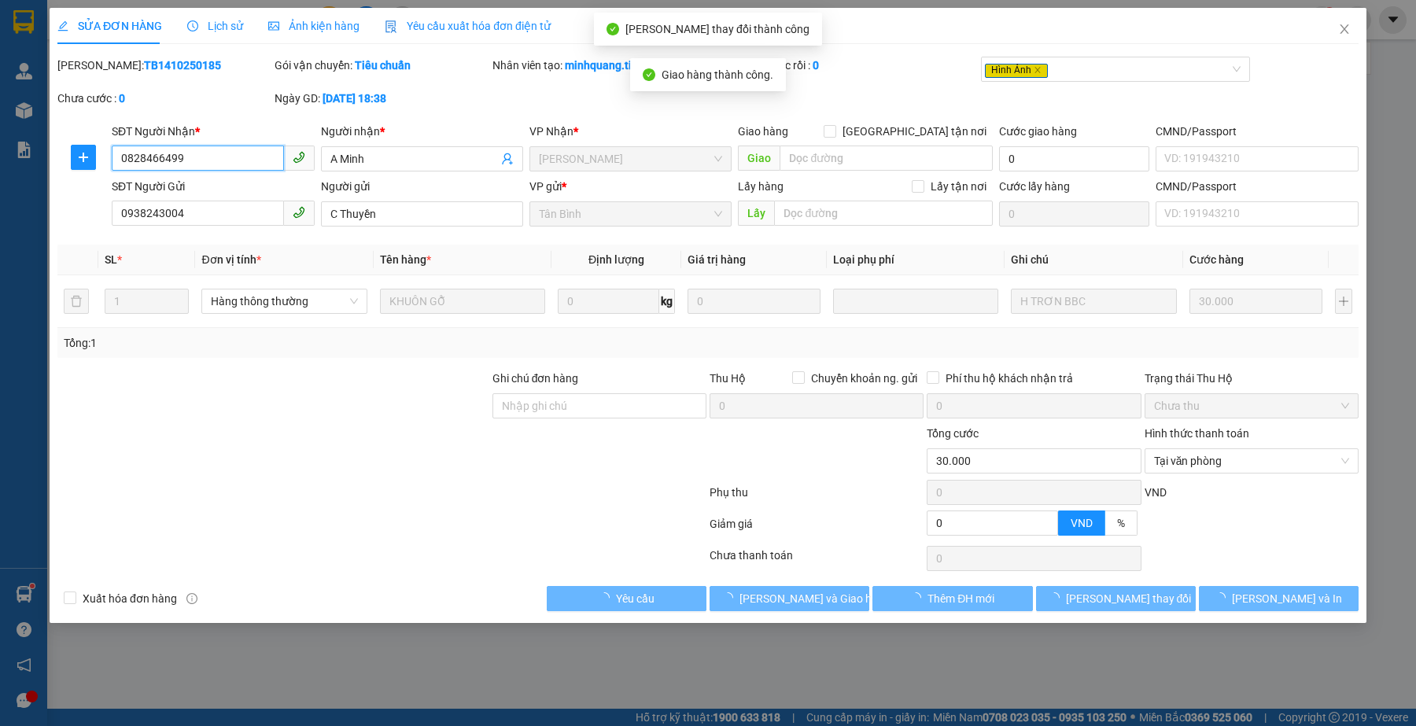
click at [214, 155] on input "0828466499" at bounding box center [198, 158] width 172 height 25
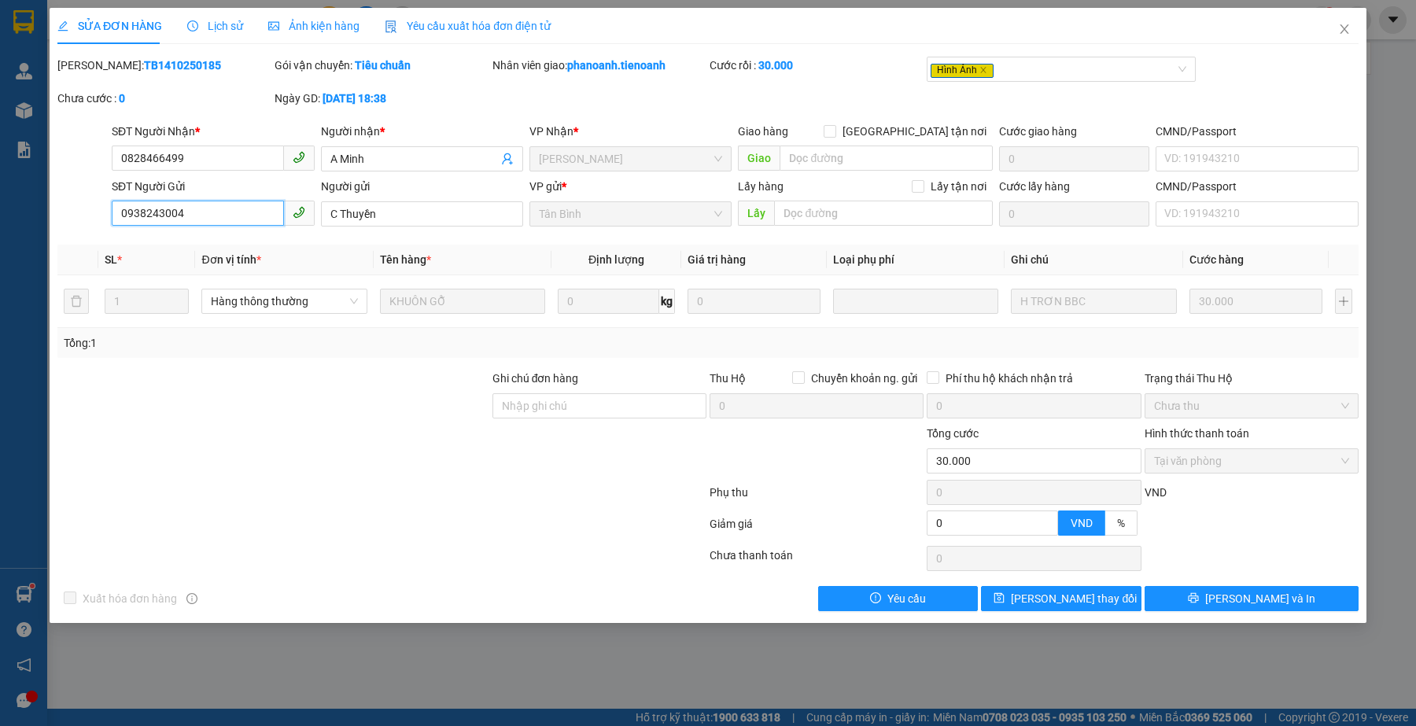
click at [240, 216] on input "0938243004" at bounding box center [198, 213] width 172 height 25
click at [1341, 24] on icon "close" at bounding box center [1344, 29] width 13 height 13
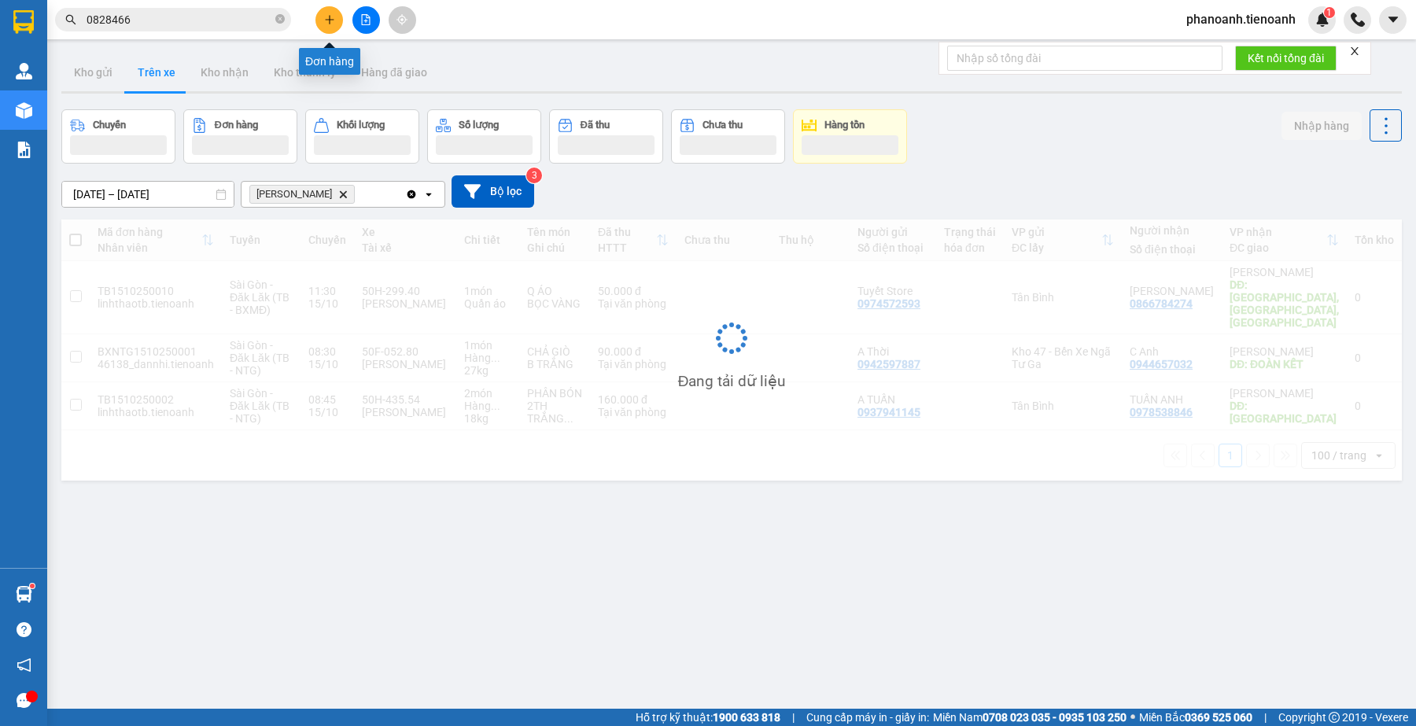
click at [334, 20] on icon "plus" at bounding box center [329, 19] width 11 height 11
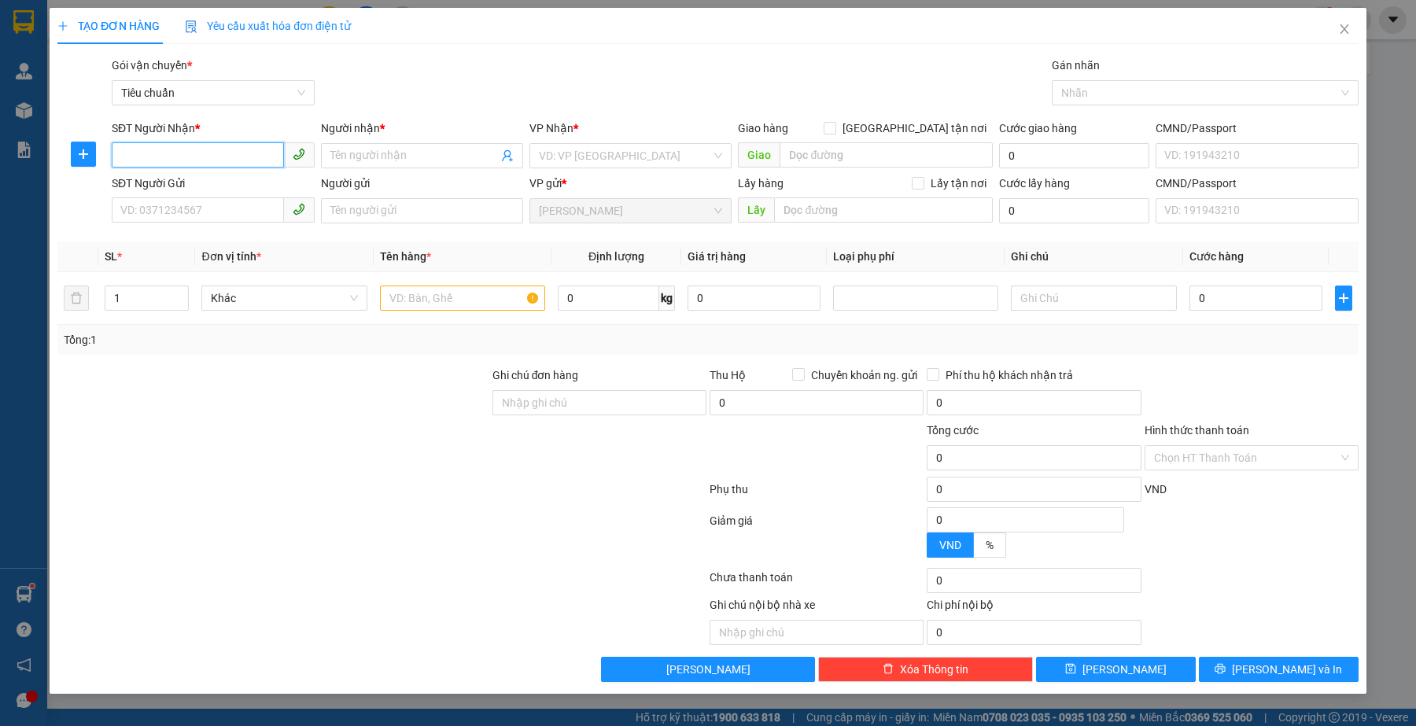
paste input "0938243004"
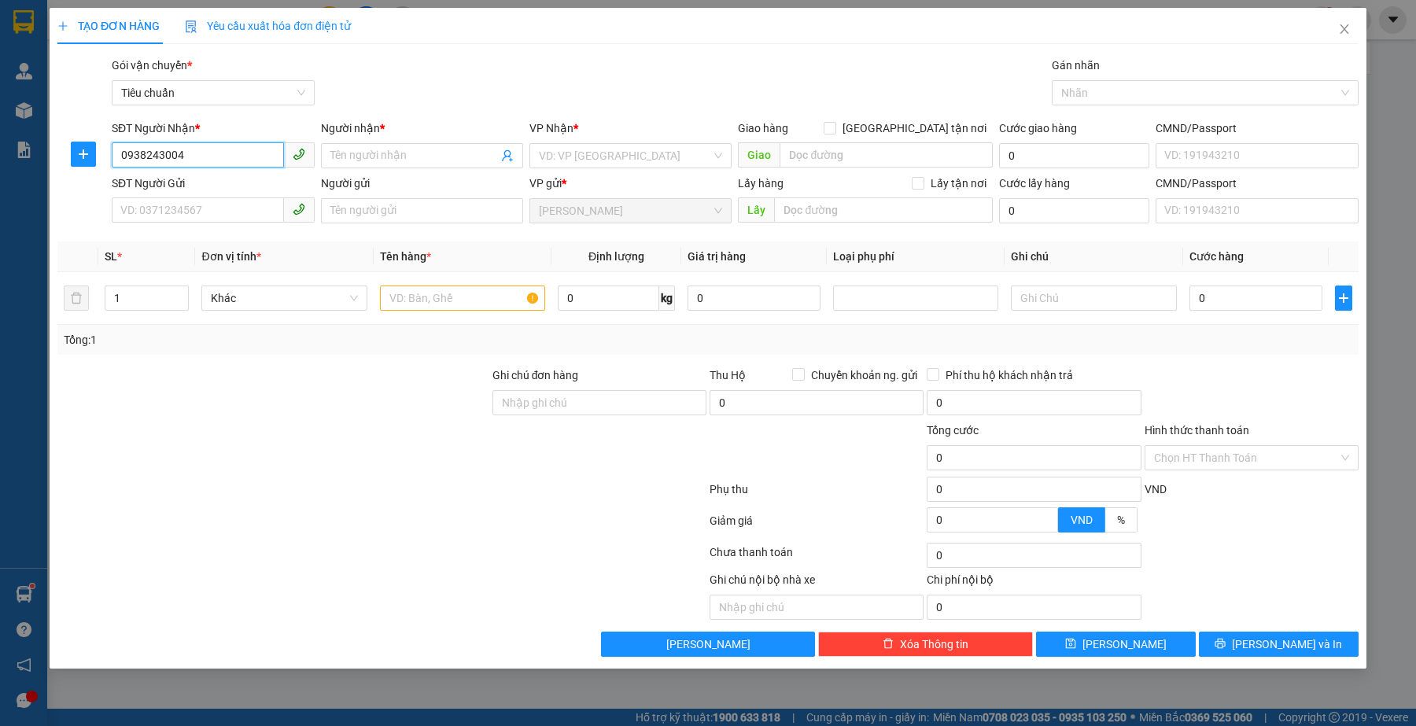
type input "0938243004"
click at [441, 159] on input "Người nhận *" at bounding box center [414, 155] width 168 height 17
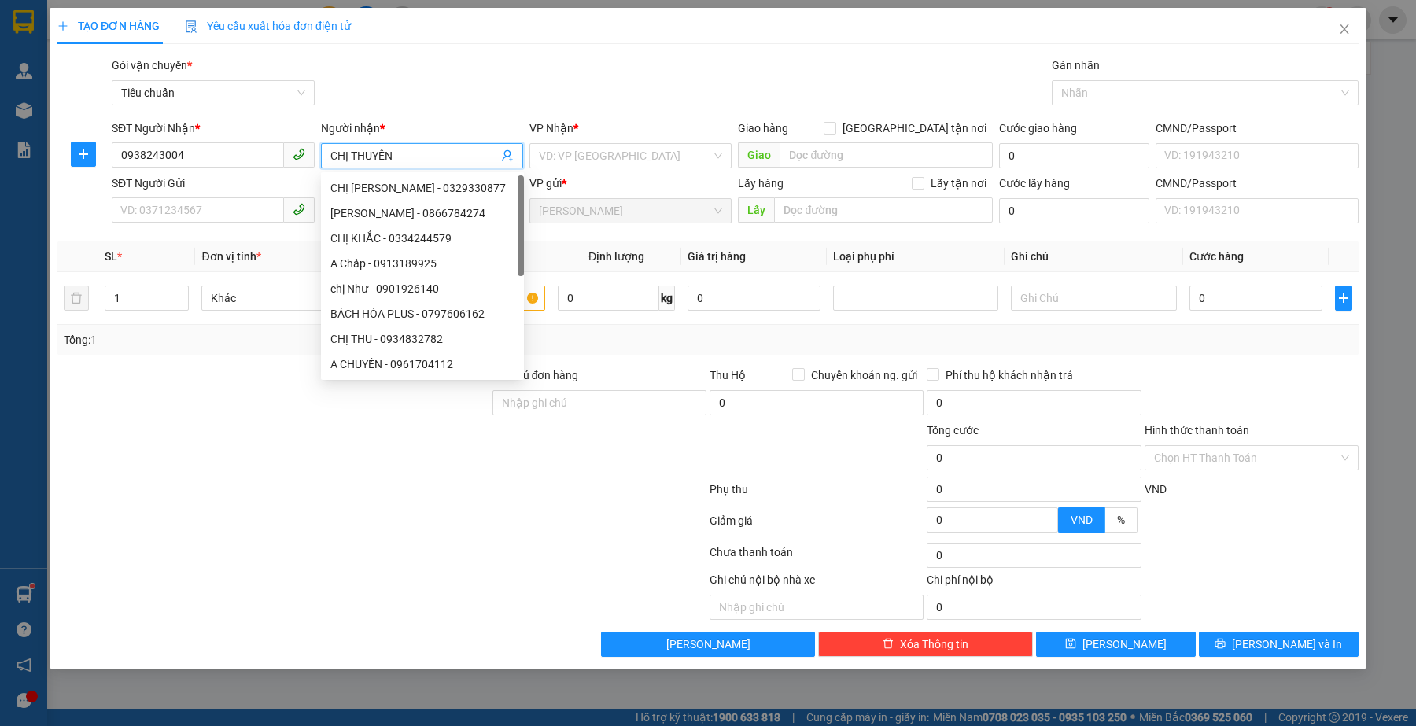
type input "CHỊ THUYỀN"
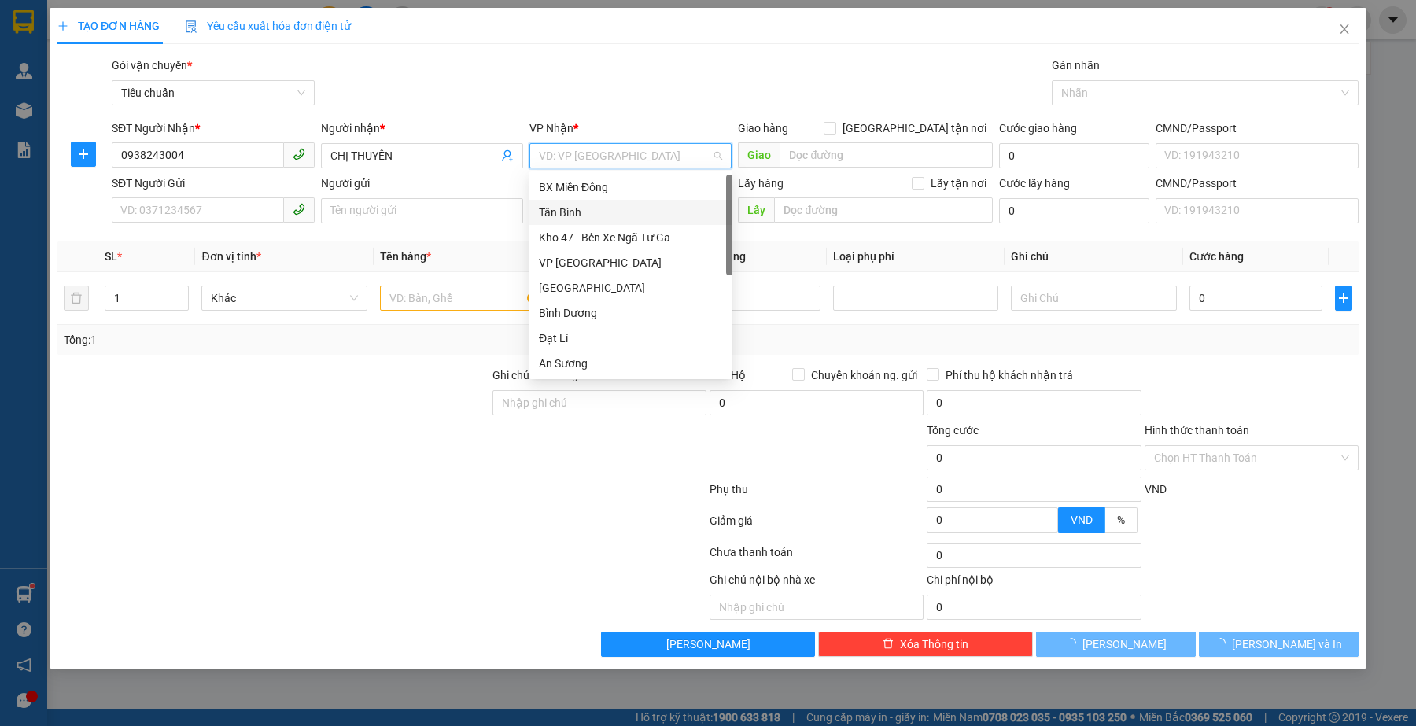
click at [633, 212] on div "Tân Bình" at bounding box center [631, 212] width 184 height 17
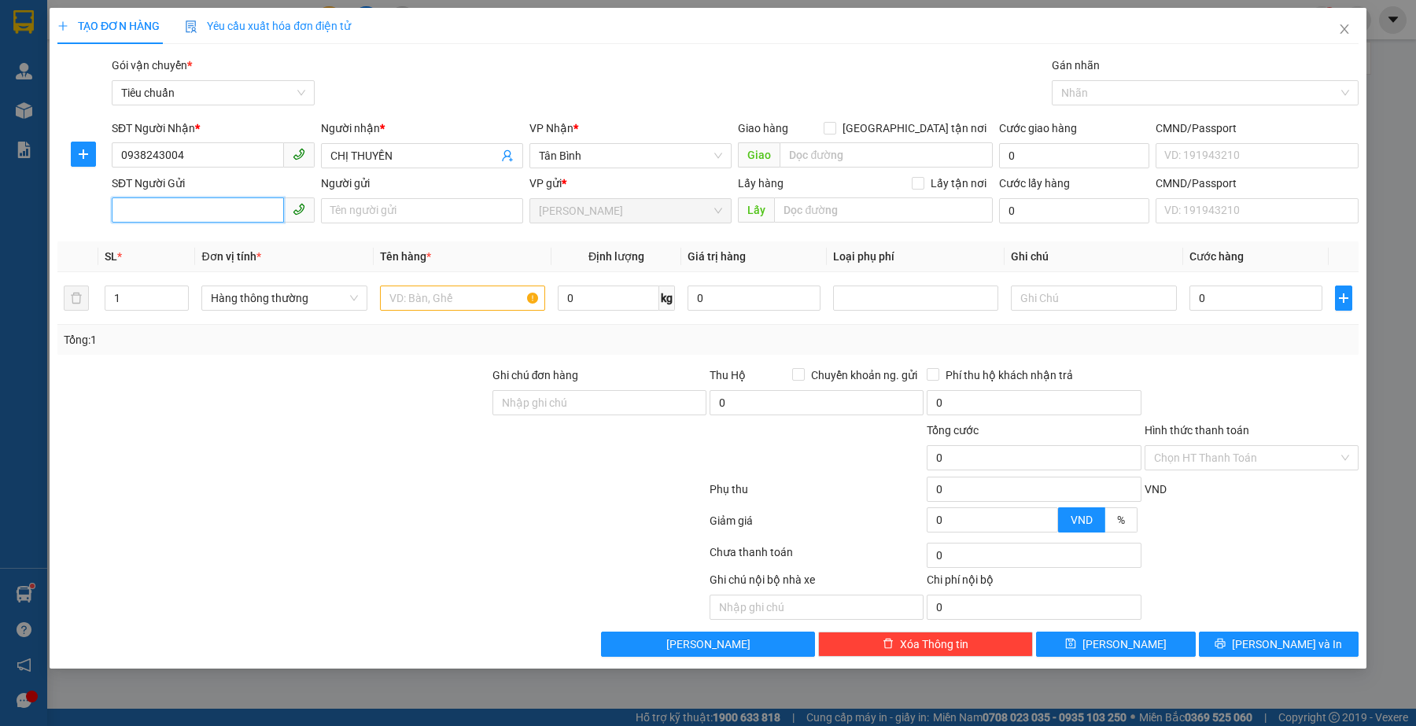
click at [181, 213] on input "SĐT Người Gửi" at bounding box center [198, 209] width 172 height 25
paste input "0828466499"
type input "0828466499"
click at [307, 473] on div at bounding box center [273, 449] width 435 height 55
click at [442, 304] on input "text" at bounding box center [462, 298] width 165 height 25
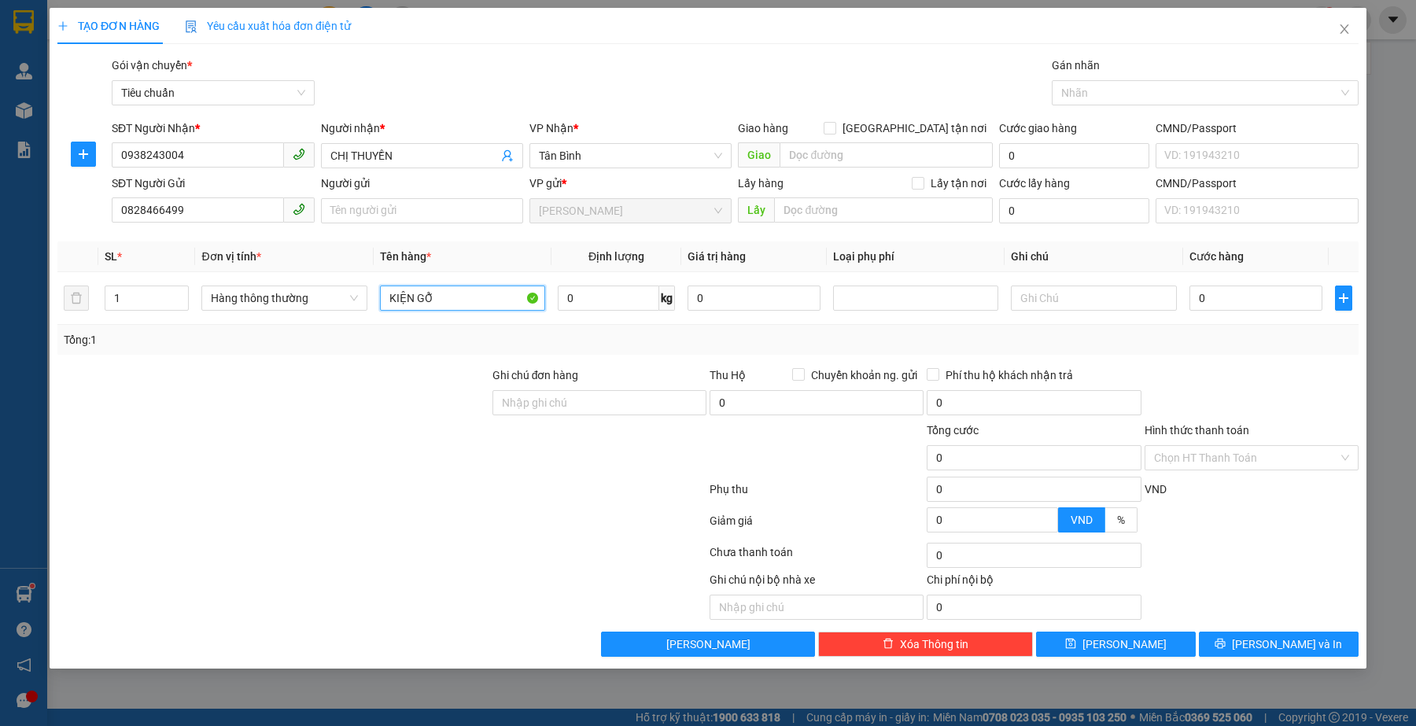
type input "KIỆN GỖ"
click at [426, 474] on div at bounding box center [273, 449] width 435 height 55
click at [1146, 301] on input "text" at bounding box center [1093, 298] width 165 height 25
type input "C"
type input "CỤC GIẤY TRẮNG CHỮ ĐEN"
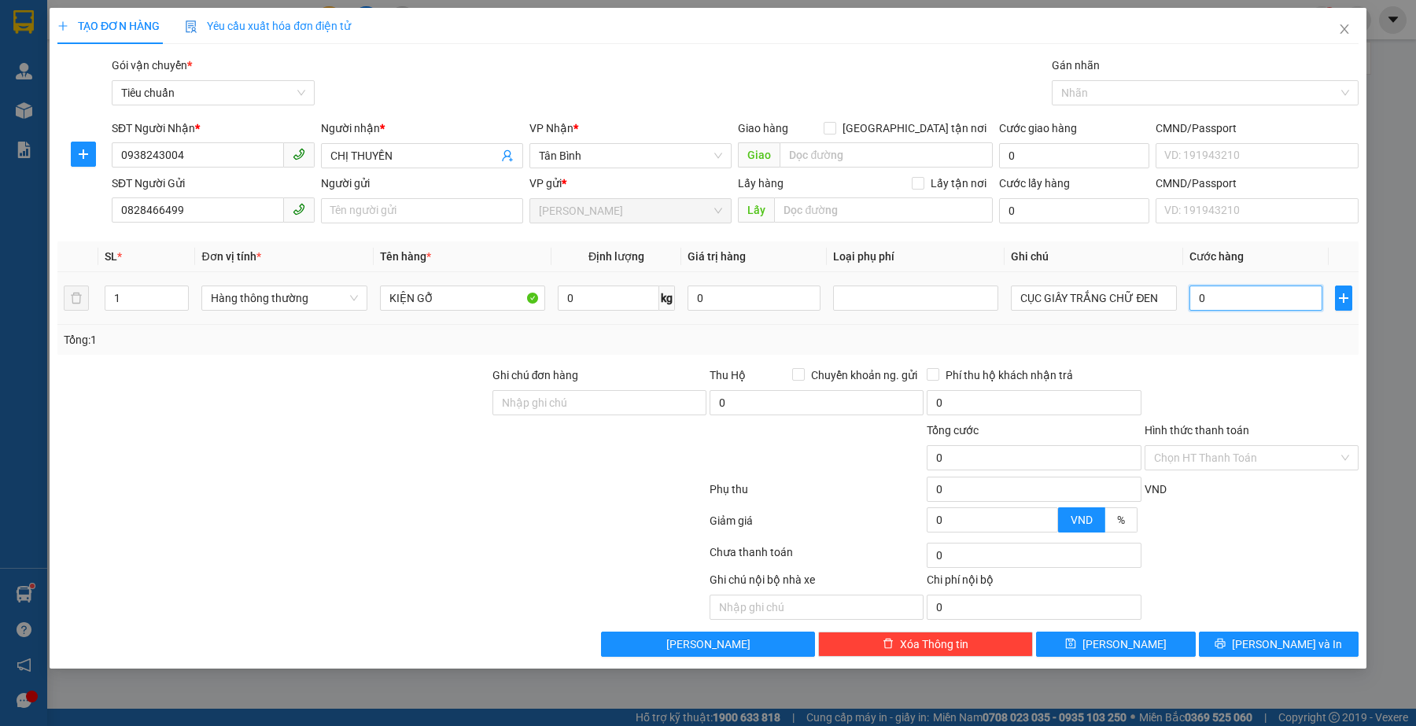
click at [1253, 304] on input "0" at bounding box center [1256, 298] width 133 height 25
type input "3"
type input "30"
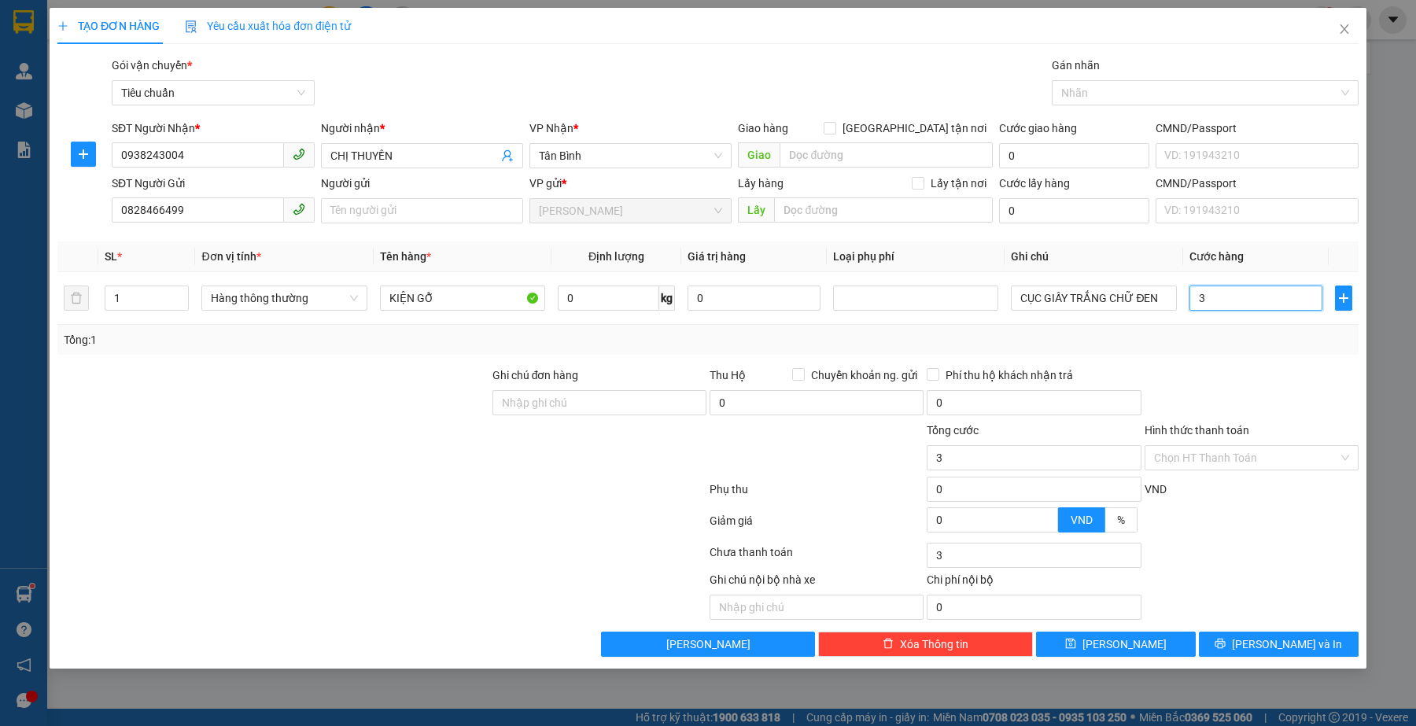
type input "30"
click at [1189, 383] on div at bounding box center [1251, 394] width 217 height 55
type input "30.000"
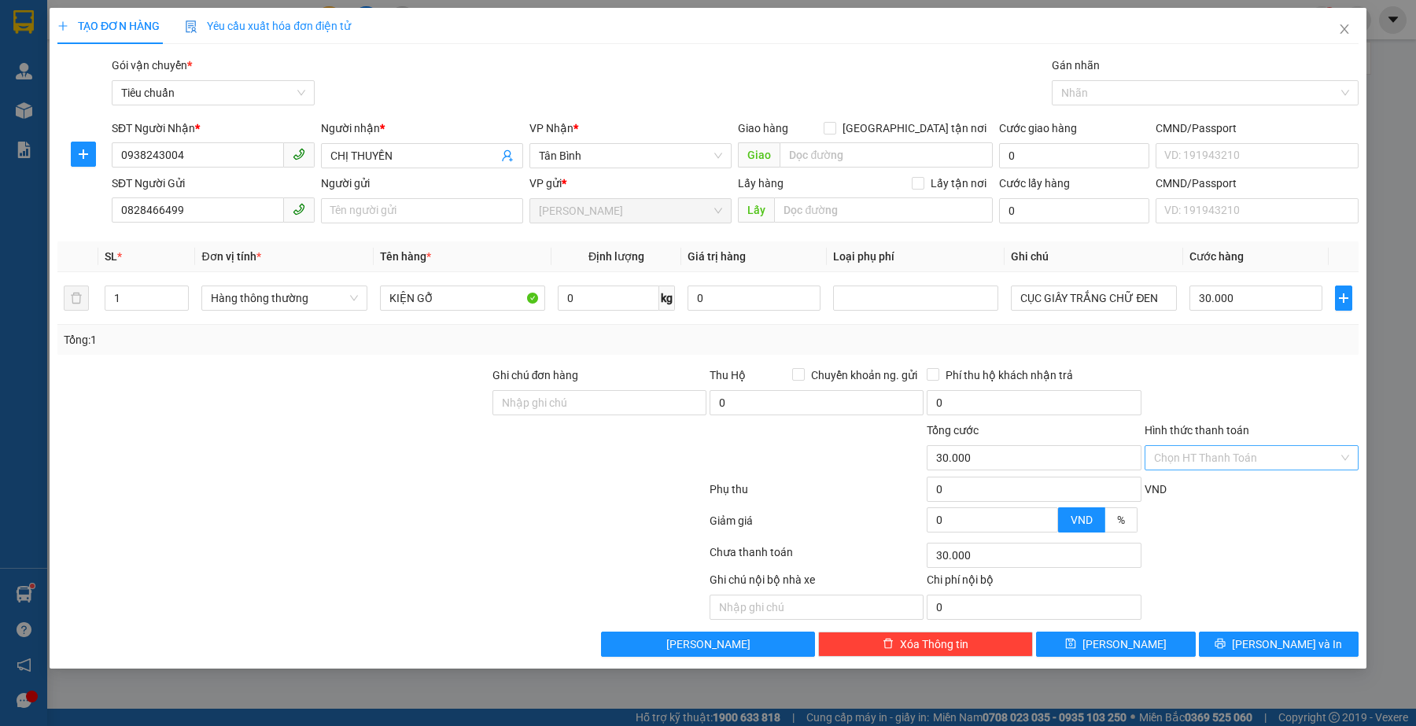
click at [1248, 470] on input "Hình thức thanh toán" at bounding box center [1246, 458] width 184 height 24
click at [1239, 488] on div "Tại văn phòng" at bounding box center [1251, 490] width 195 height 17
type input "0"
click at [548, 547] on div at bounding box center [382, 555] width 652 height 31
click at [1090, 645] on button "[PERSON_NAME]" at bounding box center [1116, 644] width 160 height 25
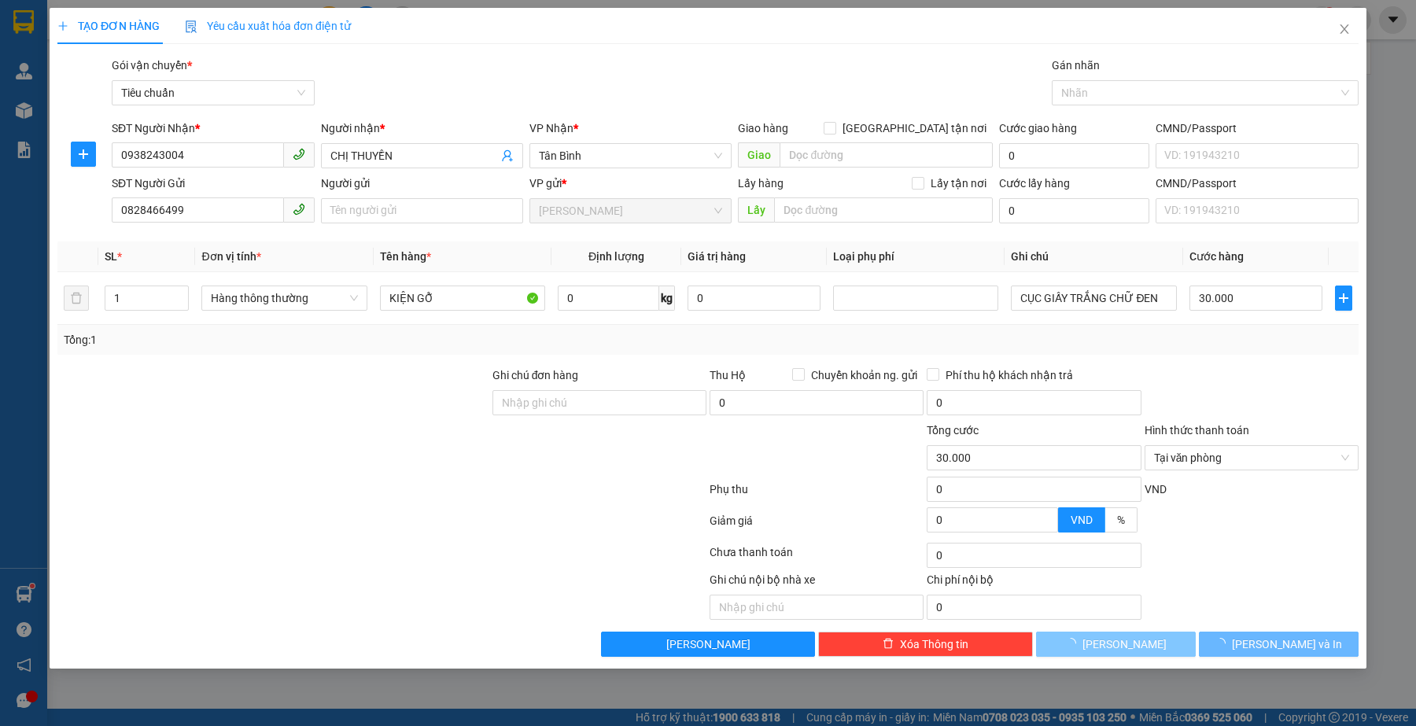
type input "0"
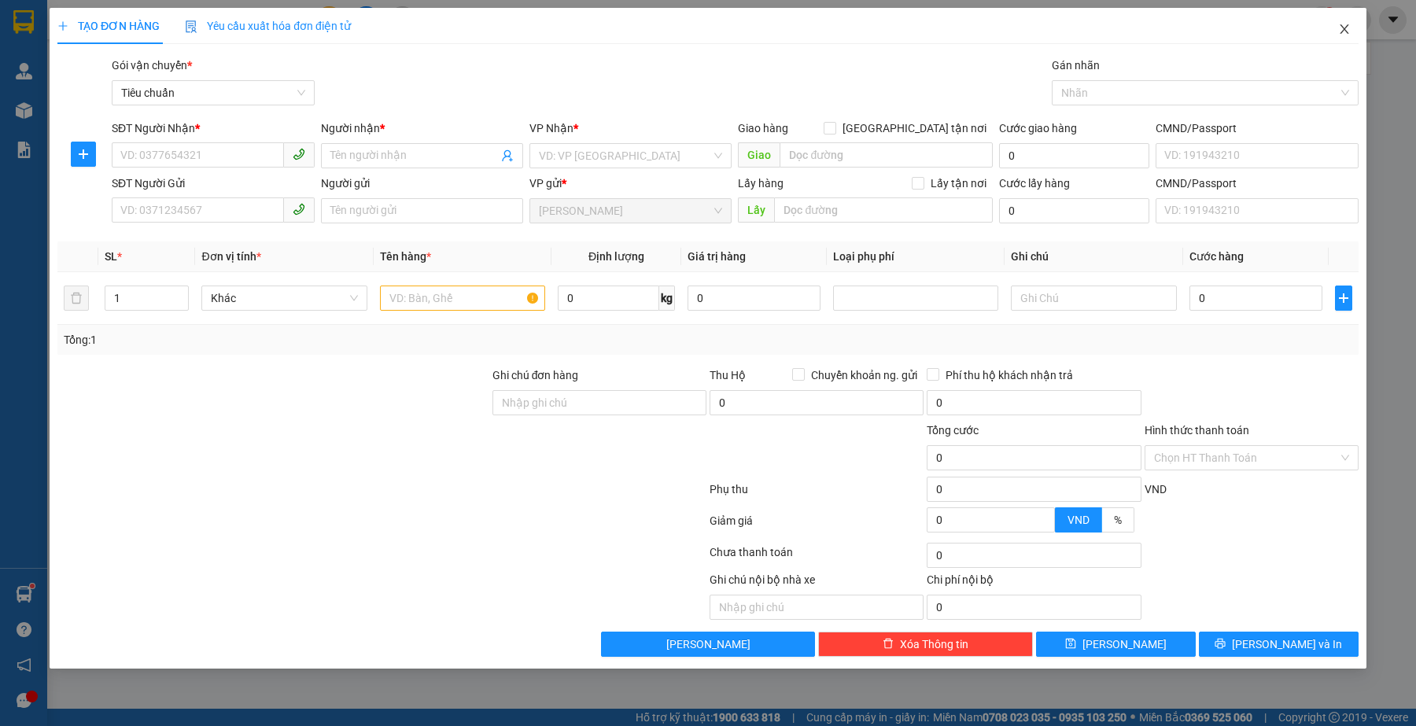
click at [1346, 24] on icon "close" at bounding box center [1344, 29] width 13 height 13
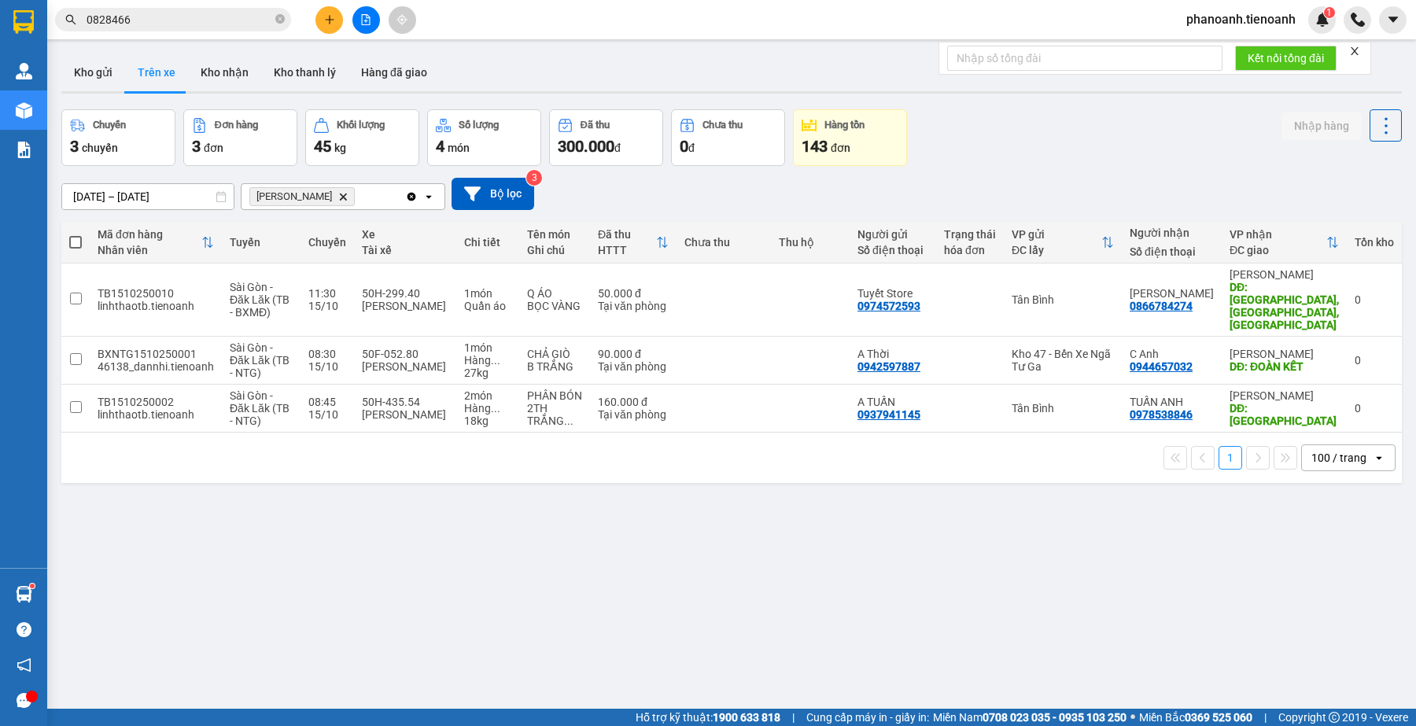
click at [451, 591] on div "ver 1.8.147 Kho gửi Trên xe Kho nhận Kho thanh [PERSON_NAME] đã giao Chuyến 3 c…" at bounding box center [731, 410] width 1353 height 726
click at [79, 79] on button "Kho gửi" at bounding box center [93, 72] width 64 height 38
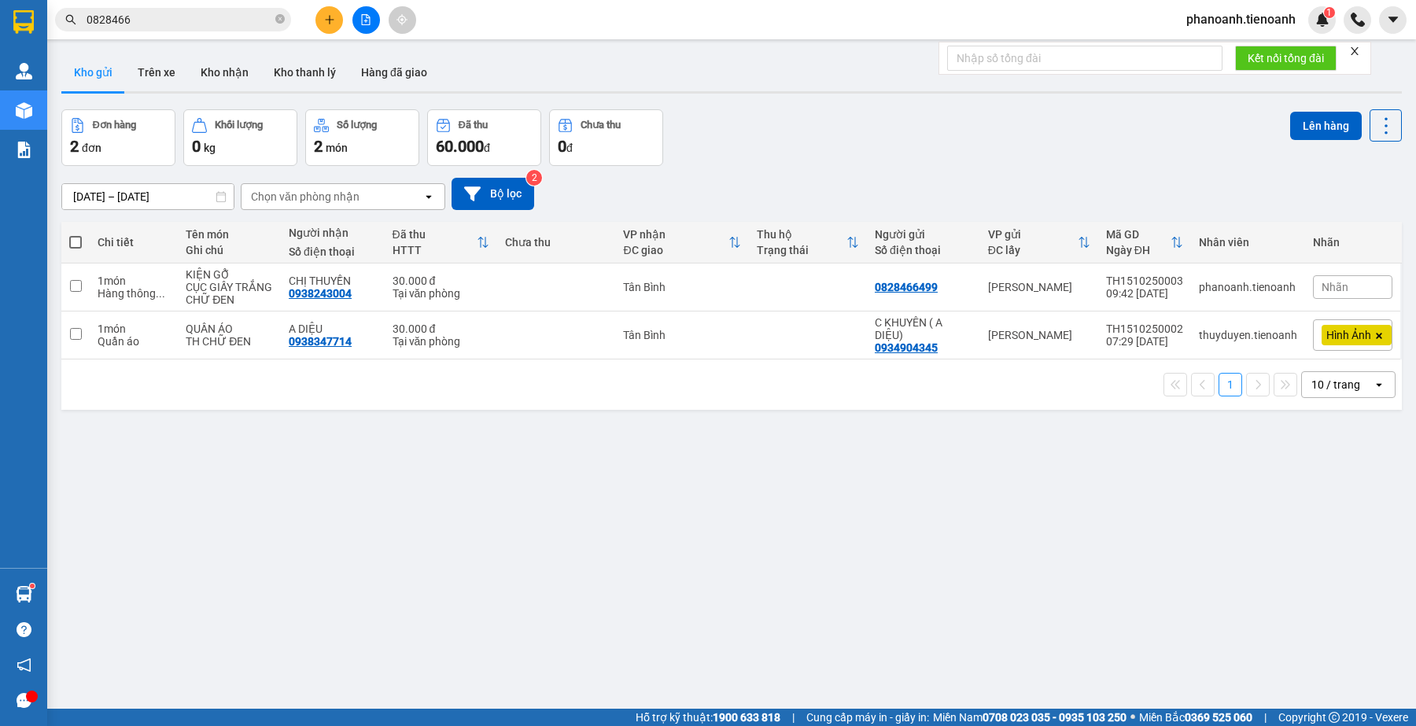
click at [595, 619] on div "ver 1.8.147 Kho gửi Trên xe Kho nhận Kho thanh [PERSON_NAME] đã giao Đơn hàng 2…" at bounding box center [731, 410] width 1353 height 726
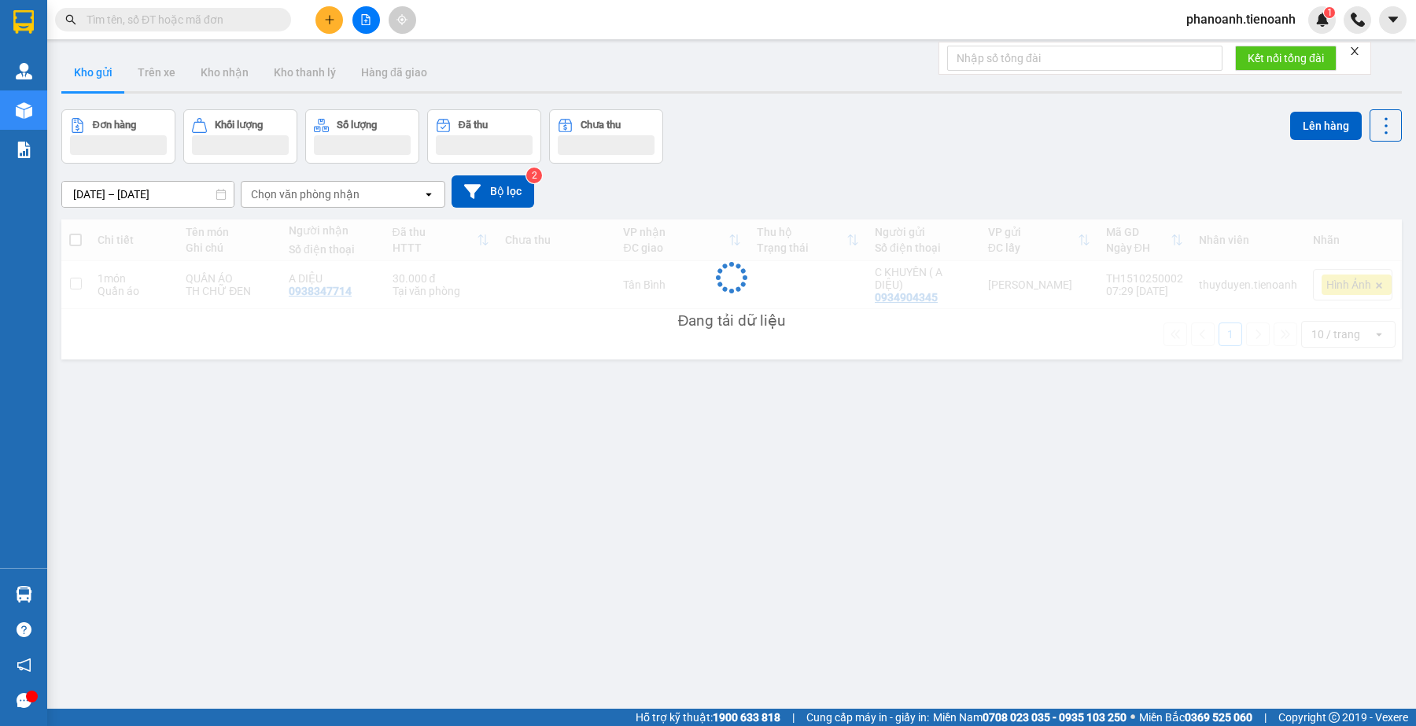
click at [226, 24] on input "text" at bounding box center [180, 19] width 186 height 17
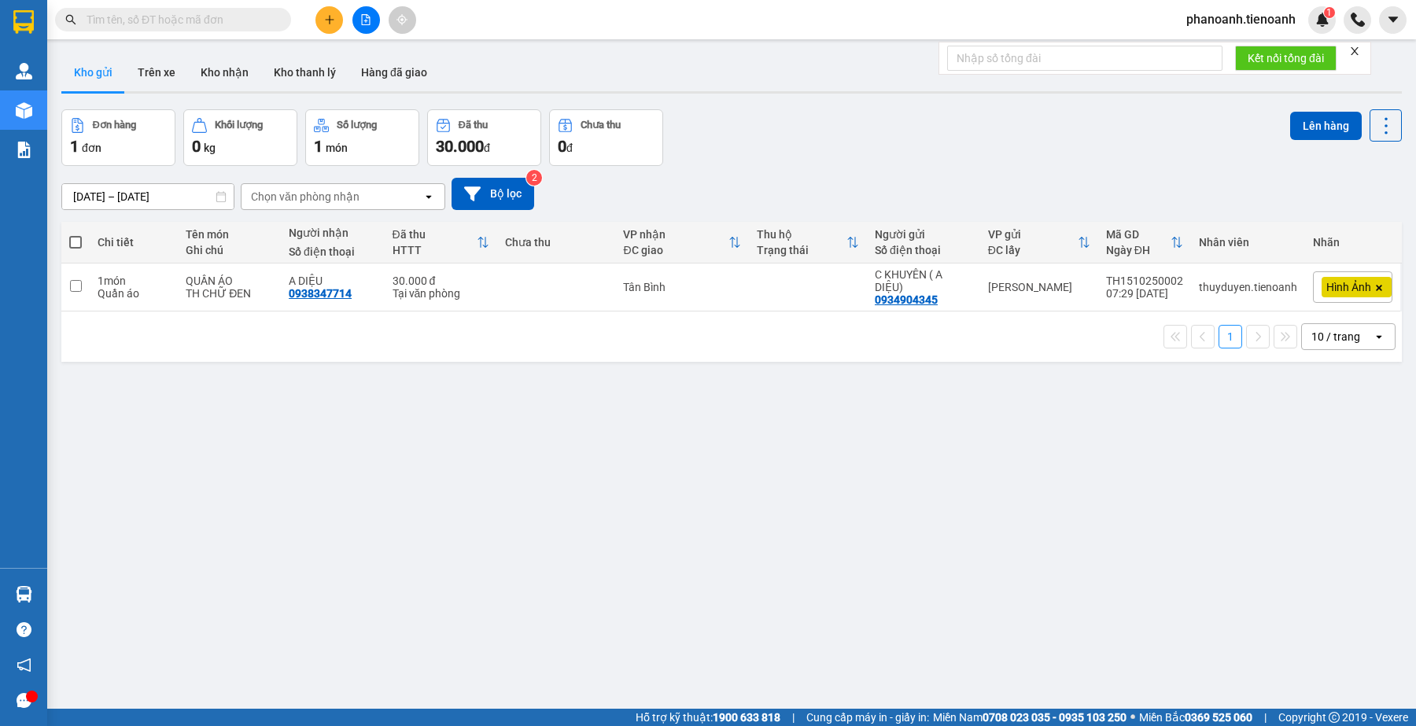
paste input "0938243004"
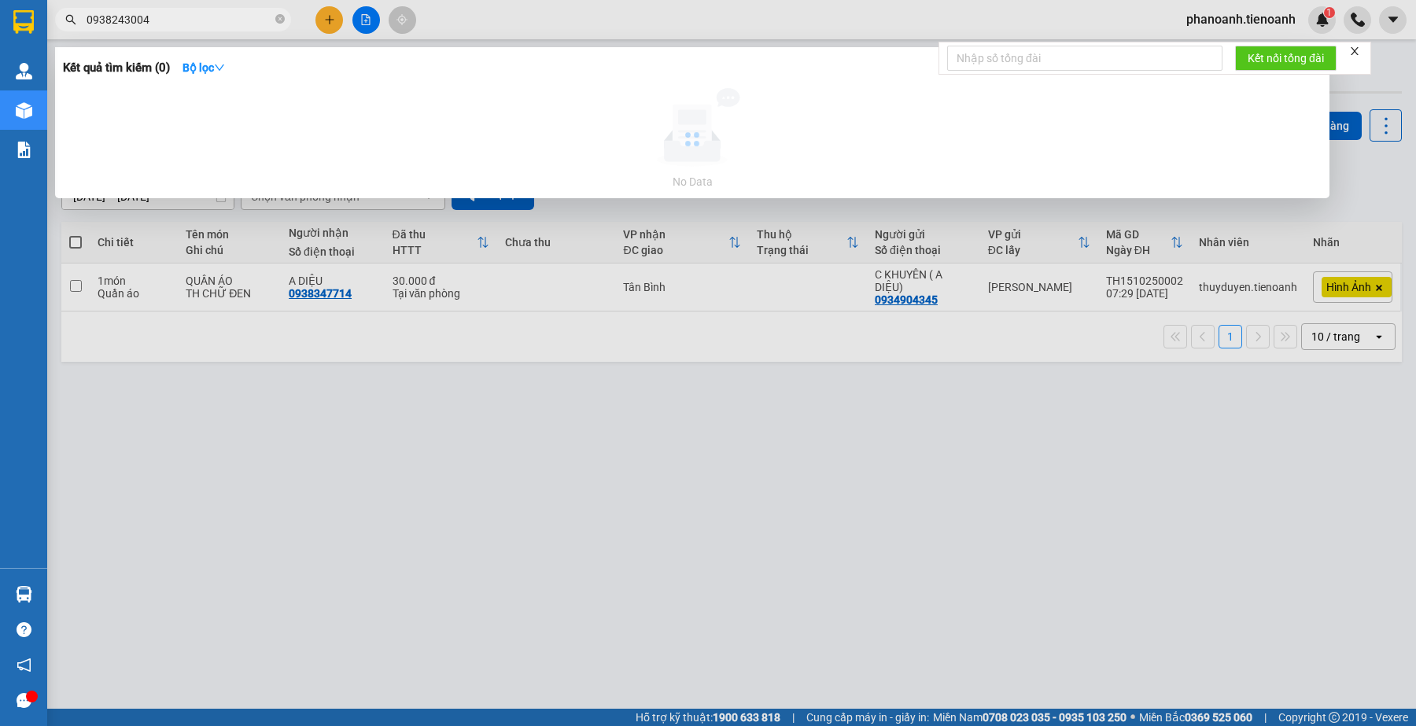
type input "0938243004"
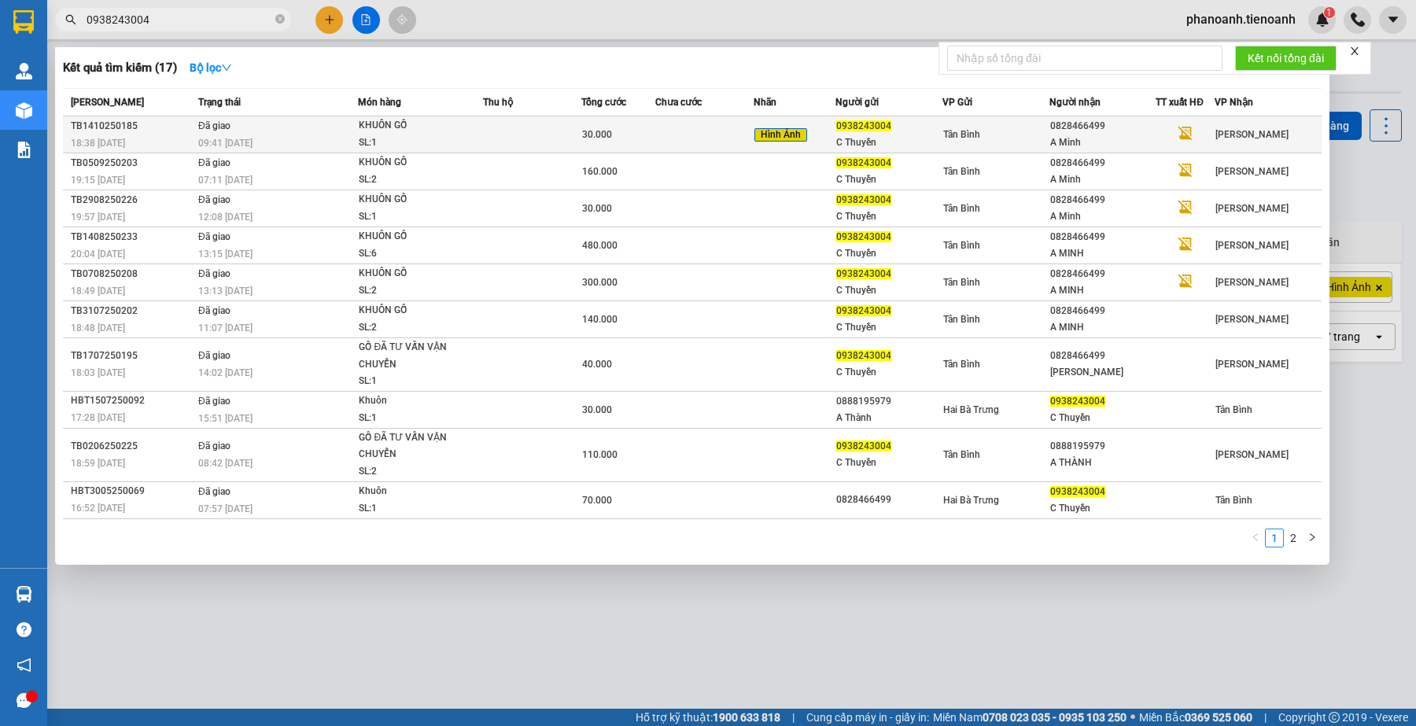
click at [547, 124] on td at bounding box center [532, 134] width 98 height 37
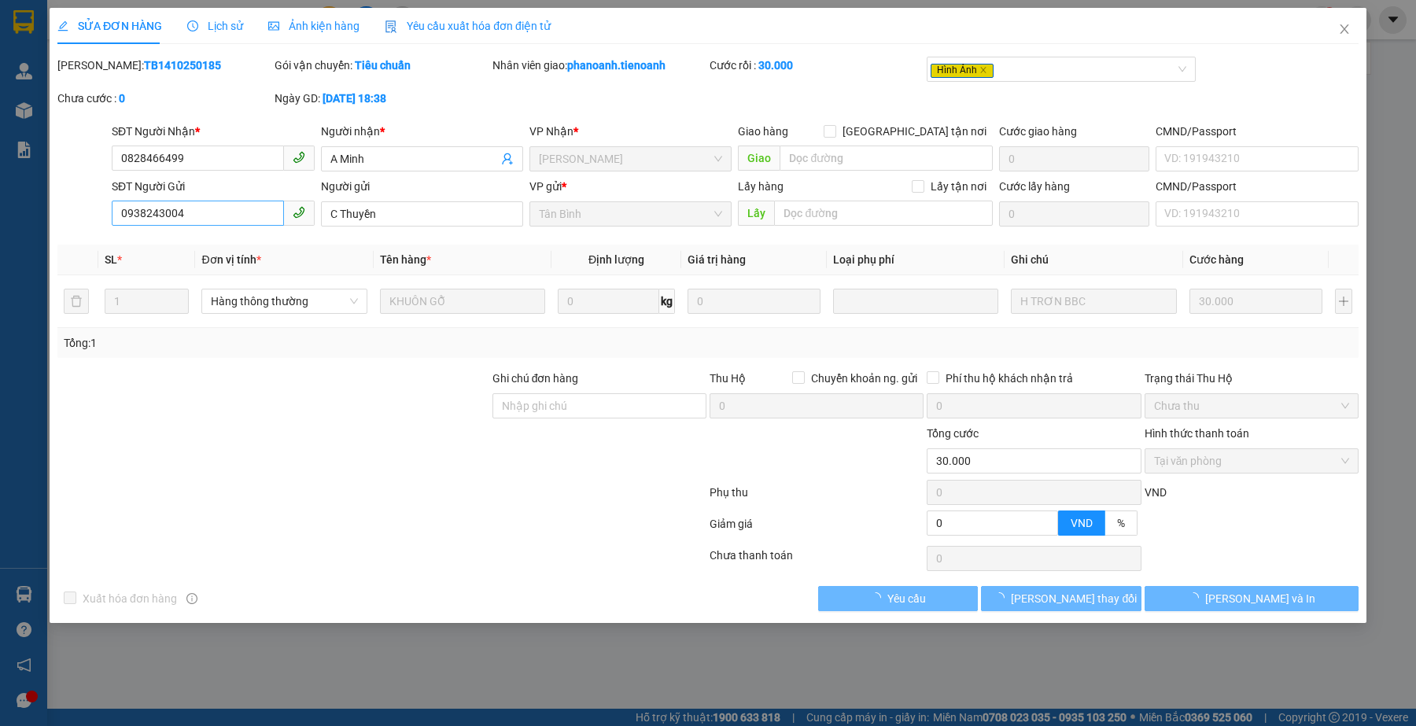
type input "0828466499"
type input "A Minh"
type input "0938243004"
type input "C Thuyền"
type input "0"
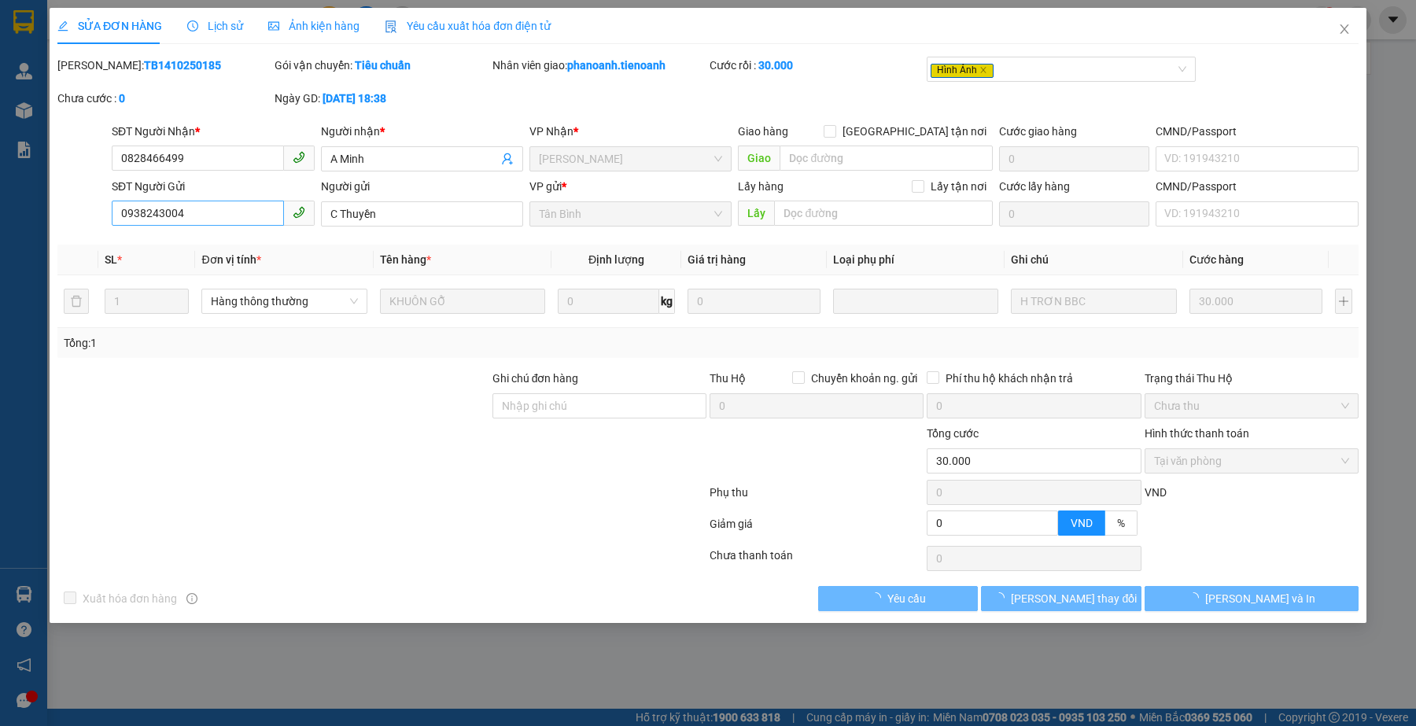
type input "30.000"
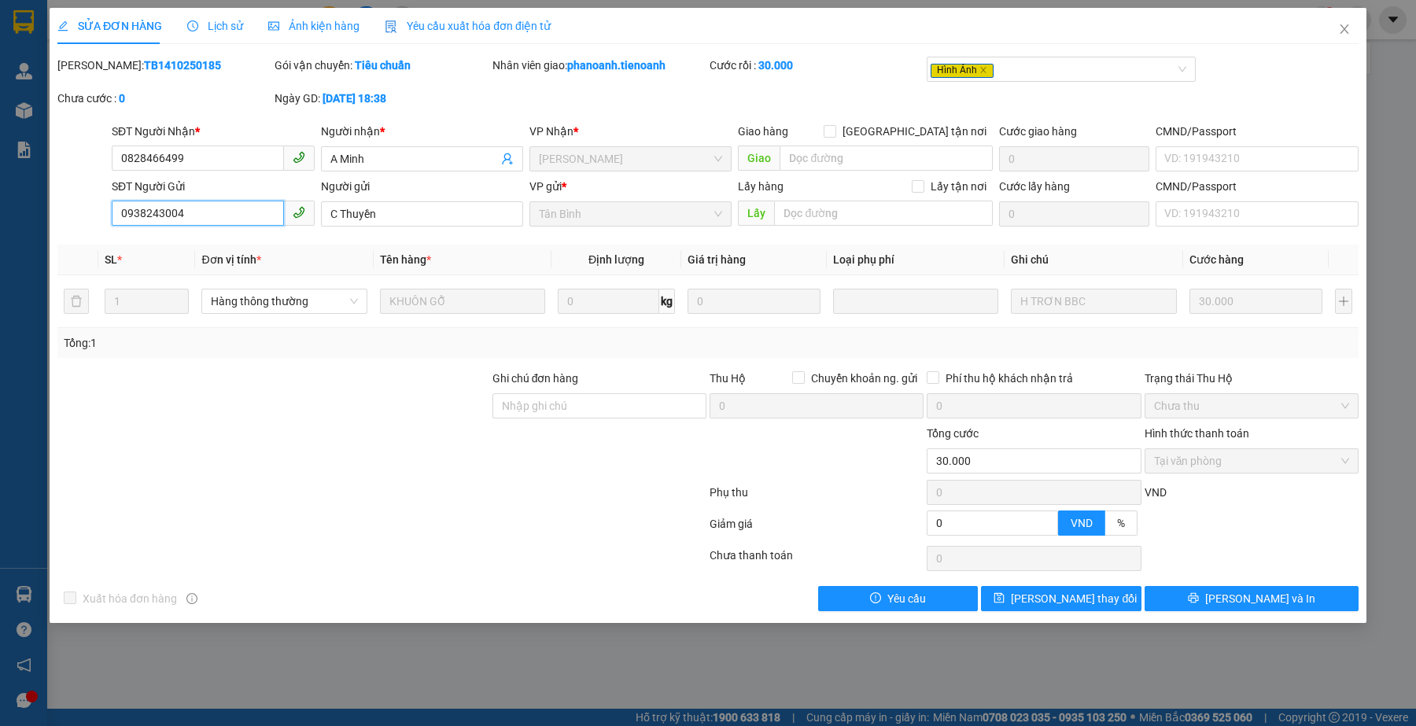
click at [212, 210] on input "0938243004" at bounding box center [198, 213] width 172 height 25
click at [214, 146] on input "0828466499" at bounding box center [198, 158] width 172 height 25
click at [305, 20] on span "Ảnh kiện hàng" at bounding box center [313, 26] width 91 height 13
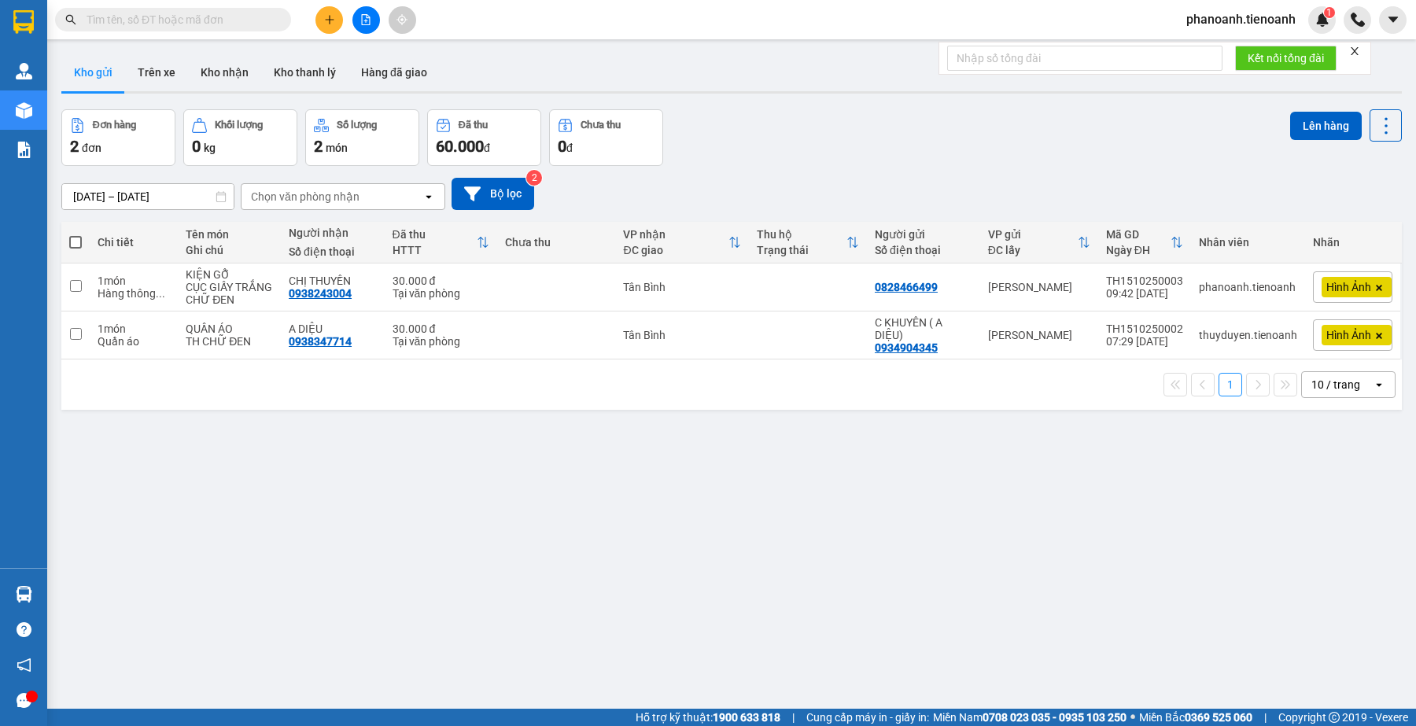
click at [384, 514] on div "ver 1.8.147 Kho gửi Trên xe Kho nhận Kho thanh lý Hàng đã giao Đơn hàng 2 đơn K…" at bounding box center [731, 410] width 1353 height 726
click at [253, 20] on input "text" at bounding box center [180, 19] width 186 height 17
paste input "0764635758"
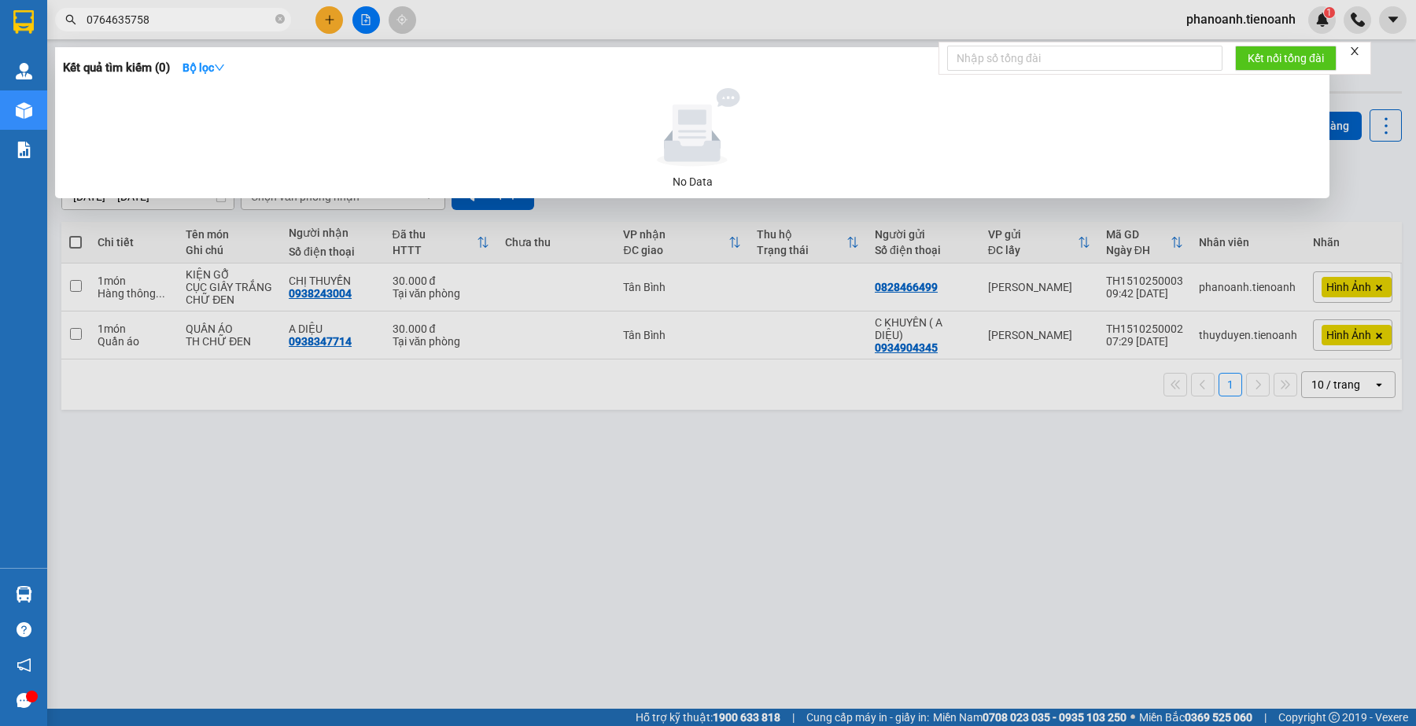
type input "0764635758"
click at [401, 308] on div at bounding box center [708, 363] width 1416 height 726
